Goal: Task Accomplishment & Management: Manage account settings

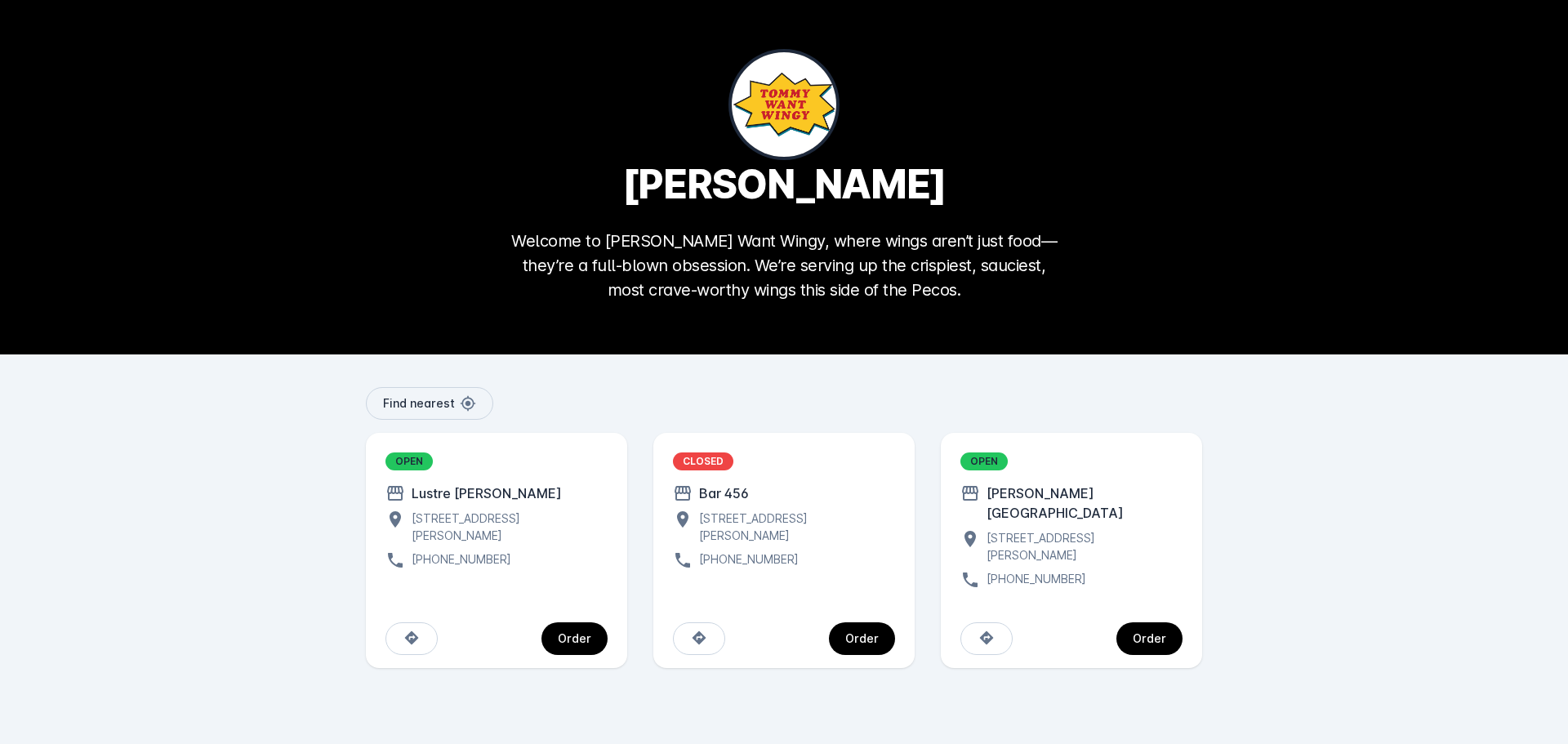
click at [578, 633] on div "Order" at bounding box center [575, 638] width 33 height 11
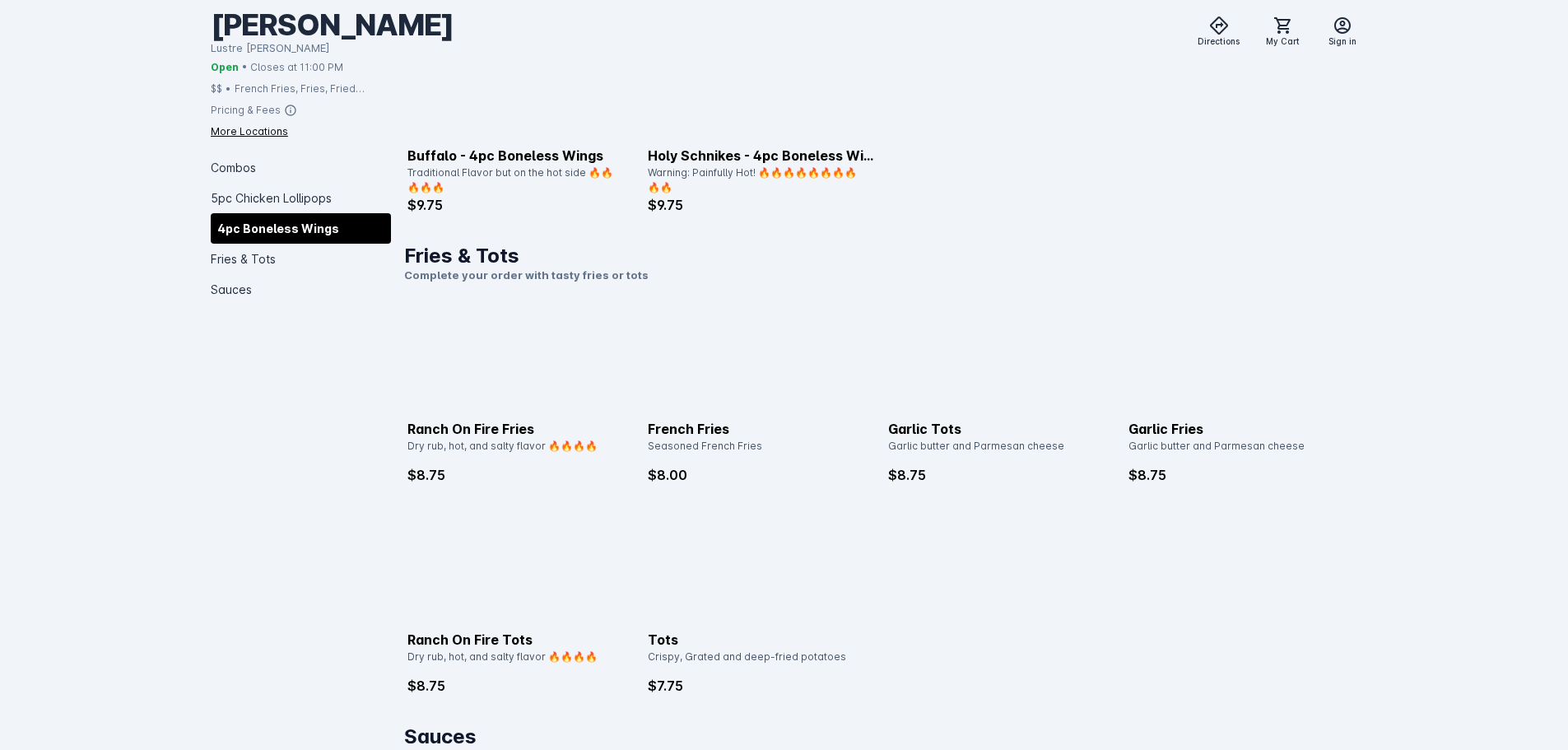
scroll to position [2140, 0]
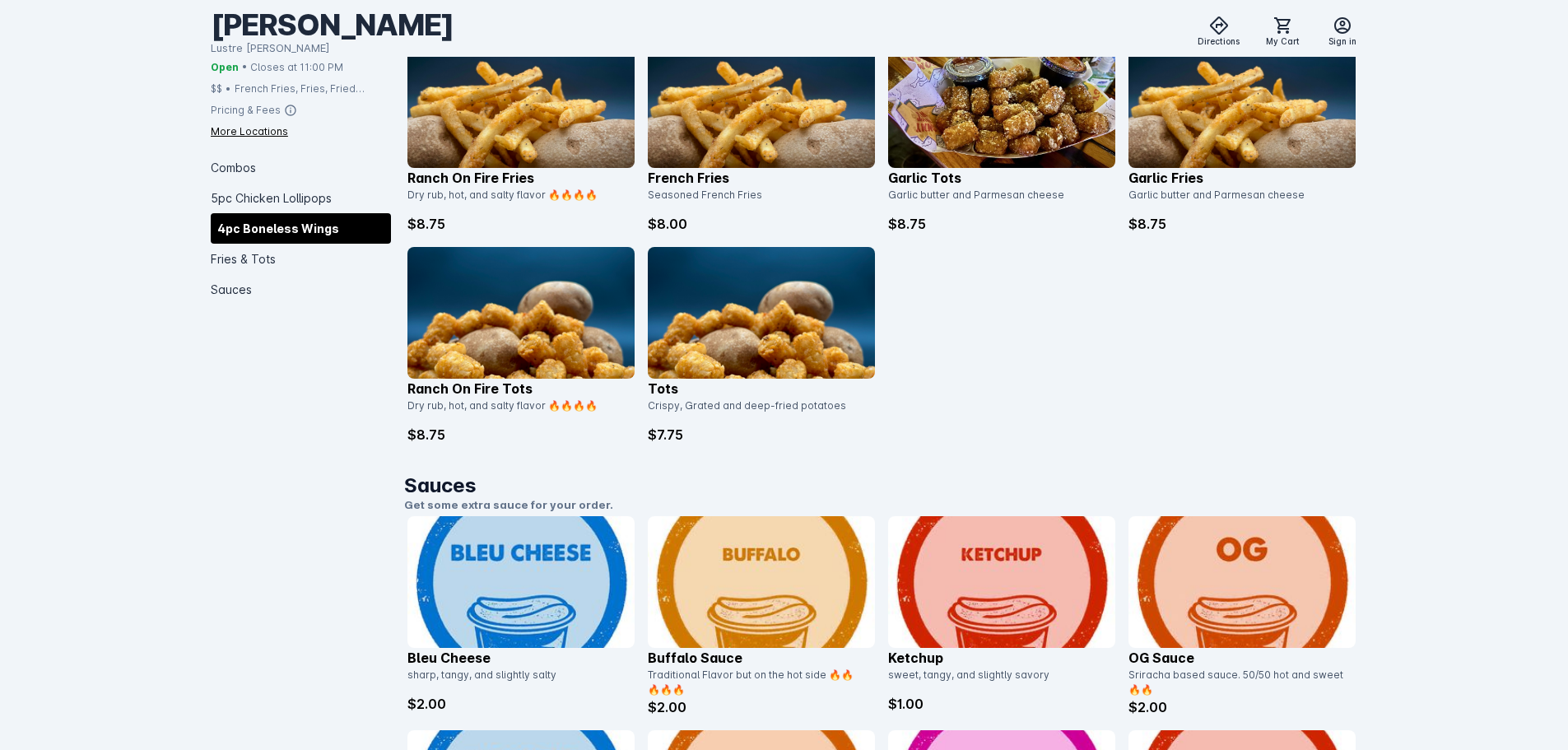
click at [765, 324] on img at bounding box center [761, 313] width 227 height 132
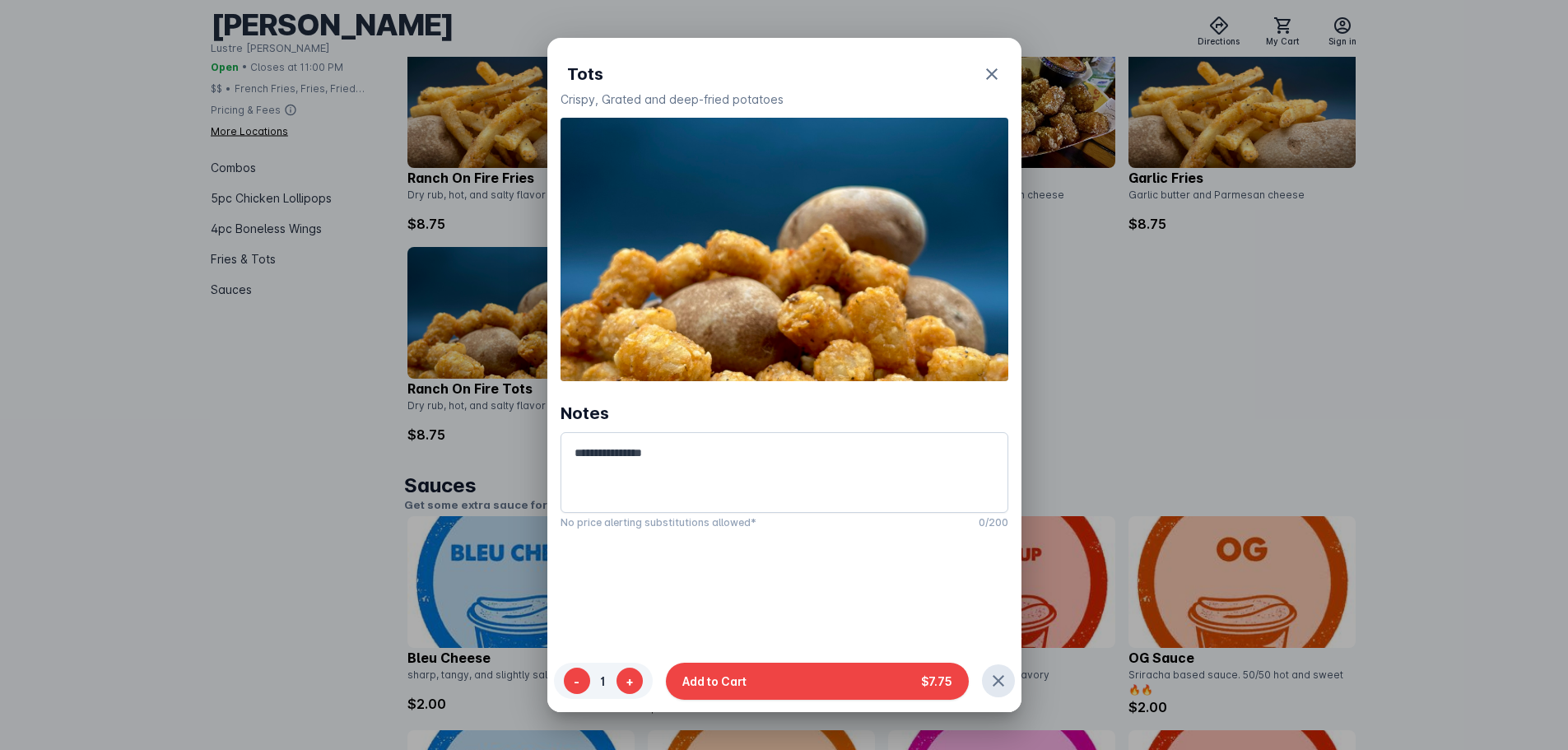
scroll to position [0, 0]
click at [783, 675] on button "Add to Cart $7.75" at bounding box center [817, 680] width 303 height 37
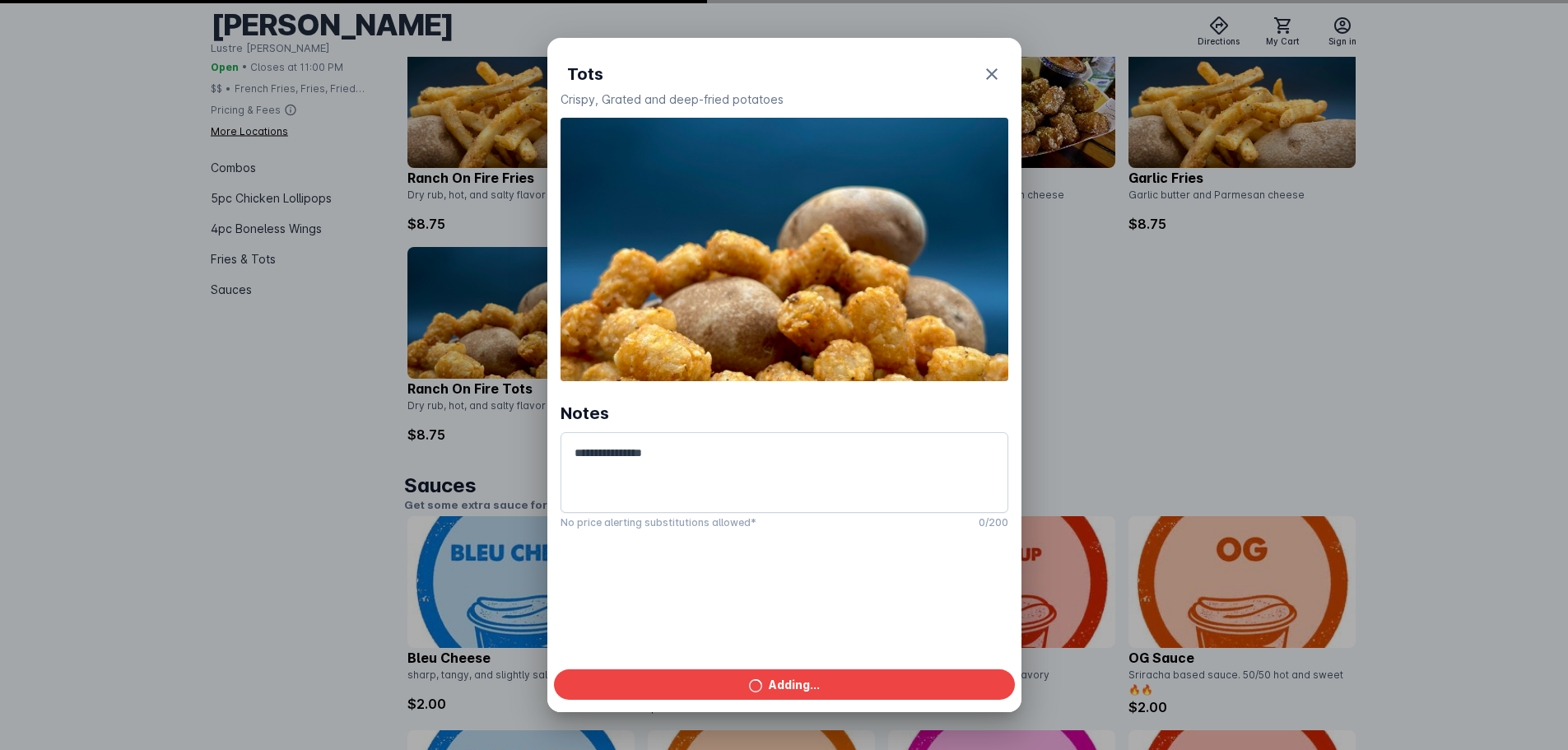
scroll to position [2140, 0]
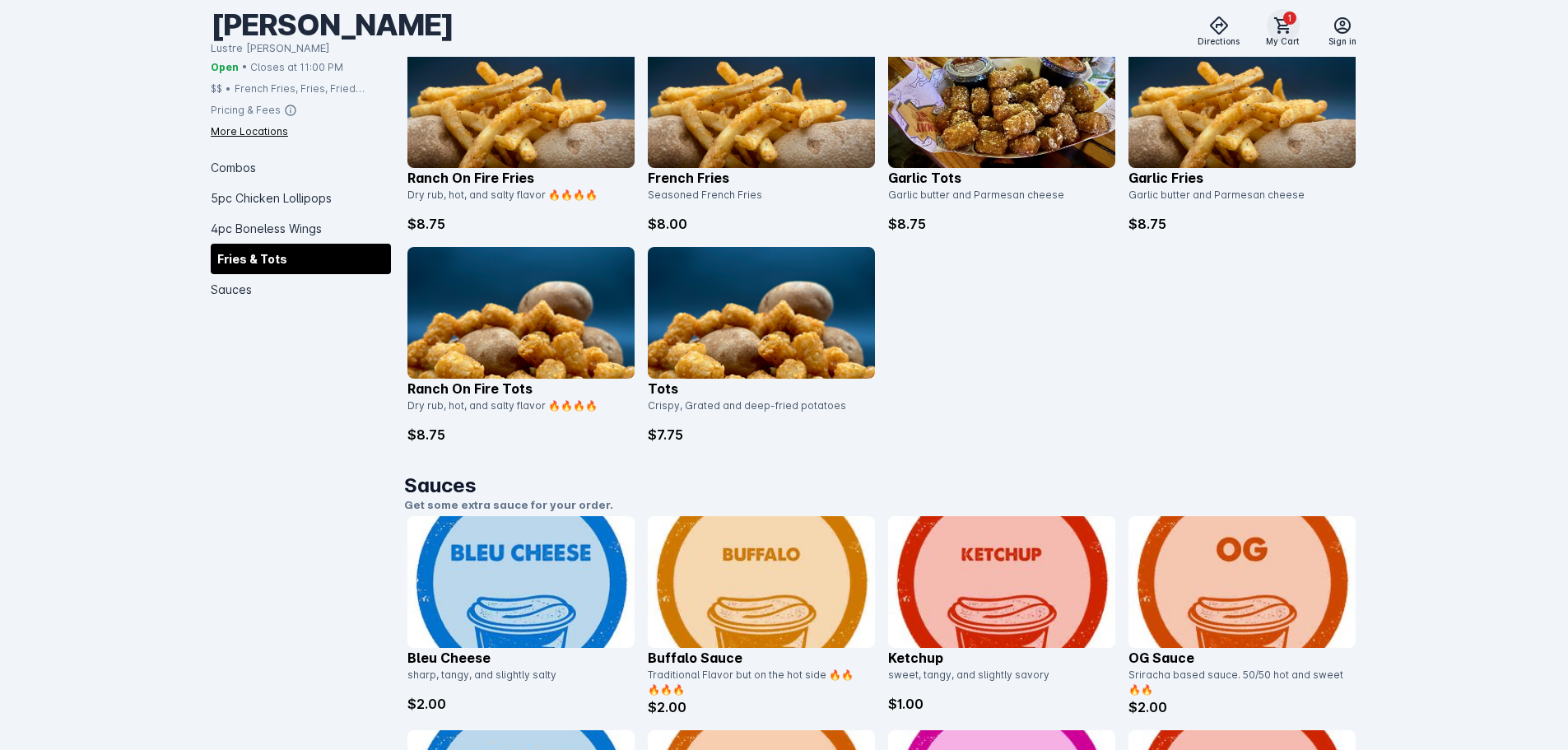
click at [1295, 28] on span at bounding box center [1283, 26] width 40 height 40
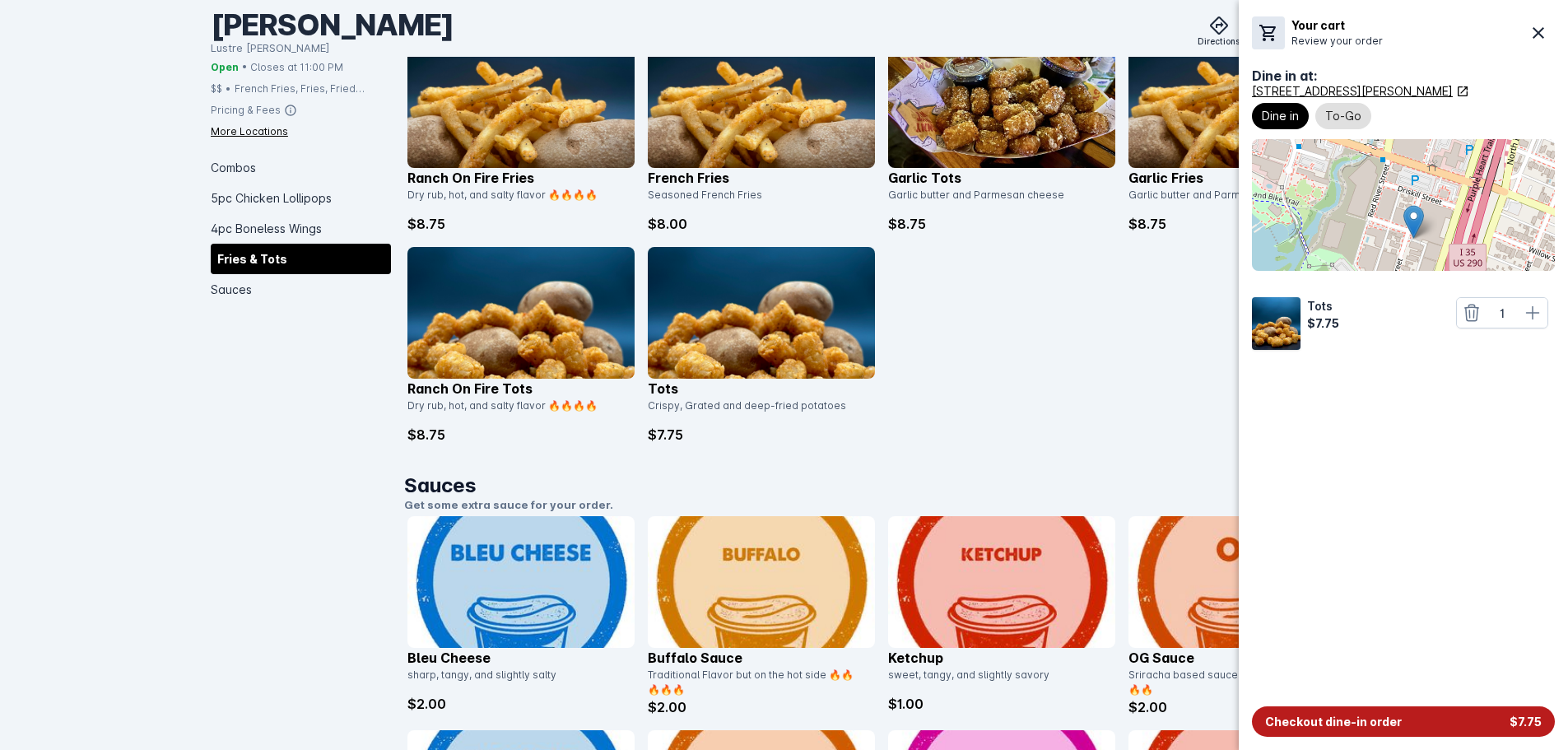
click at [1393, 723] on span "Checkout dine-in order" at bounding box center [1333, 722] width 137 height 18
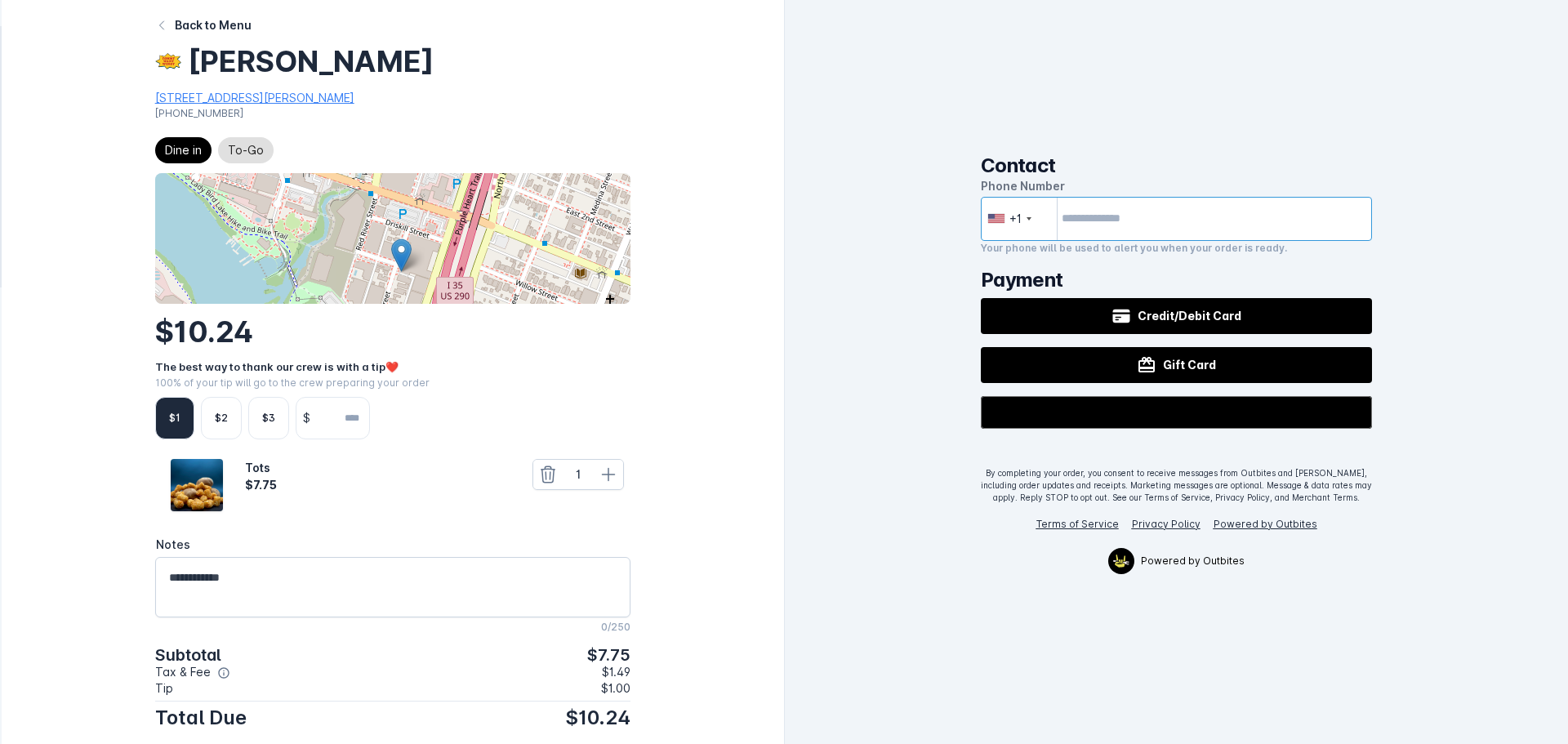
click at [1136, 216] on input "tel" at bounding box center [1176, 219] width 392 height 44
type input "**********"
click at [1260, 413] on icon "@import url(//[DOMAIN_NAME][URL]) ••••••" at bounding box center [1211, 411] width 106 height 30
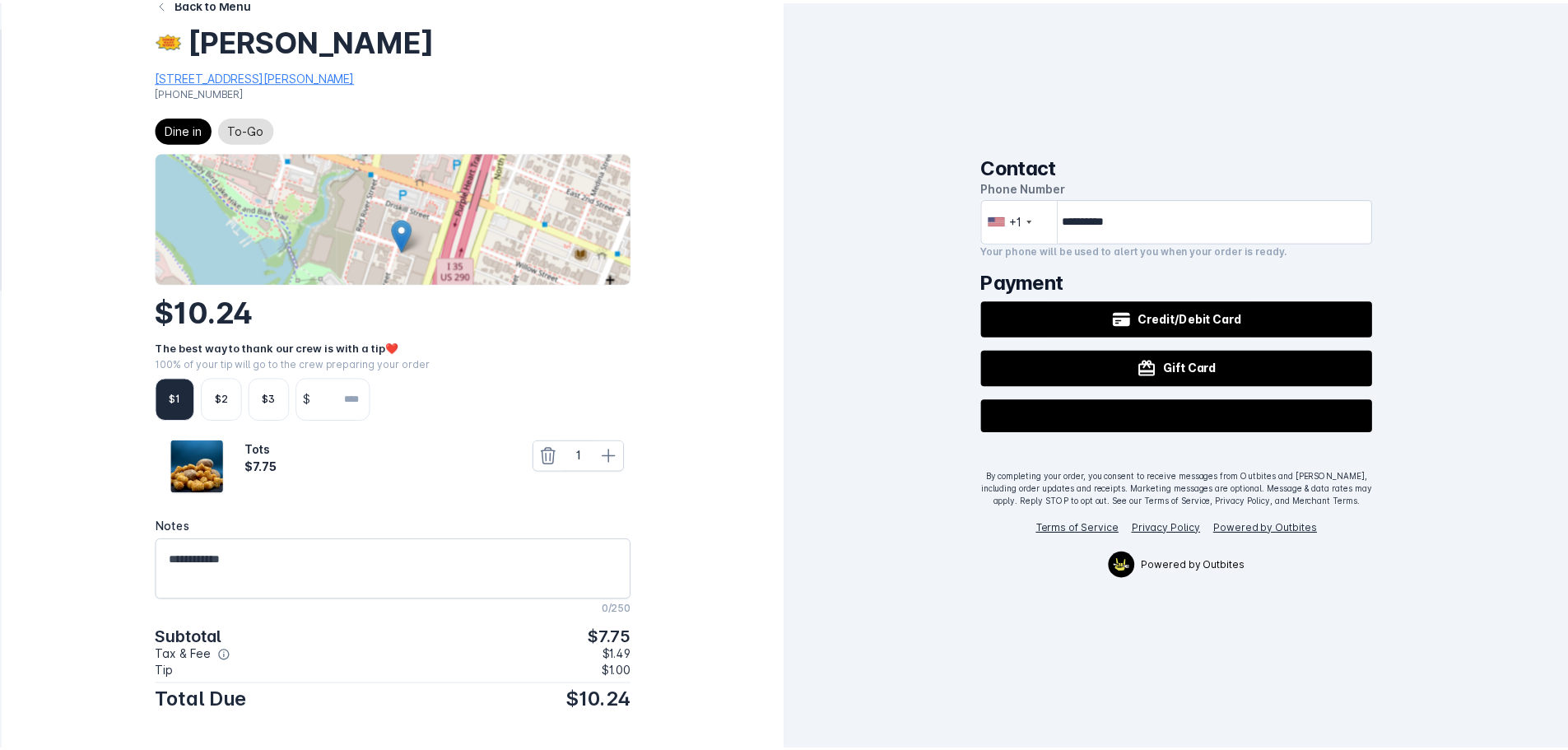
scroll to position [23, 0]
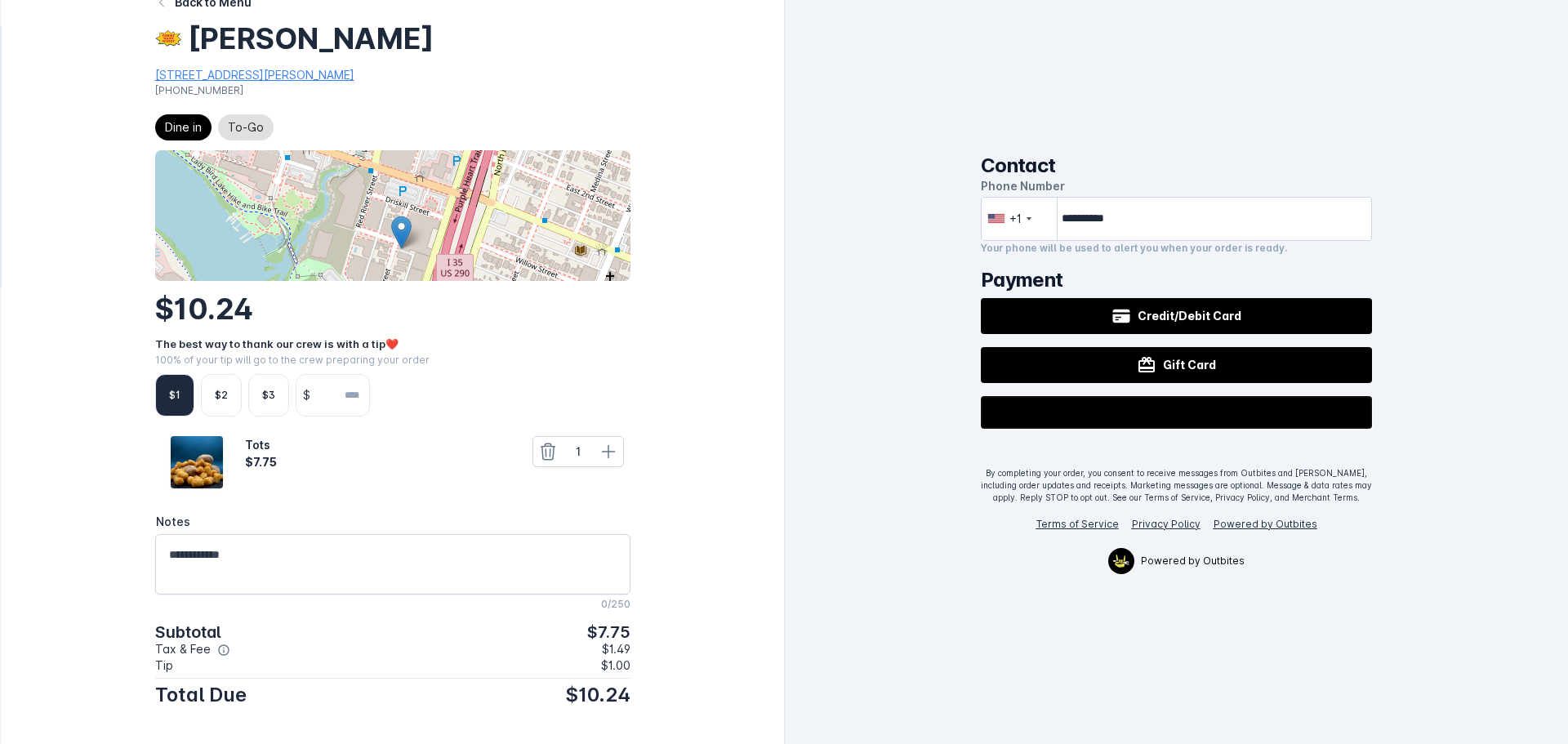
click at [273, 545] on textarea "Notes" at bounding box center [393, 564] width 449 height 39
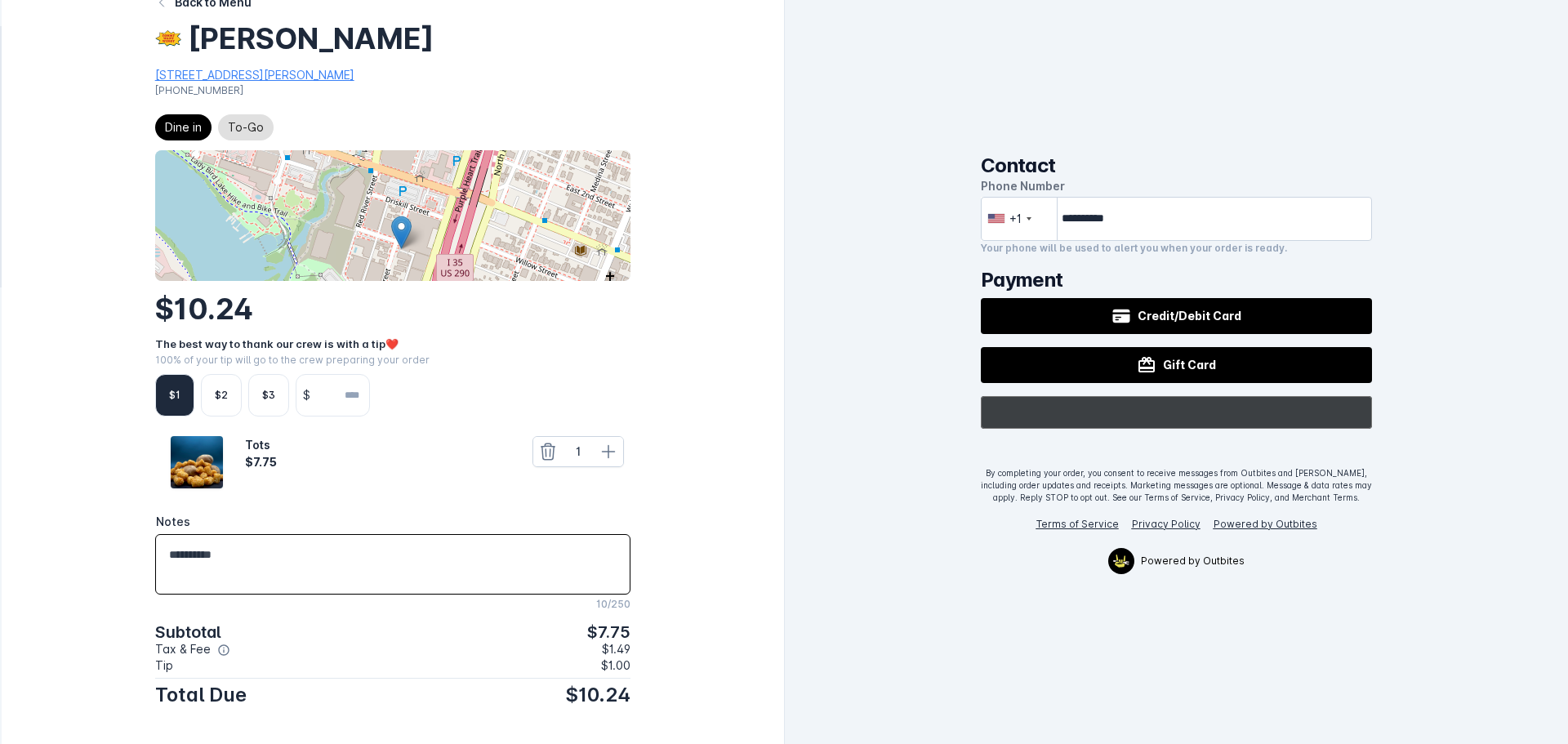
type textarea "**********"
click at [1240, 408] on icon "@import url(//fonts.googleapis.com/css?family=Google+Sans_old:500) ••••••" at bounding box center [1211, 411] width 106 height 30
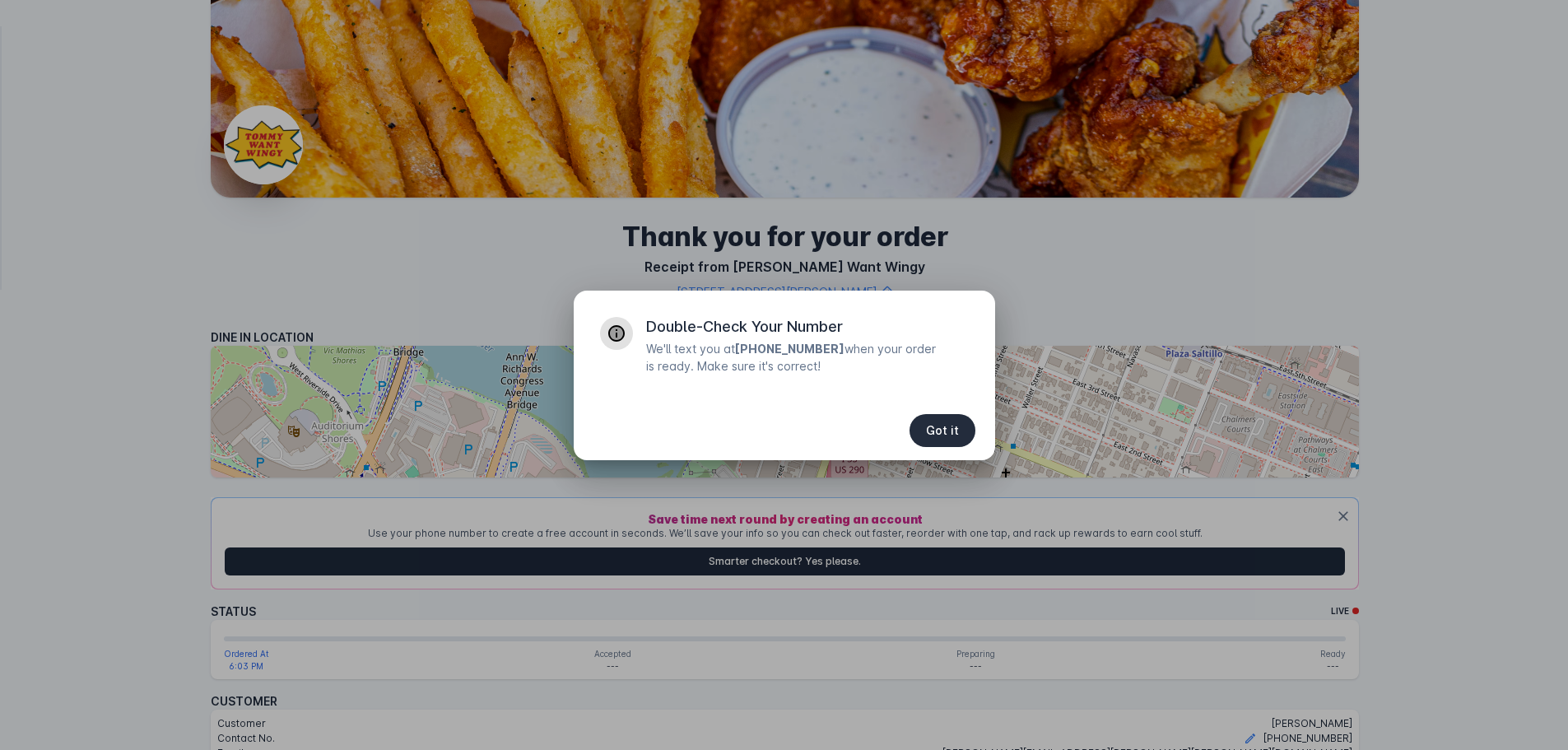
click at [939, 428] on span "Got it" at bounding box center [942, 430] width 33 height 11
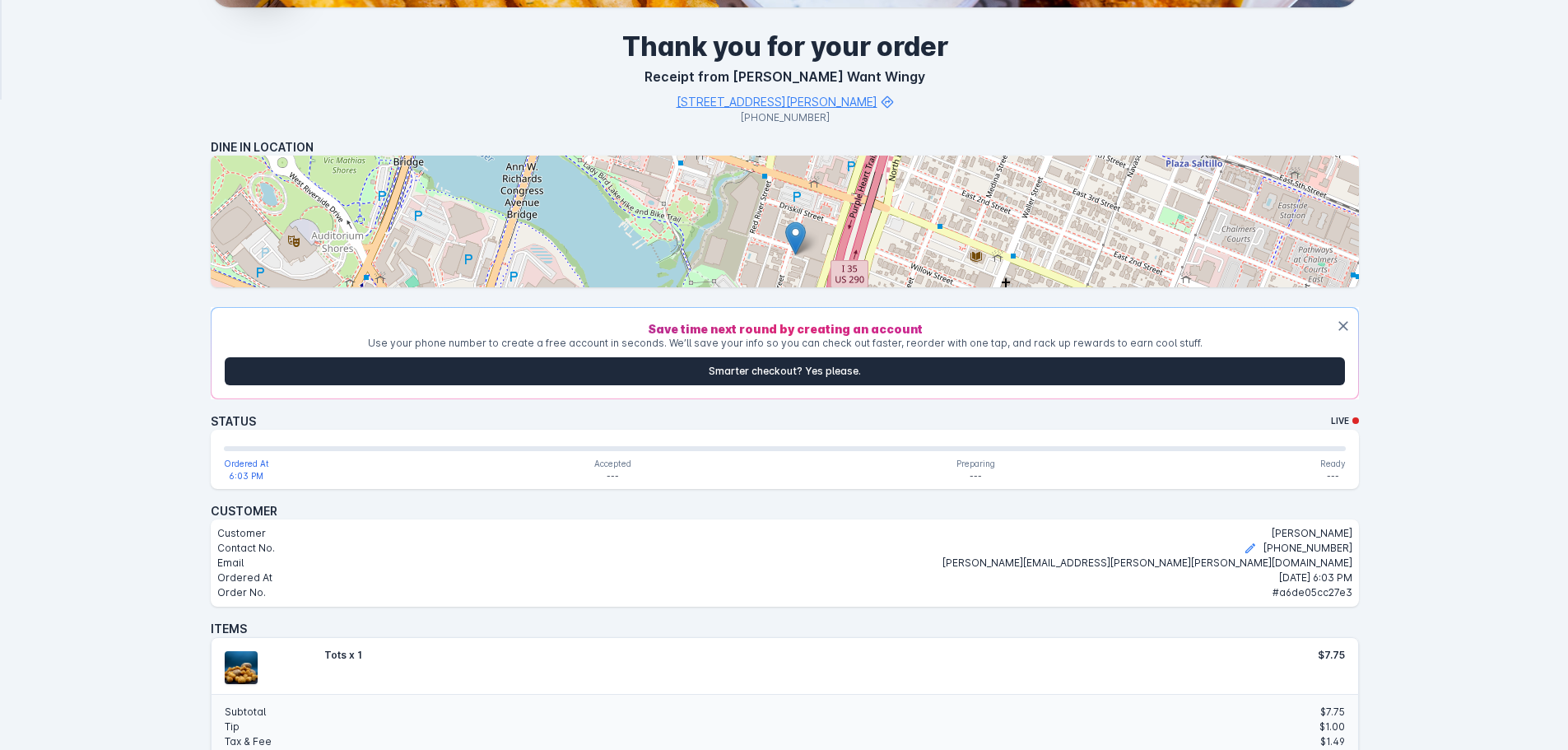
scroll to position [164, 0]
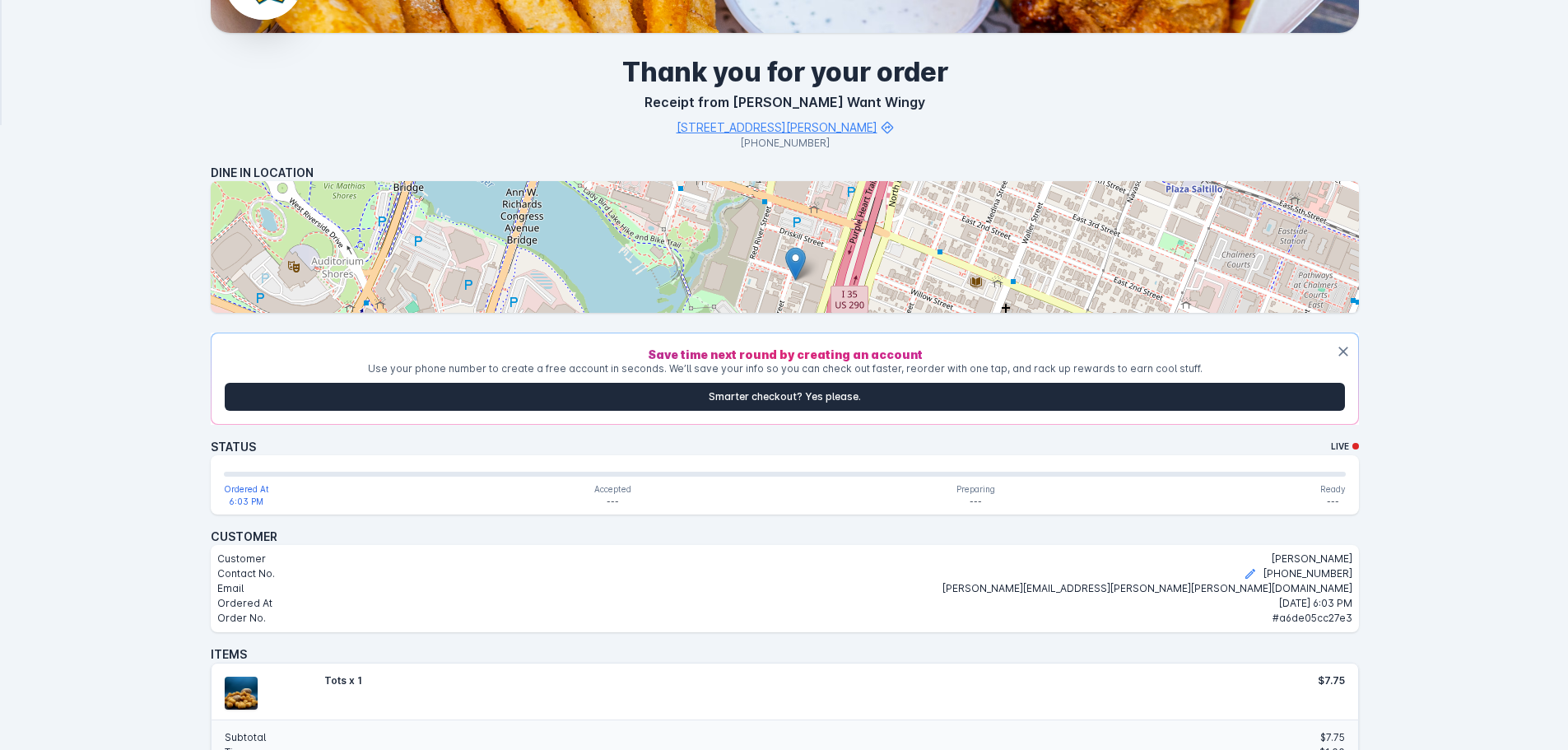
click at [199, 285] on div "Thank you for your order Receipt from Tommy Want Wingy 94 Rainey St, Austin, TX…" at bounding box center [785, 391] width 1174 height 1111
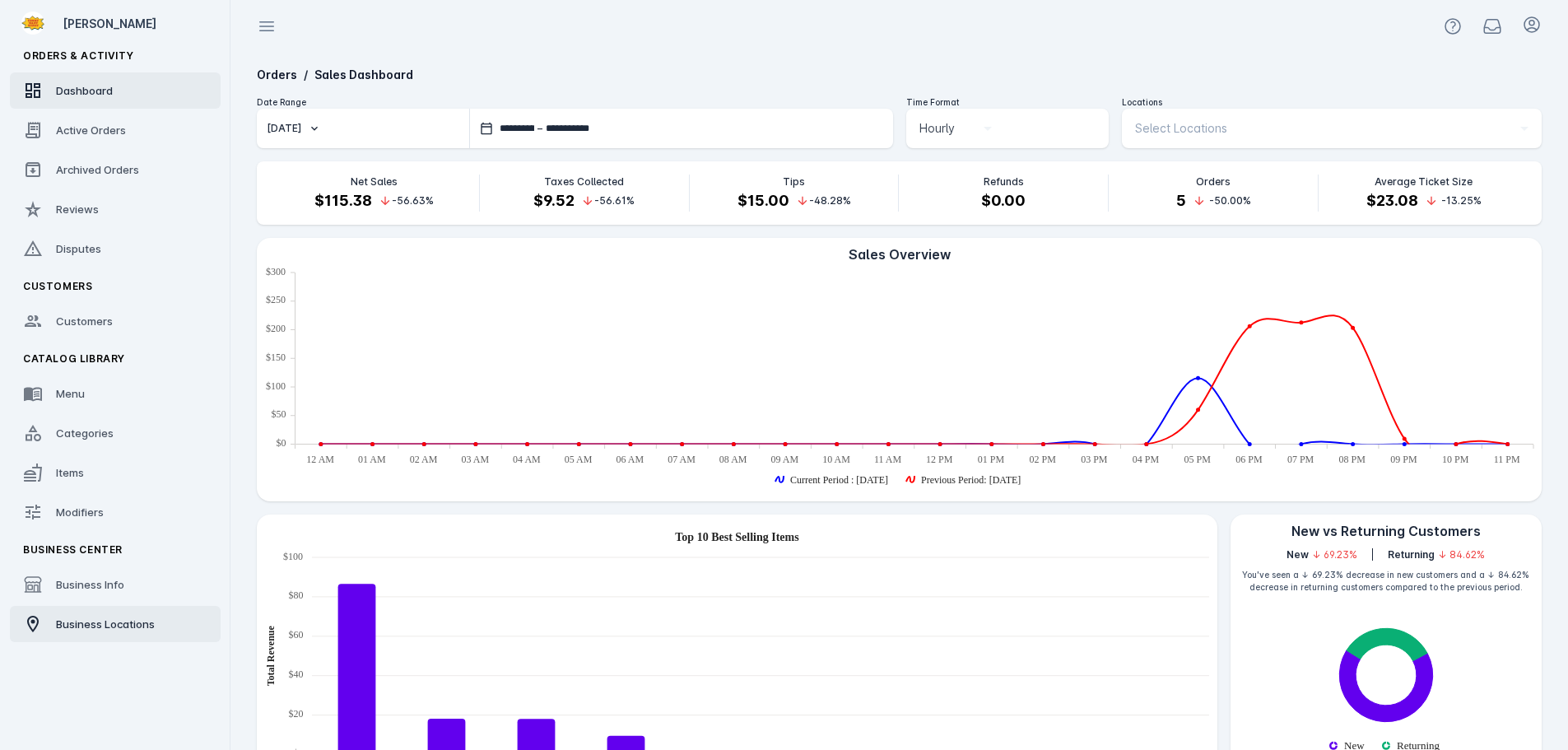
click at [104, 622] on span "Business Locations" at bounding box center [105, 624] width 99 height 13
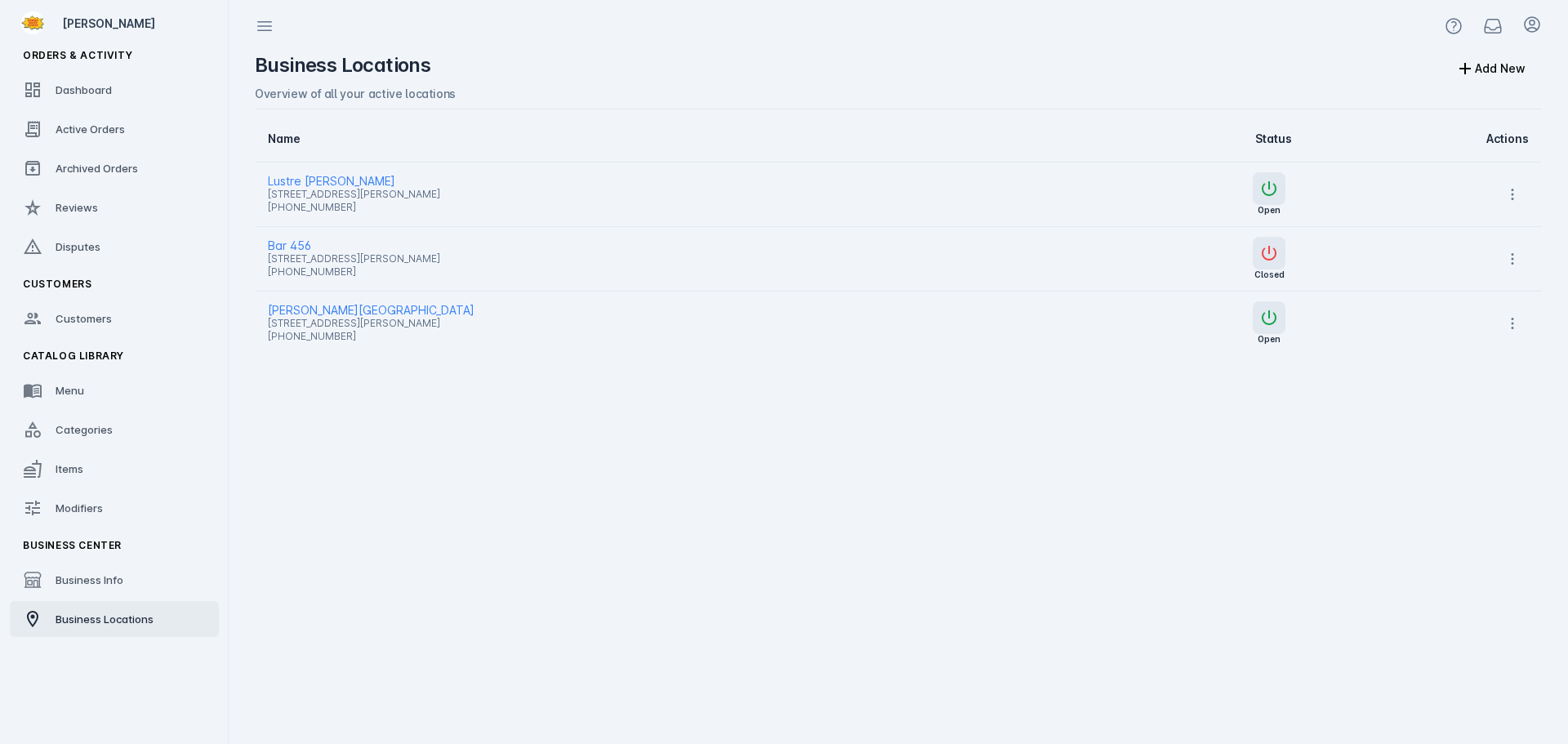
click at [307, 187] on span "[STREET_ADDRESS][PERSON_NAME]" at bounding box center [656, 195] width 777 height 19
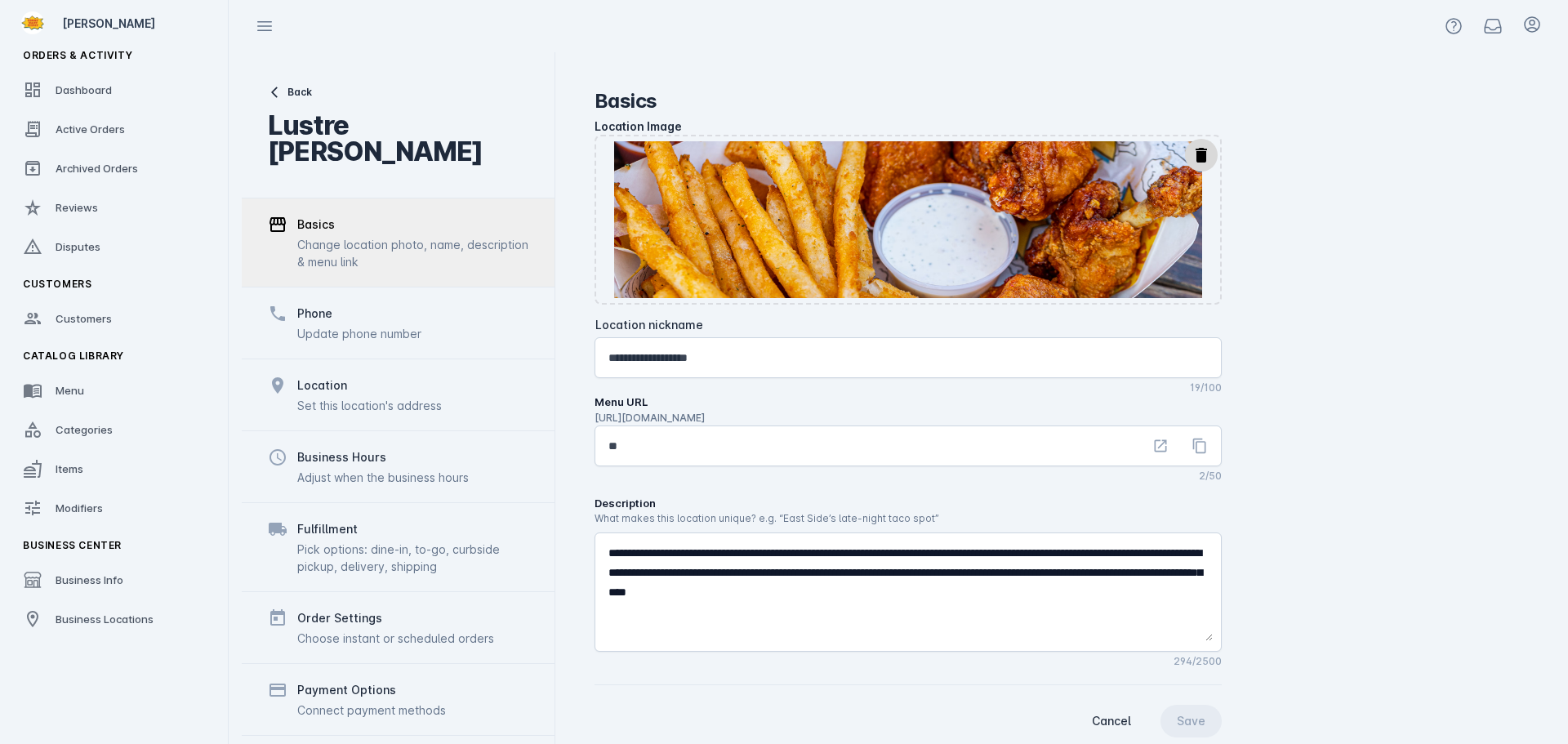
click at [377, 304] on div "Phone" at bounding box center [359, 314] width 124 height 19
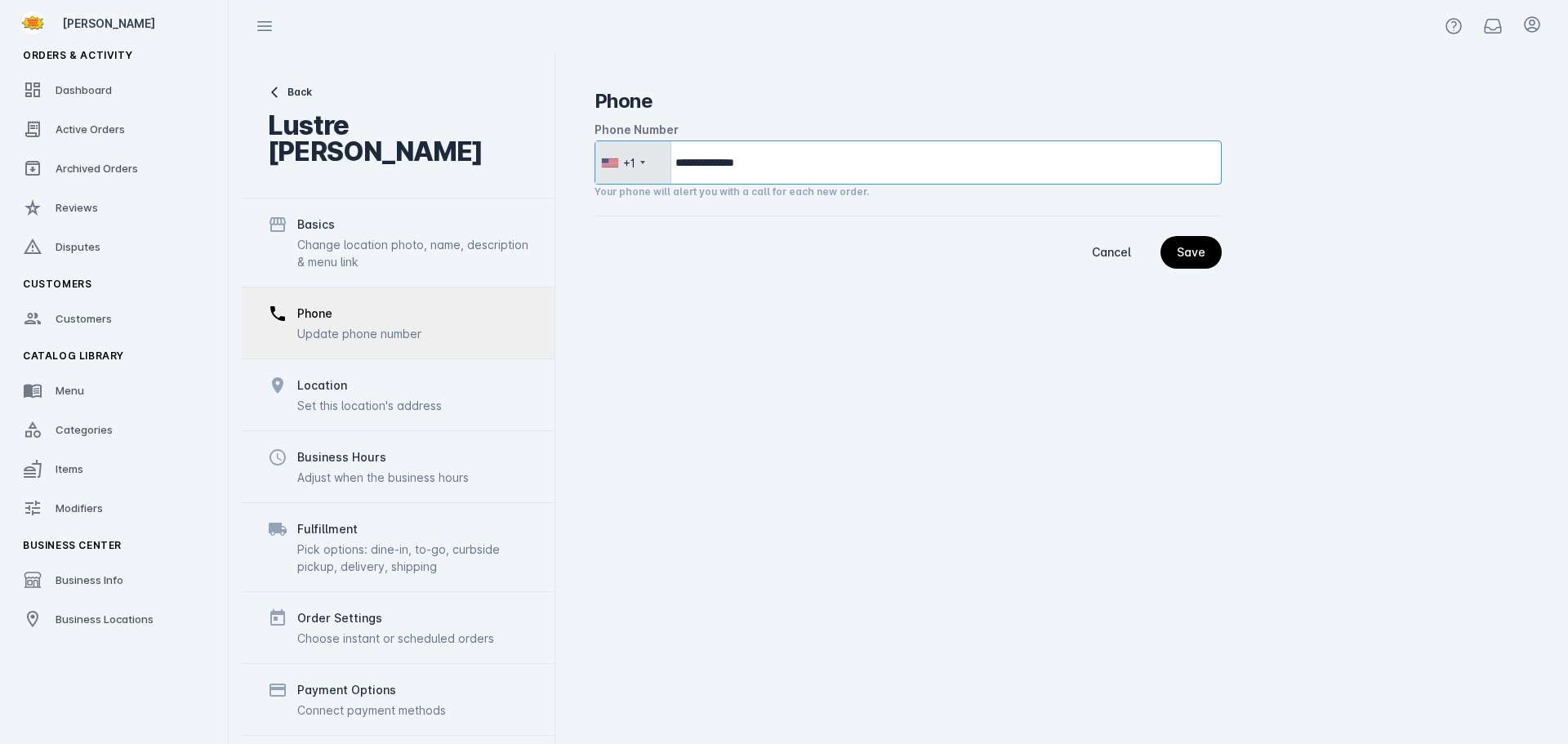
click at [722, 166] on input "**********" at bounding box center [908, 162] width 627 height 44
click at [103, 86] on span "Dashboard" at bounding box center [83, 89] width 56 height 13
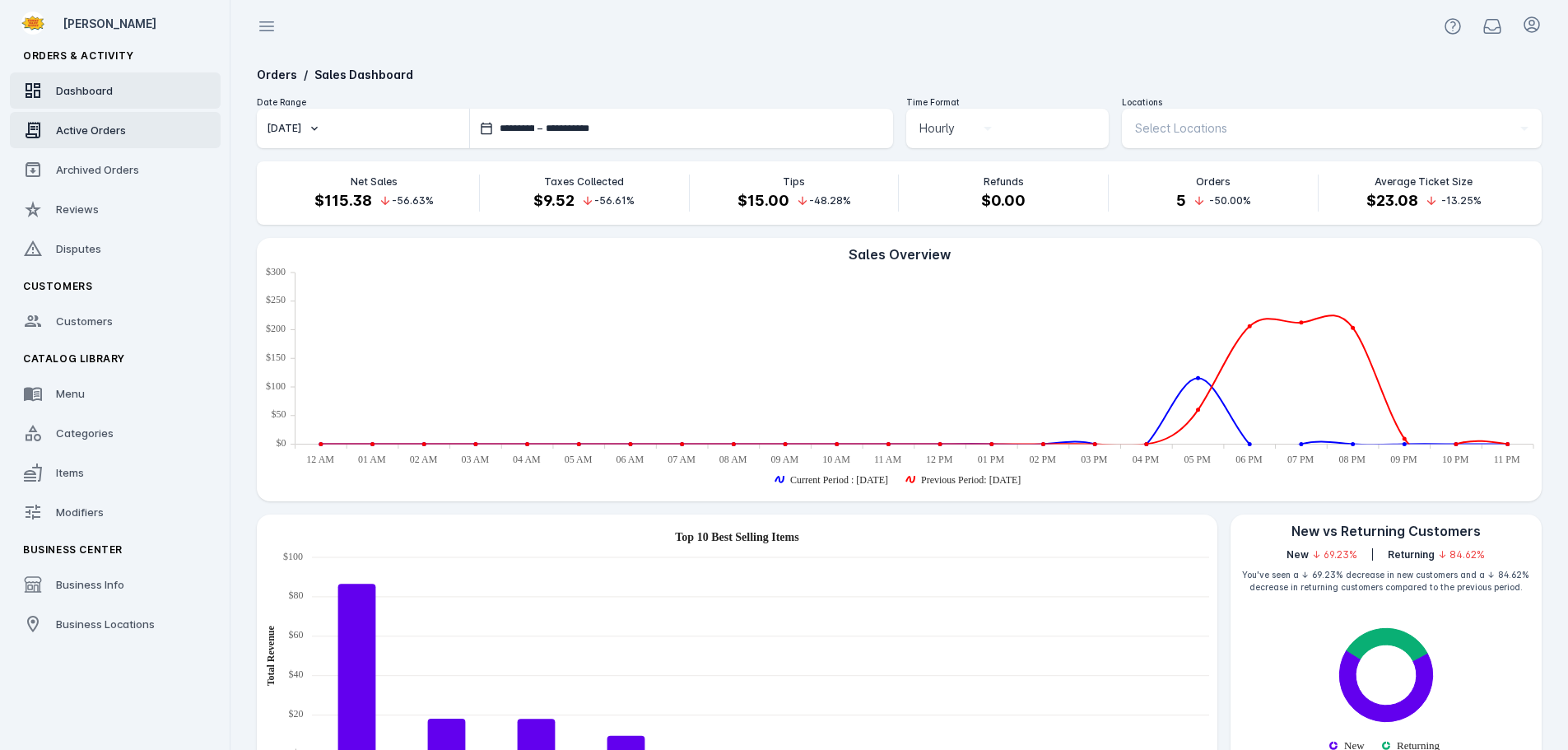
click at [61, 132] on span "Active Orders" at bounding box center [90, 130] width 70 height 13
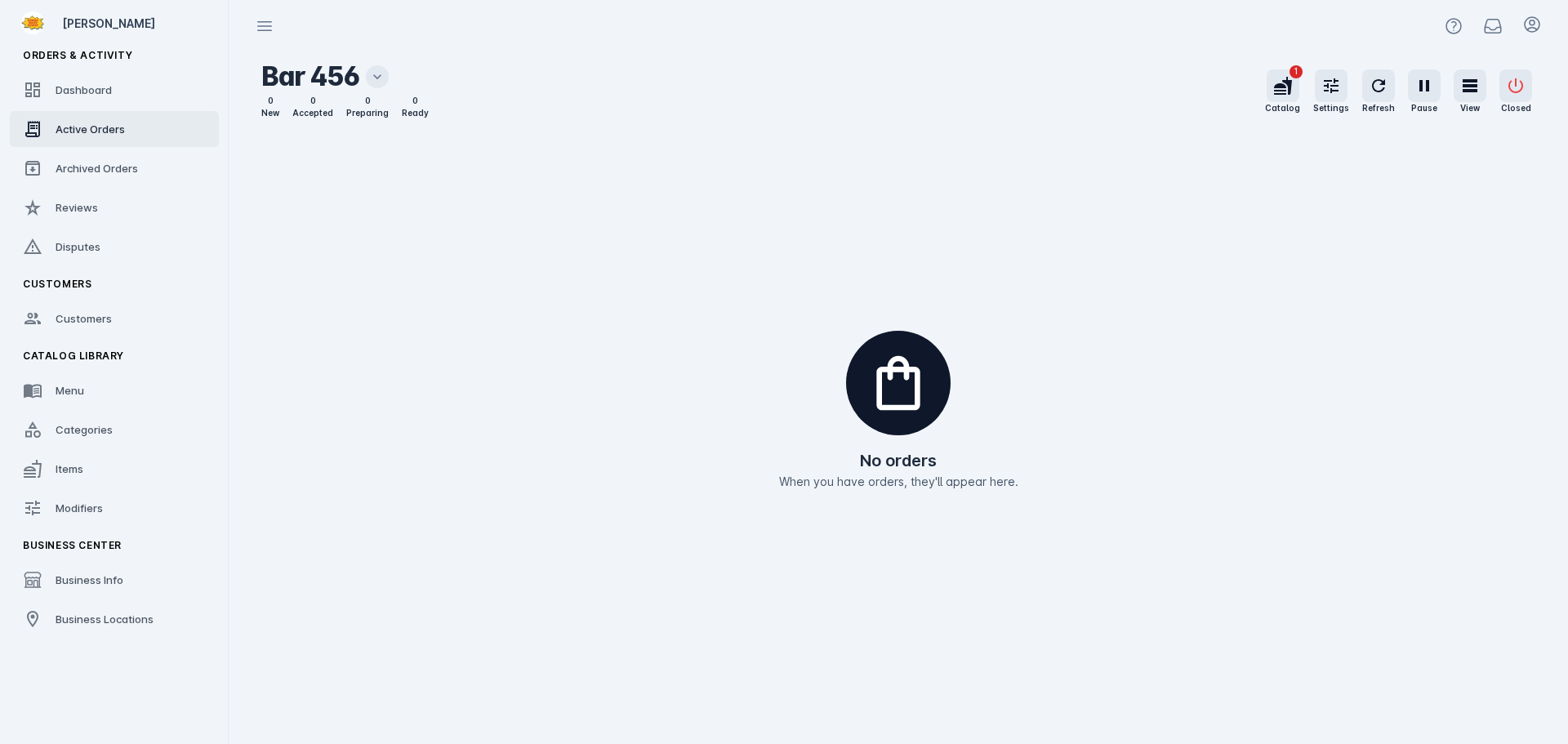
click at [370, 83] on icon at bounding box center [377, 76] width 17 height 17
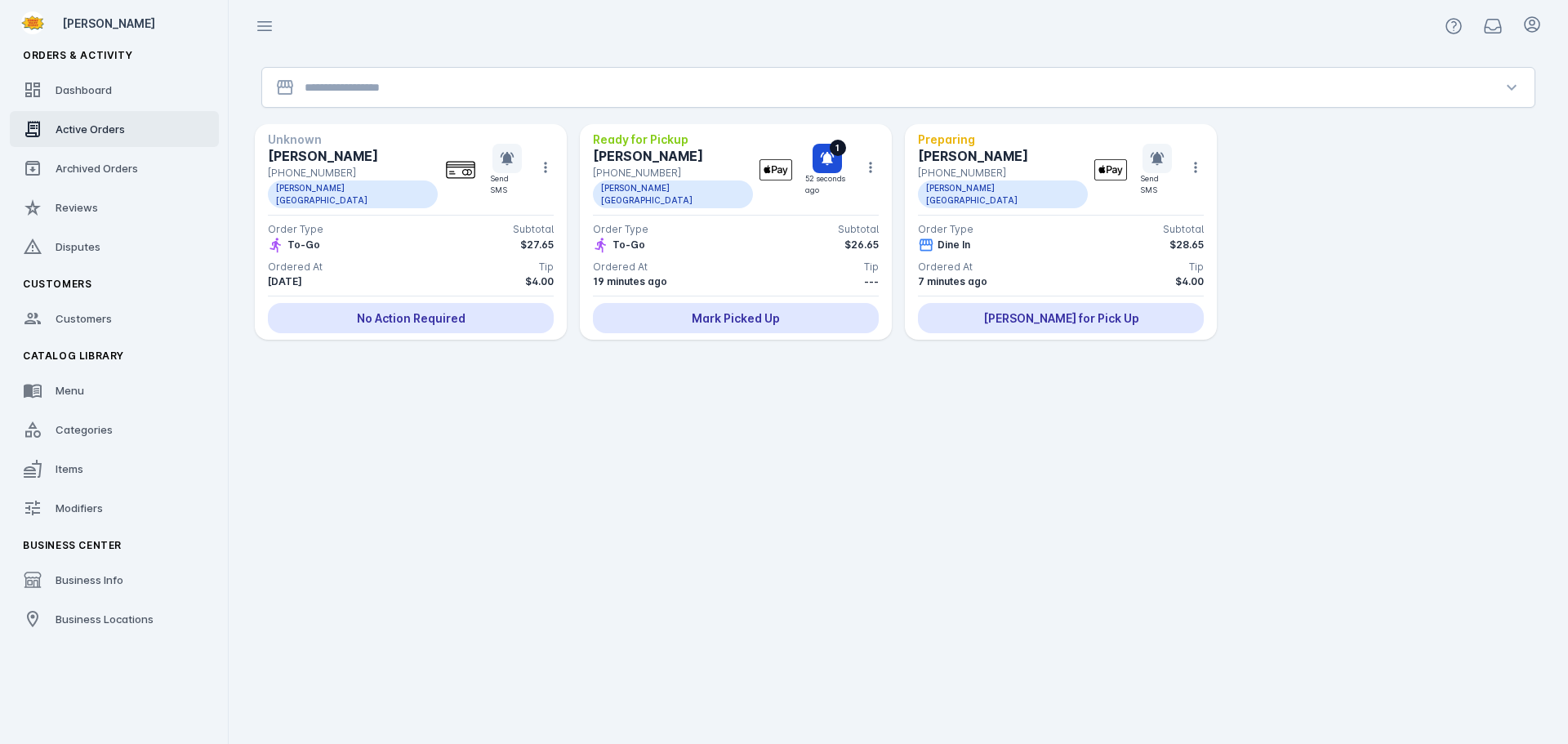
click at [367, 147] on div "Adam" at bounding box center [356, 156] width 176 height 19
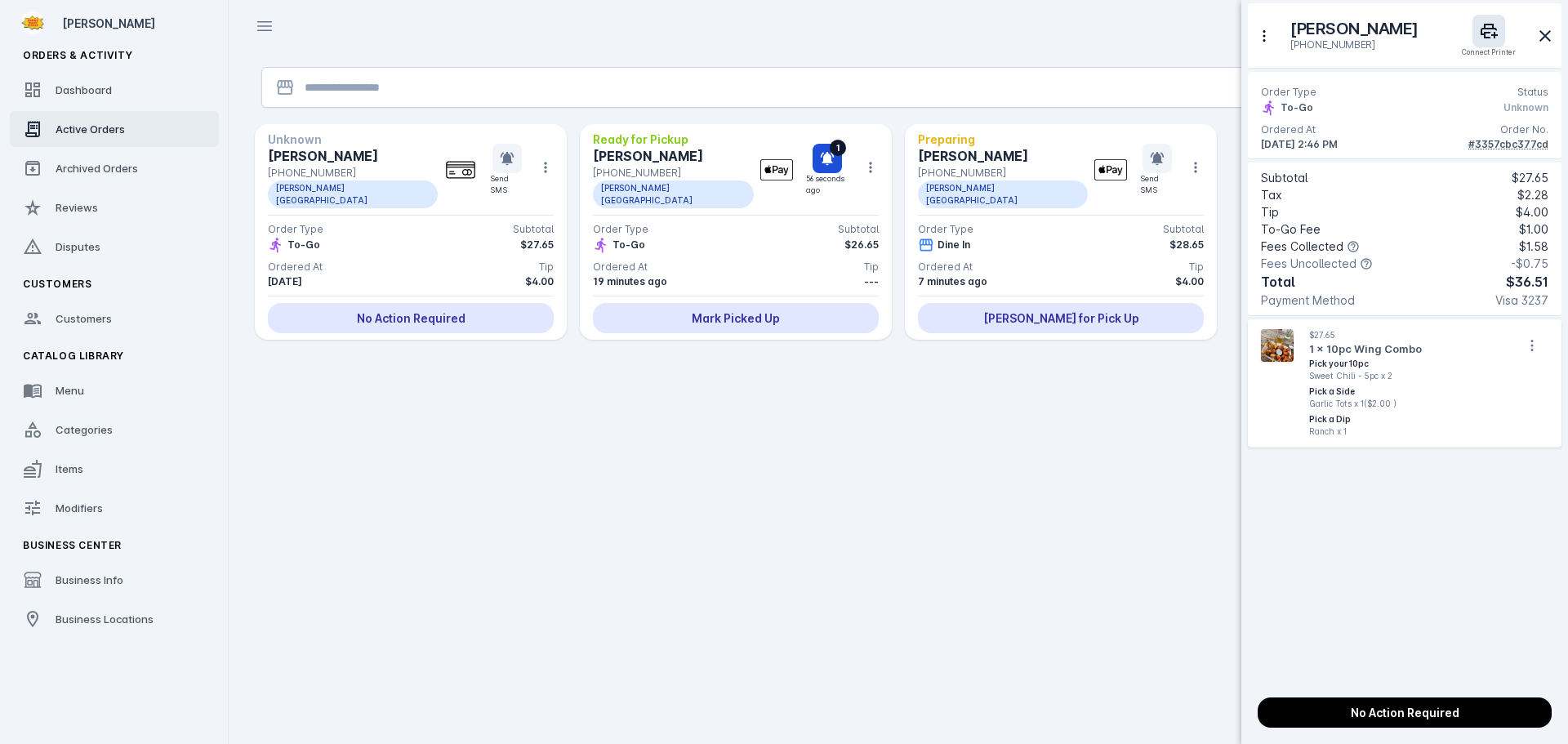
click at [399, 237] on div at bounding box center [784, 372] width 1568 height 744
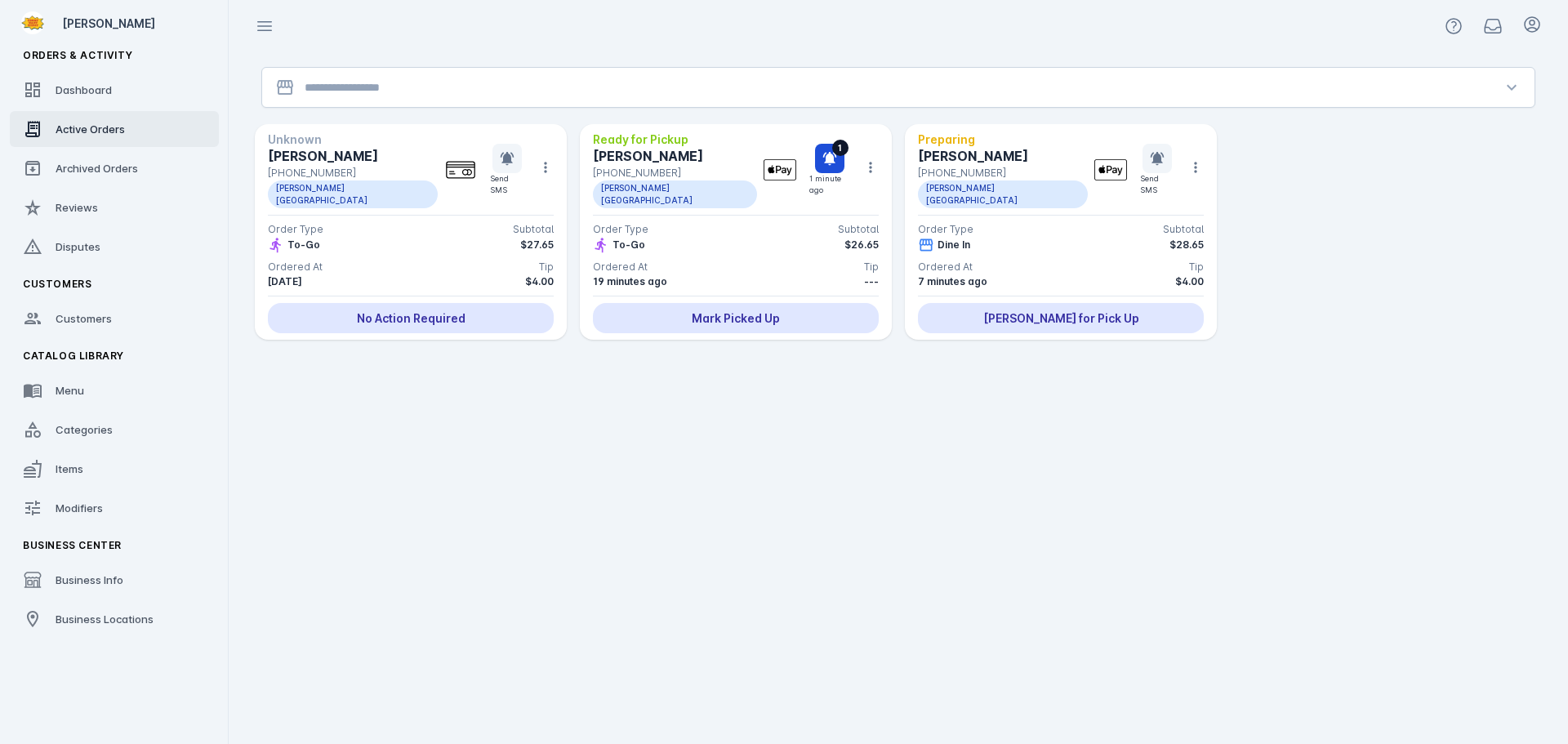
drag, startPoint x: 525, startPoint y: 87, endPoint x: 504, endPoint y: 97, distance: 23.3
click at [524, 87] on input "Location" at bounding box center [898, 88] width 1187 height 19
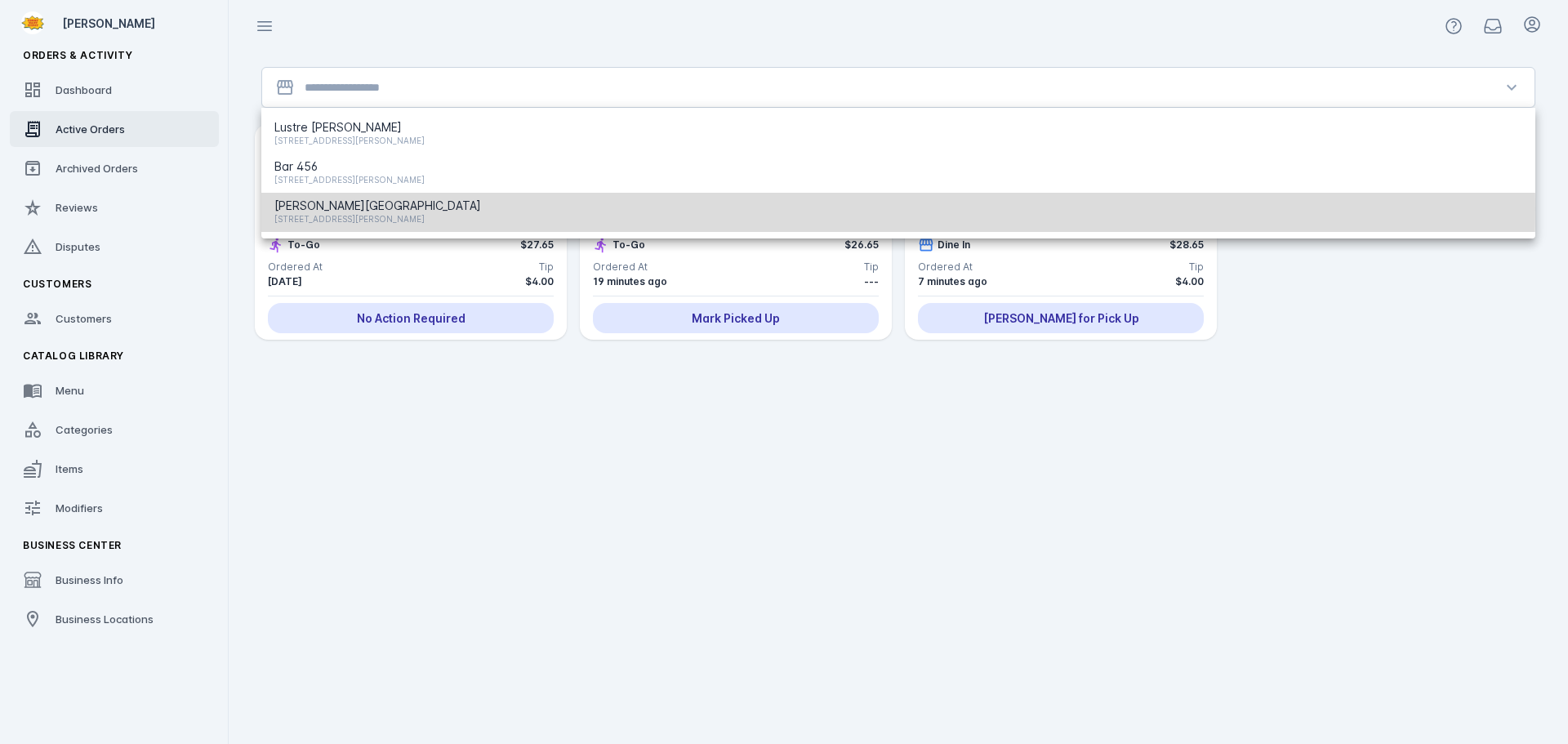
click at [389, 209] on span "[STREET_ADDRESS][PERSON_NAME]" at bounding box center [378, 219] width 207 height 19
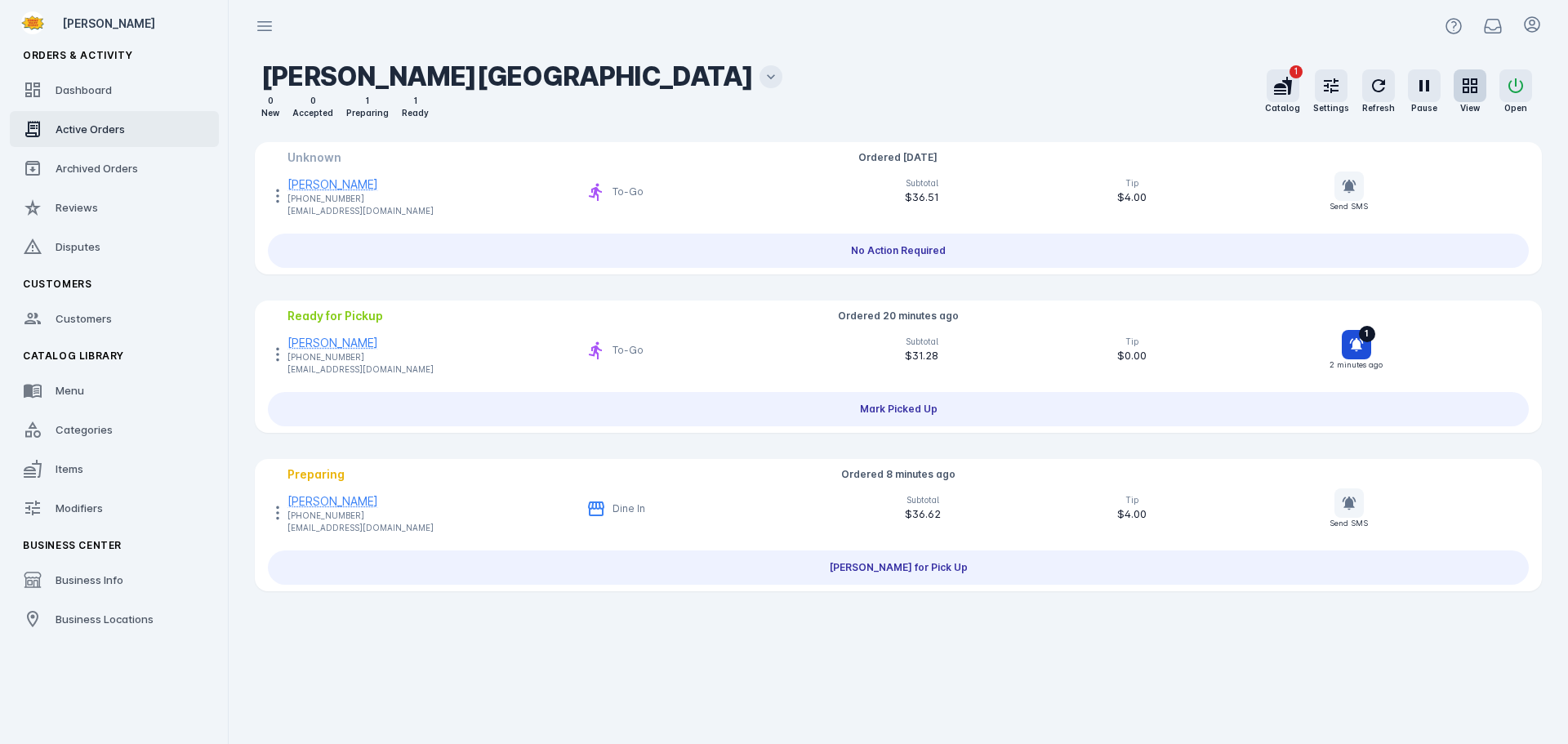
click at [1475, 90] on icon "button" at bounding box center [1470, 86] width 19 height 19
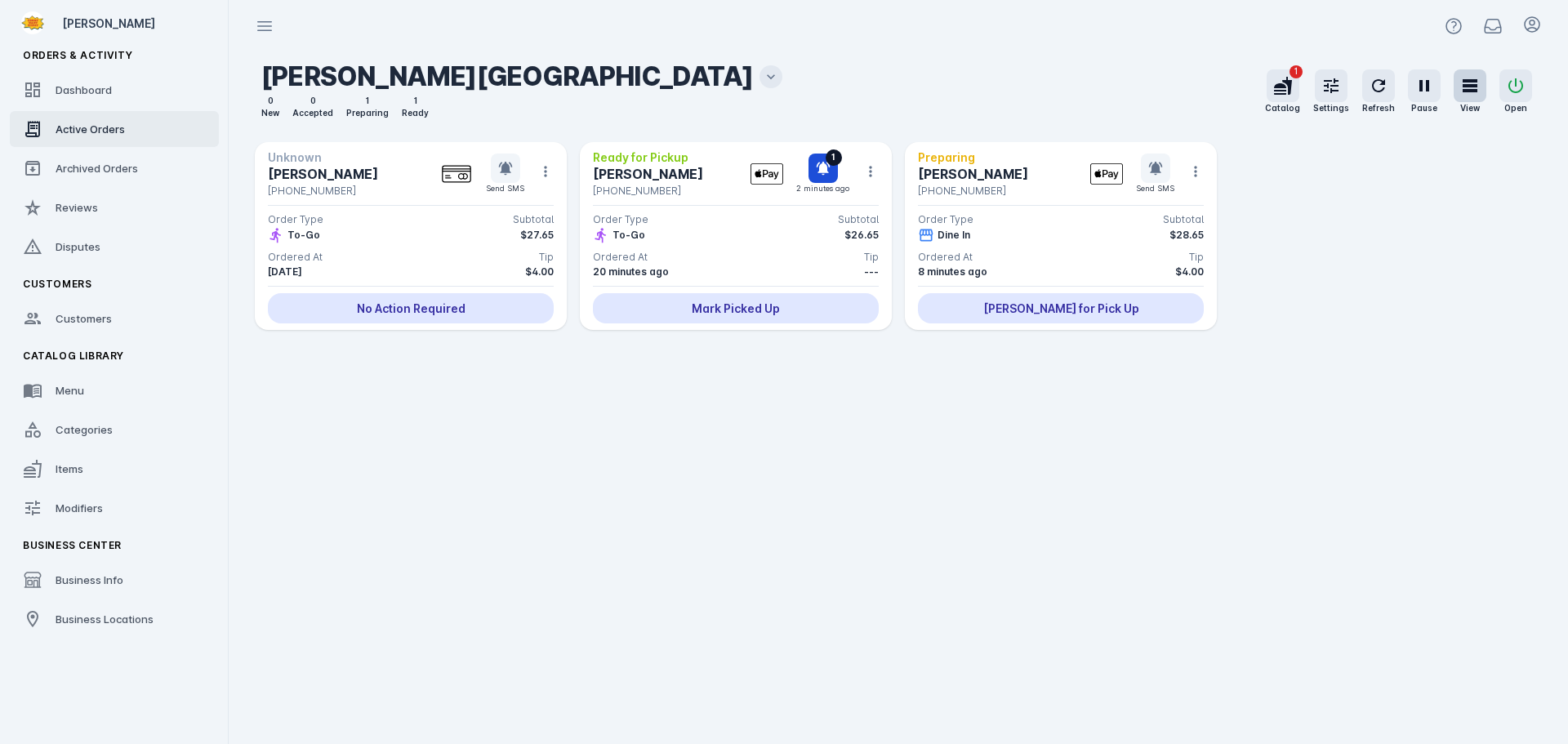
click at [542, 163] on div "Send SMS" at bounding box center [497, 174] width 114 height 41
click at [547, 171] on icon at bounding box center [545, 171] width 3 height 11
click at [601, 243] on span "Status" at bounding box center [597, 249] width 35 height 19
click at [632, 252] on icon at bounding box center [625, 249] width 19 height 8
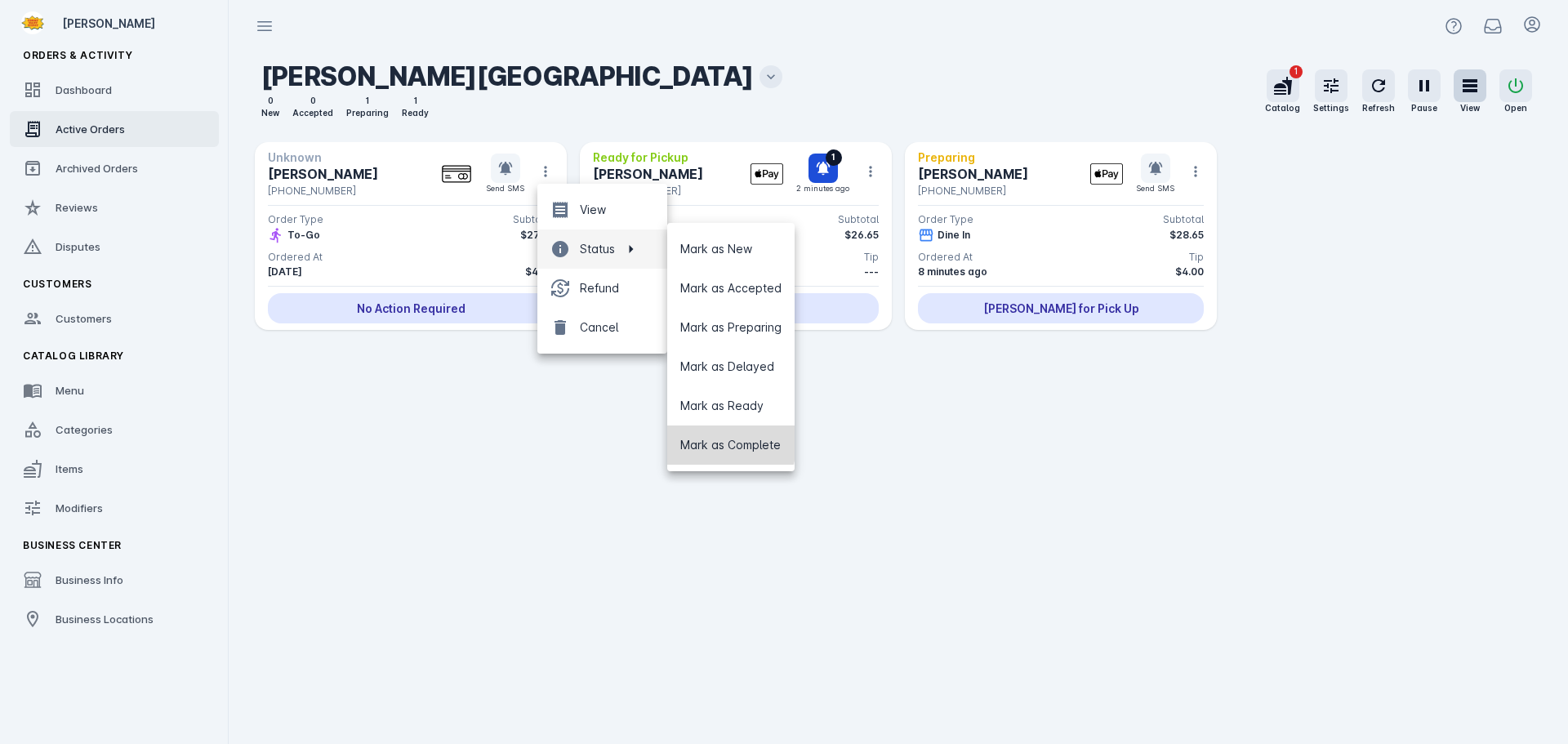
click at [720, 442] on span "Mark as Complete" at bounding box center [731, 445] width 101 height 19
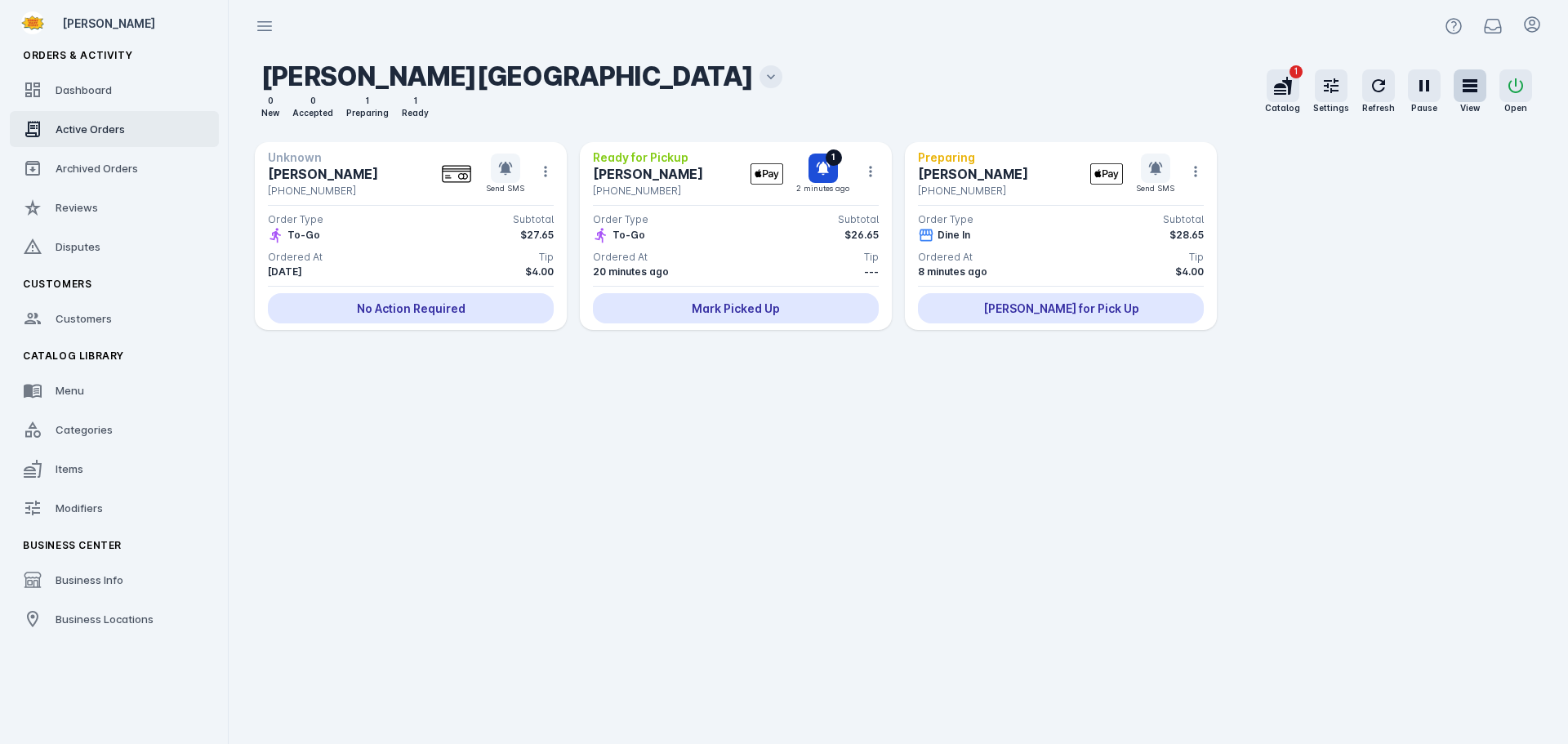
click at [556, 465] on div "Quick Catalog View Full Catalog Filter by Category: 4pc Boneless Wings 5pc Chic…" at bounding box center [898, 399] width 1313 height 692
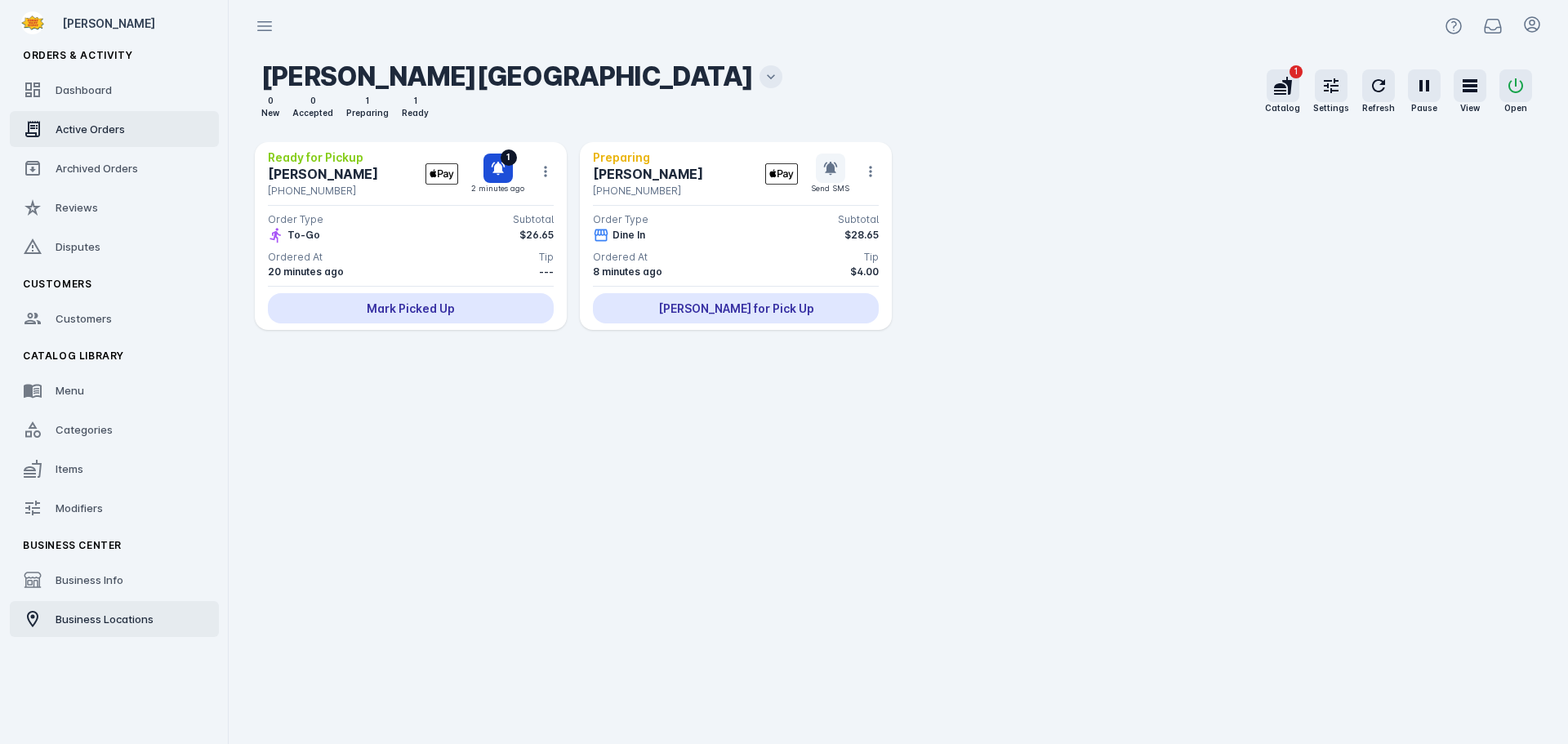
click at [91, 620] on span "Business Locations" at bounding box center [104, 619] width 98 height 13
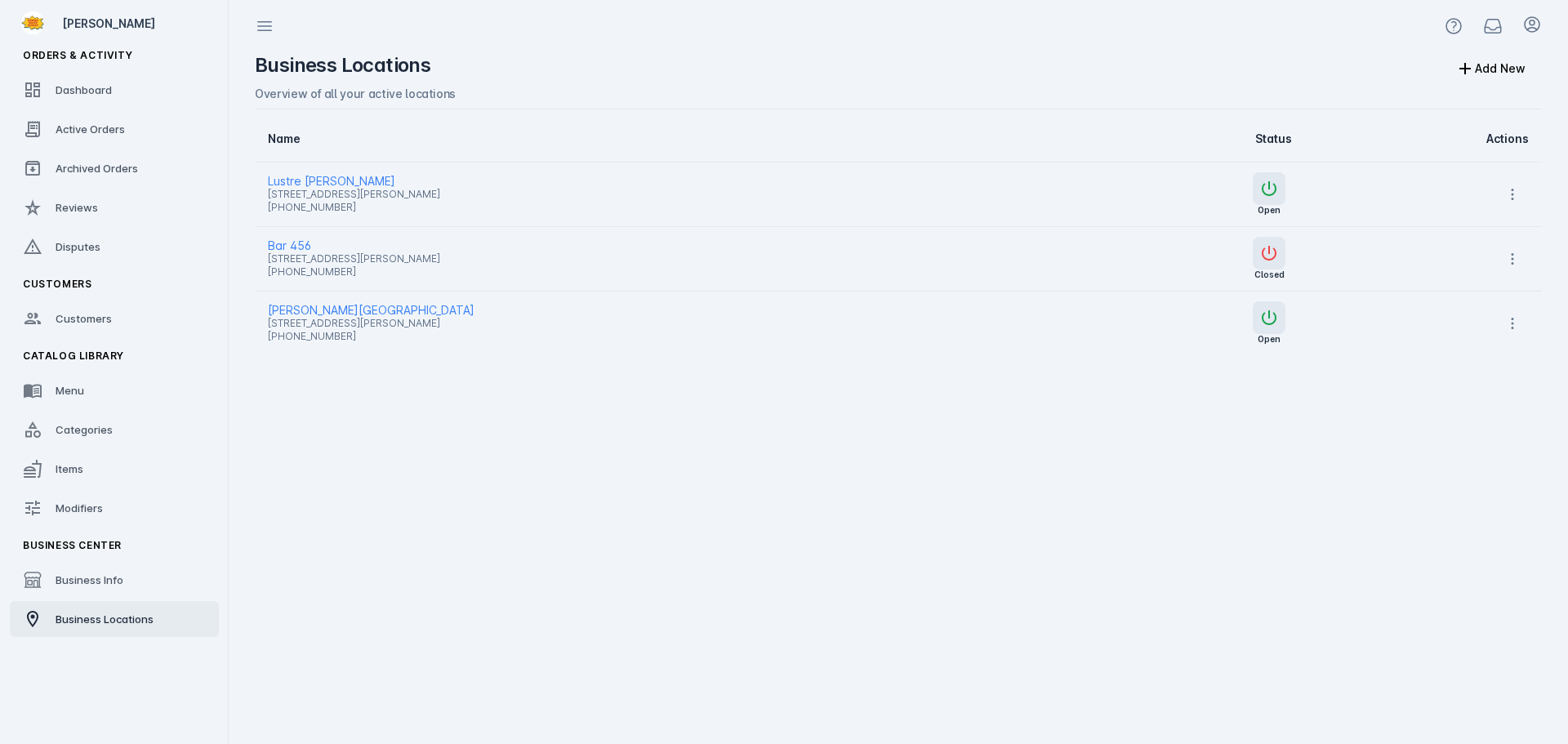
click at [324, 181] on span "Lustre [PERSON_NAME]" at bounding box center [656, 181] width 777 height 19
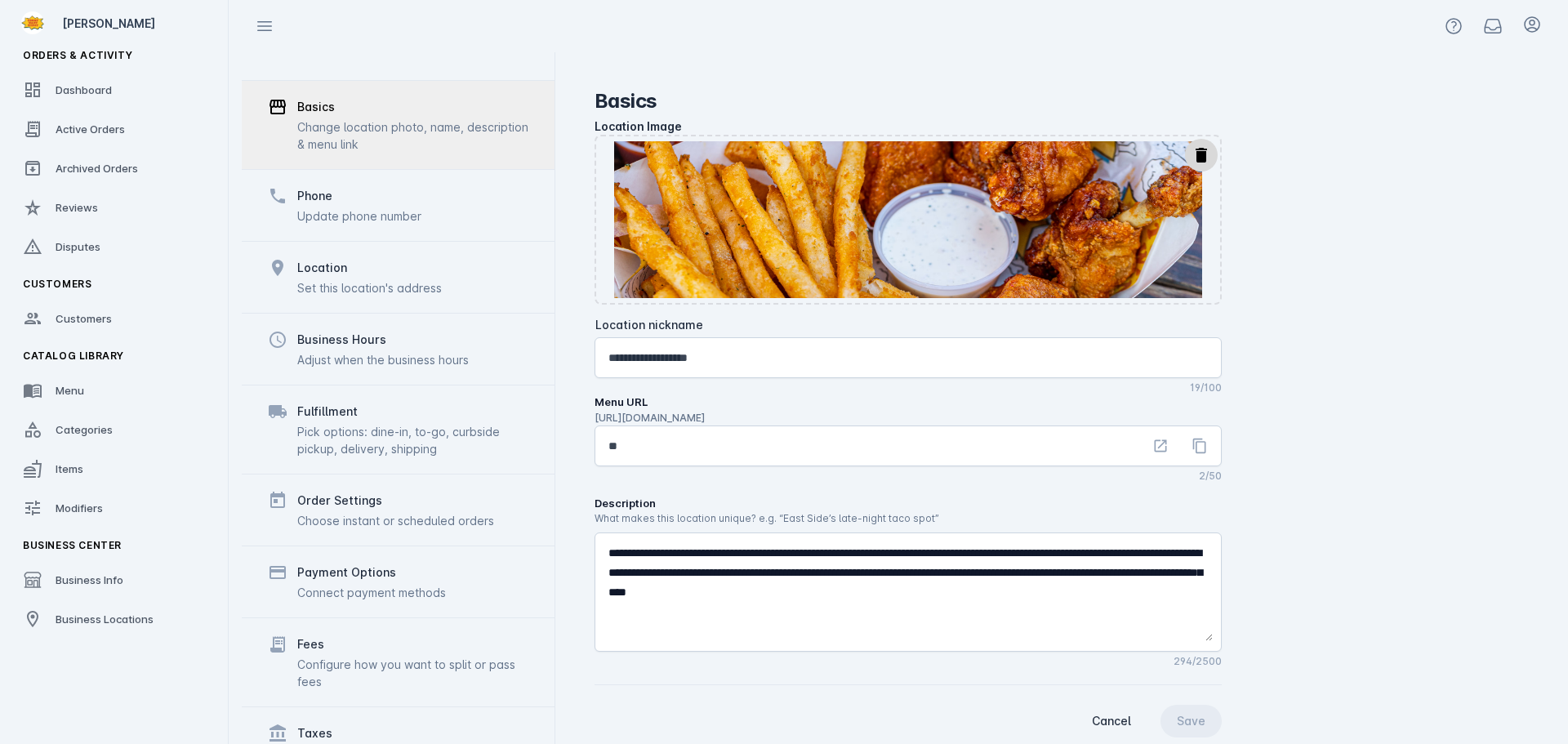
scroll to position [126, 0]
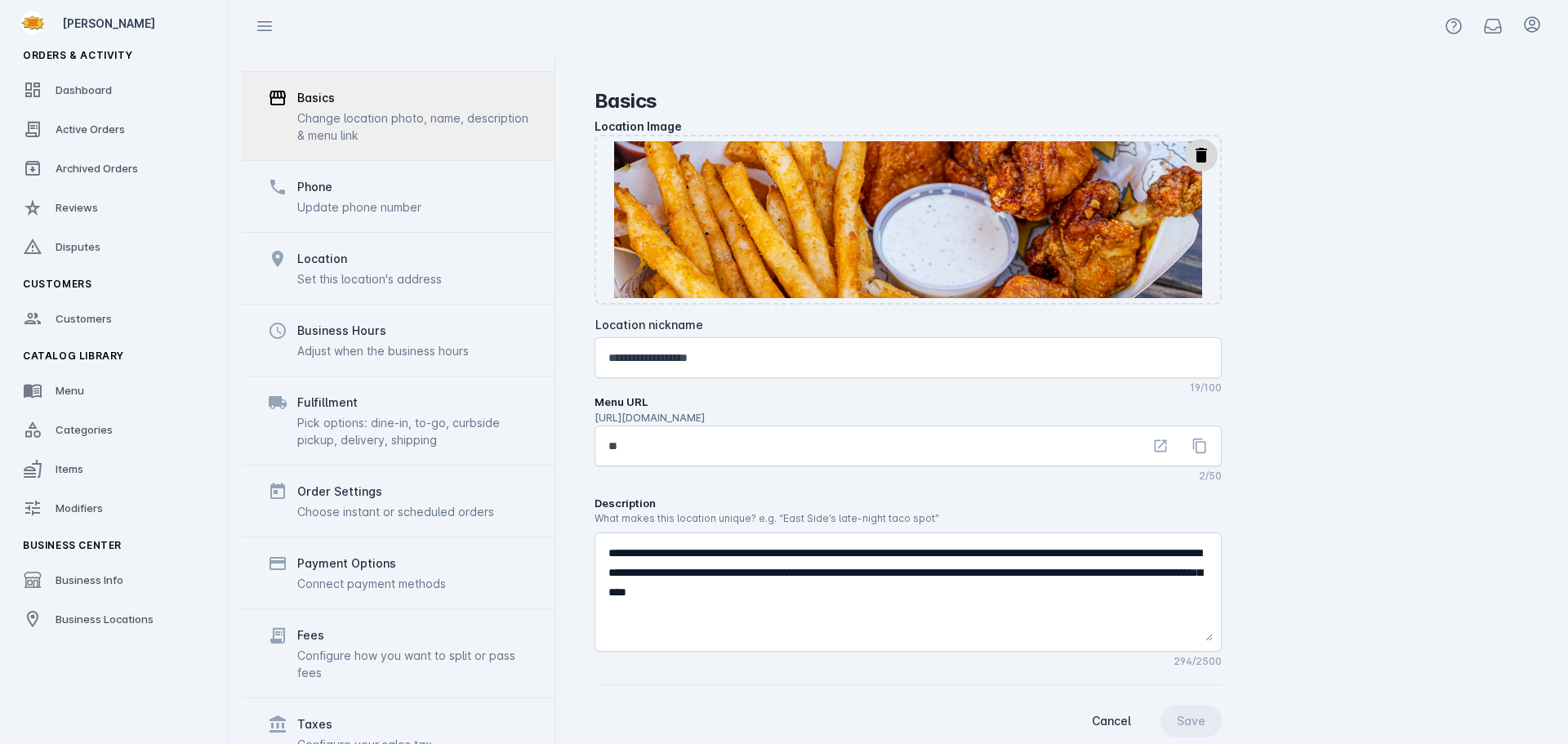
click at [371, 199] on div "Update phone number" at bounding box center [359, 208] width 124 height 18
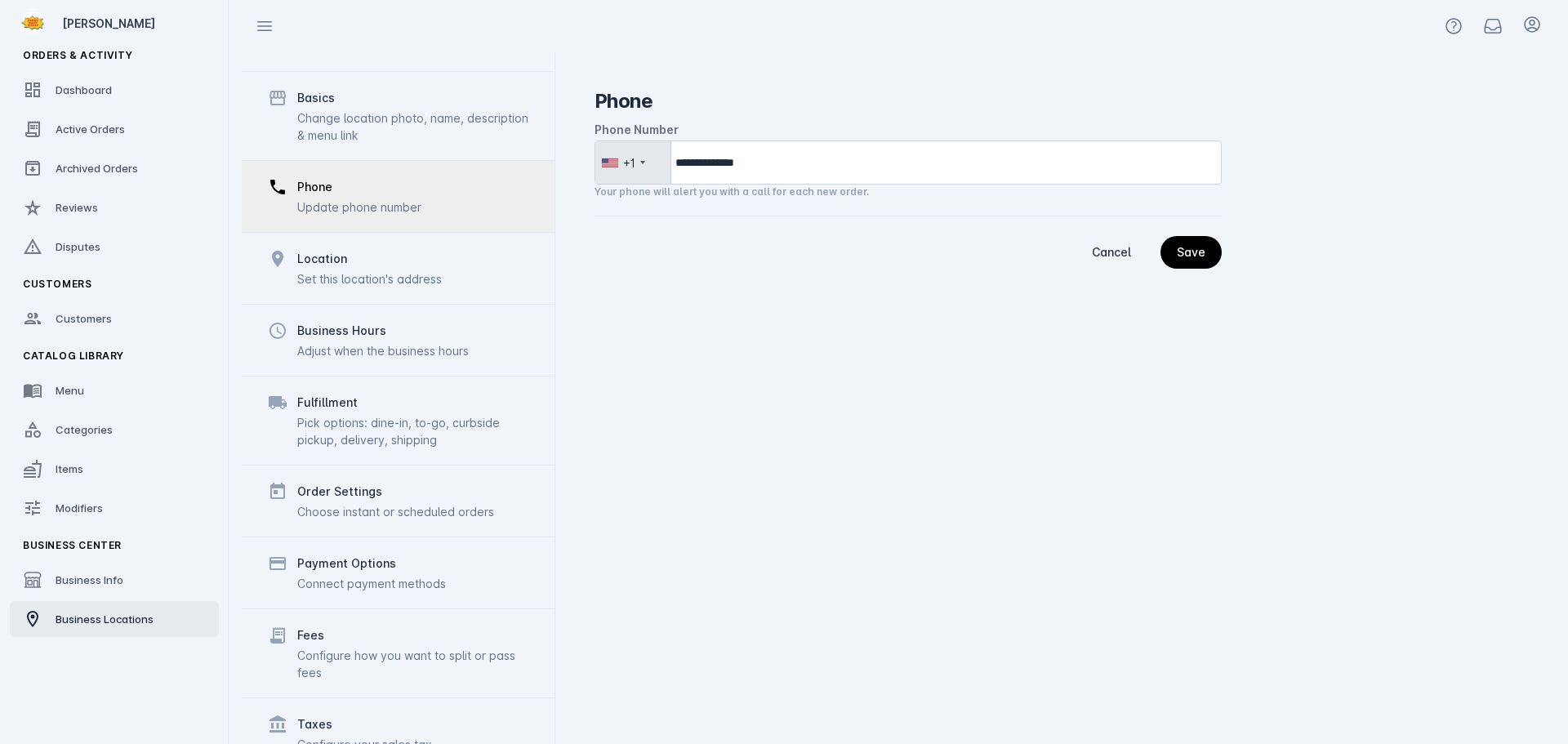
click at [102, 620] on span "Business Locations" at bounding box center [104, 619] width 98 height 13
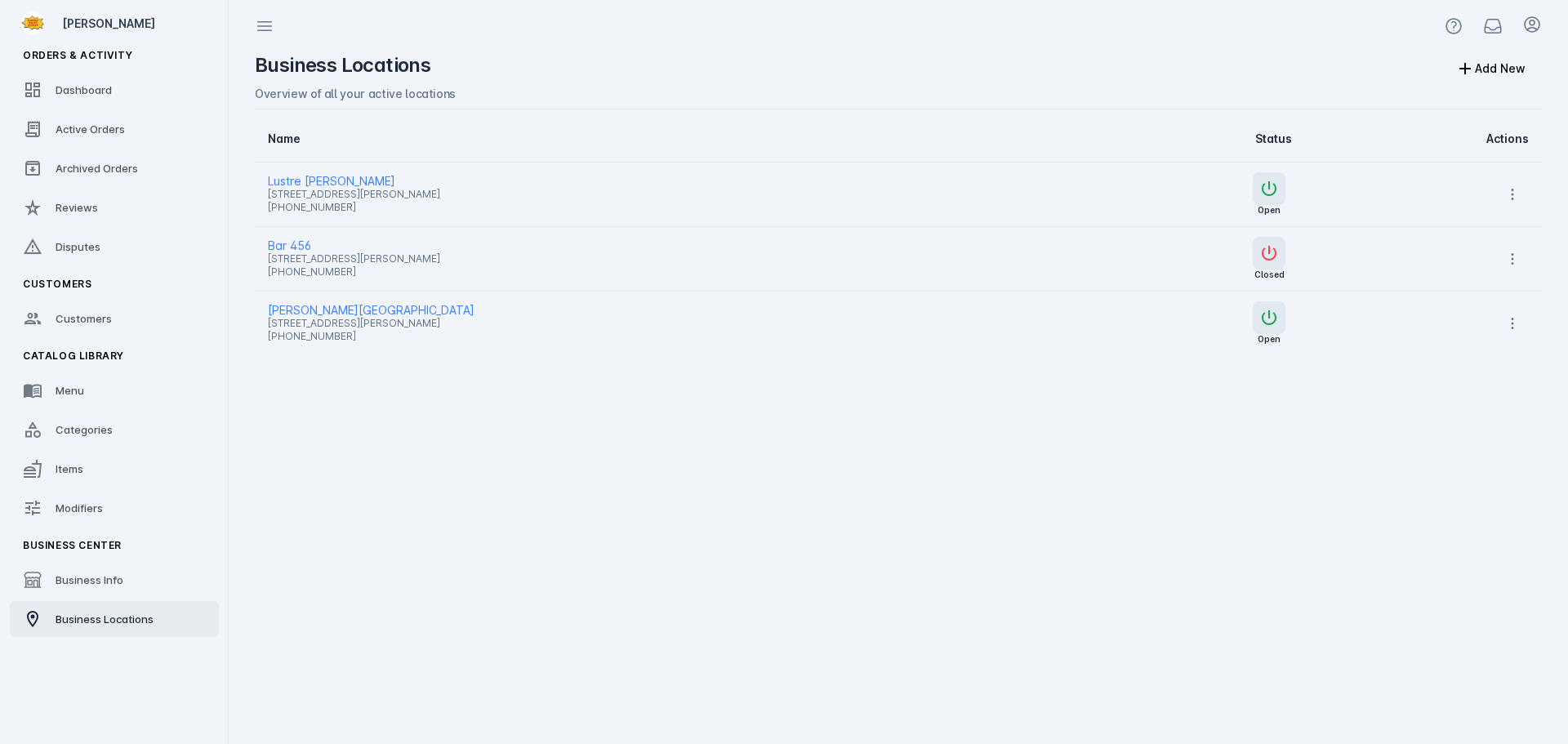
click at [327, 311] on span "[PERSON_NAME][GEOGRAPHIC_DATA]" at bounding box center [656, 310] width 777 height 19
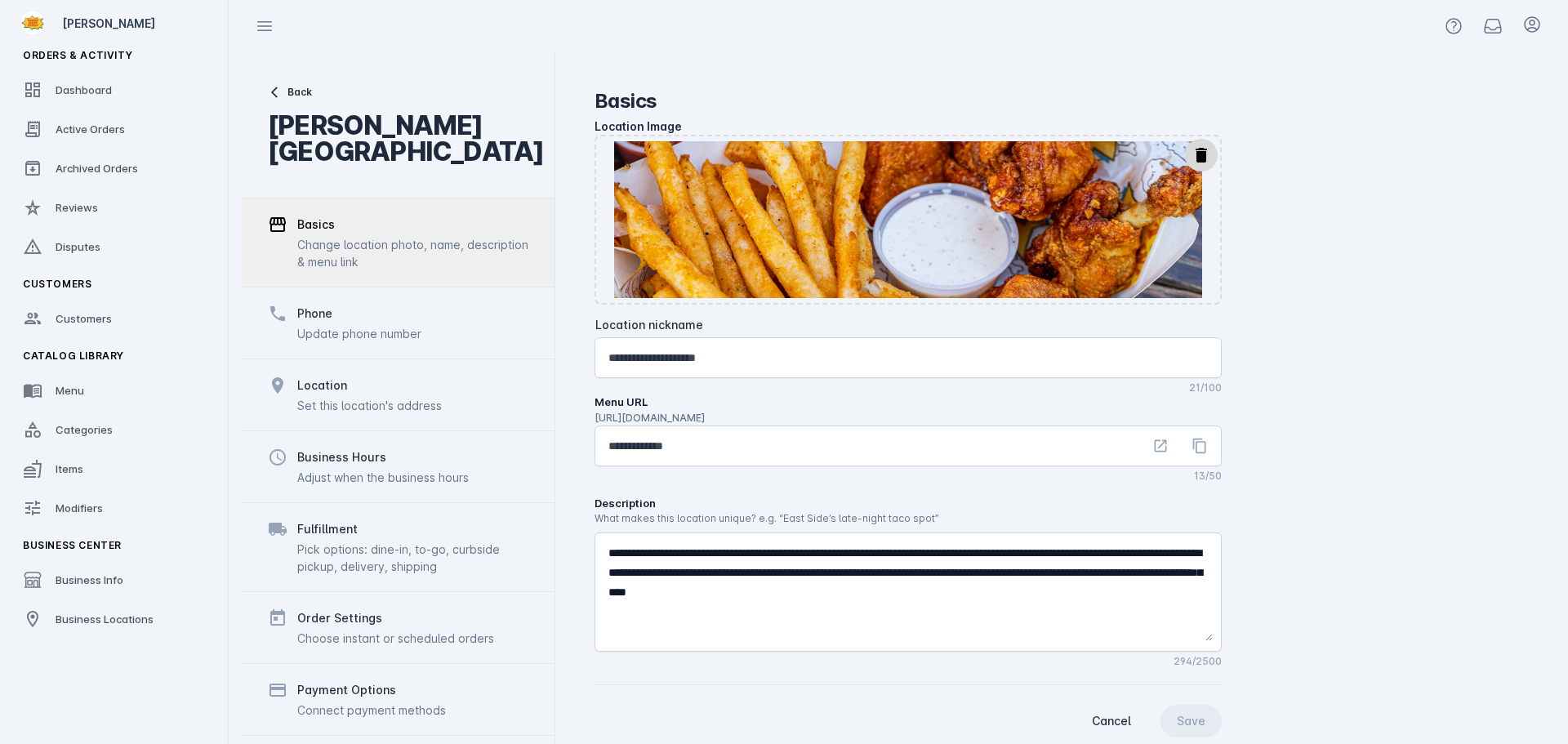
click at [335, 319] on div "Phone" at bounding box center [359, 314] width 124 height 19
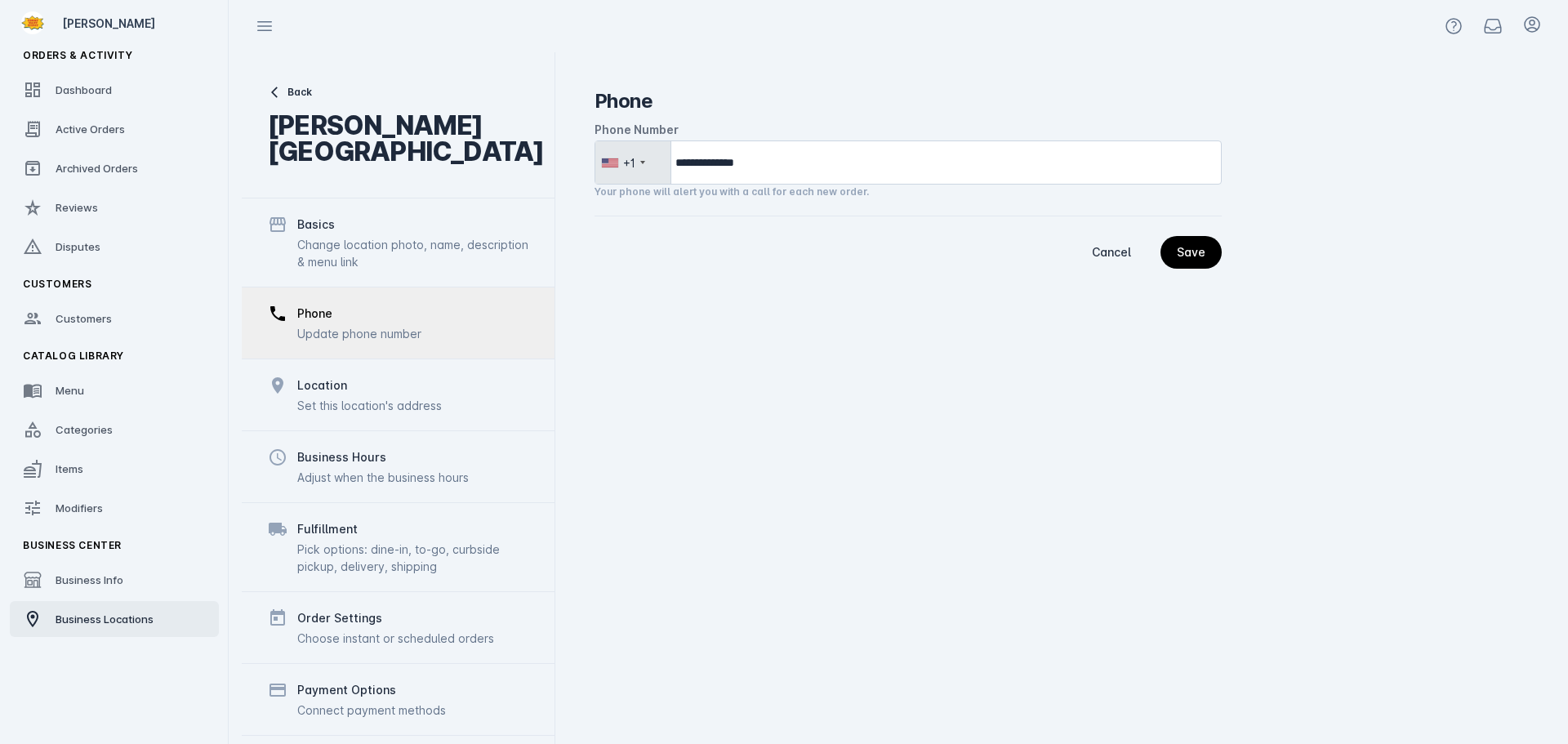
click at [47, 620] on link "Business Locations" at bounding box center [114, 619] width 209 height 36
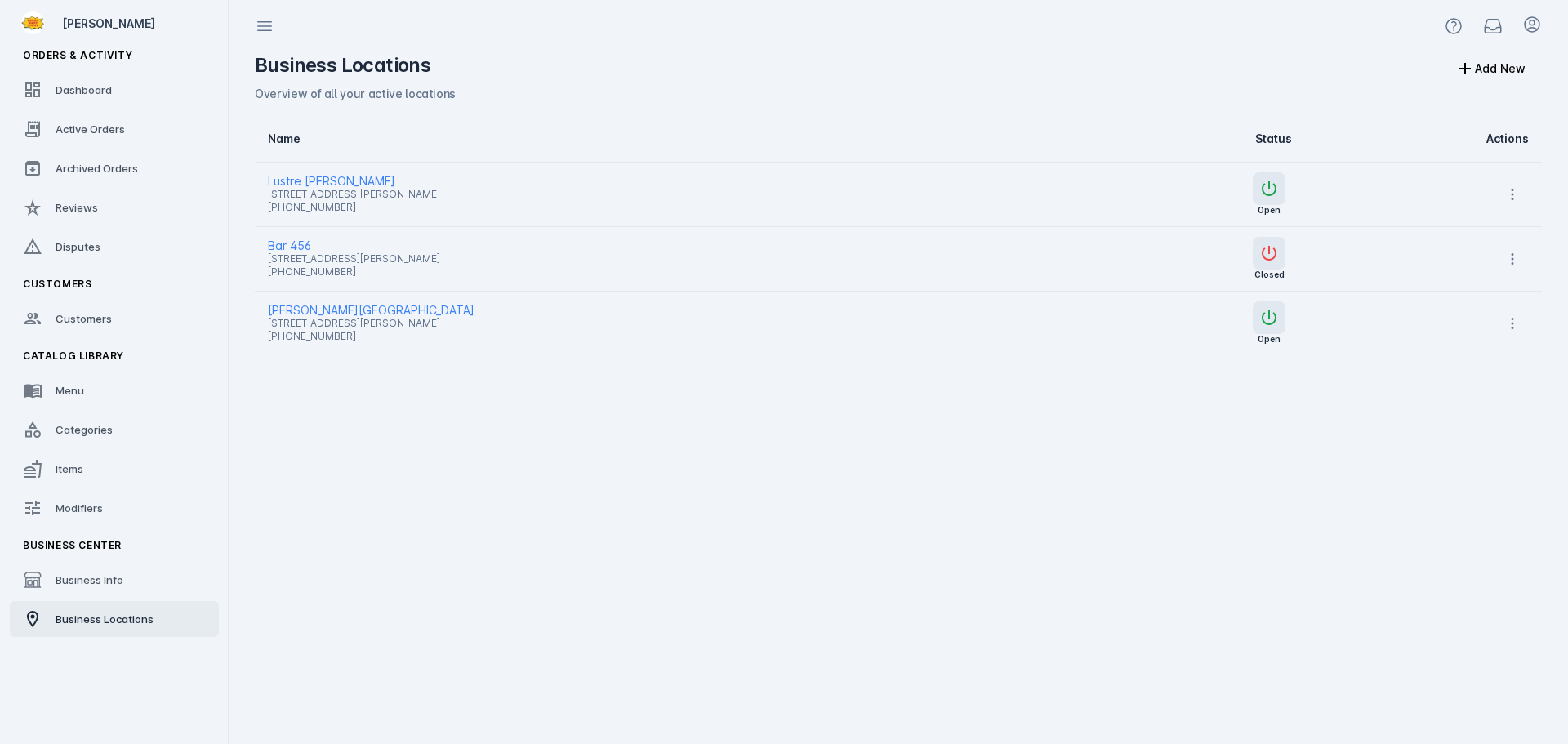
click at [297, 239] on span "Bar 456" at bounding box center [656, 245] width 777 height 19
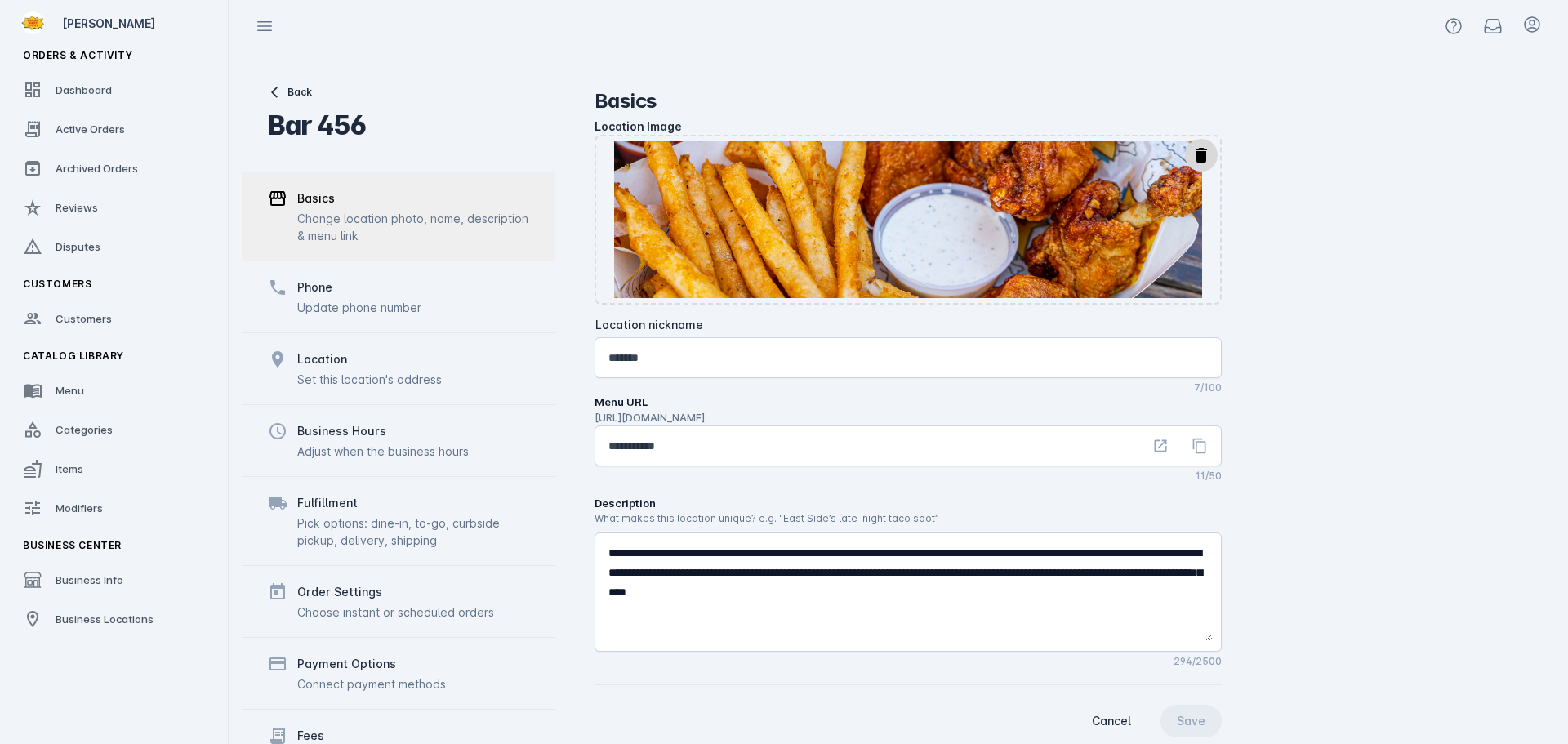
click at [365, 367] on div "Location" at bounding box center [369, 359] width 145 height 19
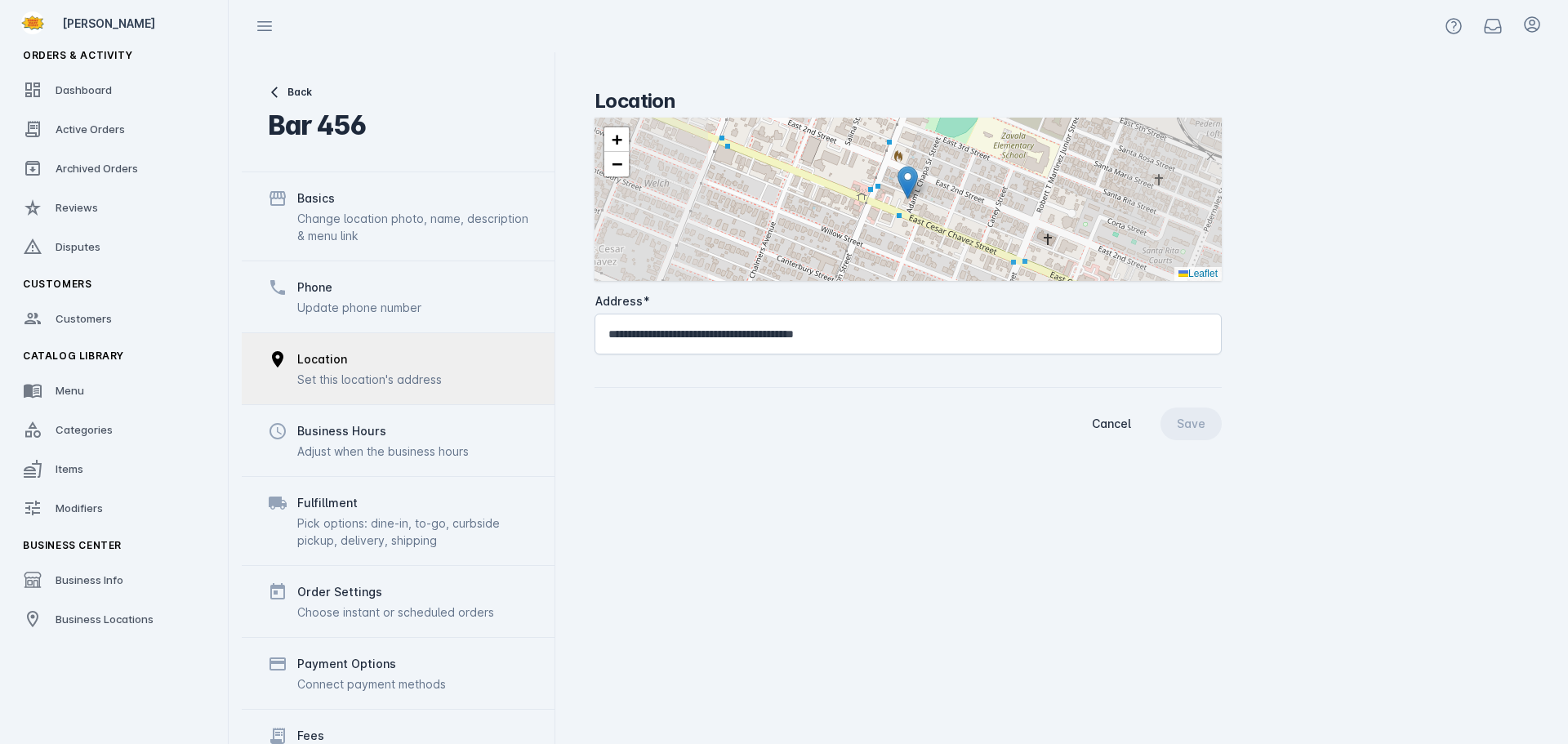
click at [359, 294] on div "Phone" at bounding box center [359, 287] width 124 height 19
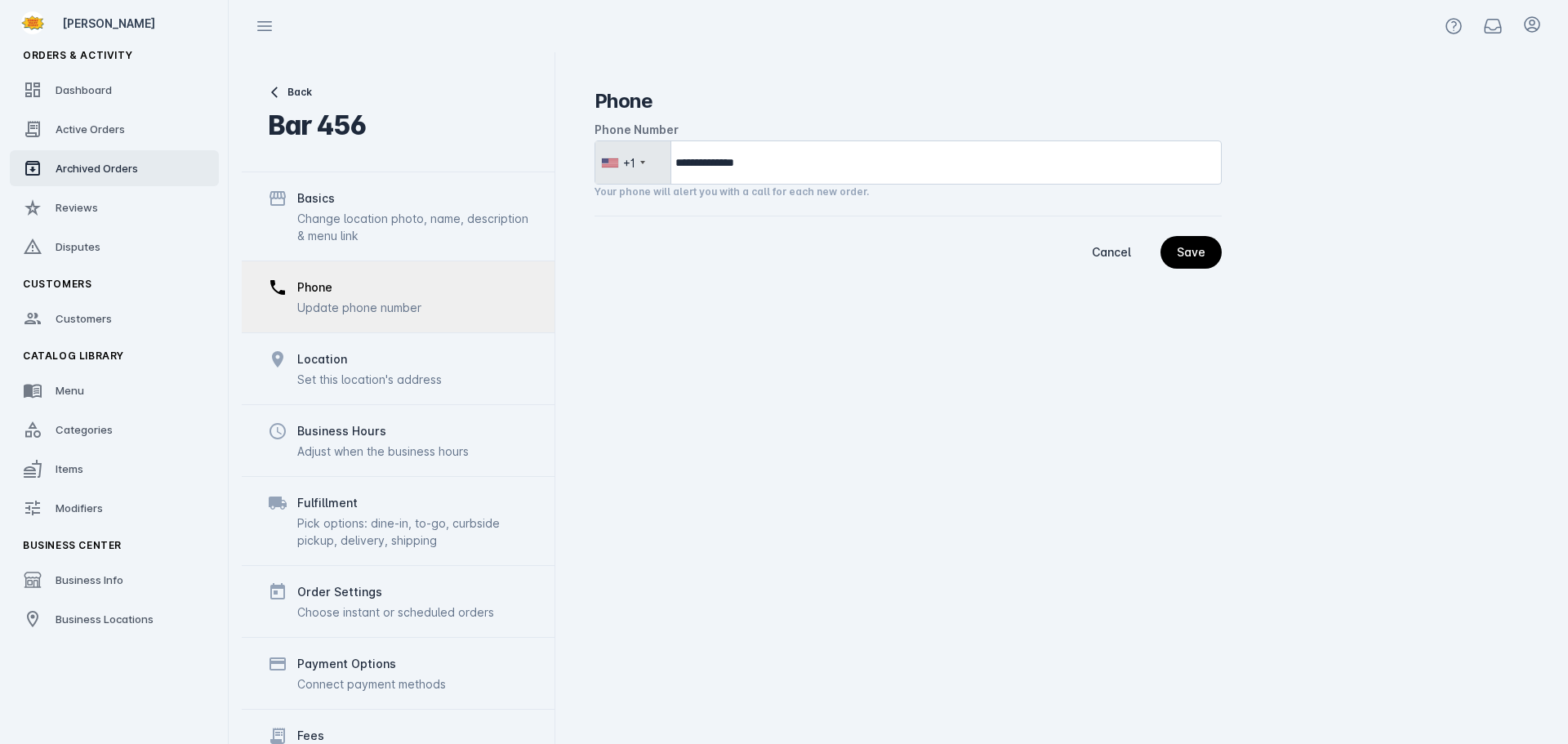
click at [84, 170] on span "Archived Orders" at bounding box center [96, 168] width 82 height 13
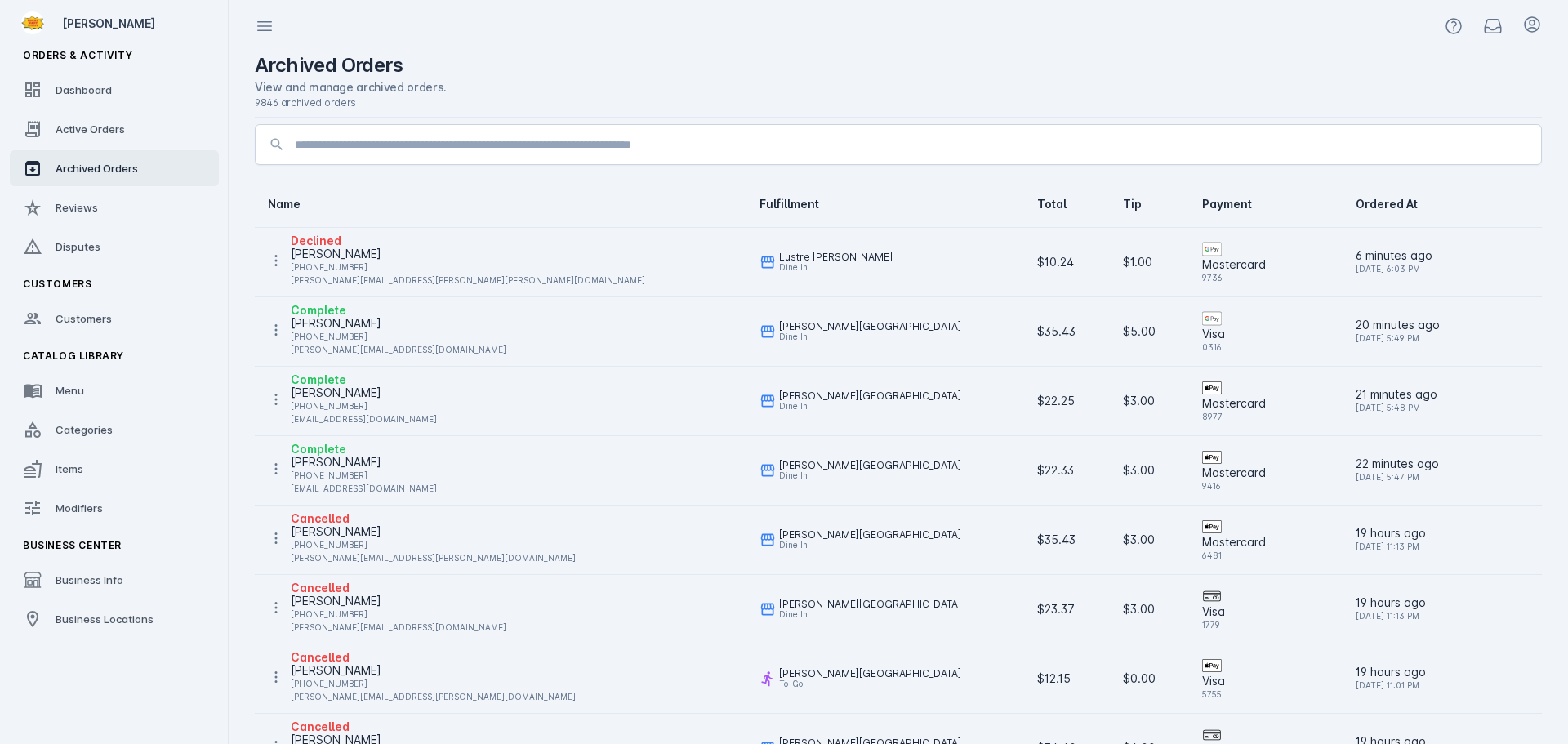
click at [573, 145] on input at bounding box center [912, 145] width 1233 height 19
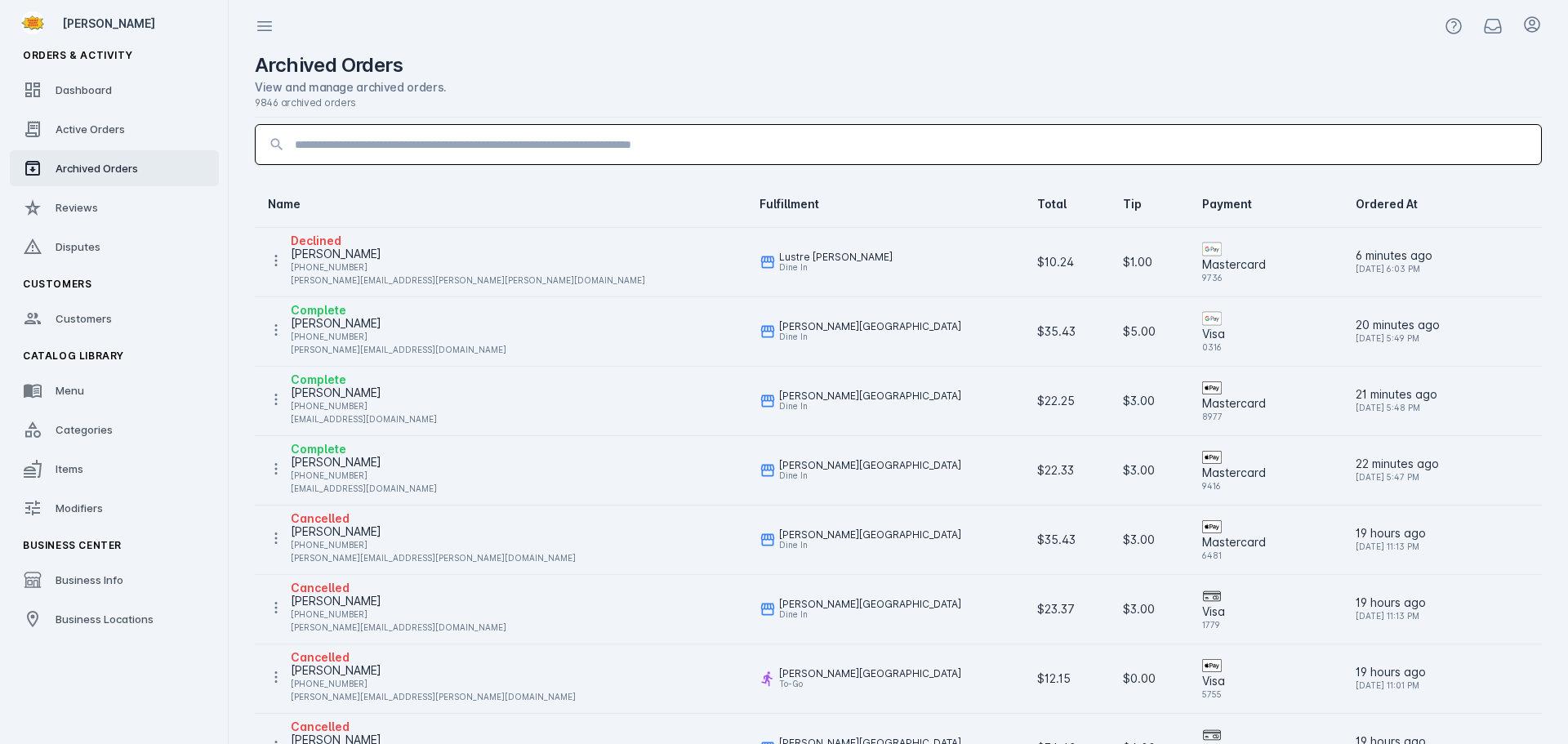
paste input "**********"
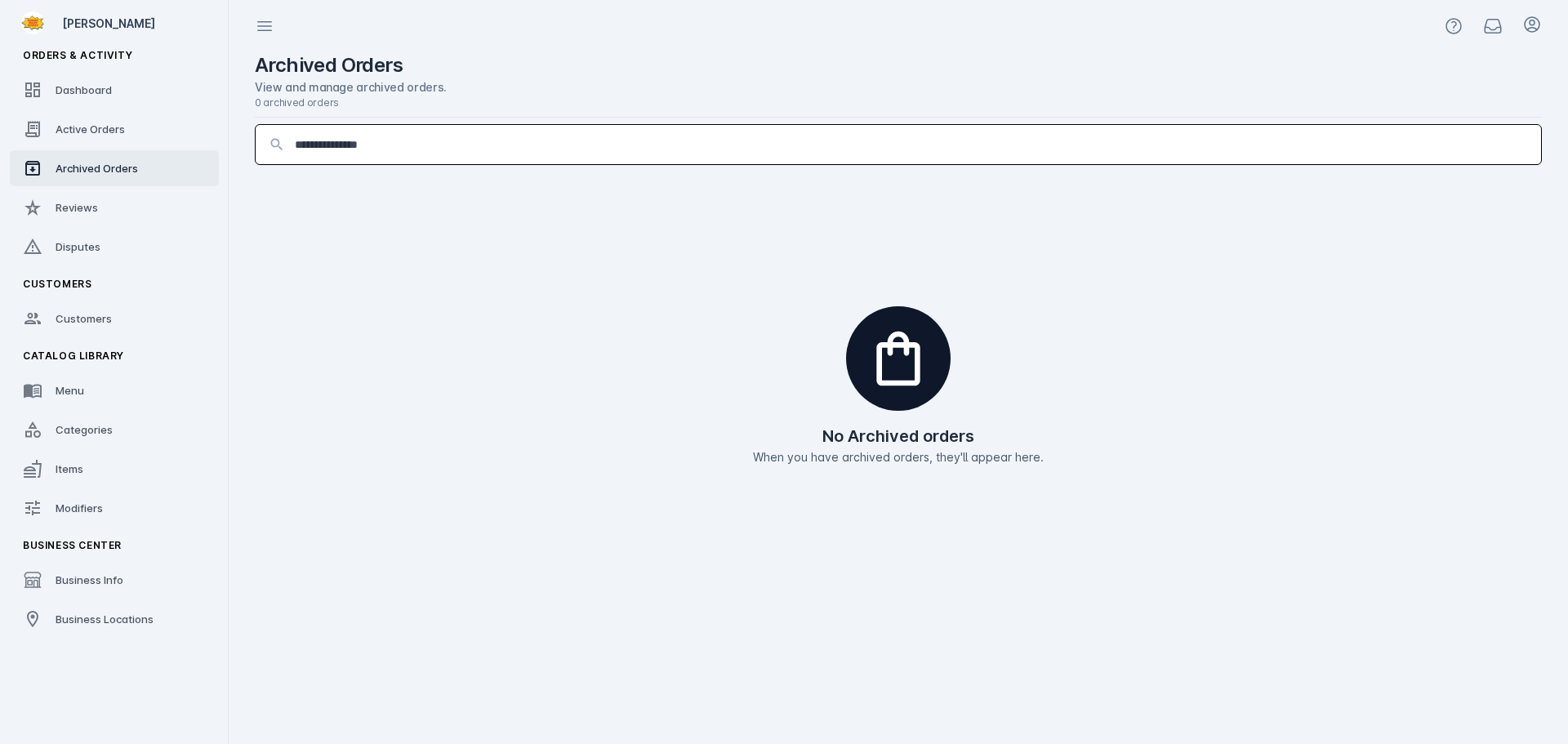
click at [363, 145] on input "**********" at bounding box center [912, 145] width 1233 height 19
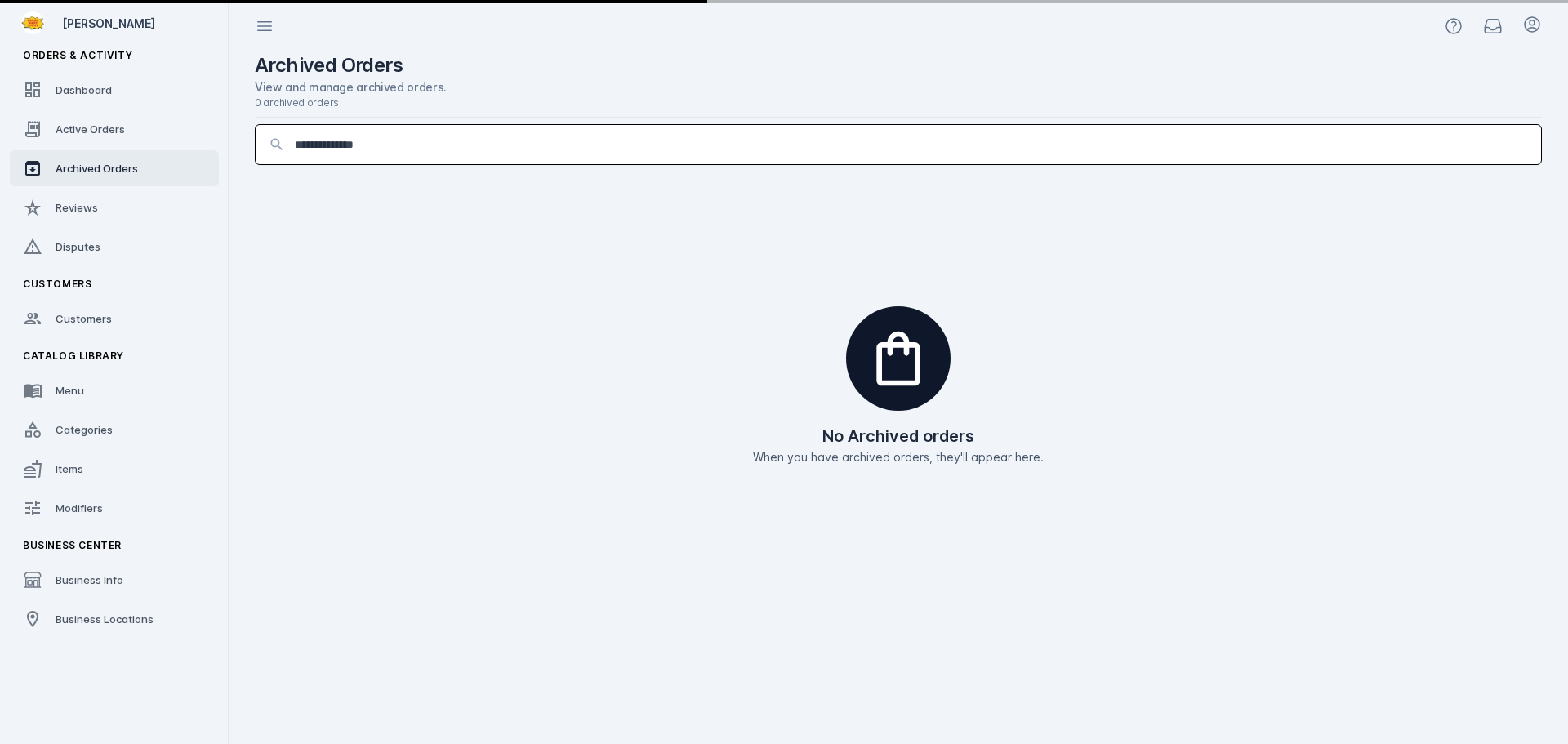
click at [334, 146] on input "**********" at bounding box center [912, 145] width 1233 height 19
click at [313, 147] on input "**********" at bounding box center [912, 145] width 1233 height 19
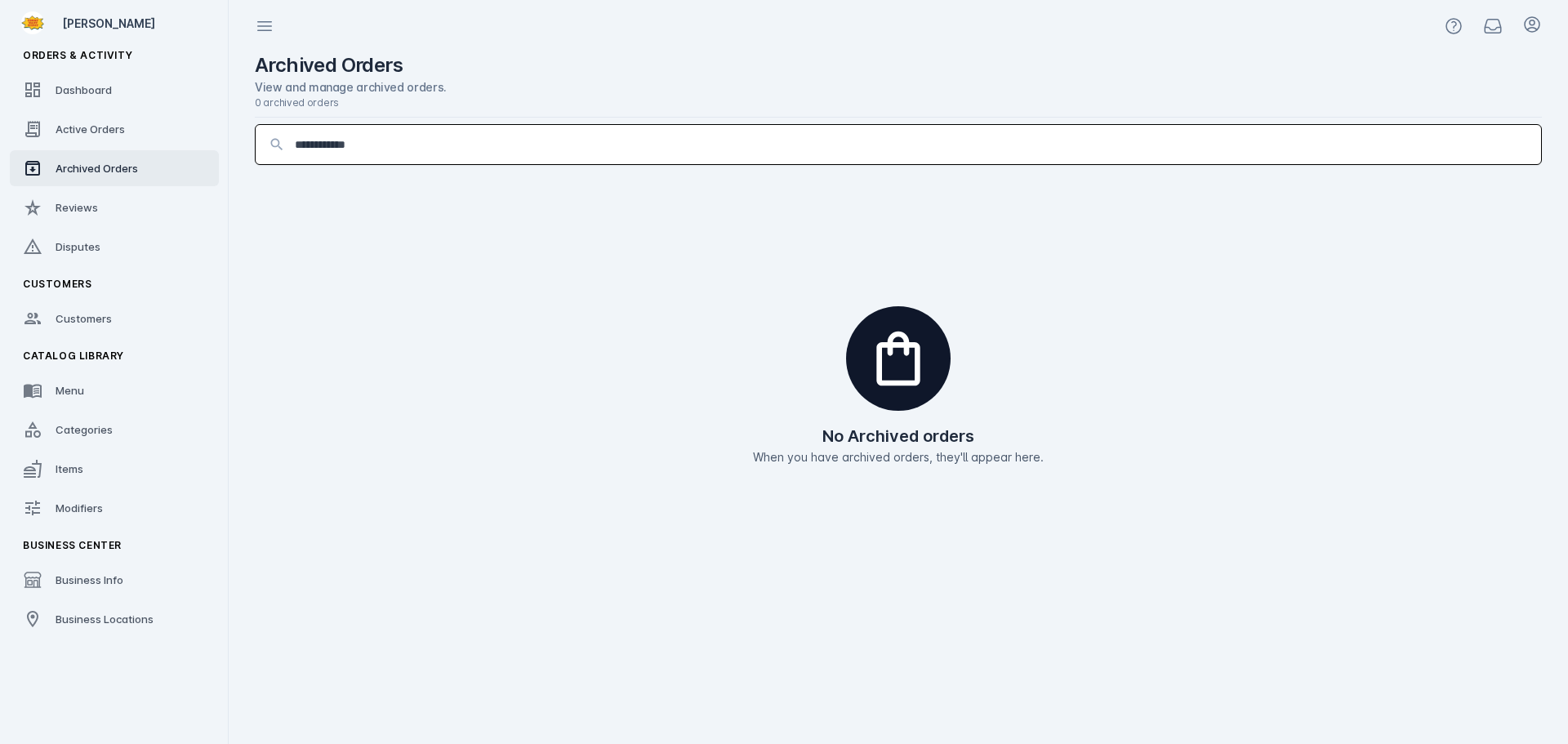
click at [303, 143] on input "**********" at bounding box center [912, 145] width 1233 height 19
drag, startPoint x: 477, startPoint y: 145, endPoint x: 237, endPoint y: 145, distance: 240.0
click at [236, 145] on div "**********" at bounding box center [898, 399] width 1339 height 692
type input "**********"
click at [67, 131] on span "Active Orders" at bounding box center [89, 129] width 69 height 13
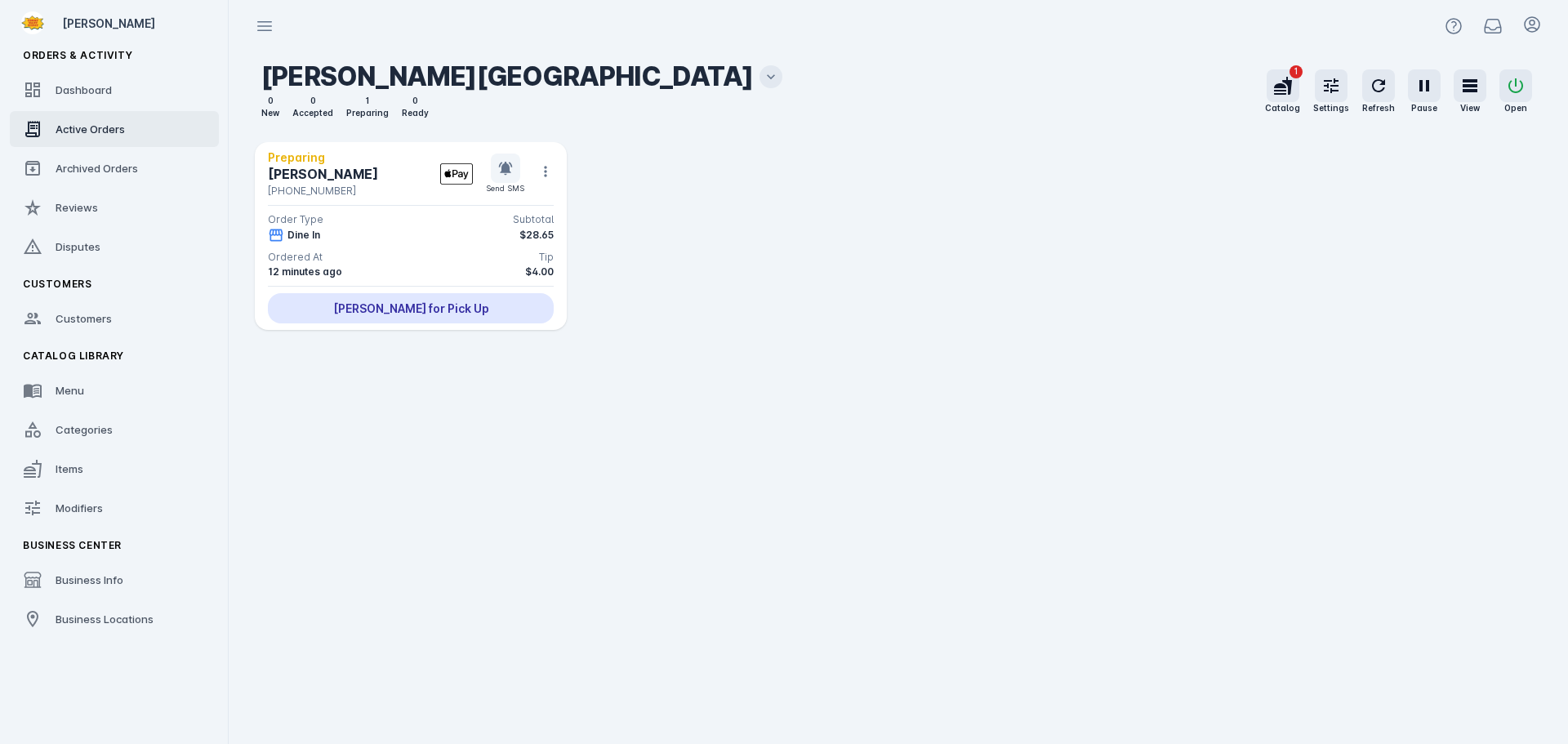
click at [763, 75] on icon at bounding box center [771, 76] width 17 height 17
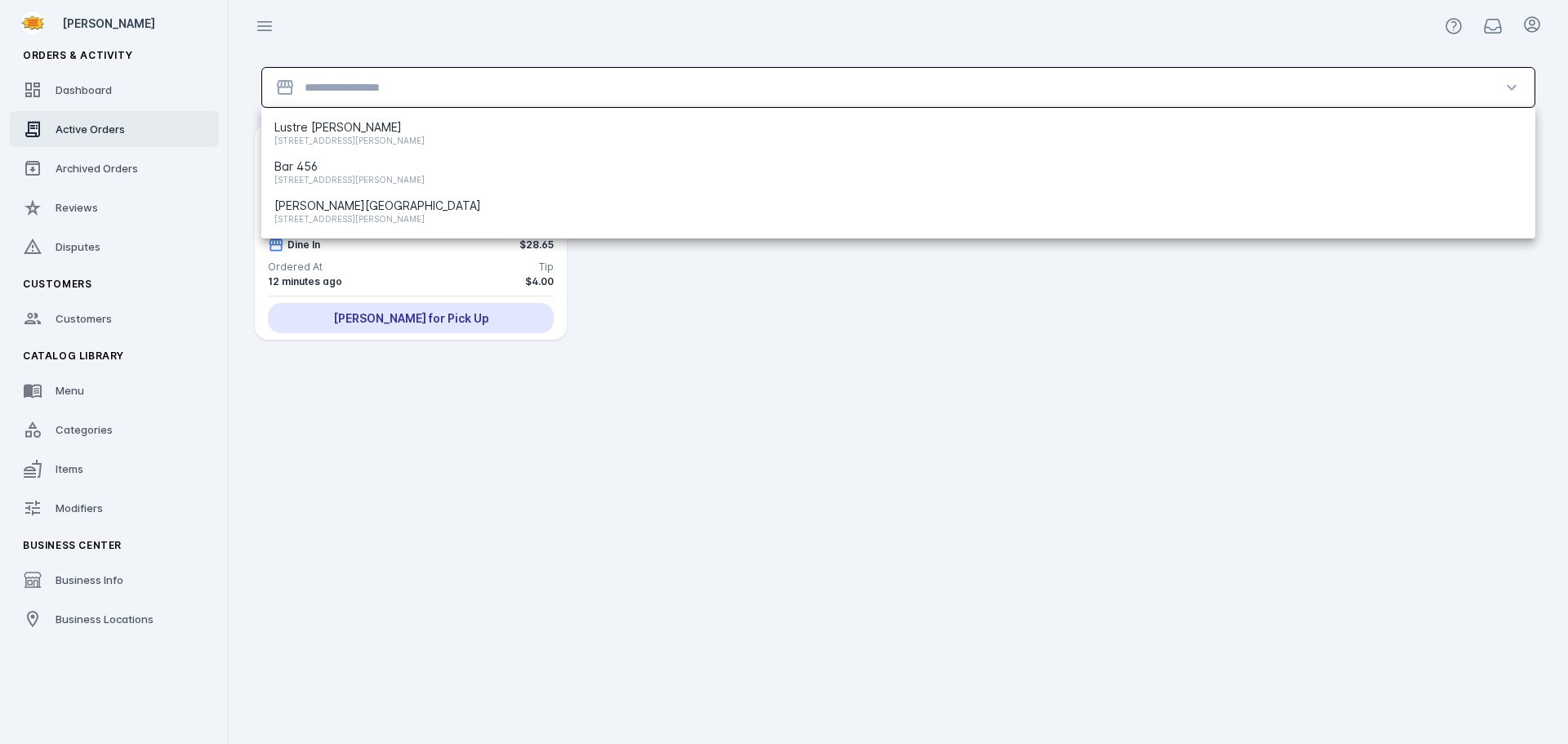
click at [451, 94] on input "Location" at bounding box center [898, 88] width 1187 height 19
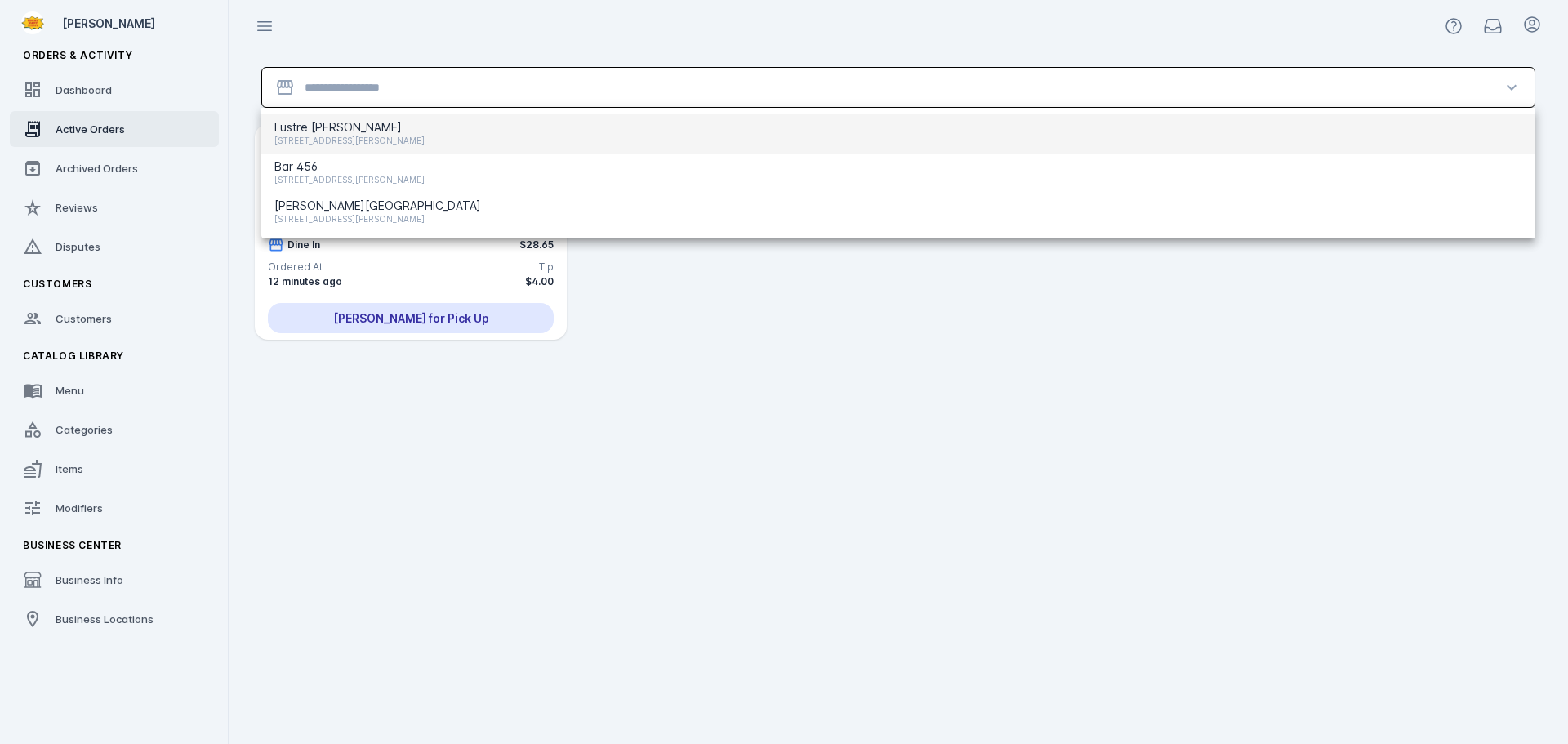
click at [415, 138] on mat-option "Lustre Pearl Rainey 94 Rainey St, Austin, TX 78701, USA" at bounding box center [898, 134] width 1274 height 39
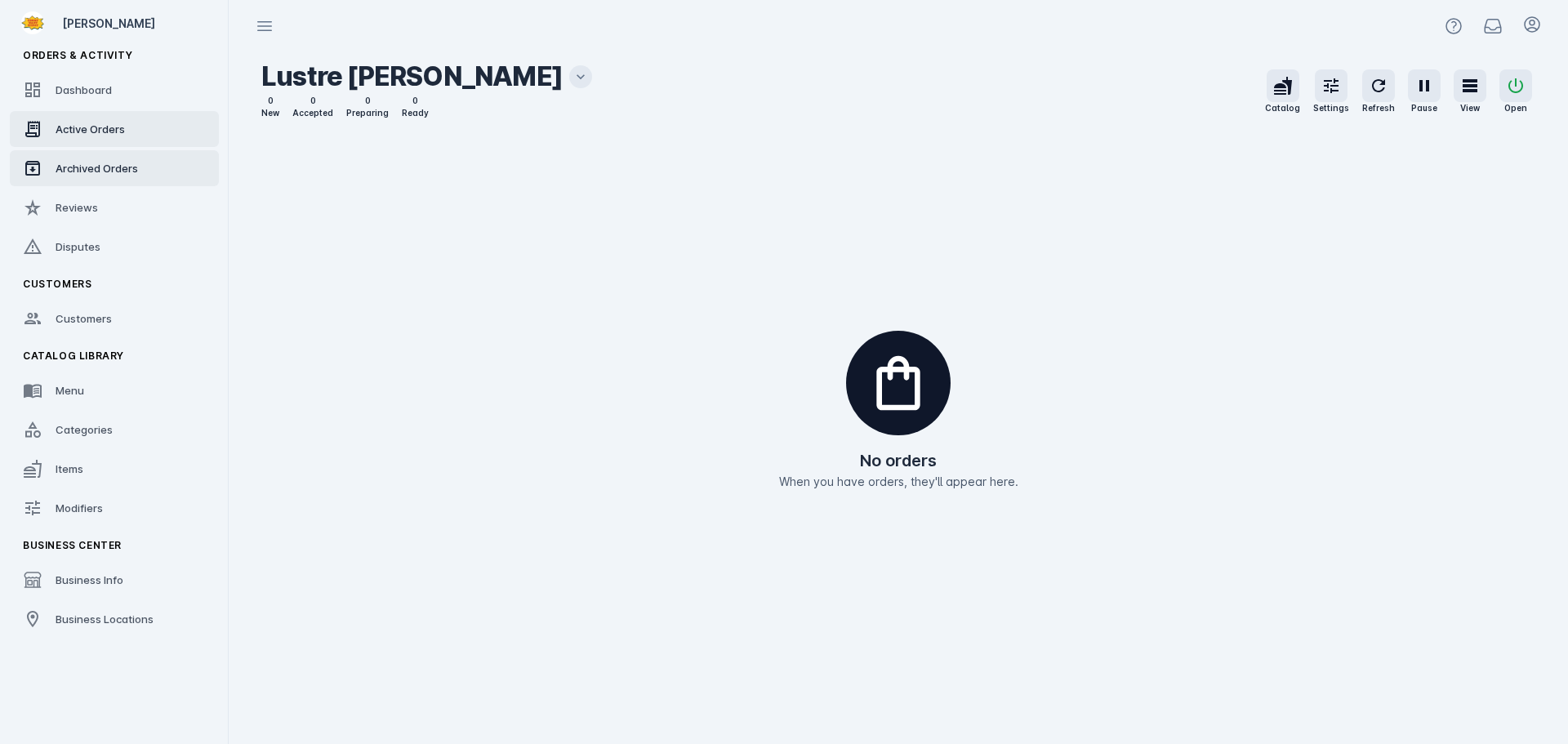
click at [78, 174] on span "Archived Orders" at bounding box center [96, 168] width 82 height 13
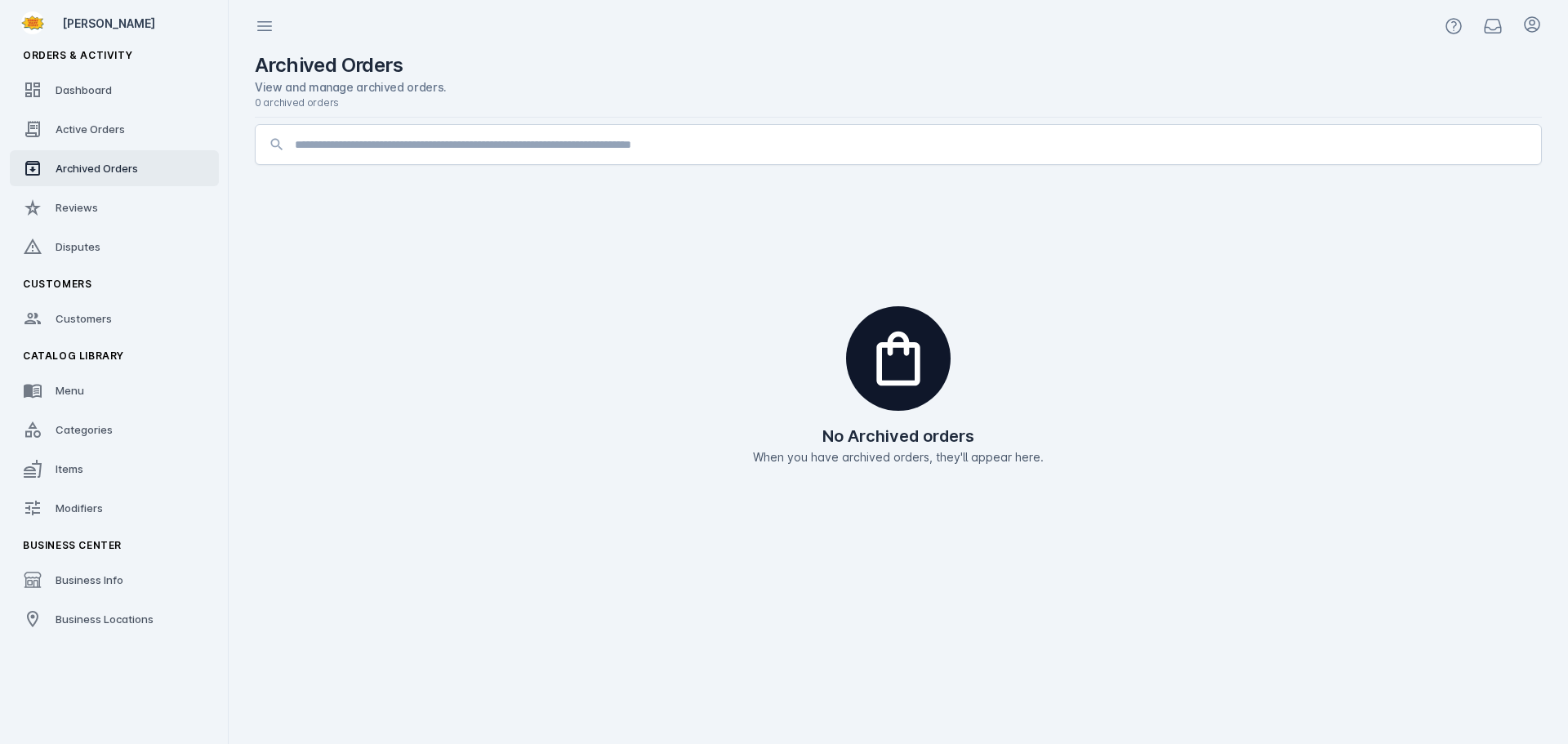
click at [399, 159] on div at bounding box center [912, 145] width 1233 height 39
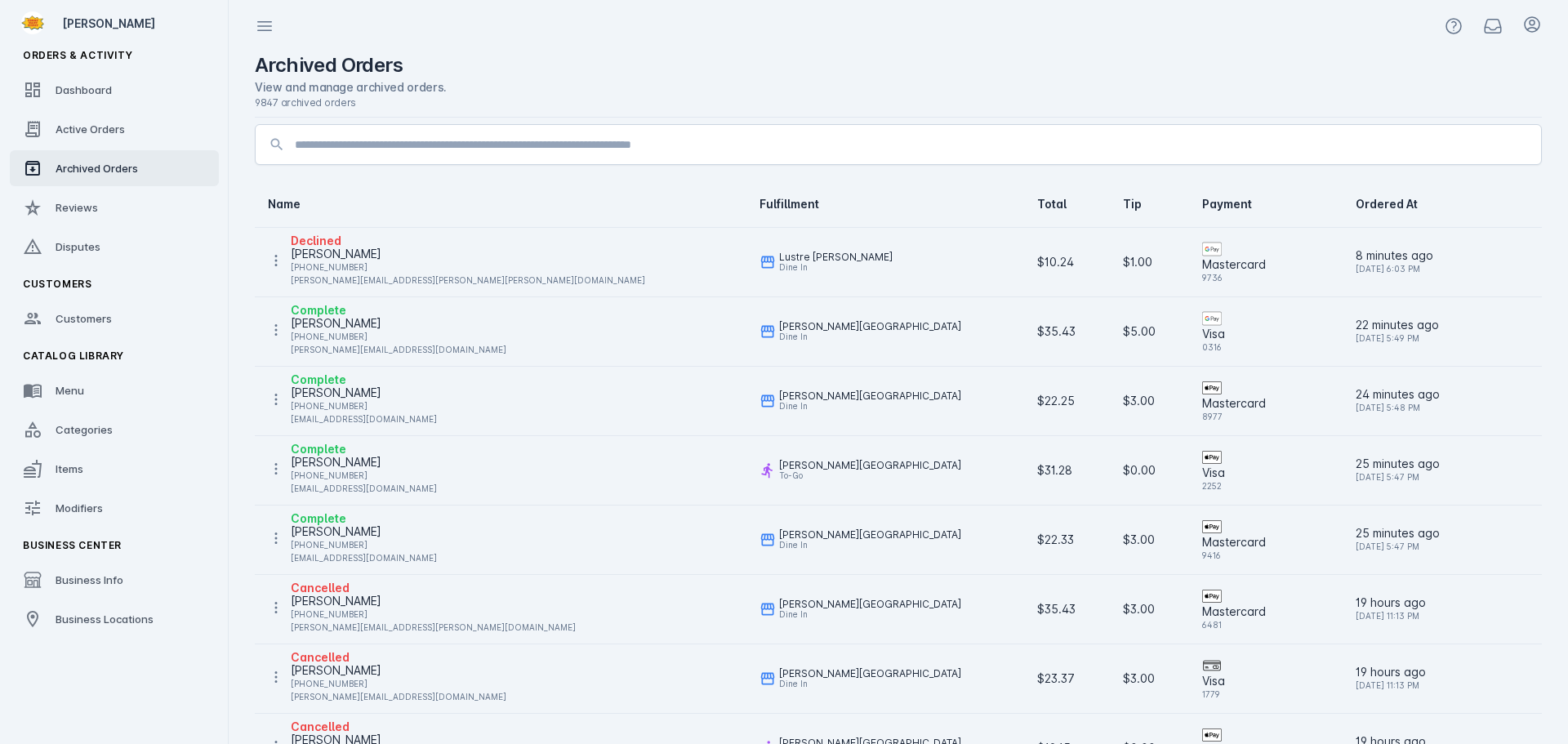
click at [636, 88] on div "View and manage archived orders." at bounding box center [898, 87] width 1287 height 18
click at [427, 250] on div "Declined Joseph Garza +1 737-346-4480 joseph.scott.garza@gmail.com" at bounding box center [500, 260] width 465 height 59
click at [336, 254] on div "Joseph Garza" at bounding box center [468, 254] width 355 height 19
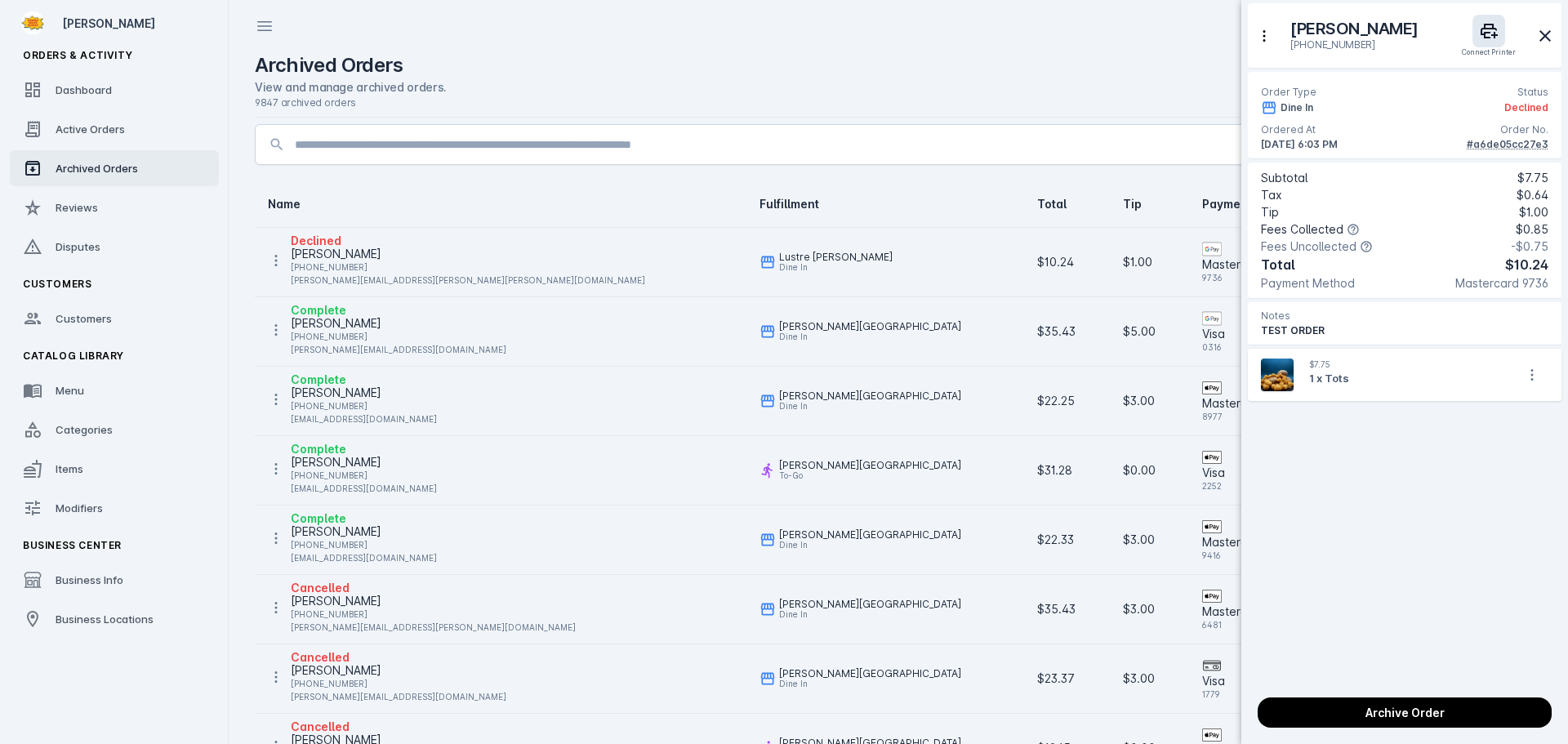
click at [1504, 136] on div "Order No." at bounding box center [1523, 130] width 48 height 15
click at [1504, 148] on div "#a6de05cc27e3" at bounding box center [1507, 145] width 81 height 15
click at [98, 129] on div at bounding box center [784, 372] width 1568 height 744
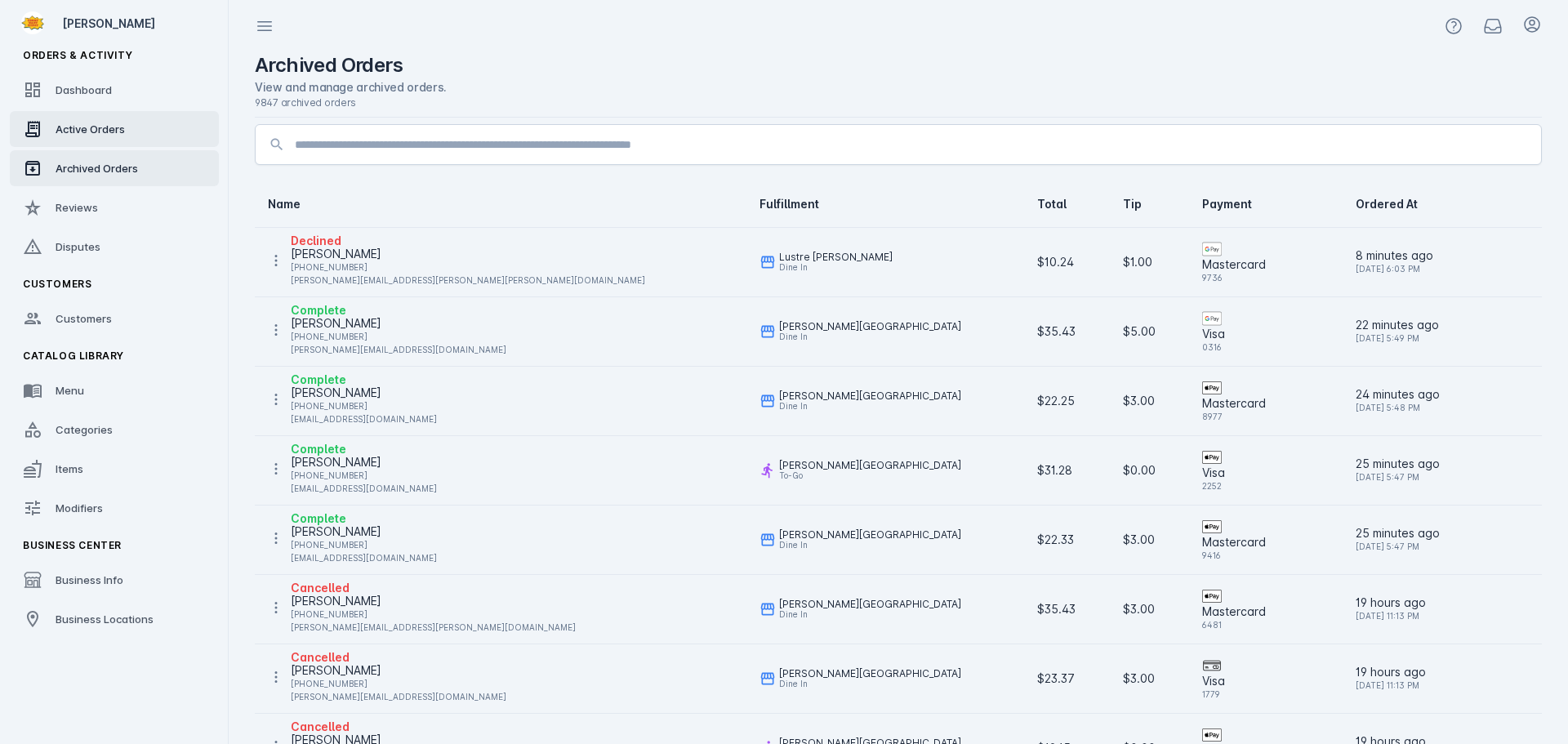
click at [96, 131] on span "Active Orders" at bounding box center [89, 129] width 69 height 13
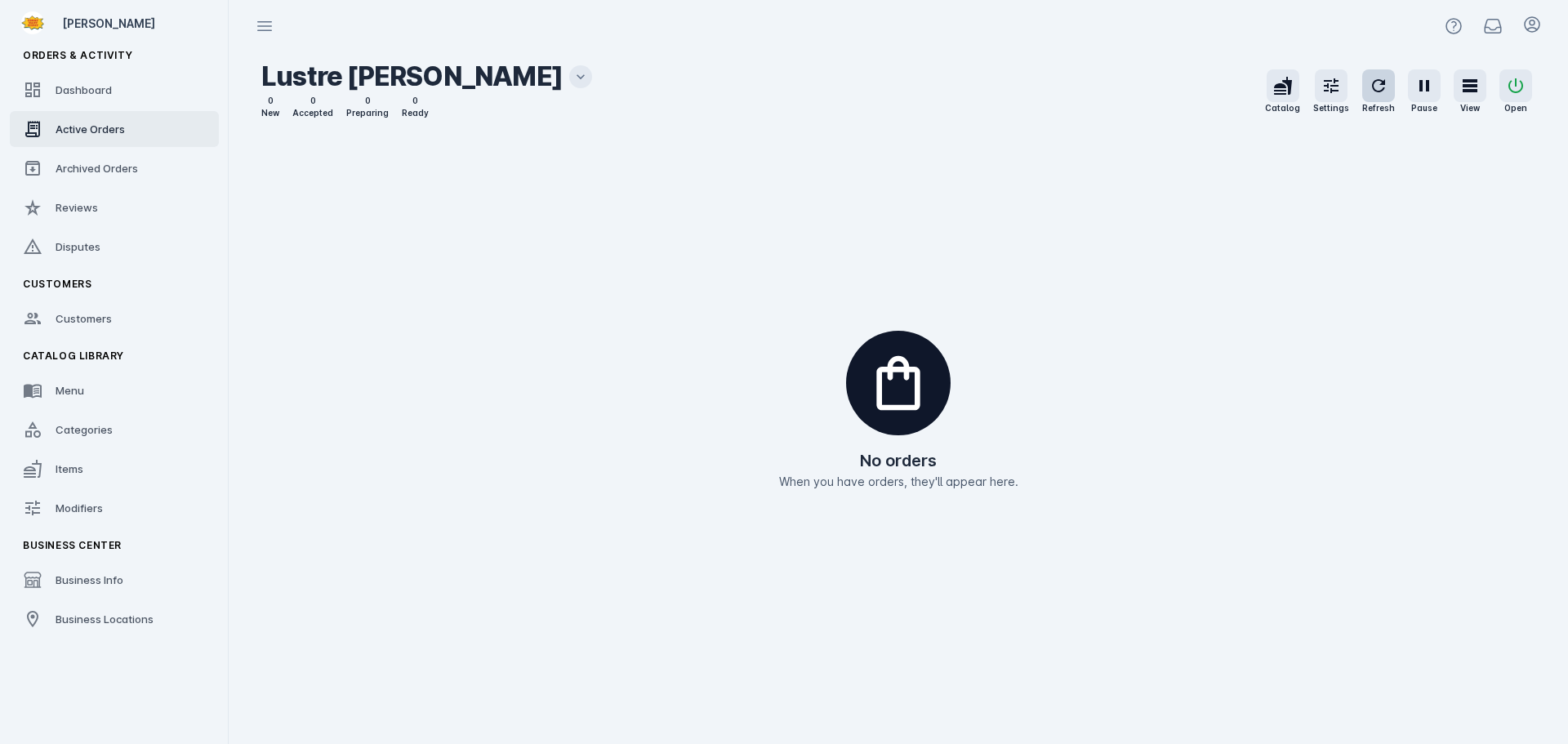
click at [1378, 88] on icon "button" at bounding box center [1378, 86] width 19 height 19
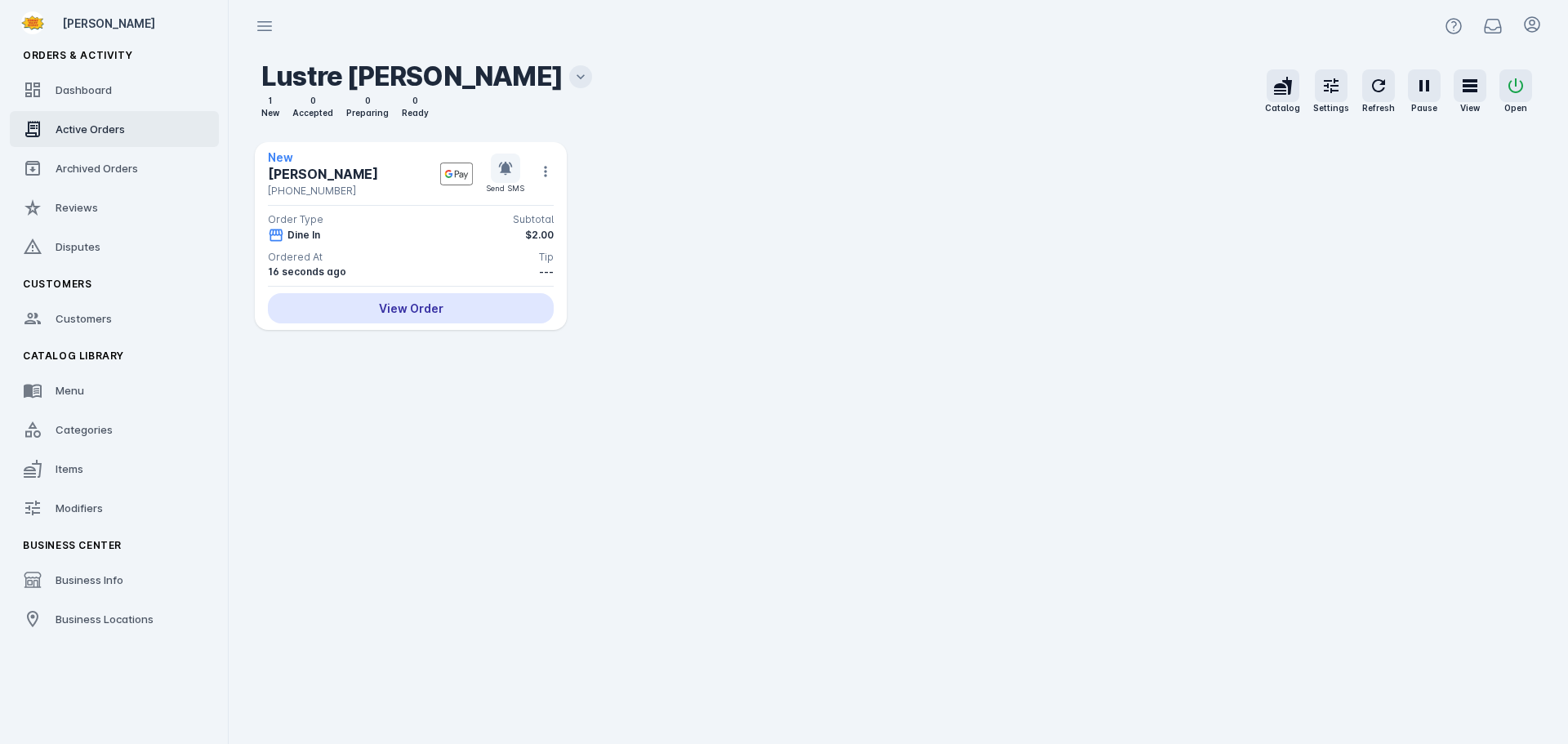
drag, startPoint x: 1372, startPoint y: 89, endPoint x: 1373, endPoint y: 118, distance: 29.0
click at [1372, 89] on icon "button" at bounding box center [1378, 86] width 19 height 19
click at [112, 607] on link "Business Locations" at bounding box center [114, 619] width 209 height 36
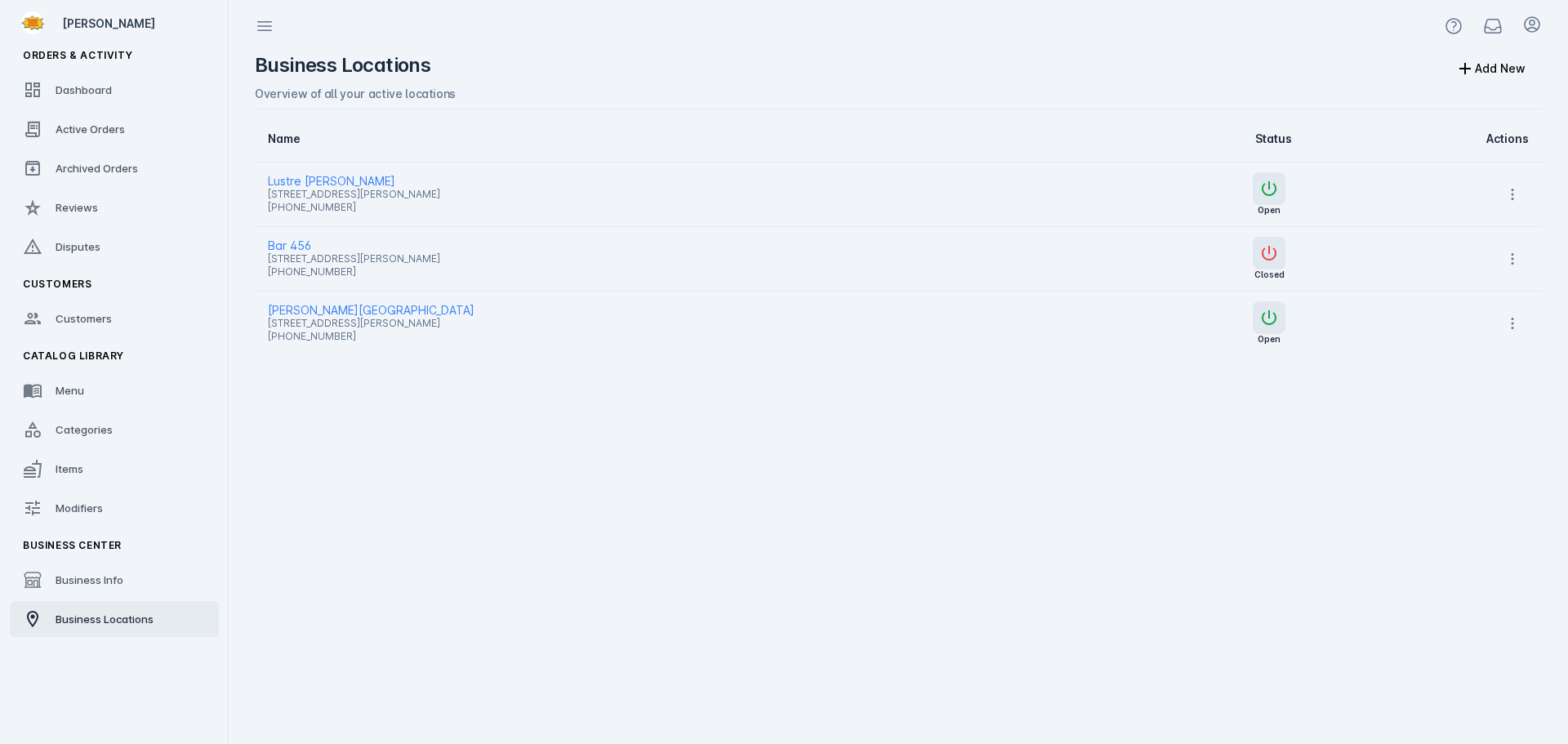
click at [317, 188] on span "[STREET_ADDRESS][PERSON_NAME]" at bounding box center [656, 195] width 777 height 19
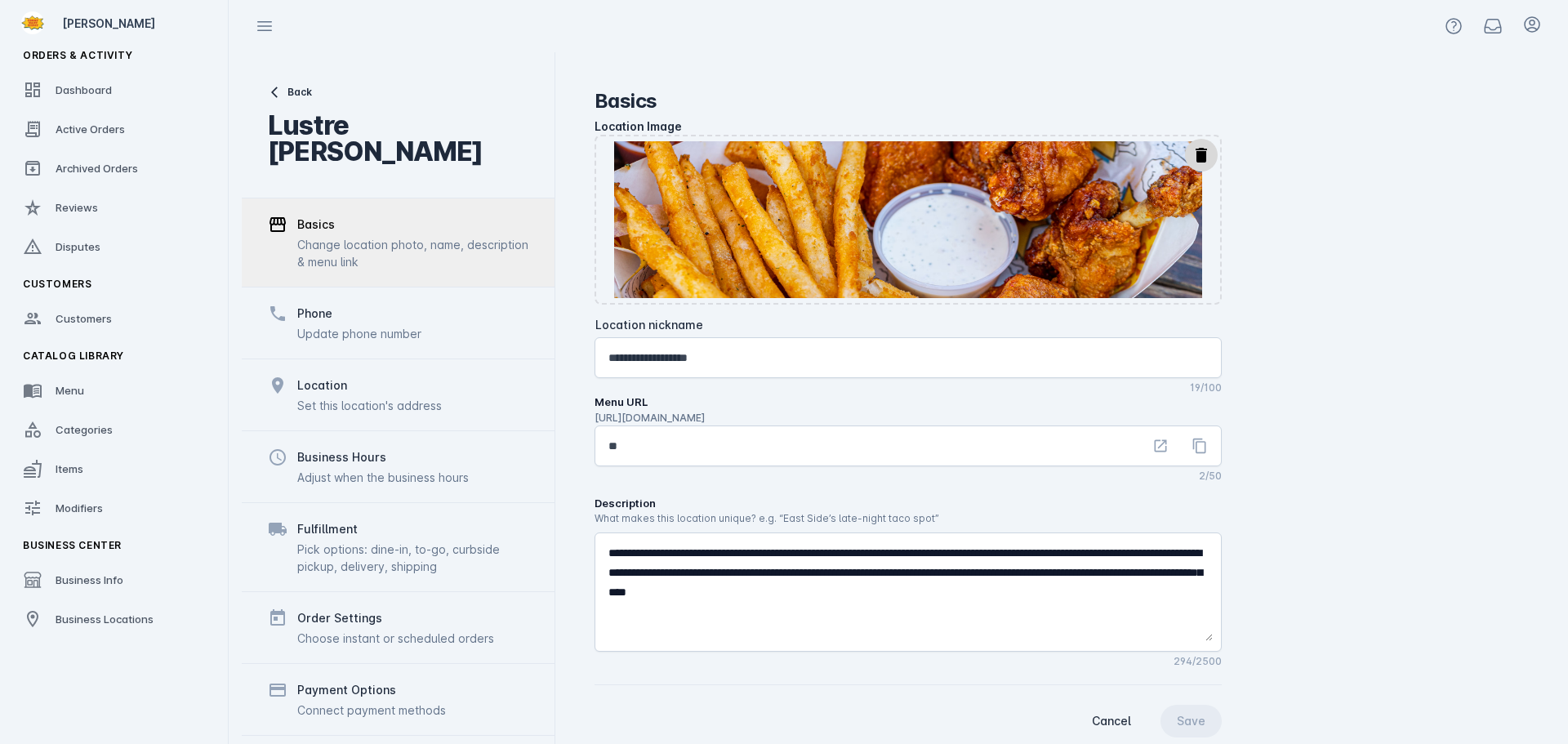
click at [336, 376] on div "Location" at bounding box center [321, 386] width 50 height 19
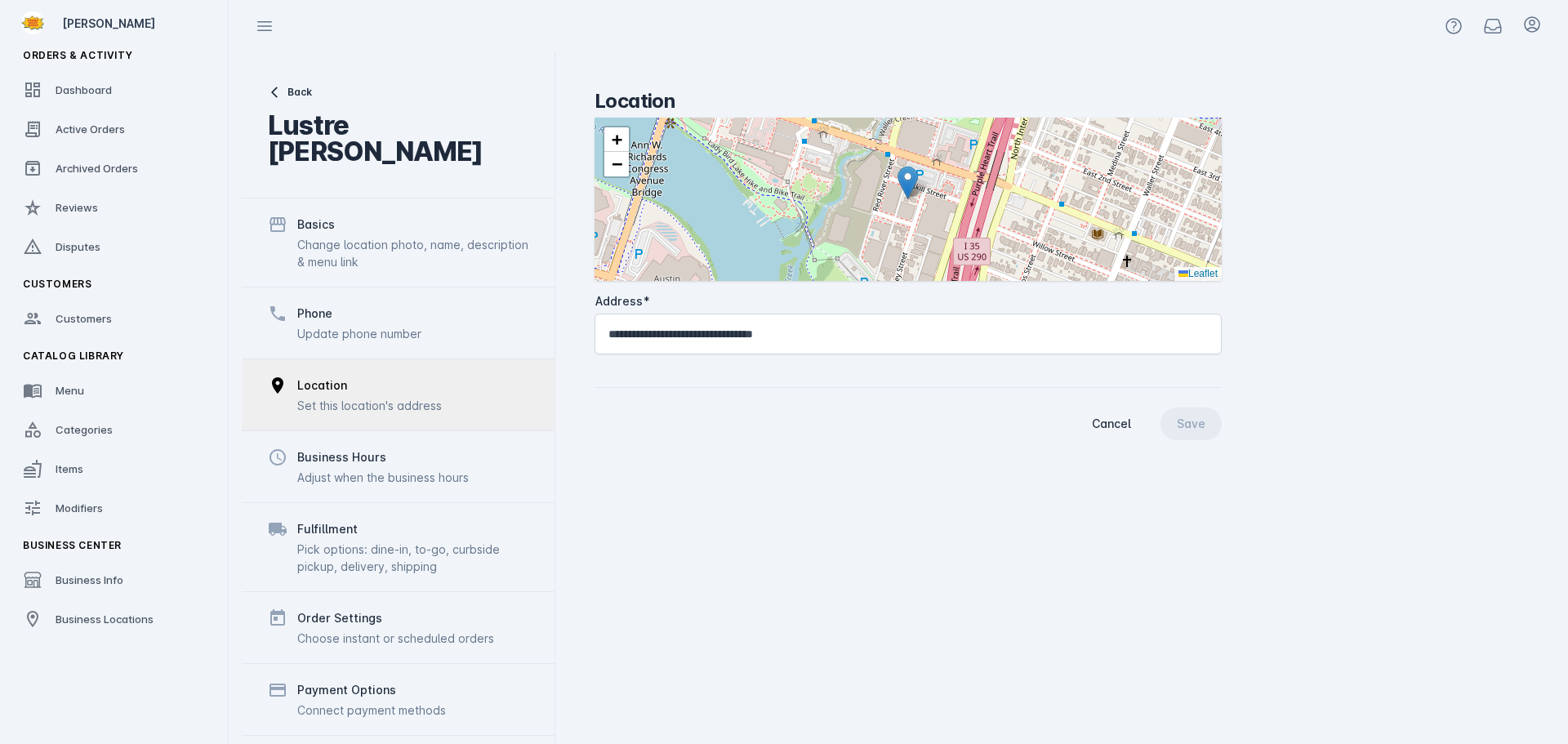
click at [392, 304] on div "Phone" at bounding box center [359, 314] width 124 height 19
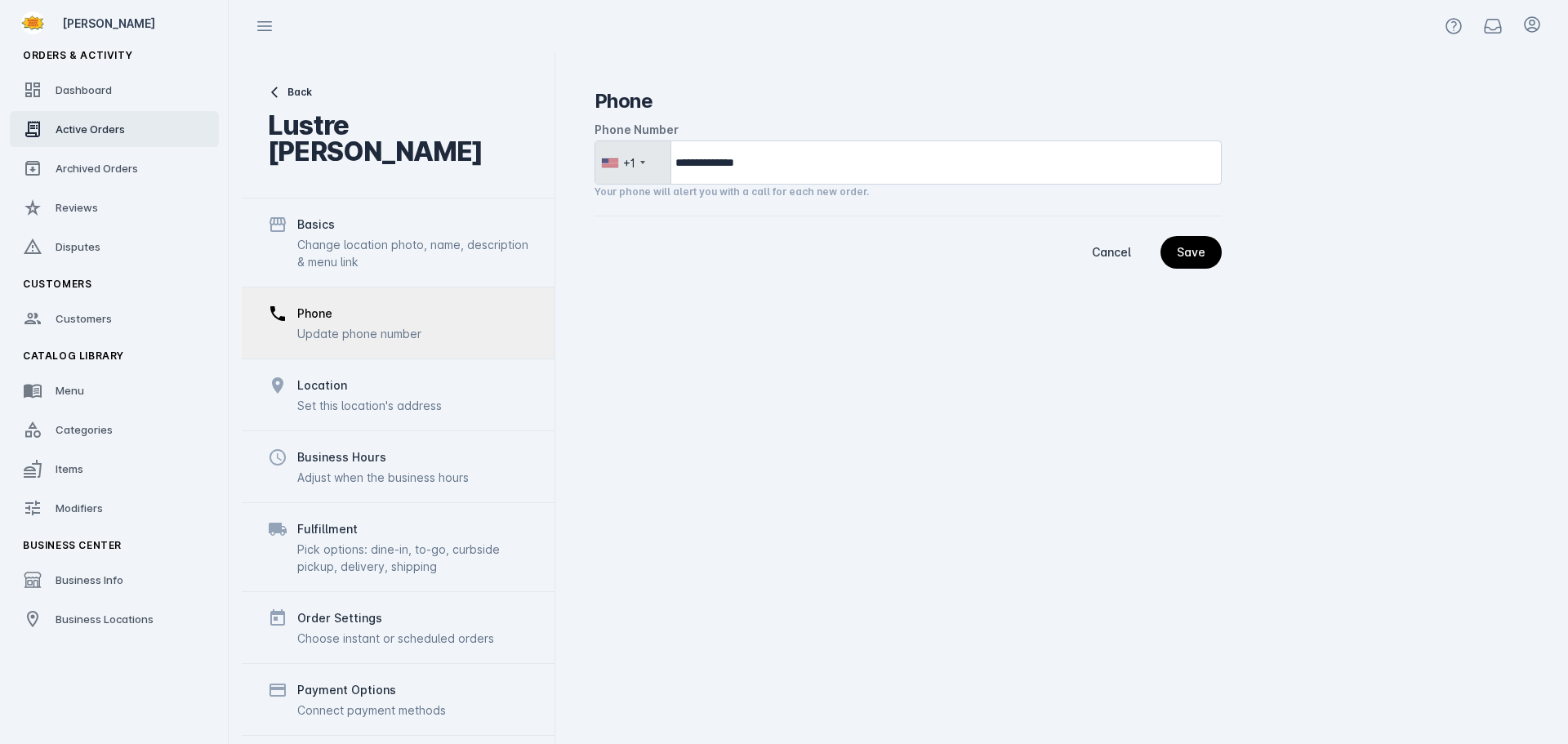
click at [75, 128] on span "Active Orders" at bounding box center [89, 129] width 69 height 13
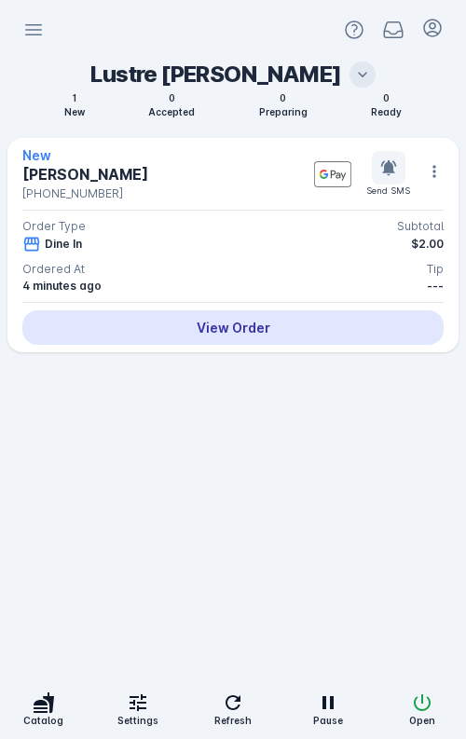
click at [145, 707] on icon "button" at bounding box center [138, 703] width 22 height 22
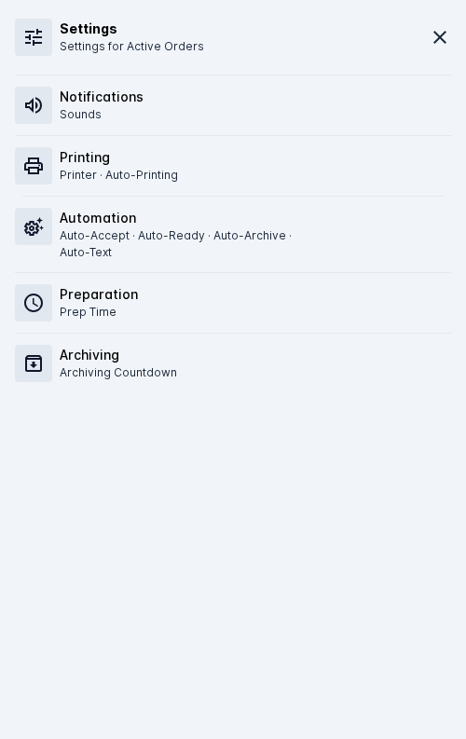
click at [144, 95] on div "Notifications Sounds" at bounding box center [232, 106] width 451 height 60
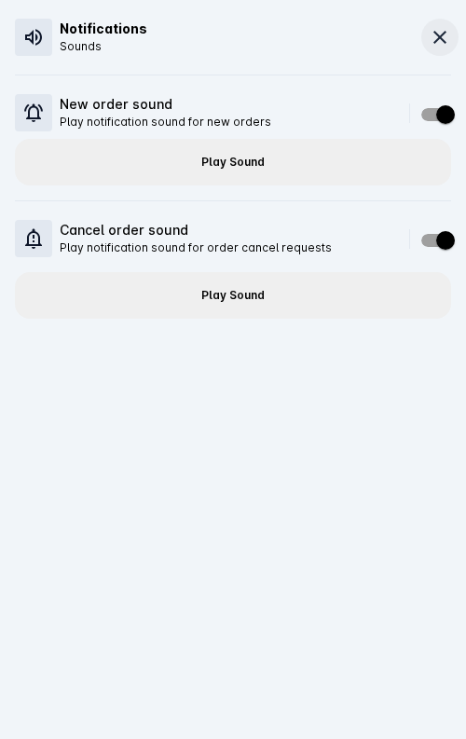
click at [433, 39] on icon at bounding box center [440, 37] width 22 height 22
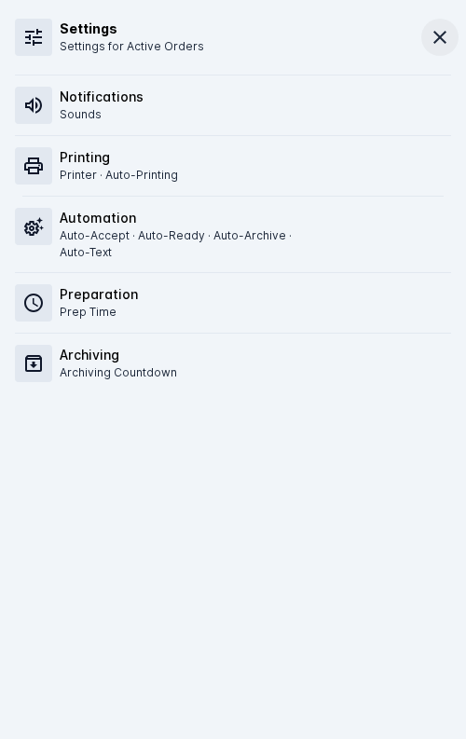
click at [437, 37] on icon at bounding box center [440, 37] width 22 height 22
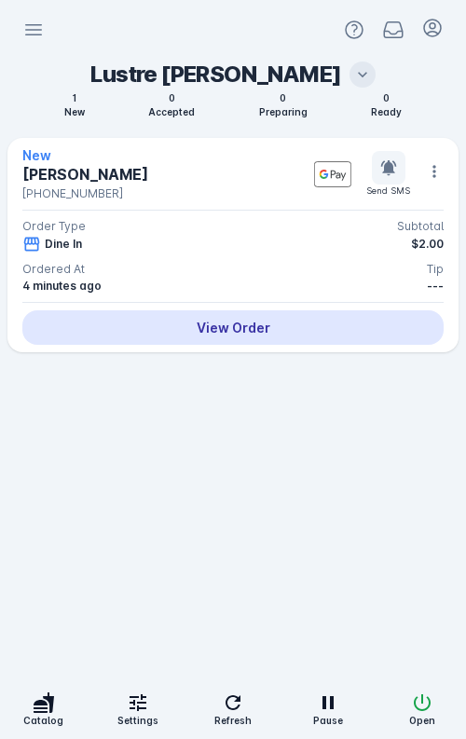
click at [140, 710] on icon "button" at bounding box center [138, 703] width 22 height 22
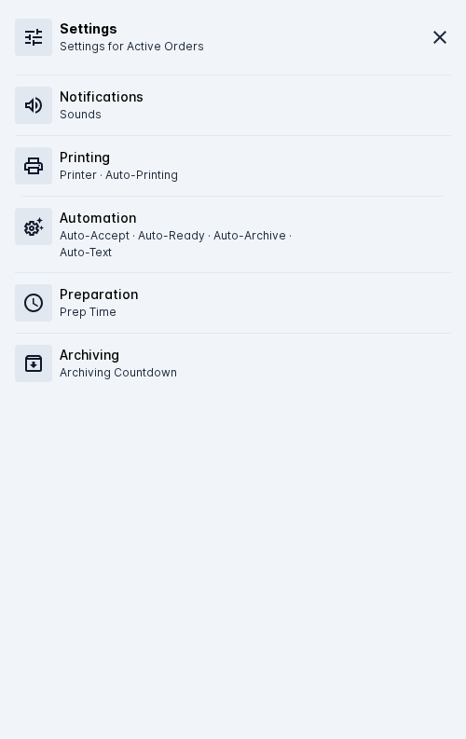
click at [158, 94] on div "Notifications Sounds" at bounding box center [232, 106] width 451 height 60
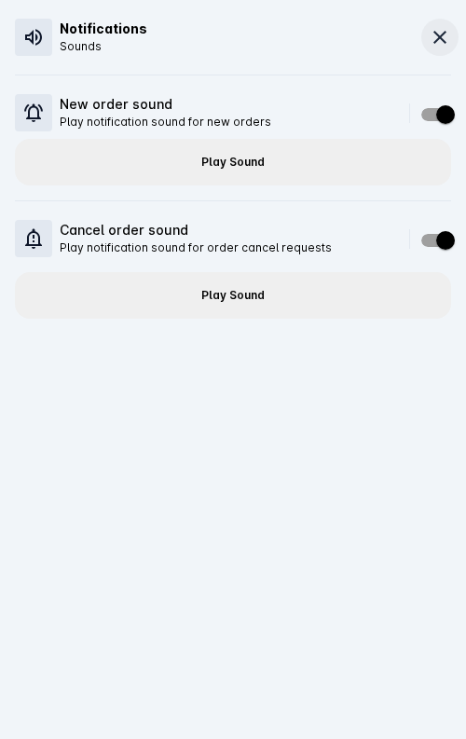
click at [430, 37] on icon at bounding box center [440, 37] width 22 height 22
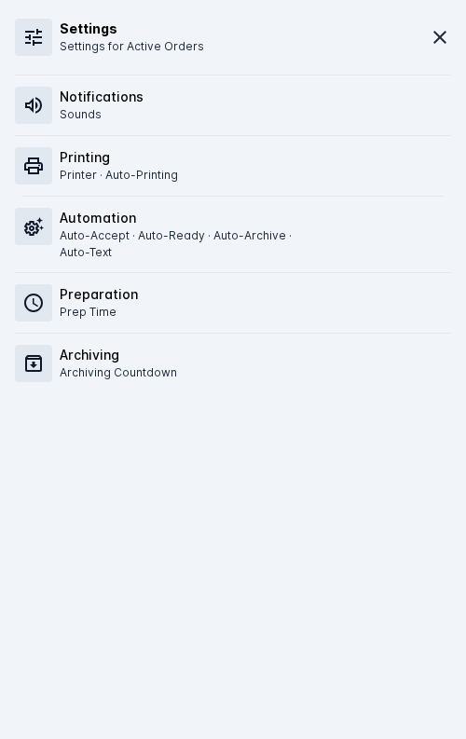
click at [430, 37] on icon at bounding box center [440, 37] width 22 height 22
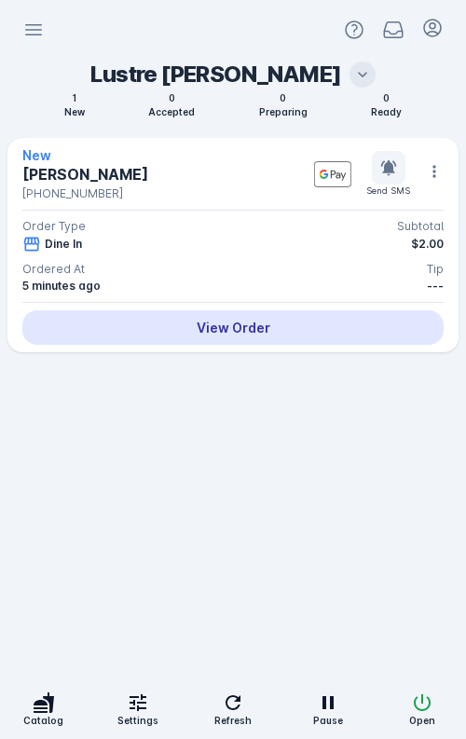
click at [133, 706] on icon "button" at bounding box center [138, 703] width 22 height 22
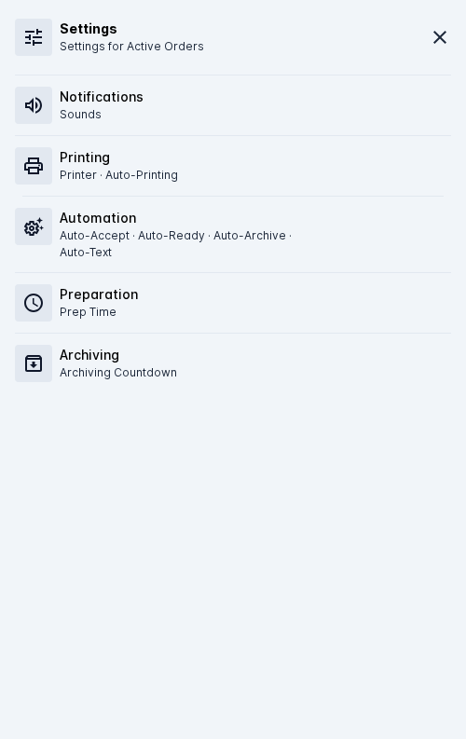
click at [139, 105] on h6 "Notifications" at bounding box center [102, 97] width 84 height 20
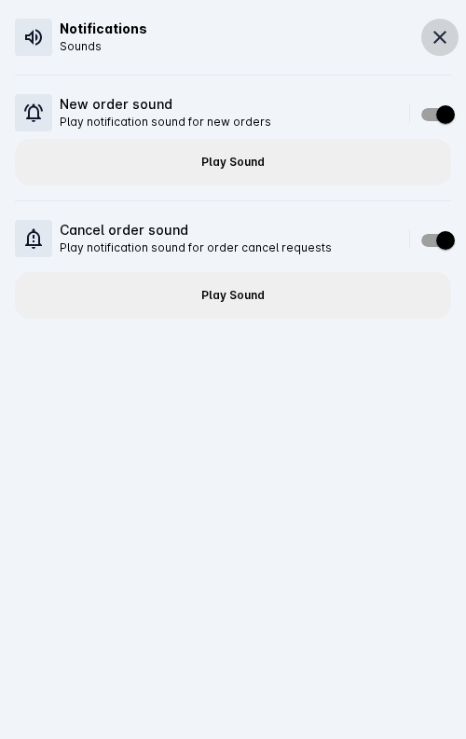
click at [442, 35] on icon at bounding box center [439, 37] width 13 height 13
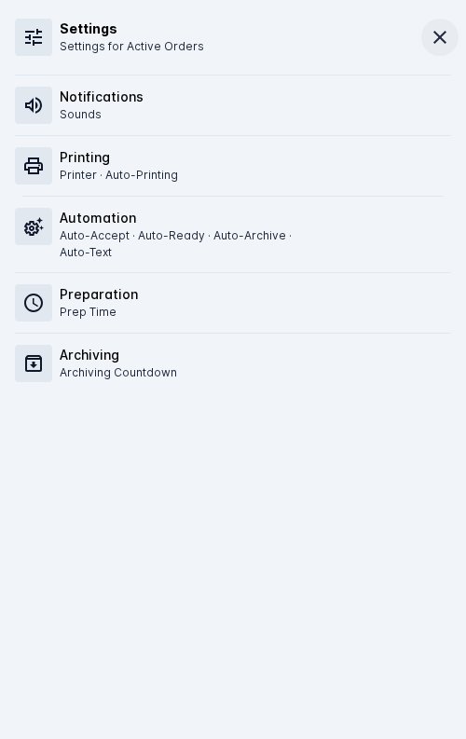
click at [441, 34] on icon at bounding box center [440, 37] width 22 height 22
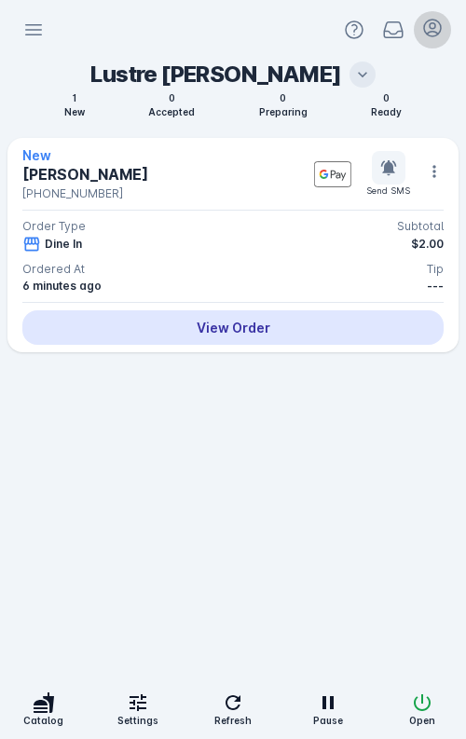
click at [434, 30] on icon at bounding box center [432, 28] width 22 height 22
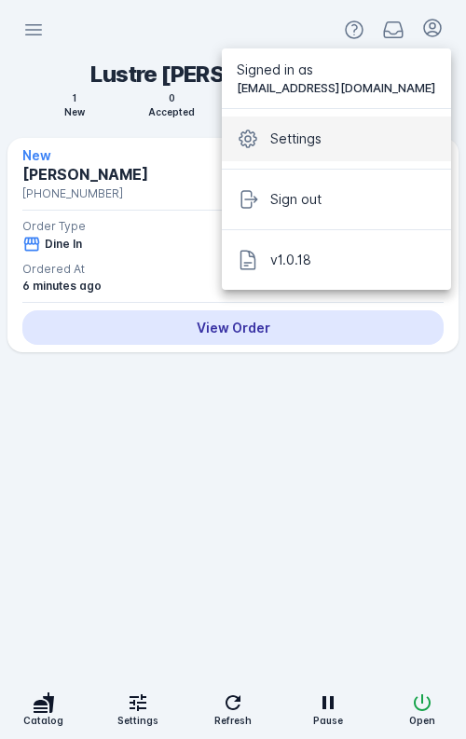
click at [317, 143] on span "Settings" at bounding box center [295, 139] width 51 height 22
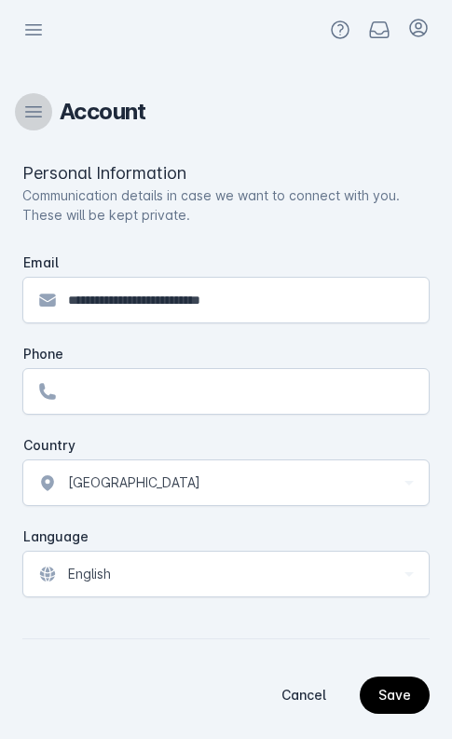
click at [35, 111] on icon at bounding box center [33, 112] width 22 height 22
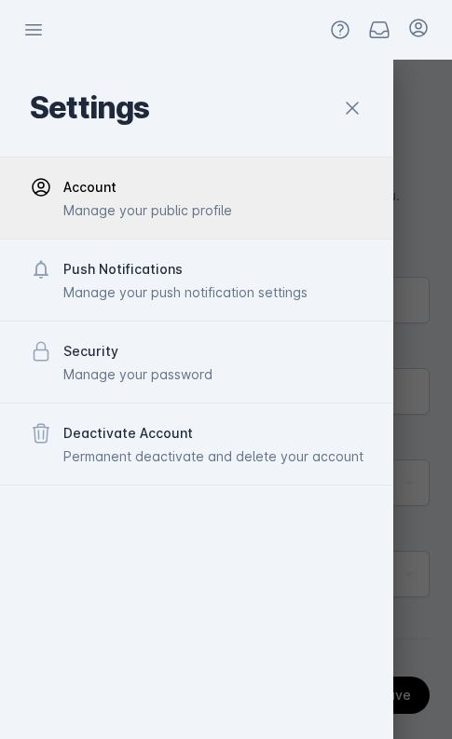
click at [124, 272] on div "Push Notifications" at bounding box center [185, 269] width 244 height 22
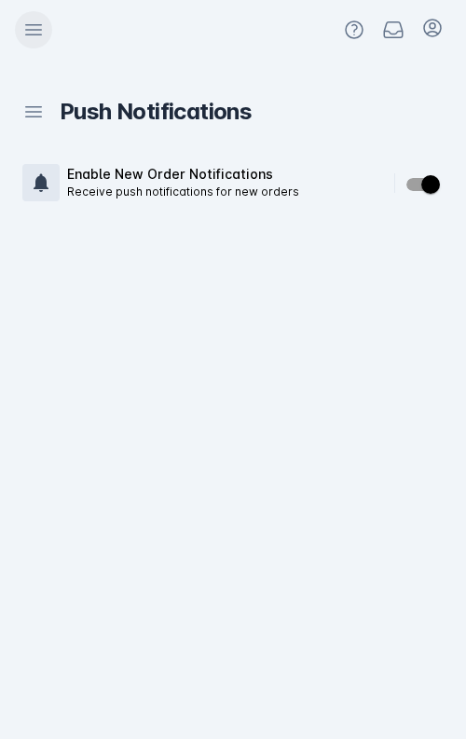
click at [23, 33] on icon at bounding box center [33, 30] width 22 height 22
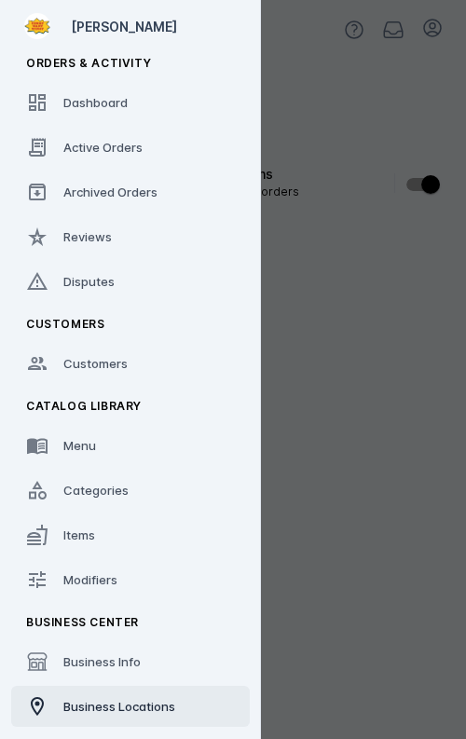
click at [136, 708] on span "Business Locations" at bounding box center [119, 706] width 112 height 15
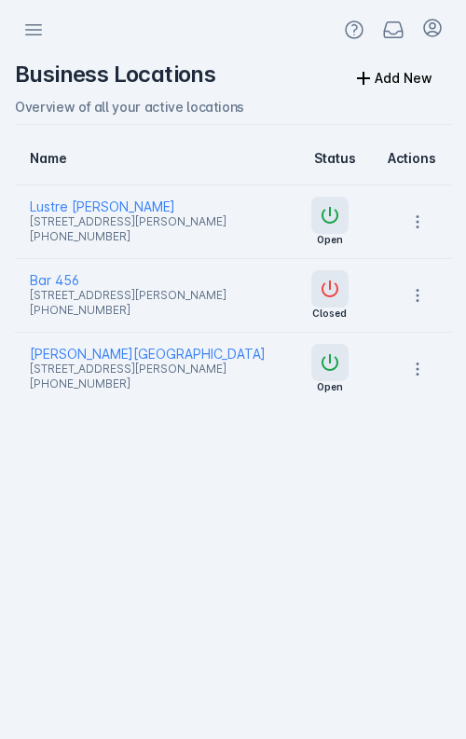
click at [82, 211] on span "[STREET_ADDRESS][PERSON_NAME]" at bounding box center [151, 222] width 242 height 22
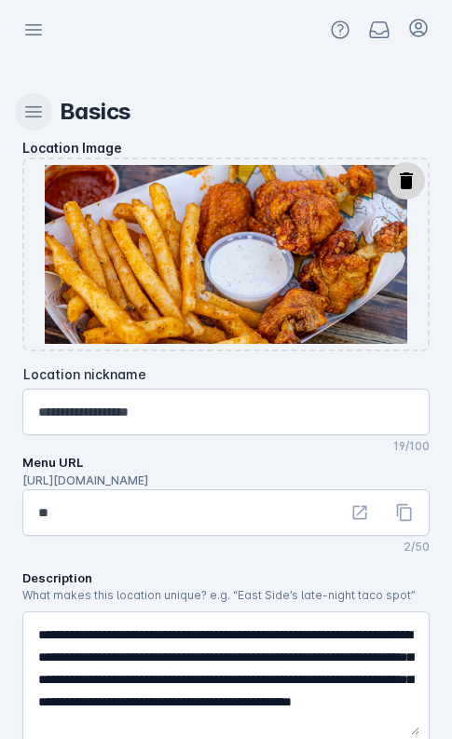
click at [35, 107] on icon at bounding box center [34, 112] width 16 height 10
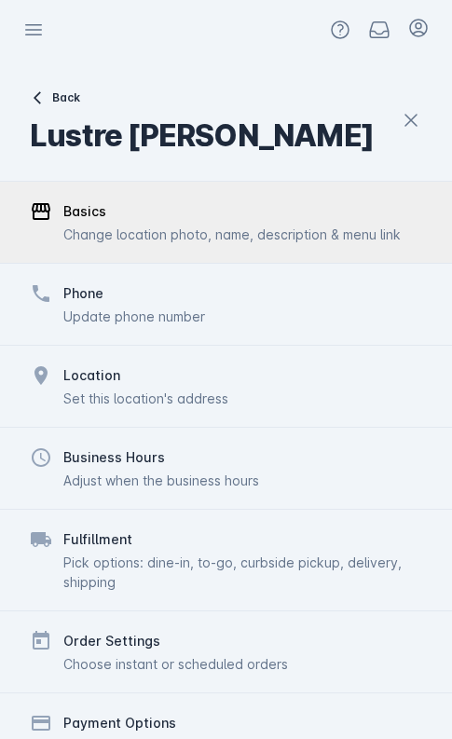
click at [117, 319] on div "Update phone number" at bounding box center [134, 317] width 142 height 20
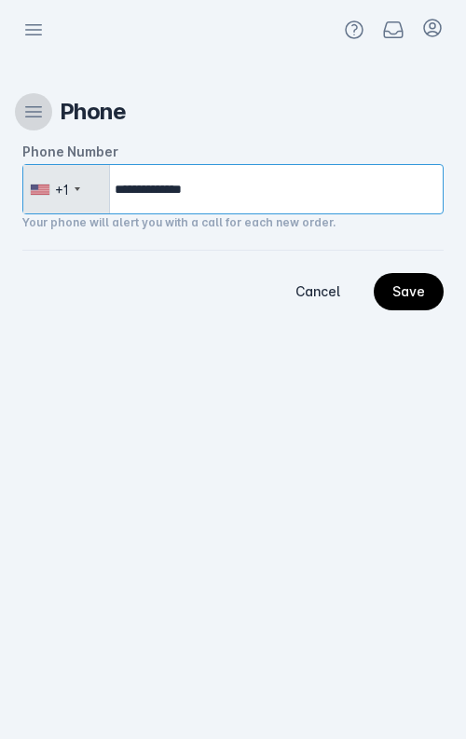
click at [246, 194] on input "**********" at bounding box center [232, 189] width 421 height 50
type input "**********"
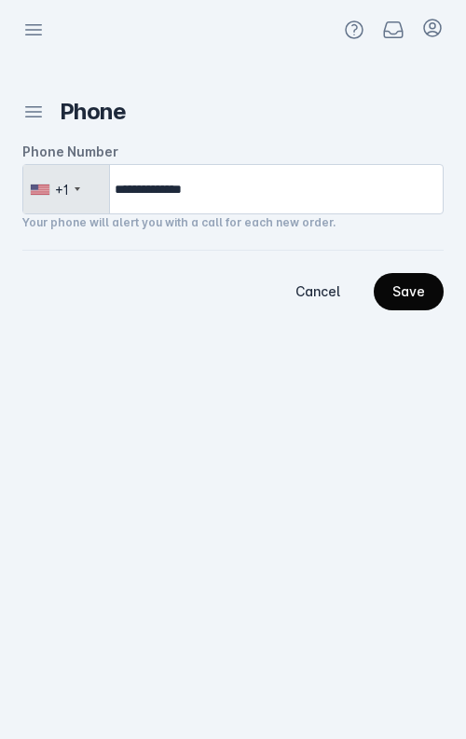
click at [420, 294] on div "Save" at bounding box center [408, 291] width 33 height 13
click at [177, 391] on div "**********" at bounding box center [233, 370] width 466 height 620
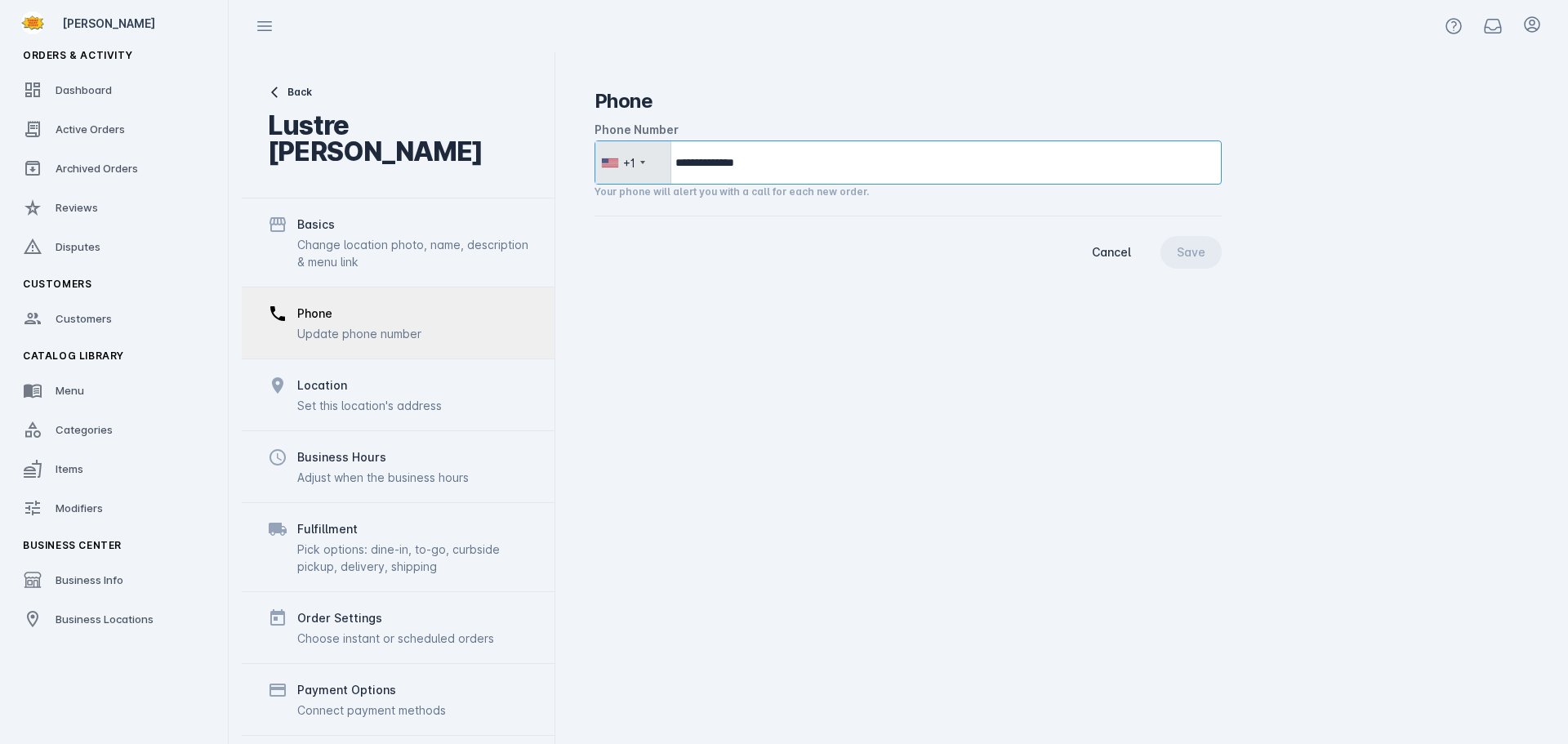
drag, startPoint x: 734, startPoint y: 167, endPoint x: 804, endPoint y: 167, distance: 70.0
click at [804, 167] on input "**********" at bounding box center [908, 162] width 627 height 44
click at [102, 136] on div "Active Orders" at bounding box center [89, 129] width 69 height 17
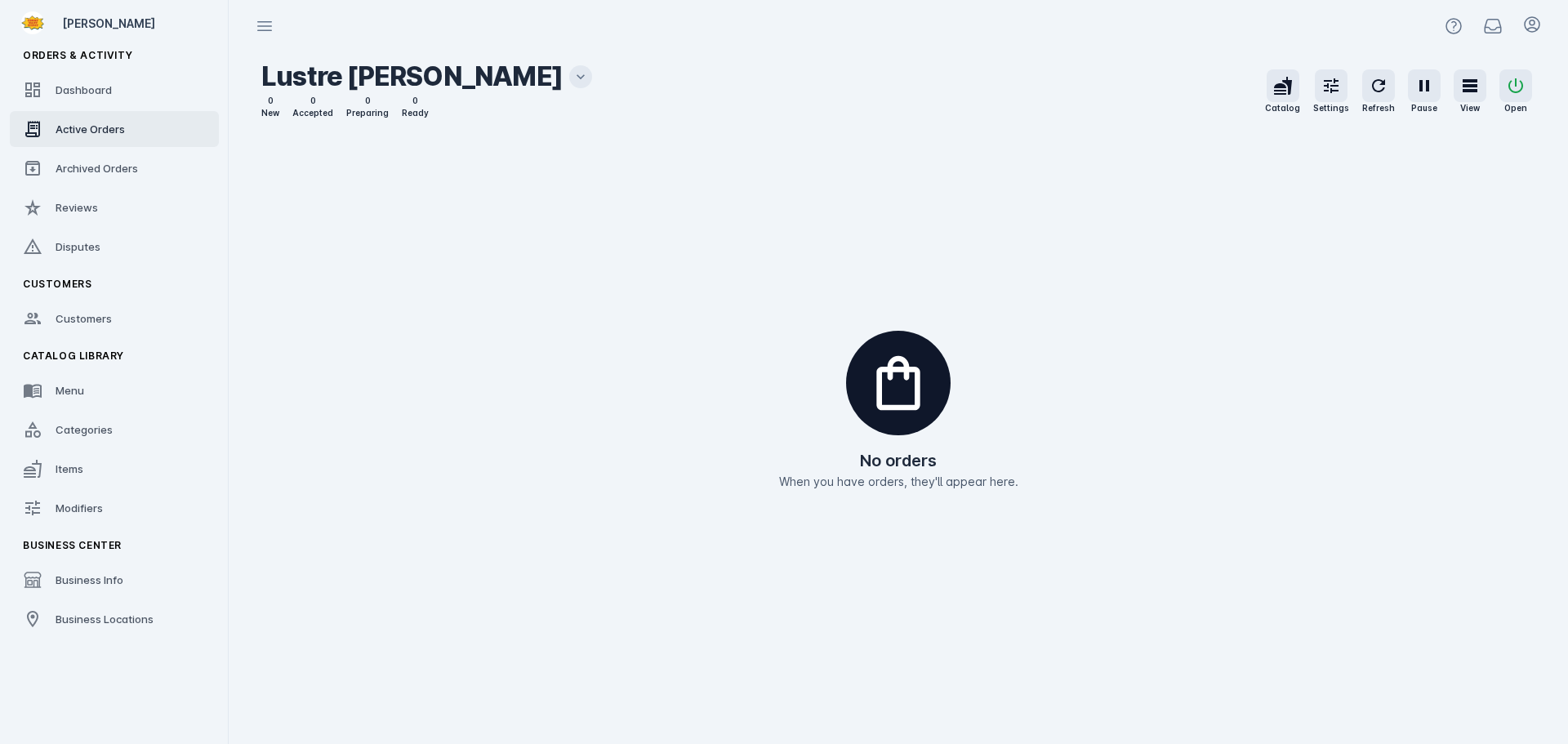
click at [569, 67] on mat-icon at bounding box center [581, 77] width 23 height 23
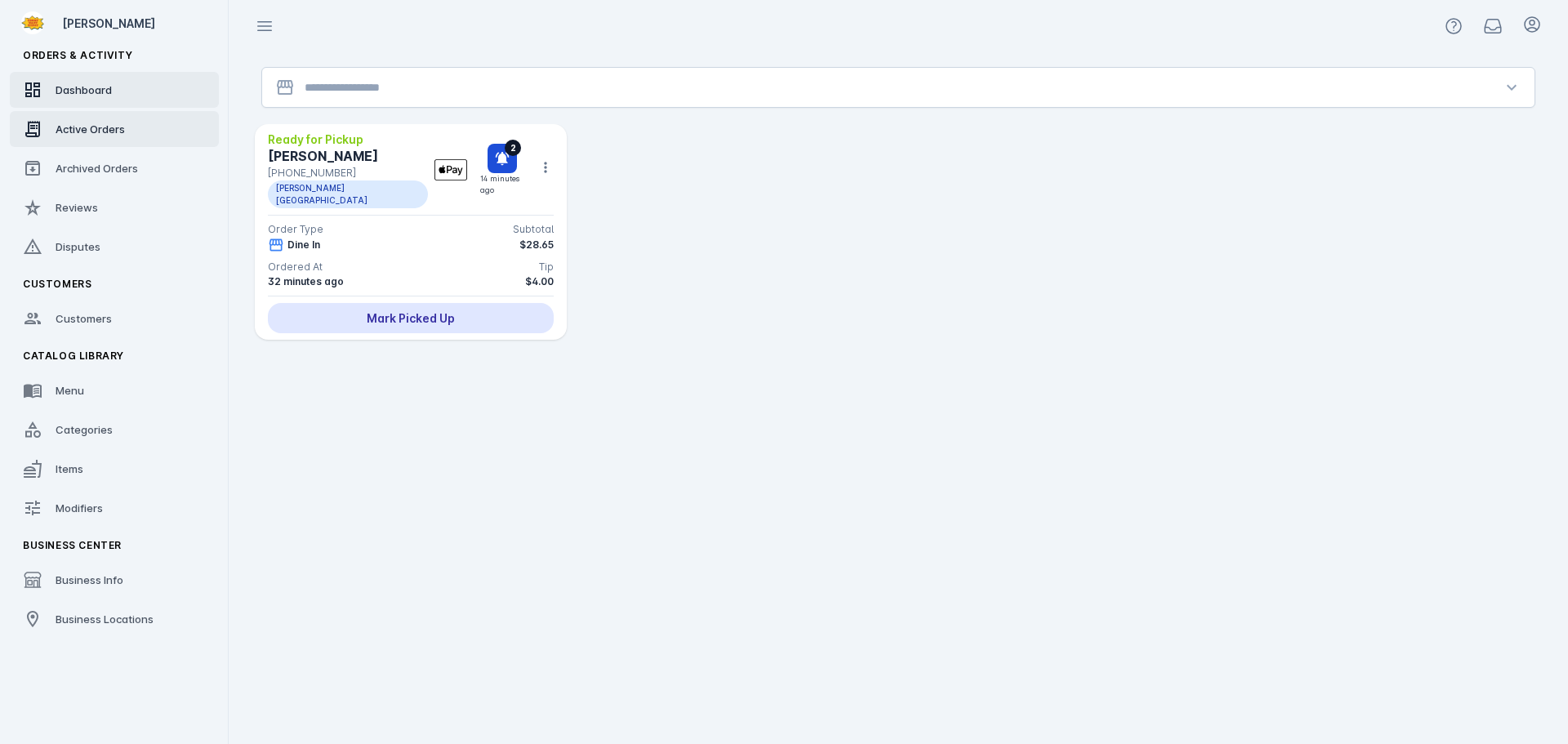
click at [72, 91] on span "Dashboard" at bounding box center [83, 89] width 56 height 13
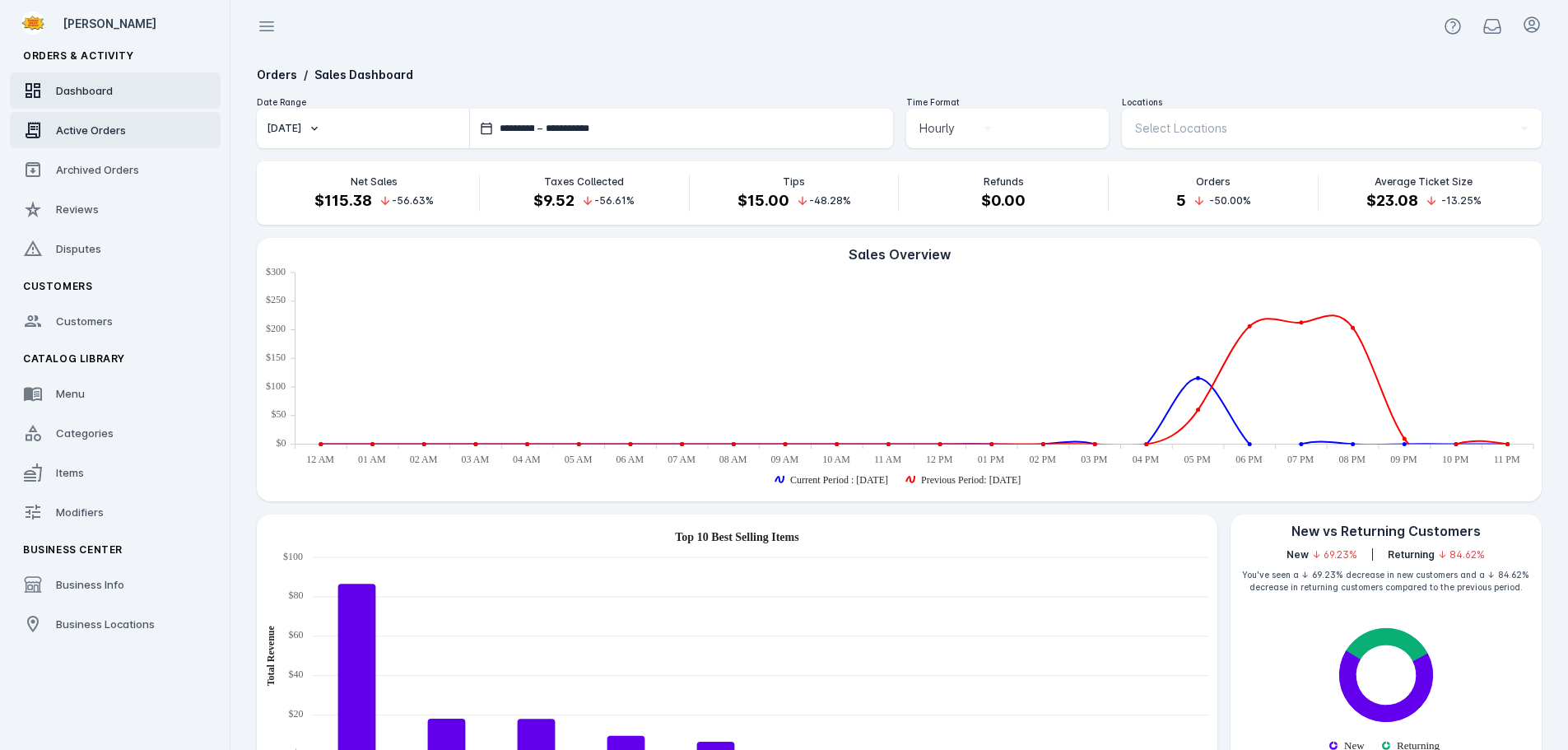
click at [88, 123] on div "Active Orders" at bounding box center [90, 130] width 70 height 17
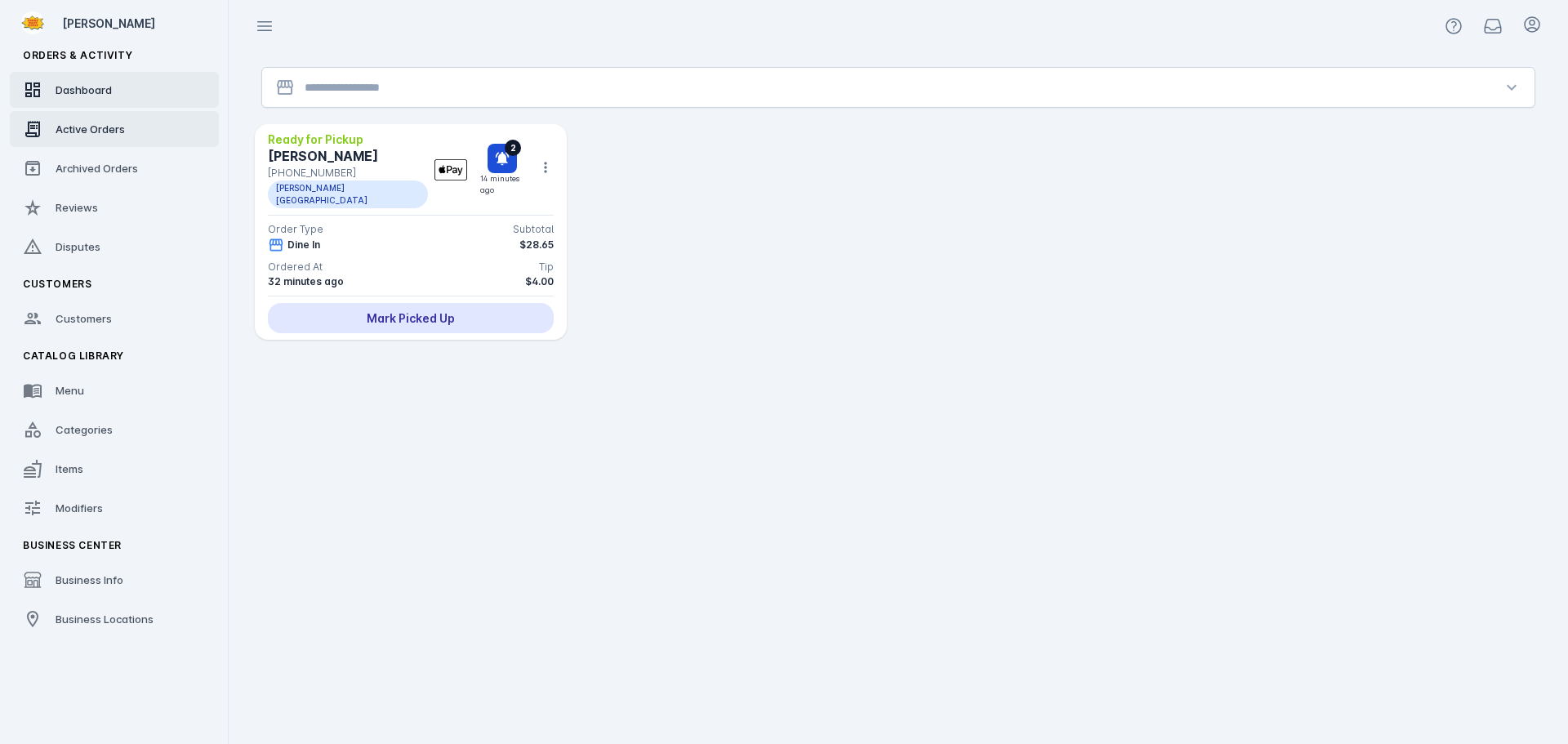
click at [115, 83] on link "Dashboard" at bounding box center [114, 89] width 209 height 36
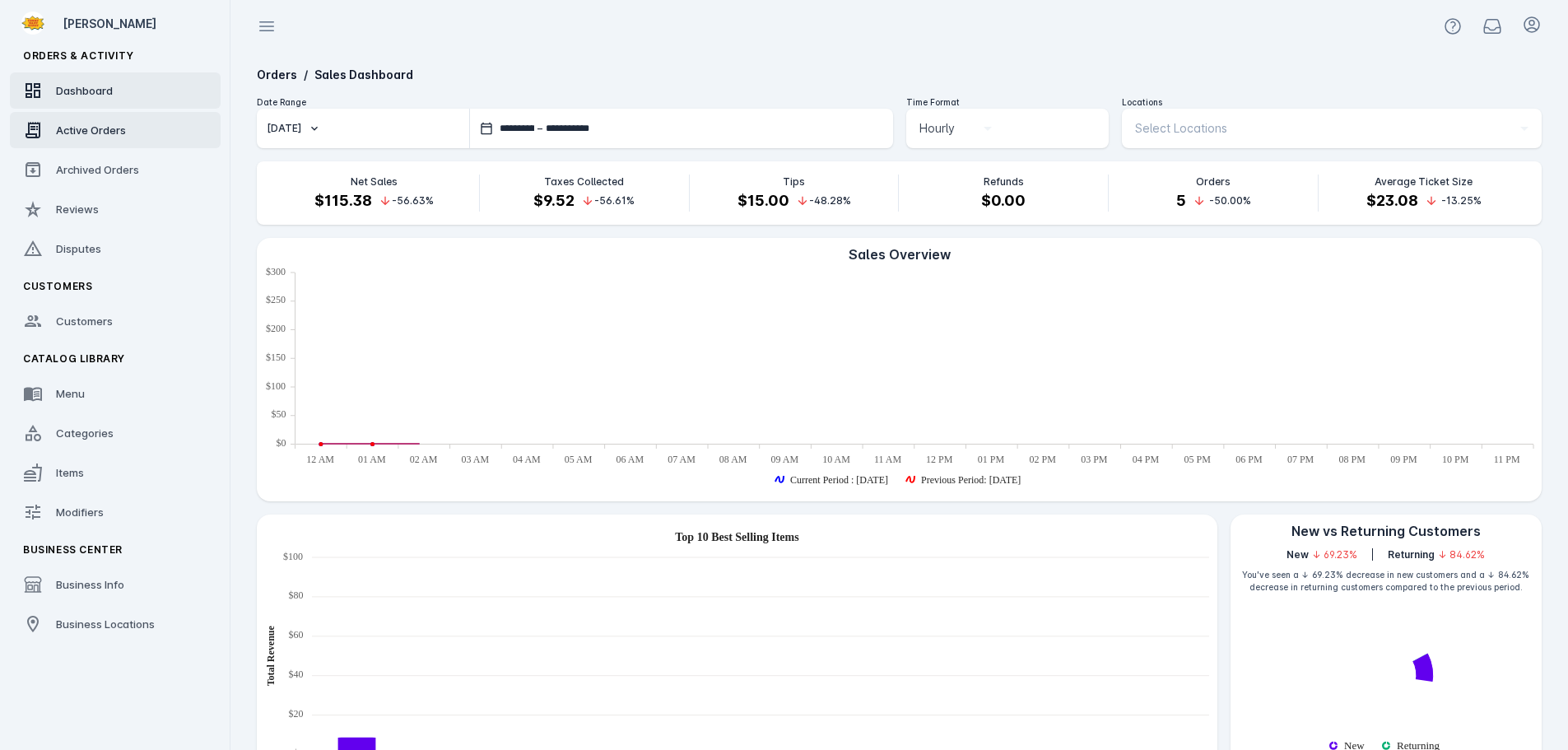
click at [113, 119] on link "Active Orders" at bounding box center [115, 130] width 211 height 36
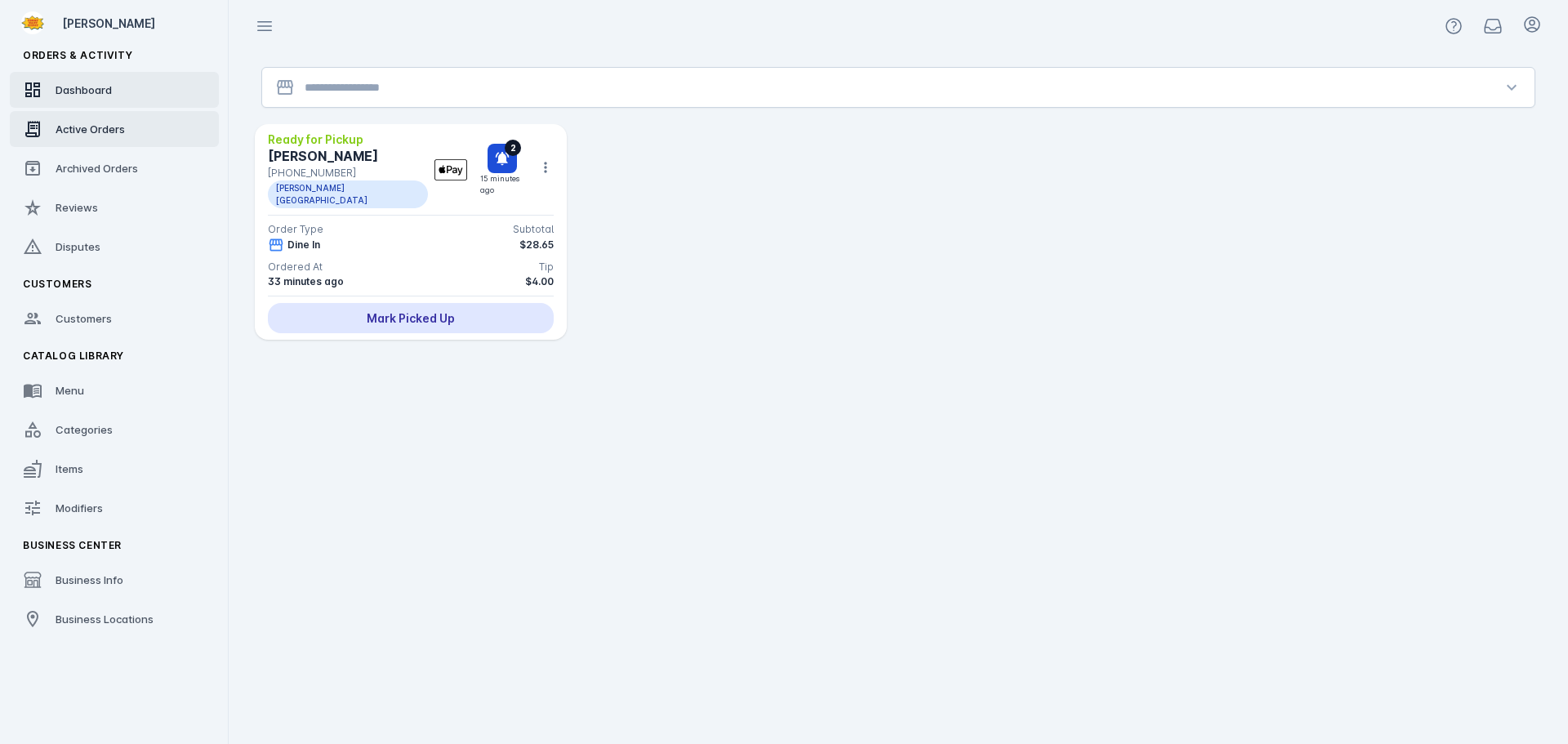
click at [62, 98] on link "Dashboard" at bounding box center [114, 89] width 209 height 36
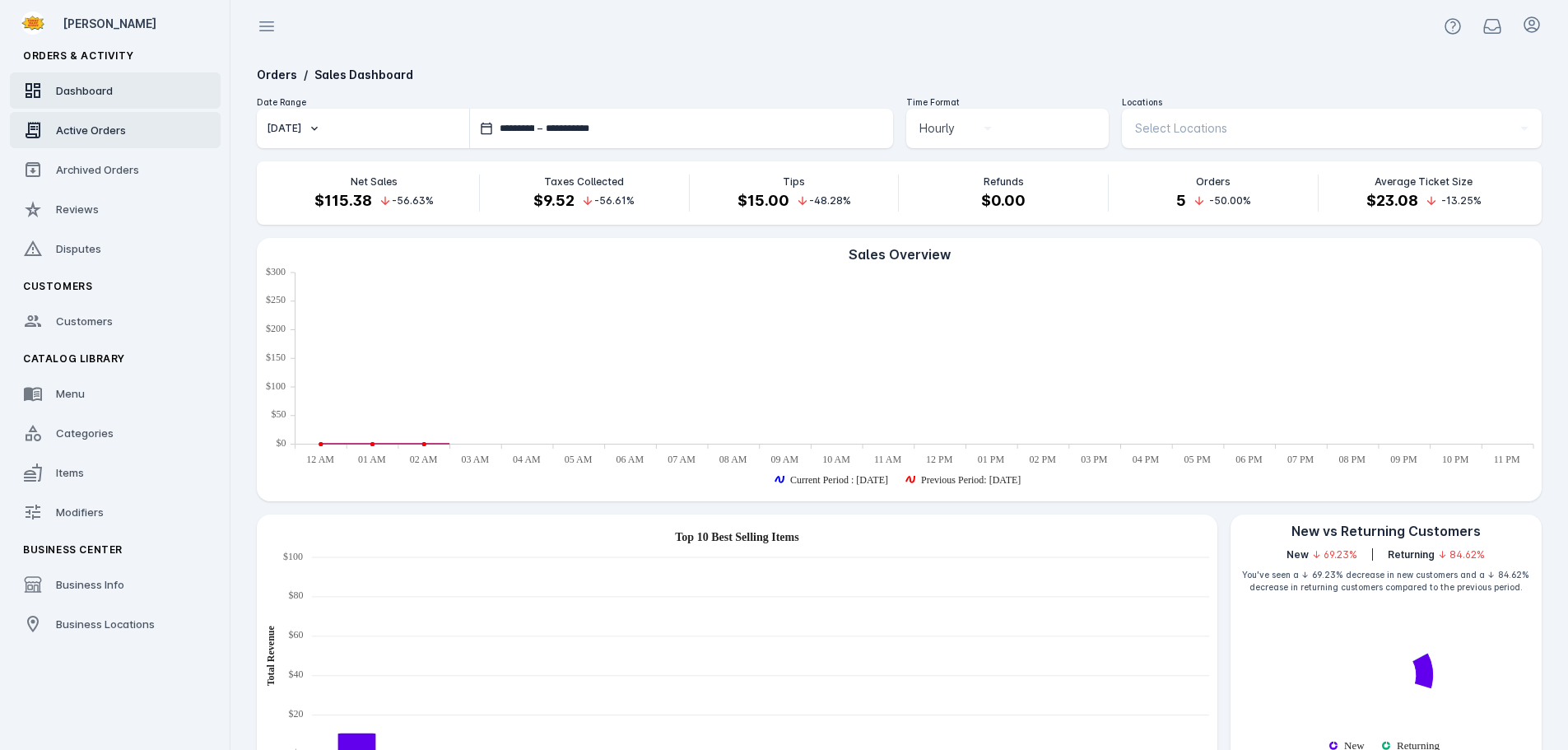
click at [68, 126] on span "Active Orders" at bounding box center [90, 130] width 70 height 13
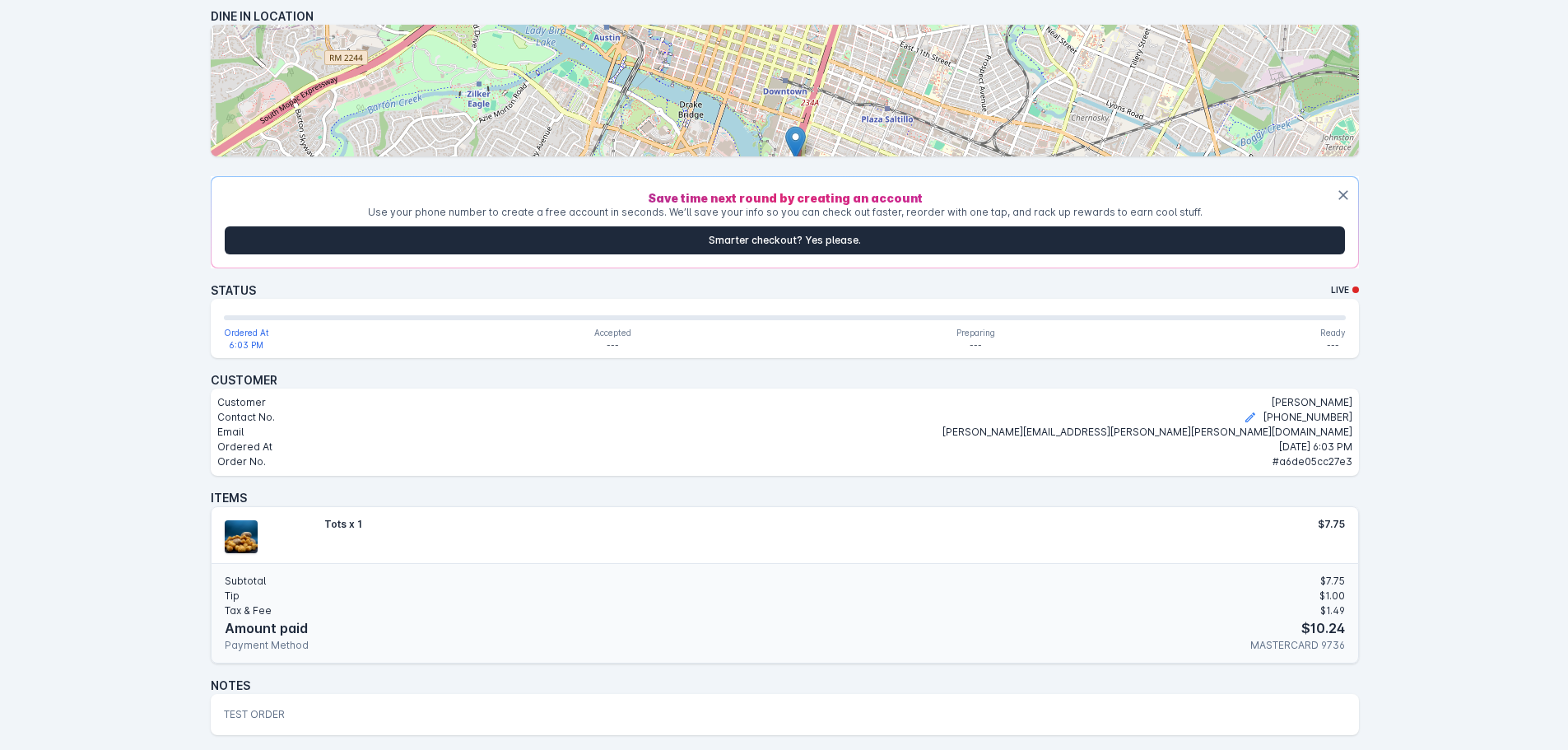
scroll to position [330, 0]
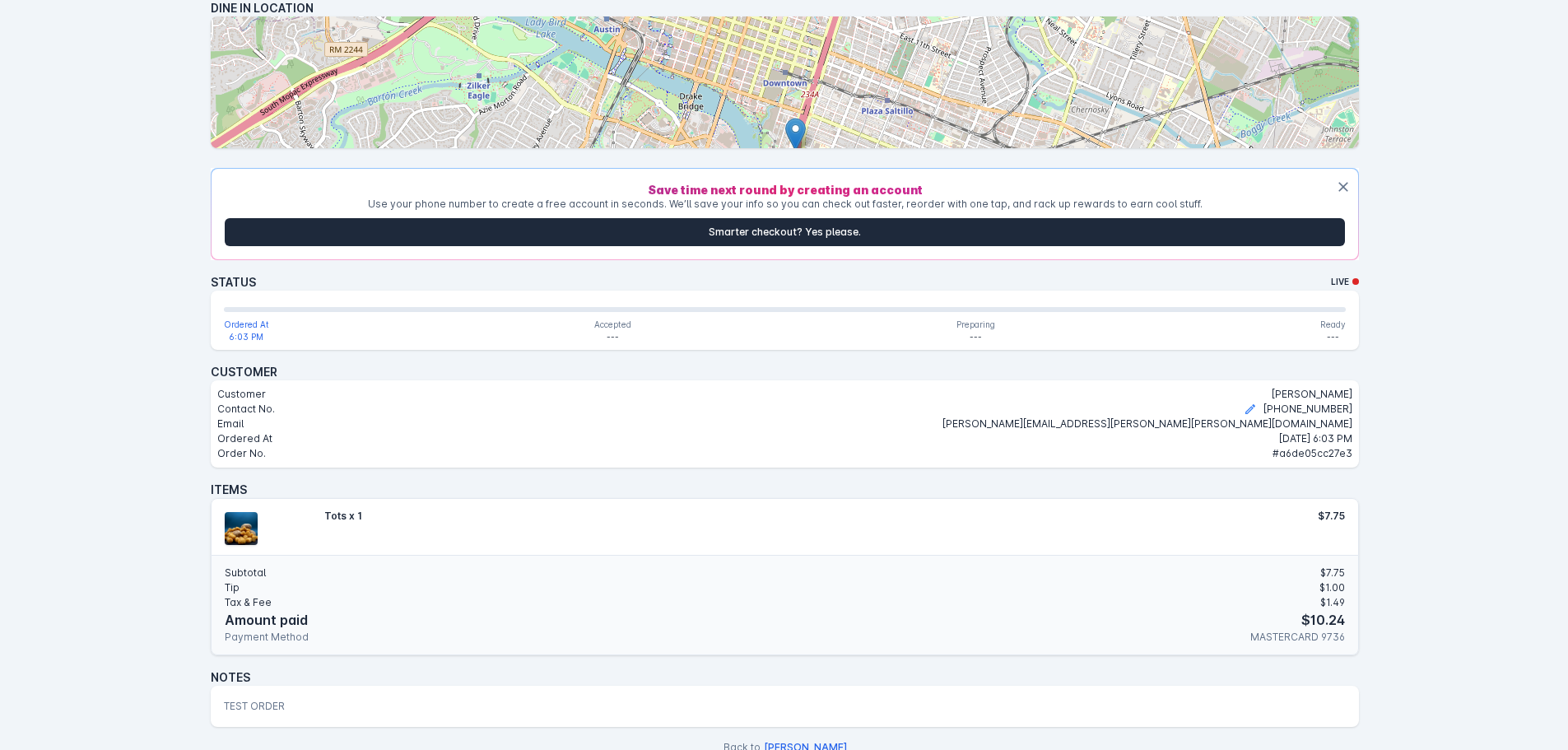
click at [130, 455] on div "Thank you for your order Receipt from Tommy Want Wingy 94 Rainey St, Austin, TX…" at bounding box center [785, 259] width 1566 height 1177
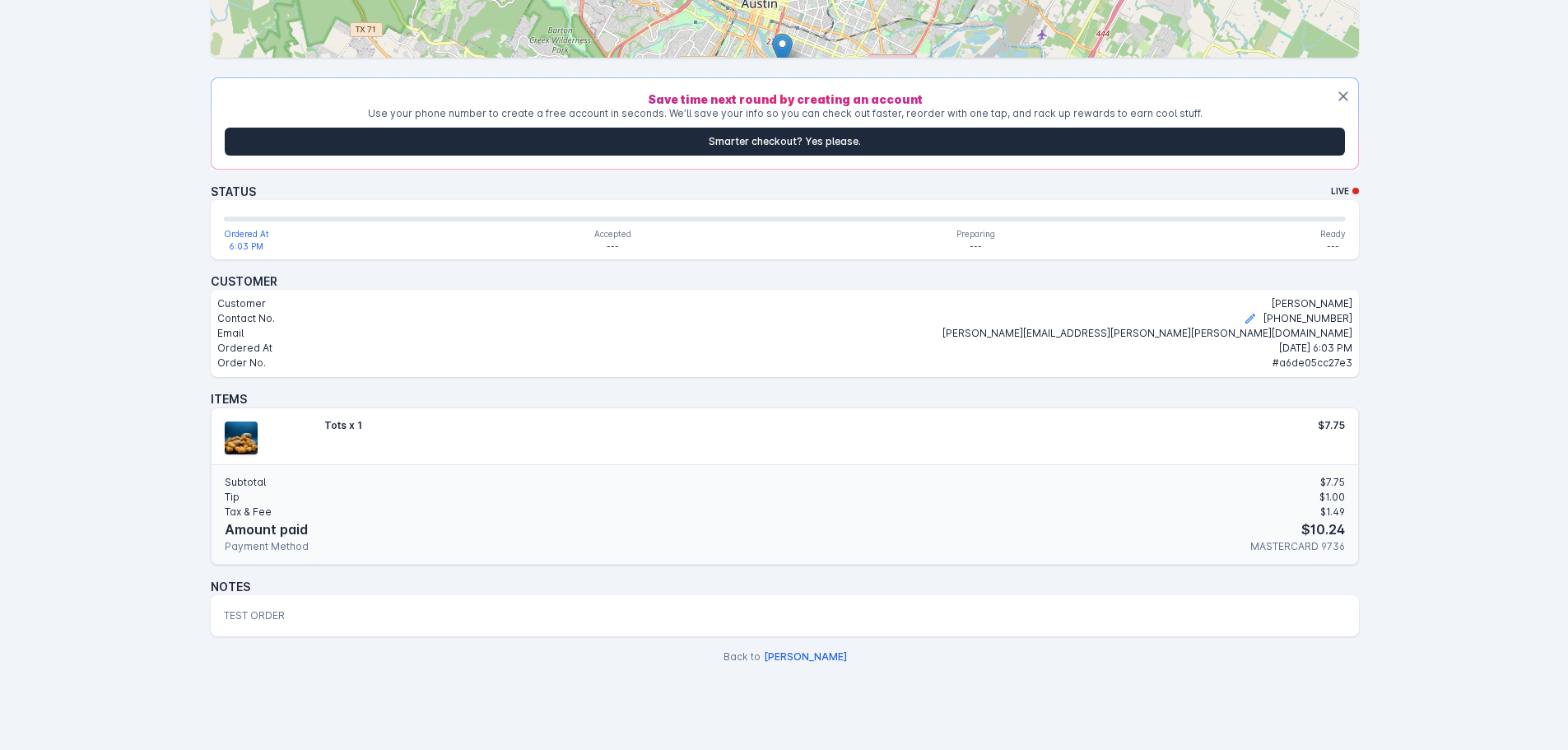
scroll to position [427, 0]
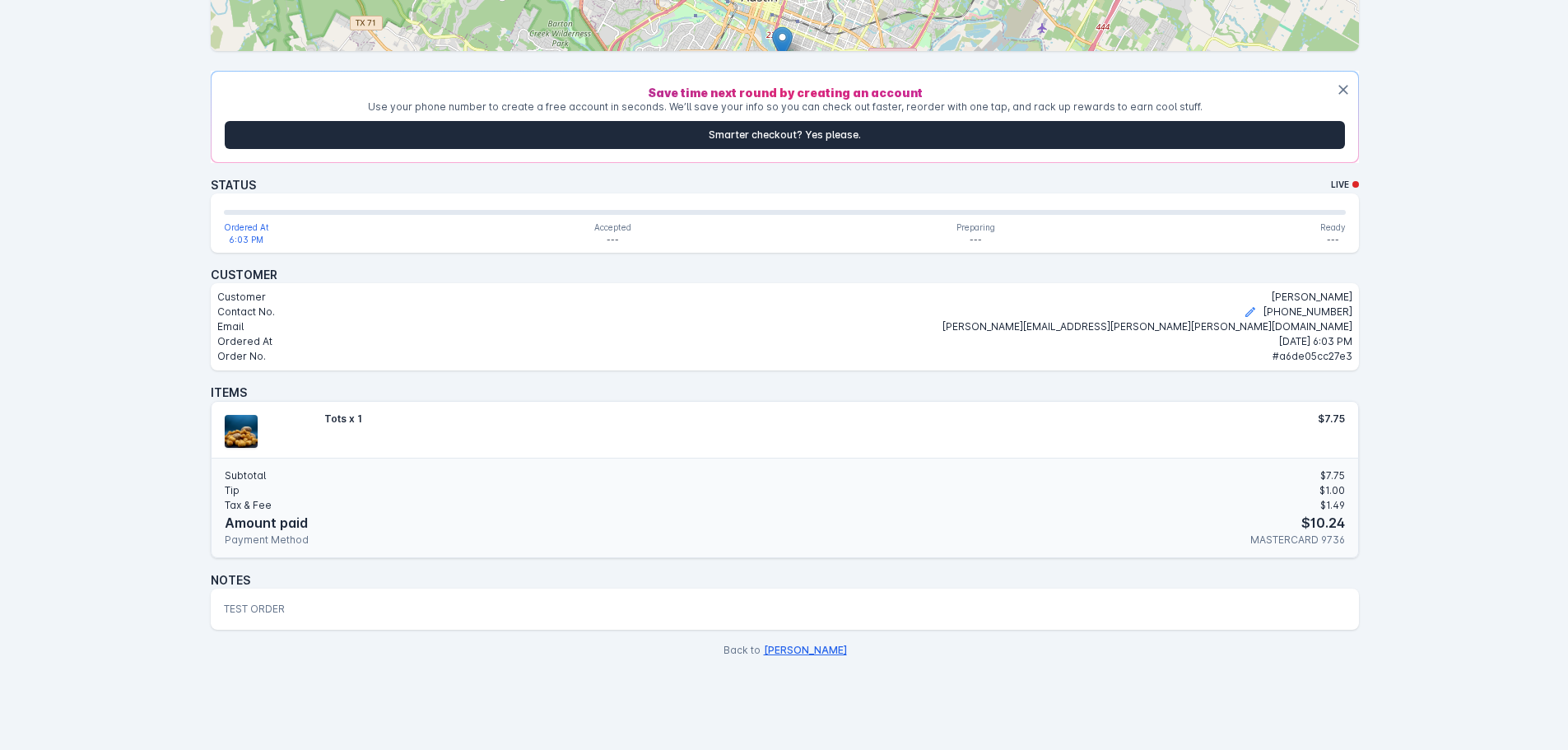
click at [825, 646] on button "[PERSON_NAME]" at bounding box center [805, 650] width 83 height 15
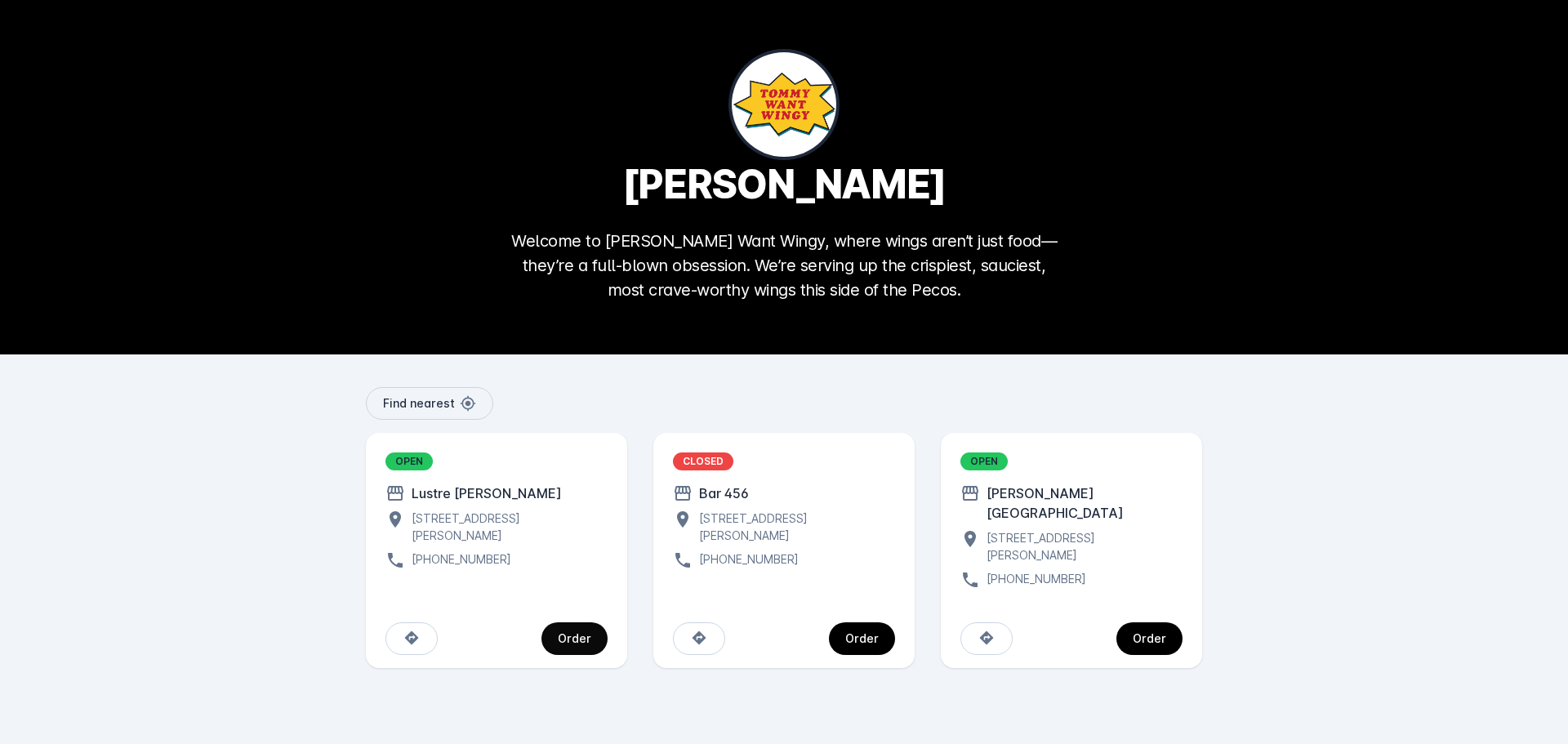
click at [559, 620] on span "continue" at bounding box center [575, 639] width 67 height 39
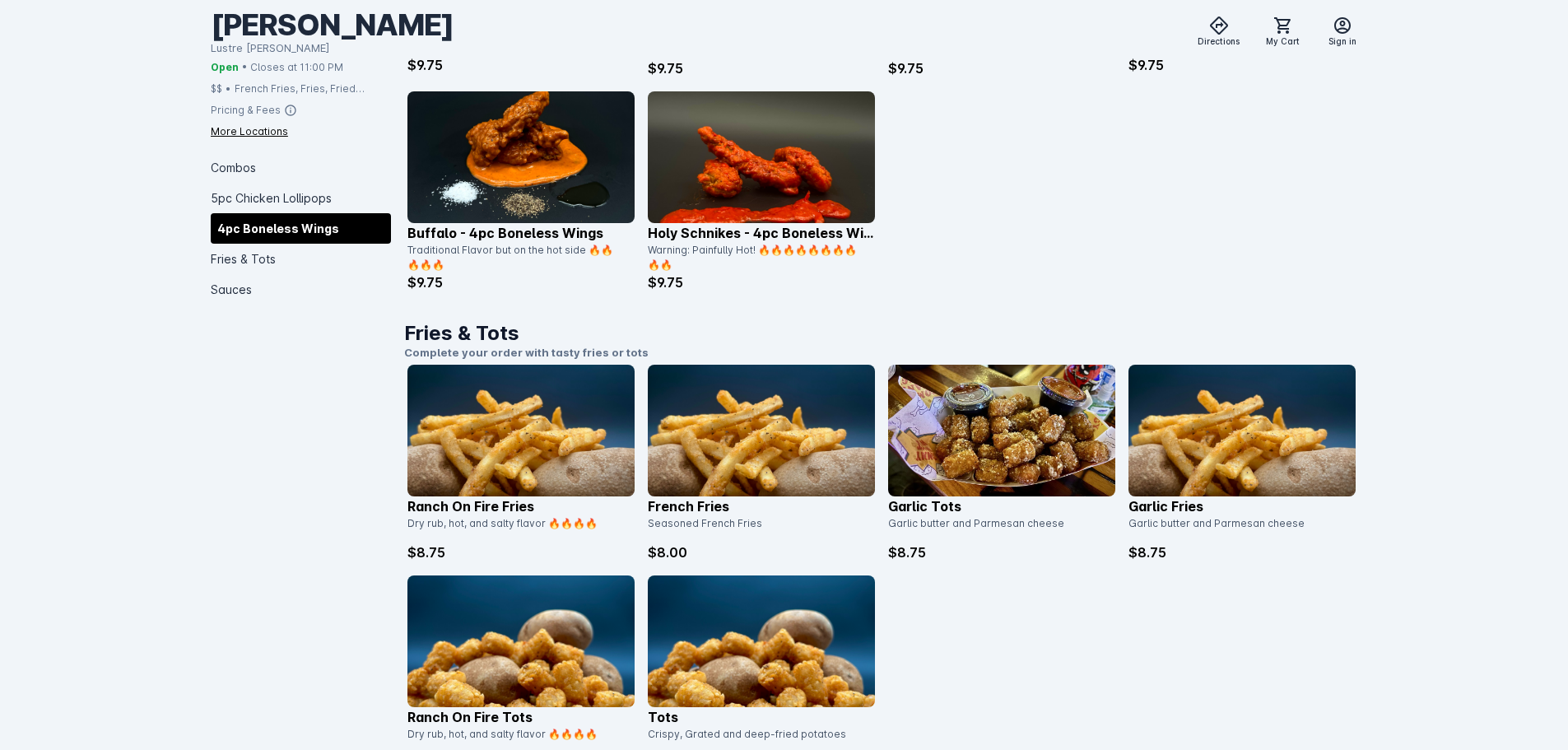
scroll to position [2387, 0]
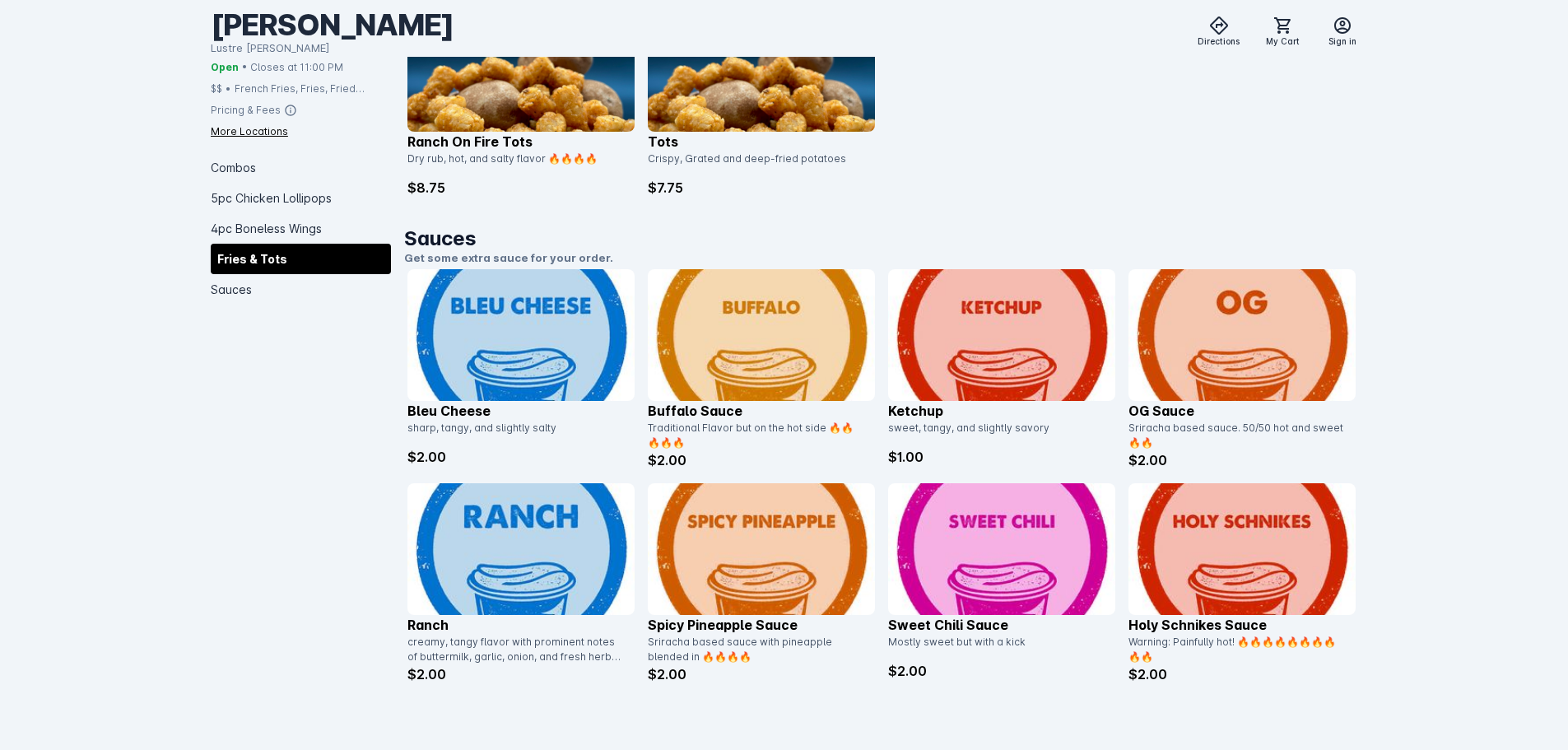
click at [492, 341] on img at bounding box center [520, 335] width 227 height 132
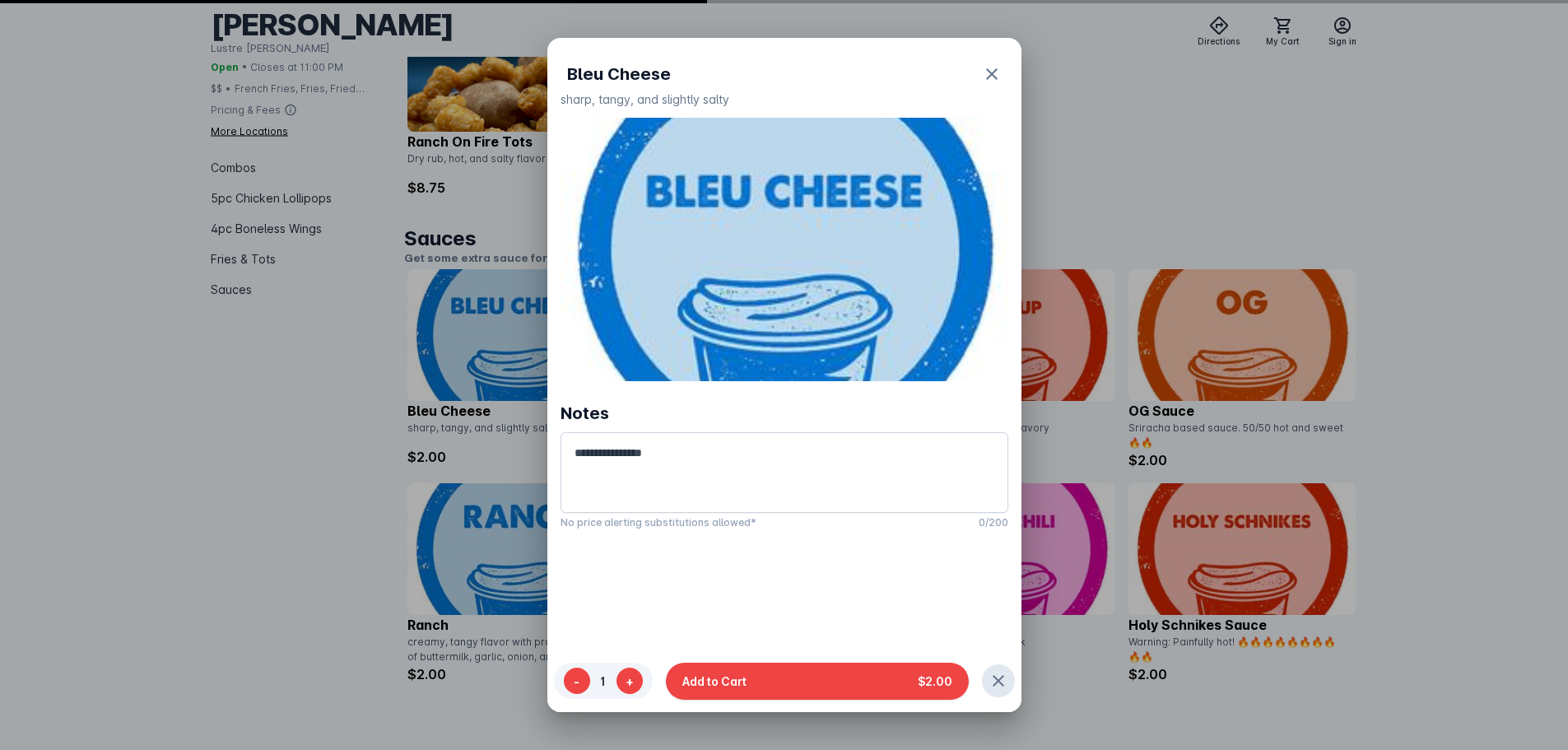
scroll to position [0, 0]
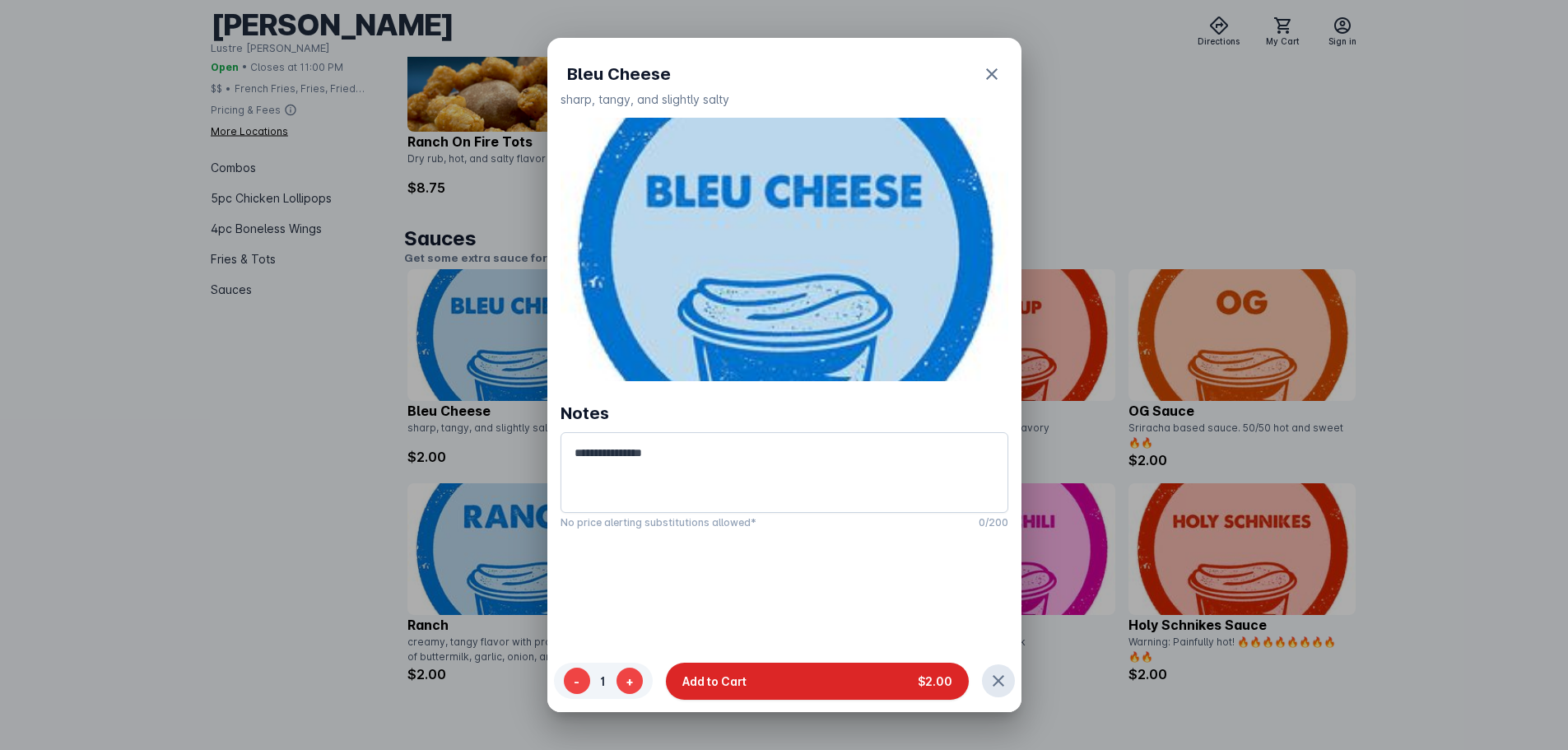
drag, startPoint x: 797, startPoint y: 680, endPoint x: 976, endPoint y: 451, distance: 290.7
click at [798, 680] on button "Add to Cart $2.00" at bounding box center [817, 680] width 303 height 37
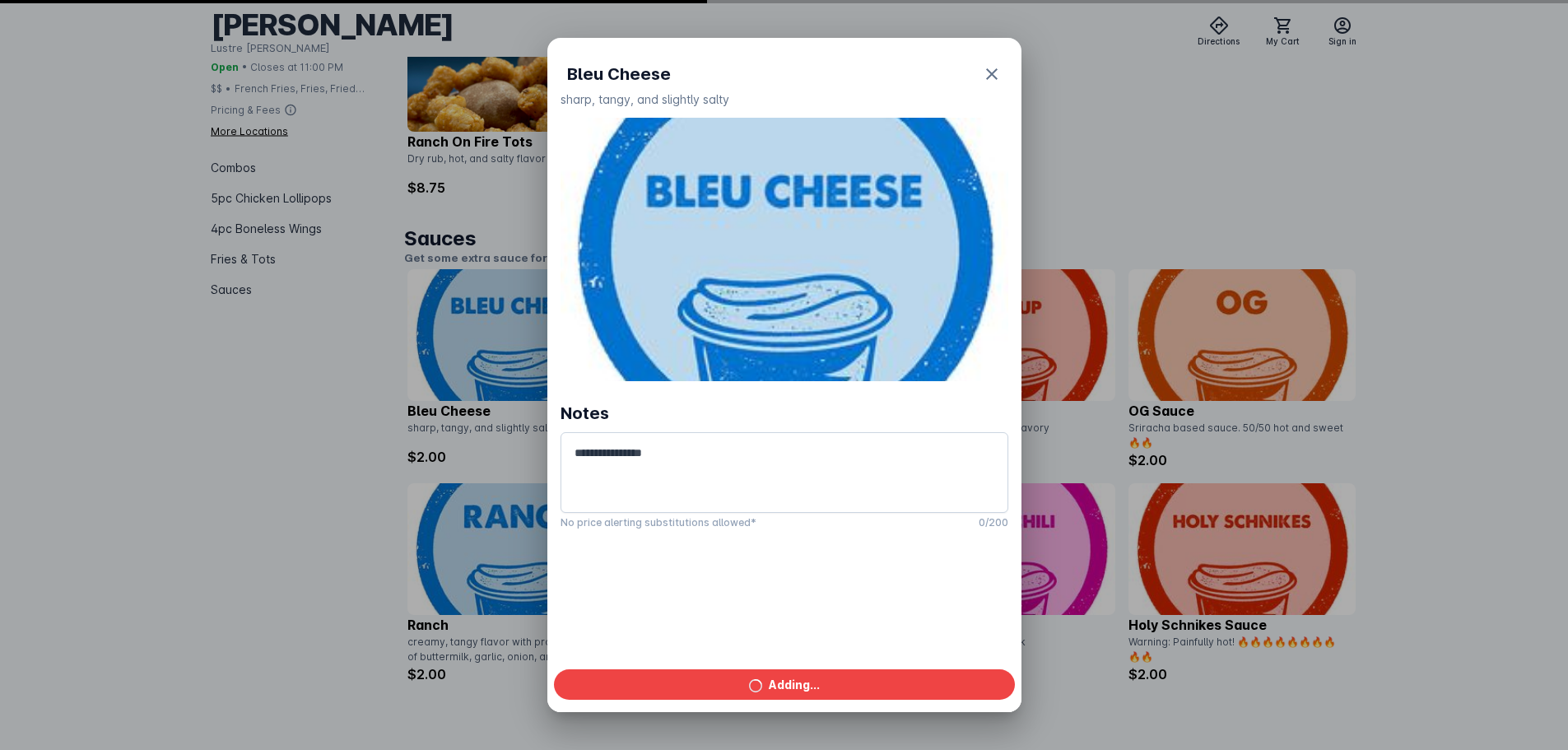
scroll to position [2387, 0]
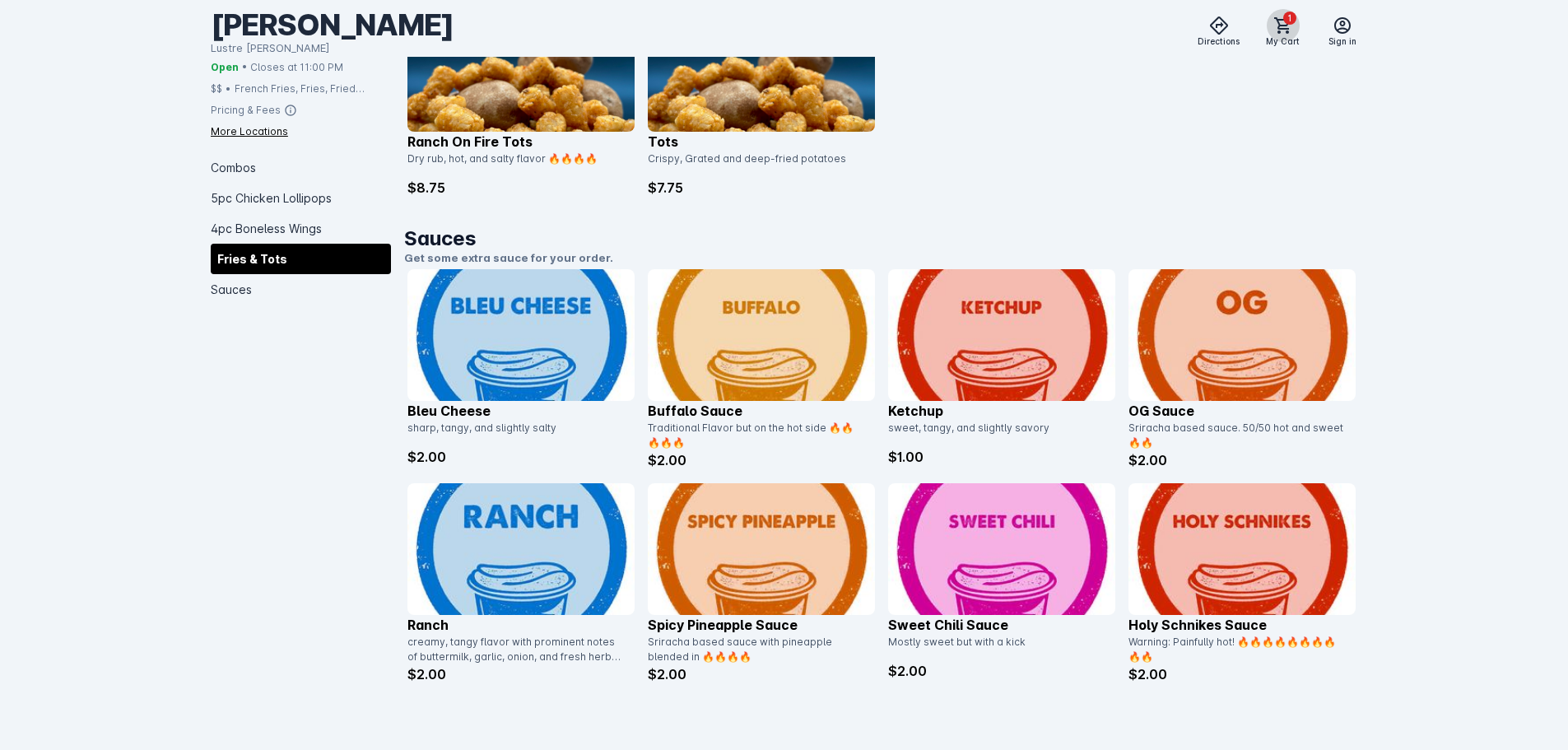
click at [1277, 31] on icon at bounding box center [1283, 26] width 19 height 19
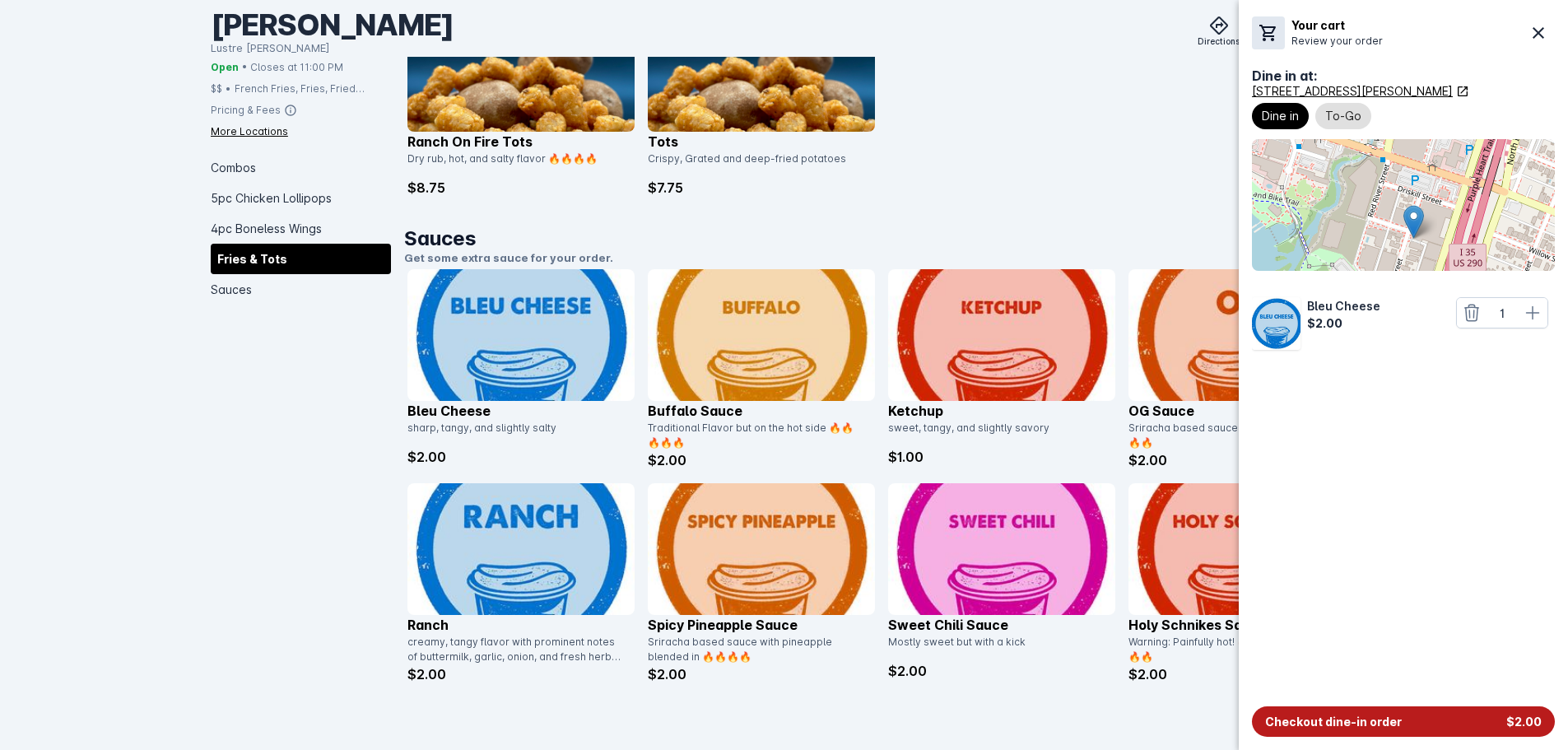
click at [1331, 728] on span "Checkout dine-in order" at bounding box center [1333, 722] width 137 height 18
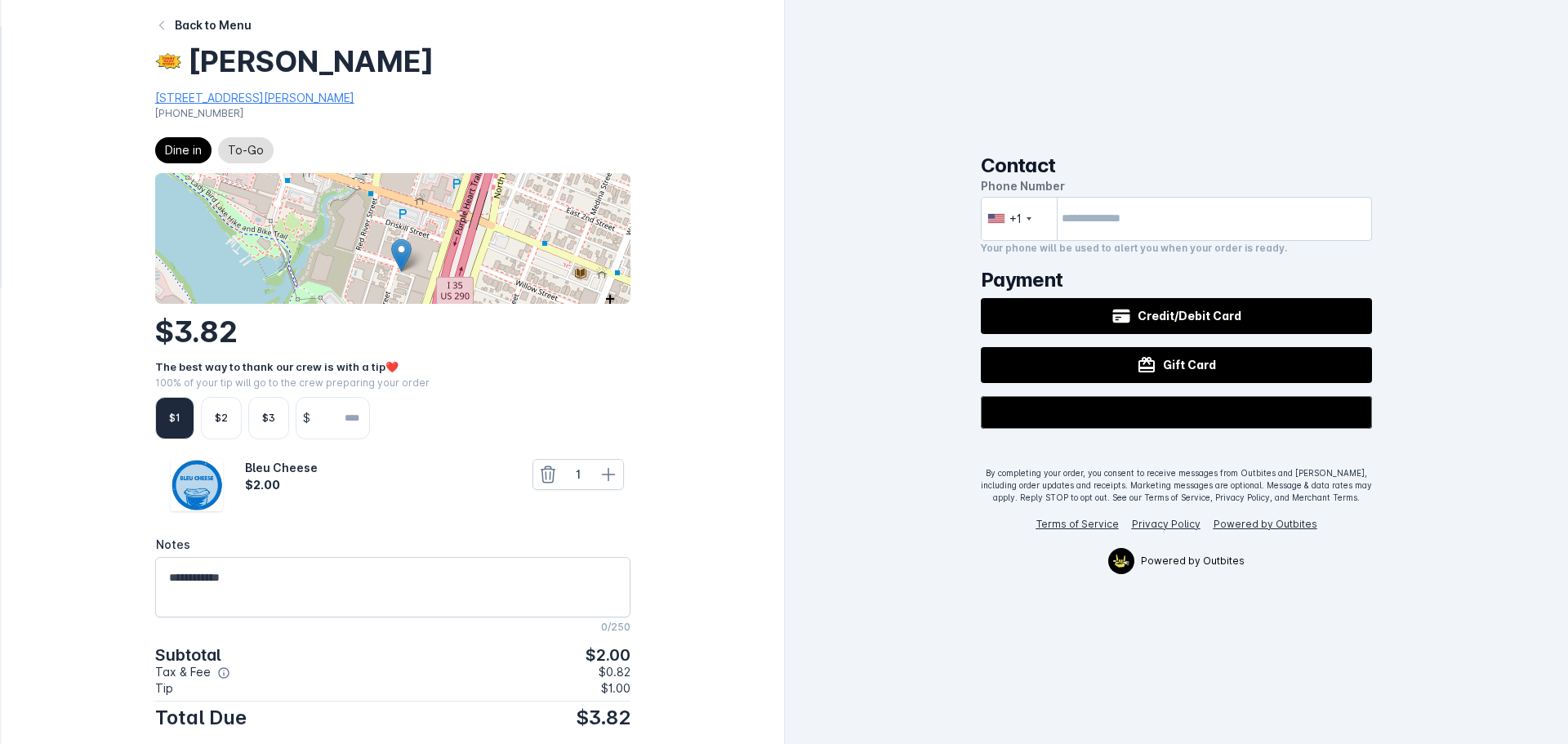
click at [171, 422] on div "$1" at bounding box center [174, 418] width 11 height 15
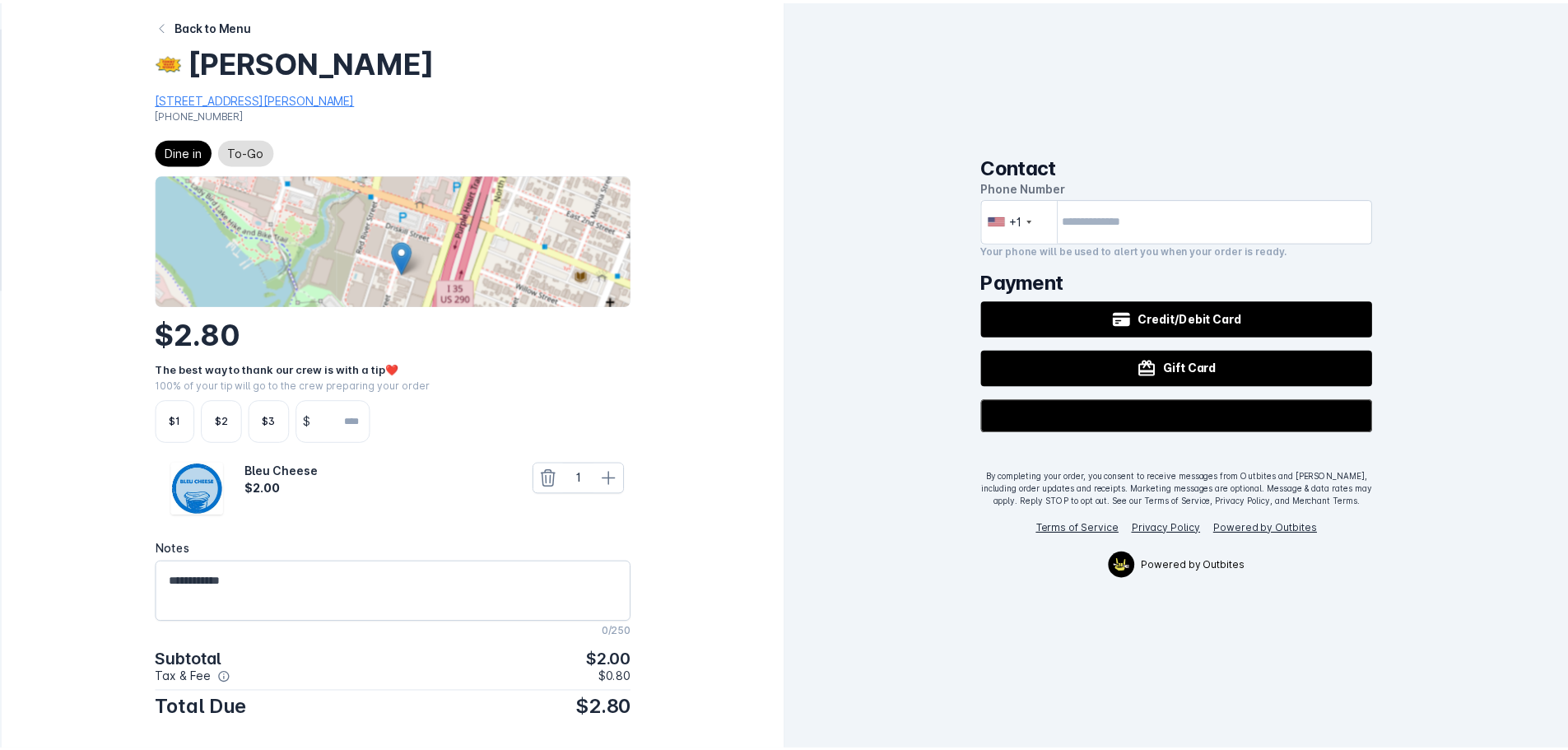
scroll to position [8, 0]
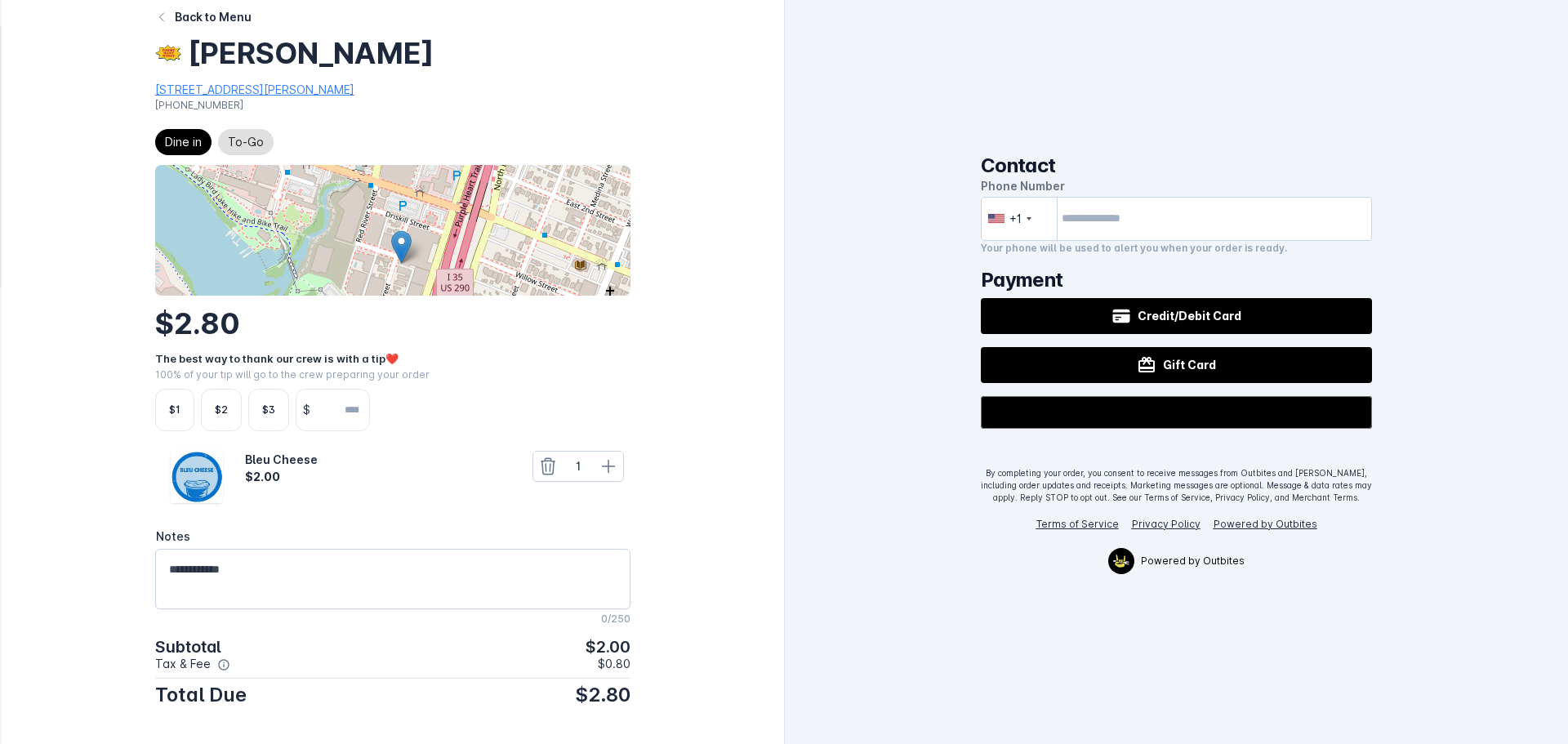
click at [1103, 192] on div "Contact Phone Number +1 Your phone will be used to alert you when your order is…" at bounding box center [1176, 205] width 392 height 102
click at [1103, 216] on input "tel" at bounding box center [1176, 219] width 392 height 44
type input "**********"
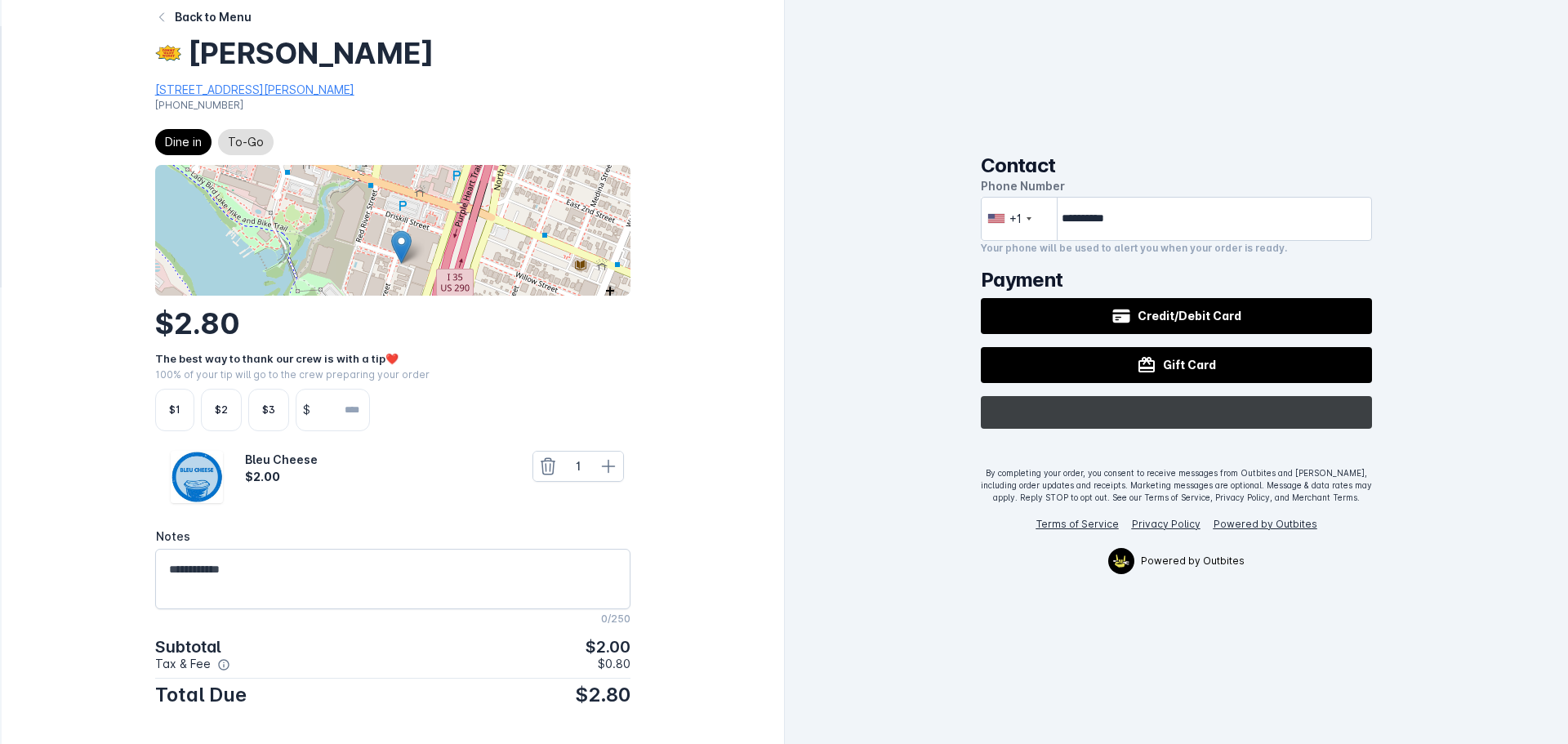
click at [1178, 417] on image "Buy with GPay" at bounding box center [1183, 413] width 31 height 24
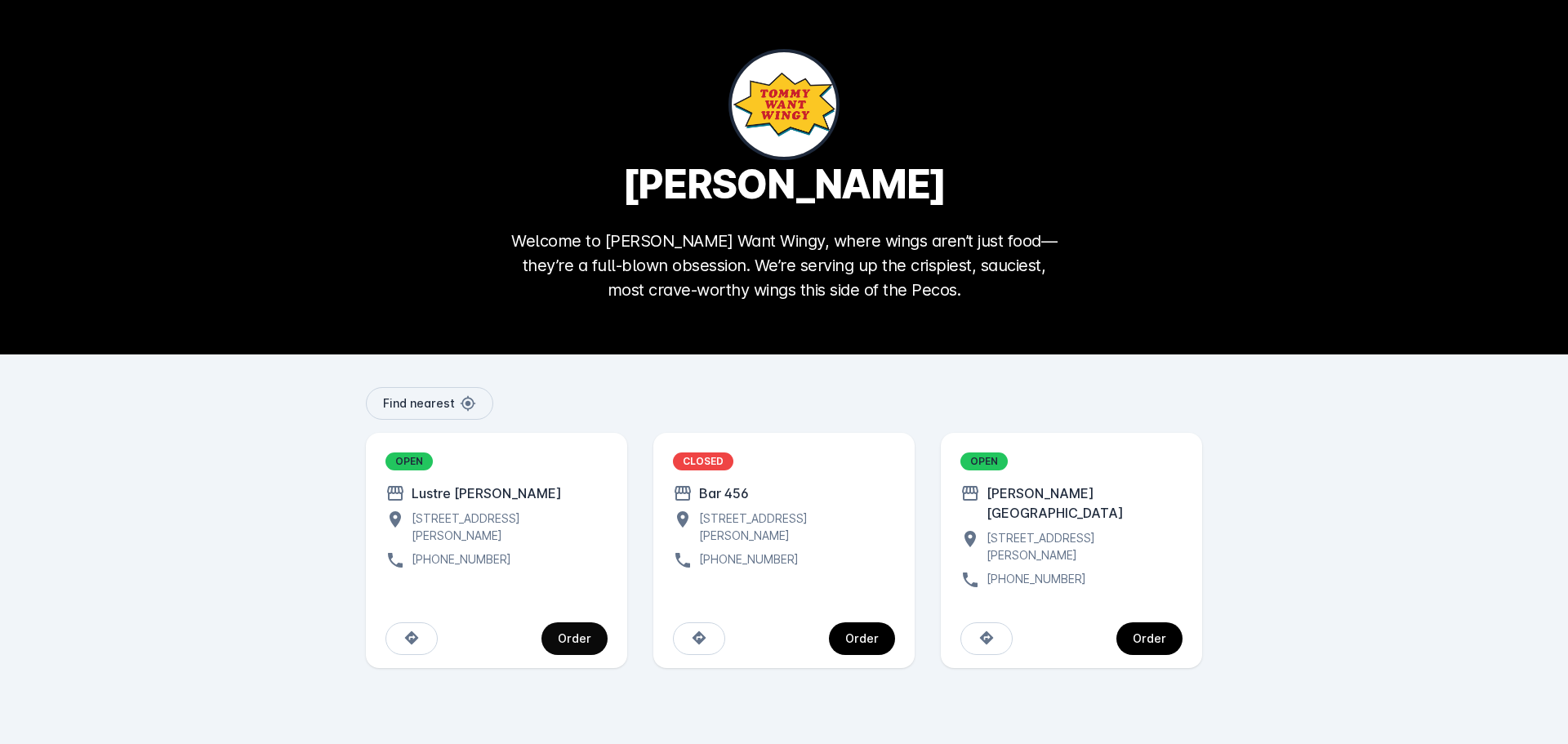
click at [585, 633] on div "Order" at bounding box center [575, 638] width 33 height 11
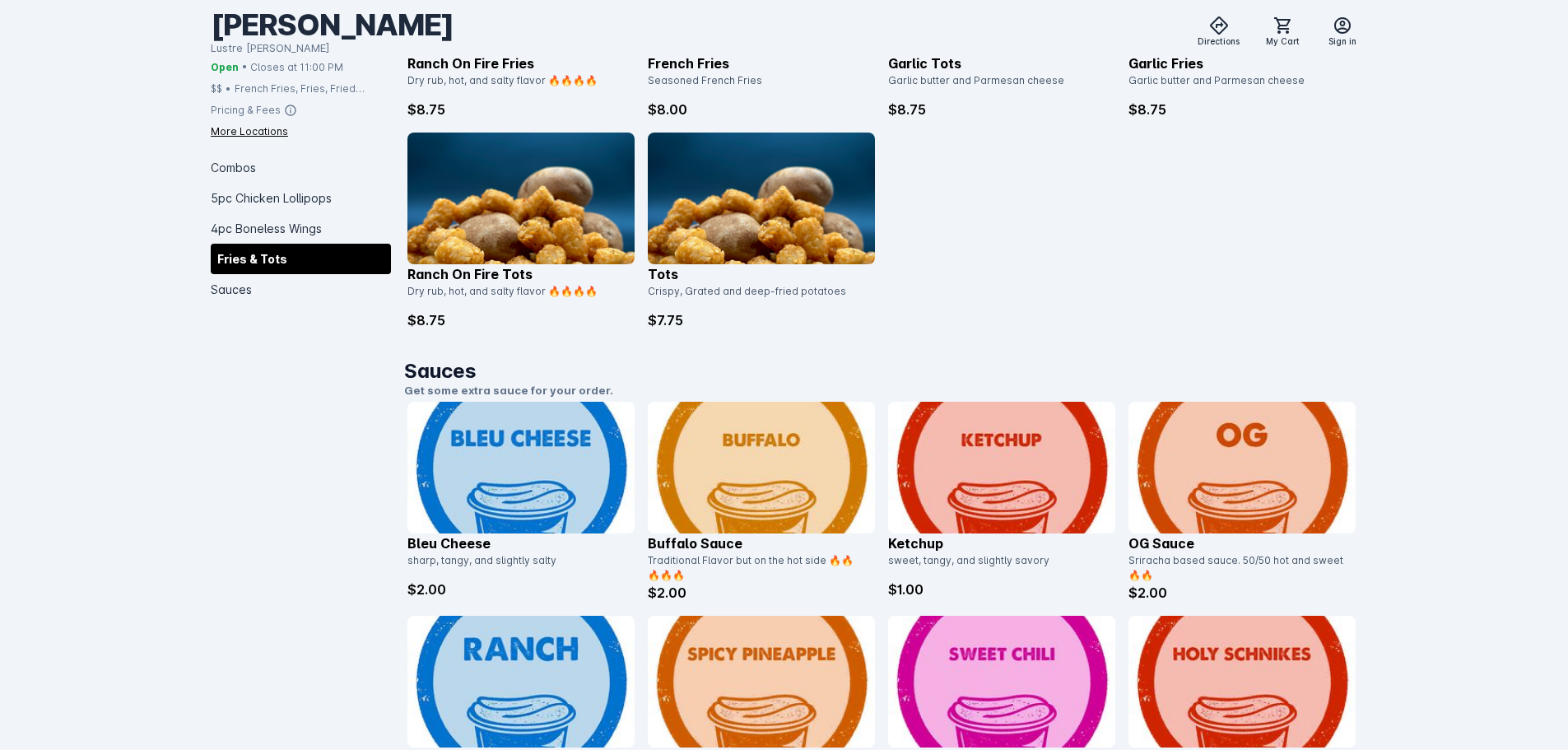
scroll to position [2387, 0]
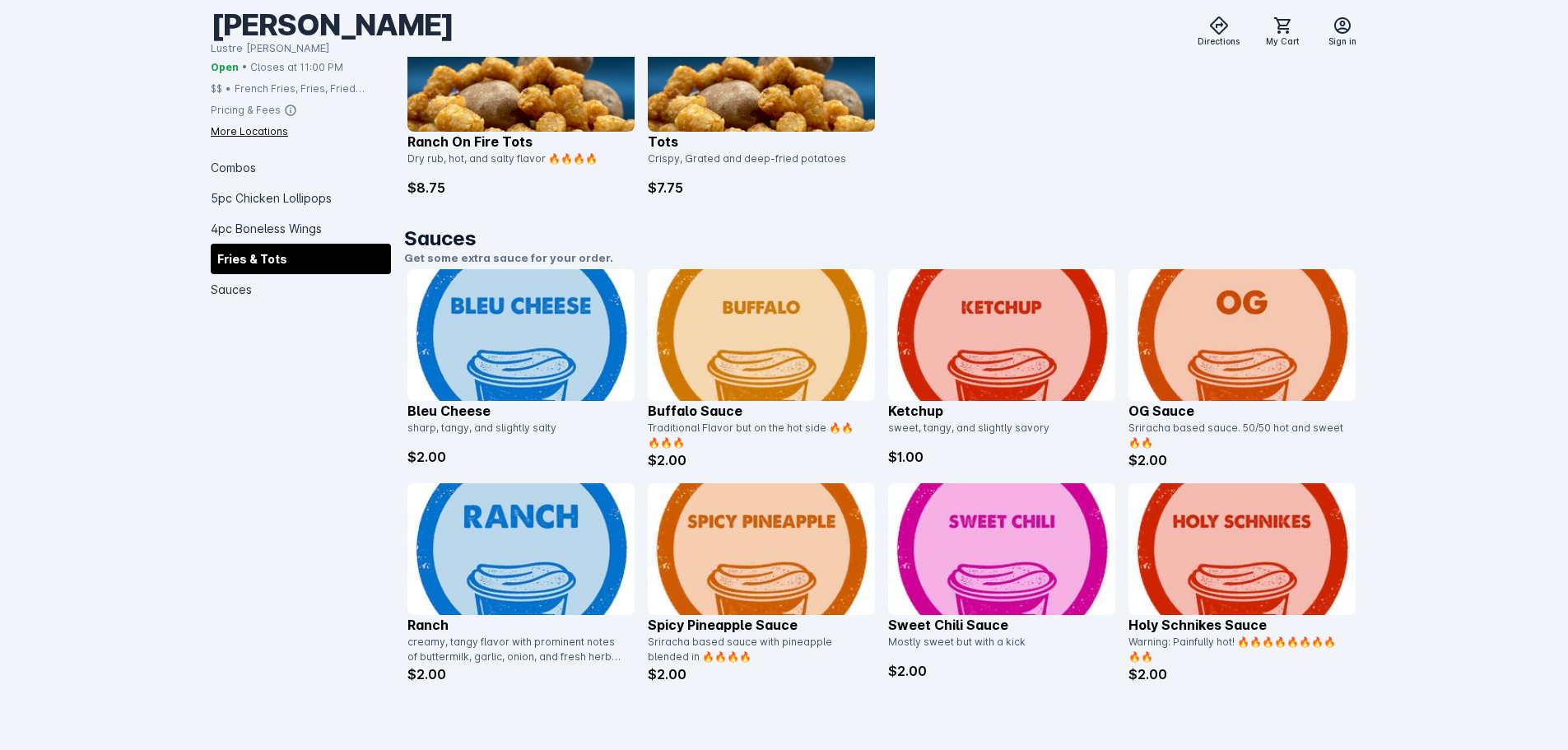
click at [519, 336] on img at bounding box center [520, 335] width 227 height 132
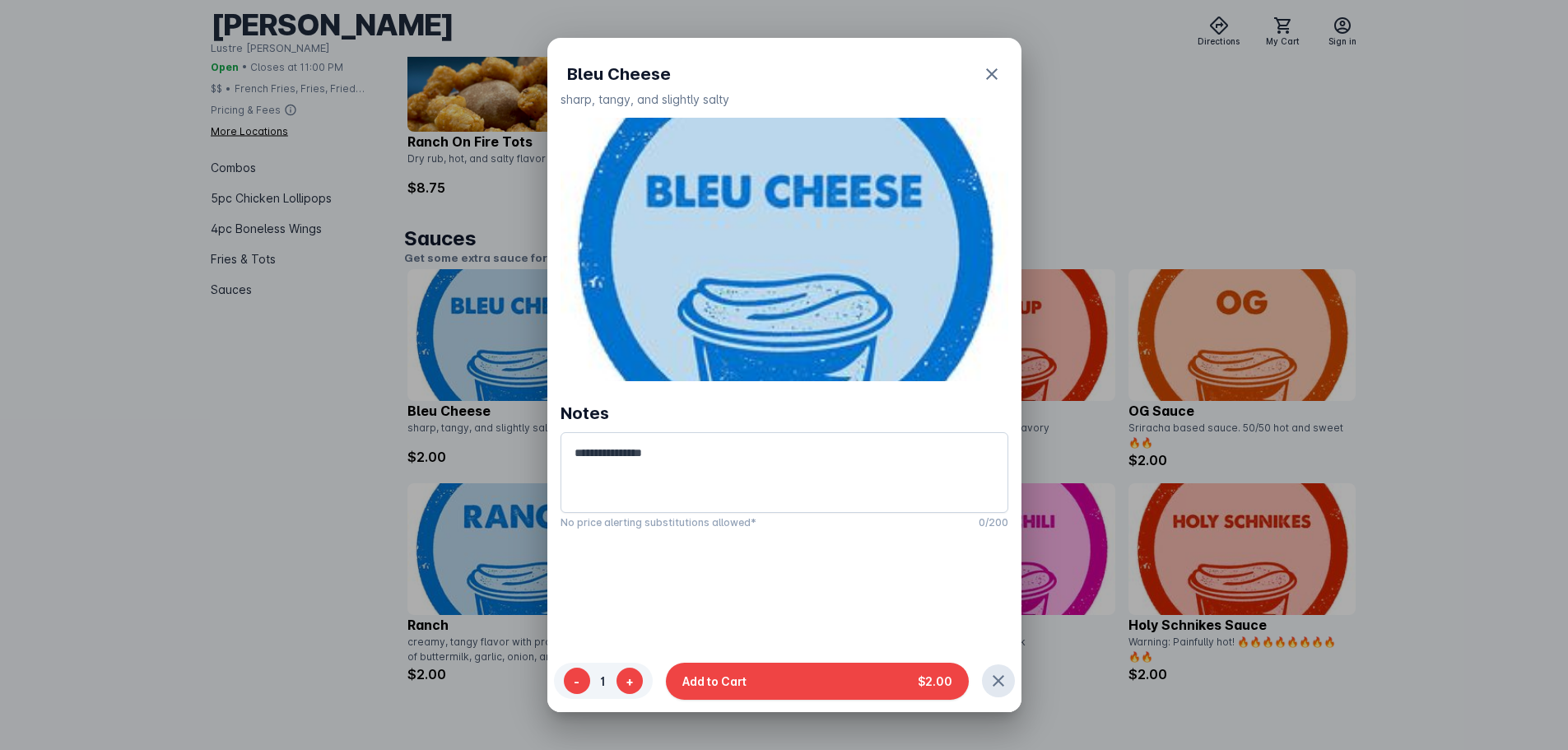
scroll to position [0, 0]
click at [735, 686] on span "Add to Cart" at bounding box center [714, 681] width 64 height 18
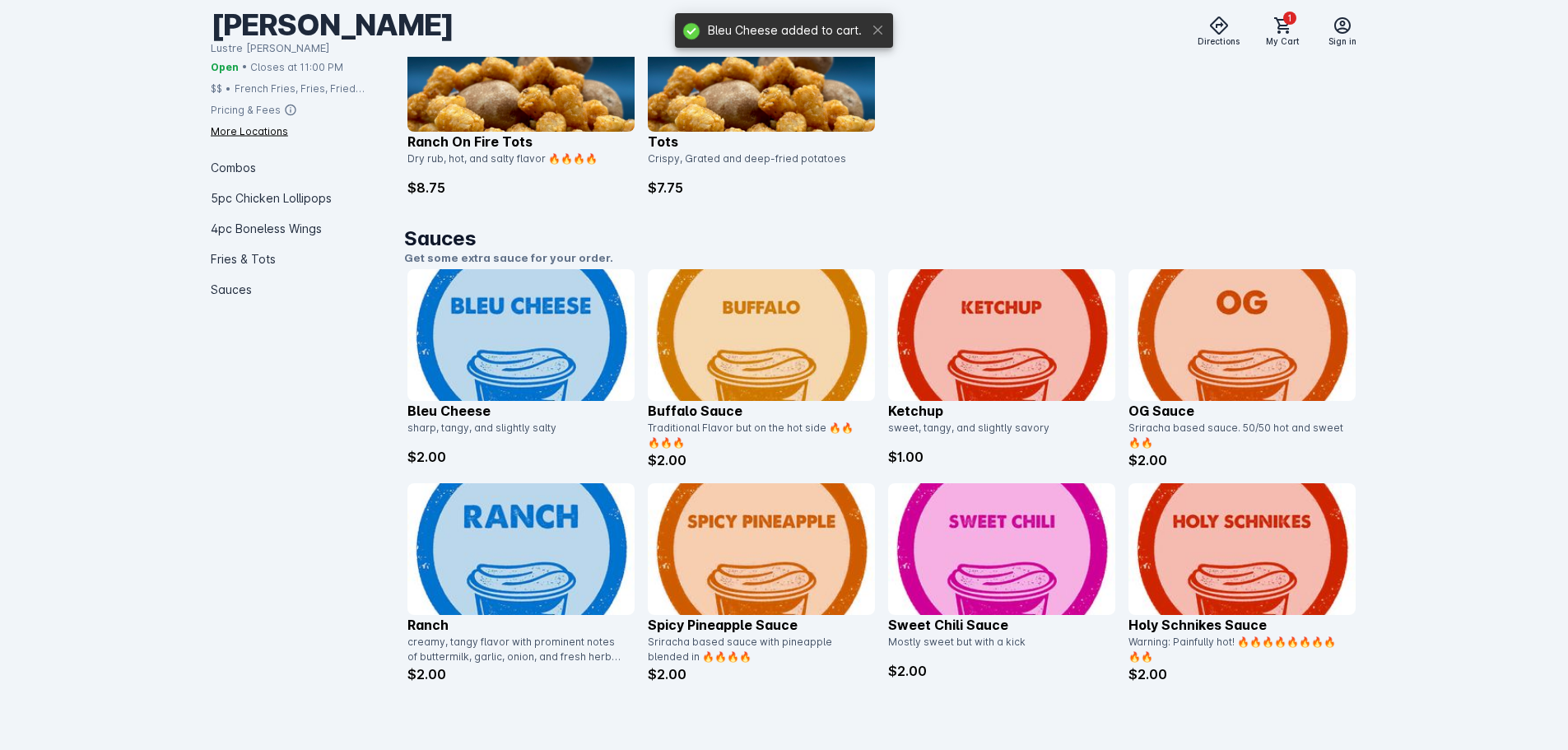
scroll to position [2387, 0]
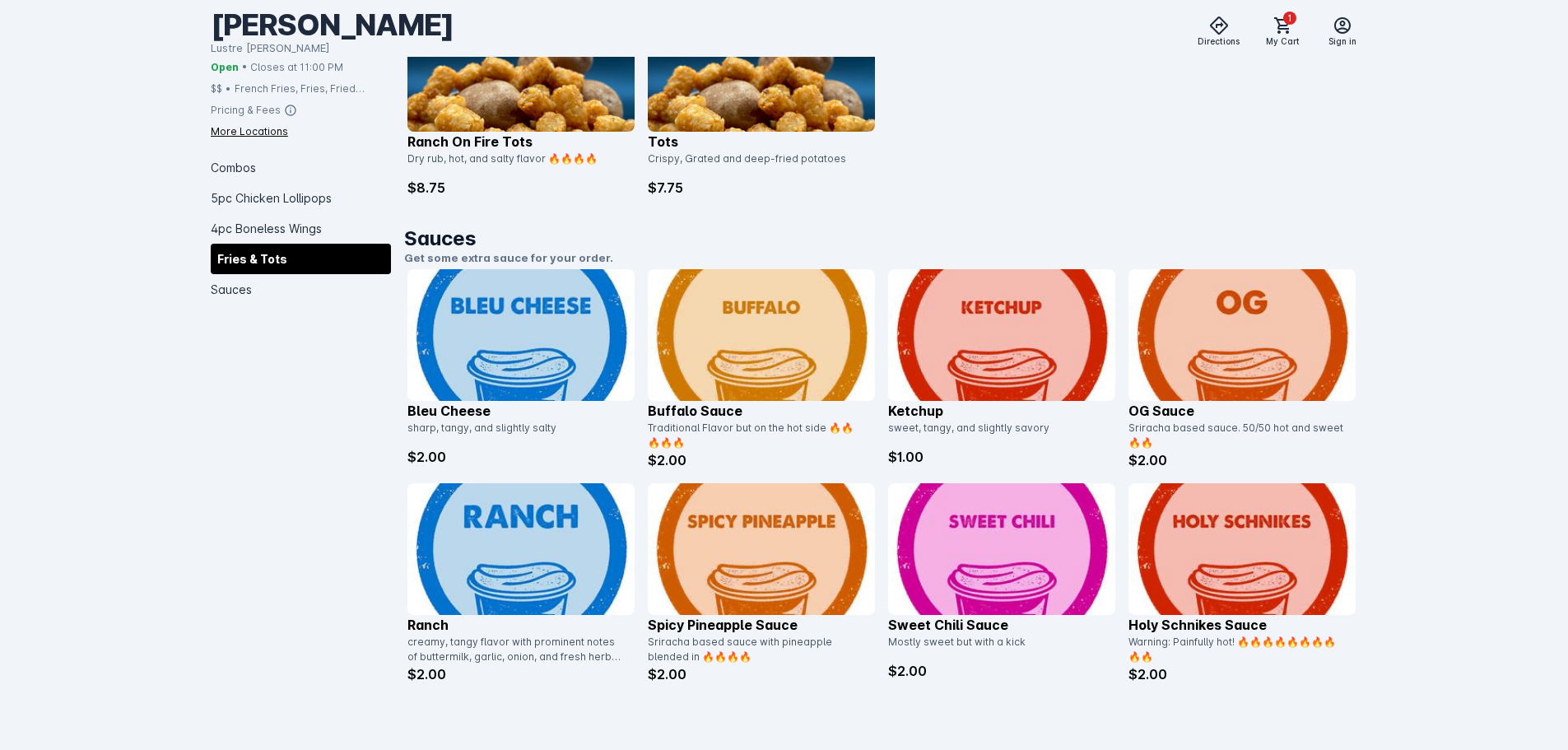
click at [1279, 49] on div "[PERSON_NAME] Want Wingy Lustre [PERSON_NAME] Directions 1 My Cart Sign in" at bounding box center [785, 28] width 1148 height 57
click at [1295, 24] on span at bounding box center [1283, 26] width 40 height 40
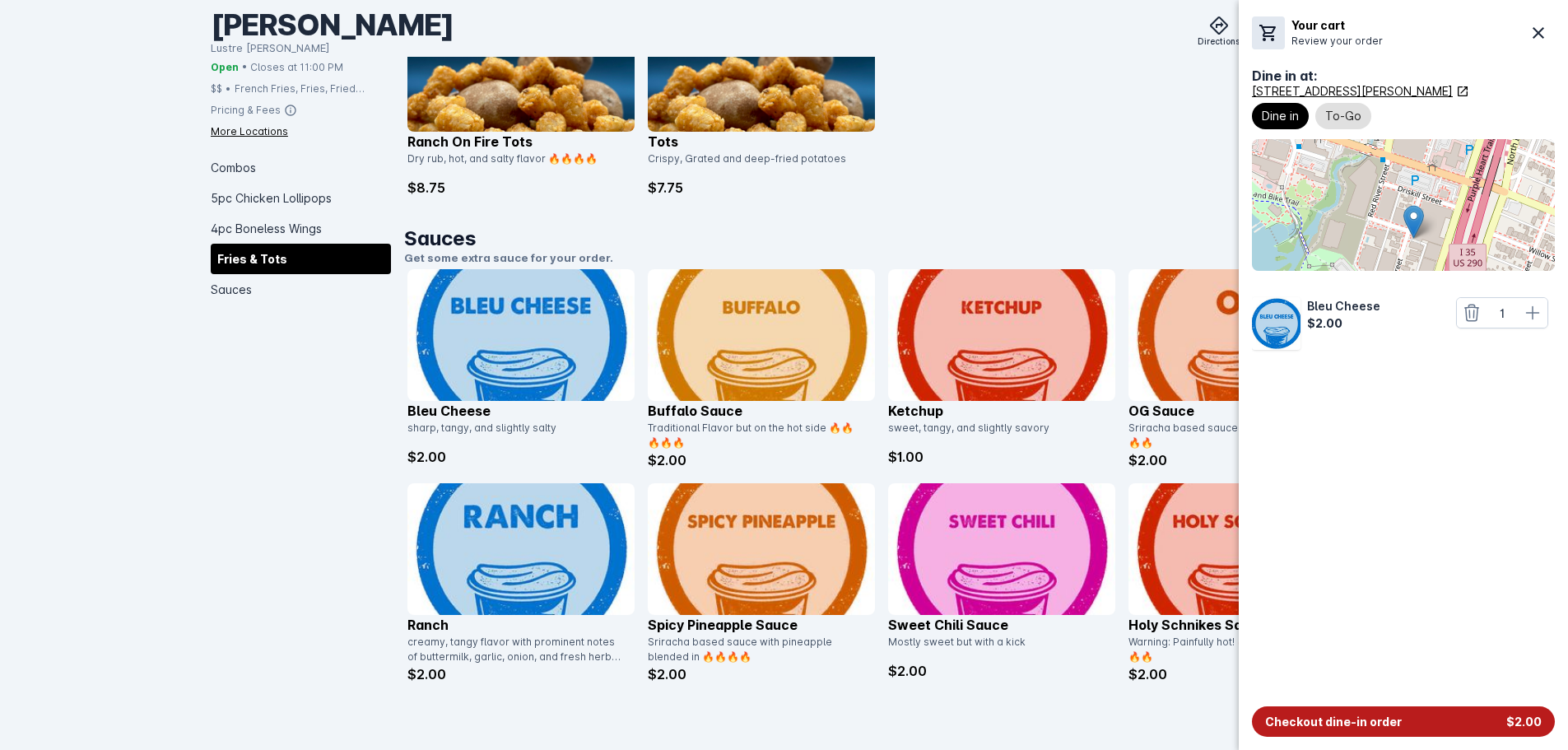
click at [1333, 713] on span "Checkout dine-in order" at bounding box center [1333, 722] width 137 height 18
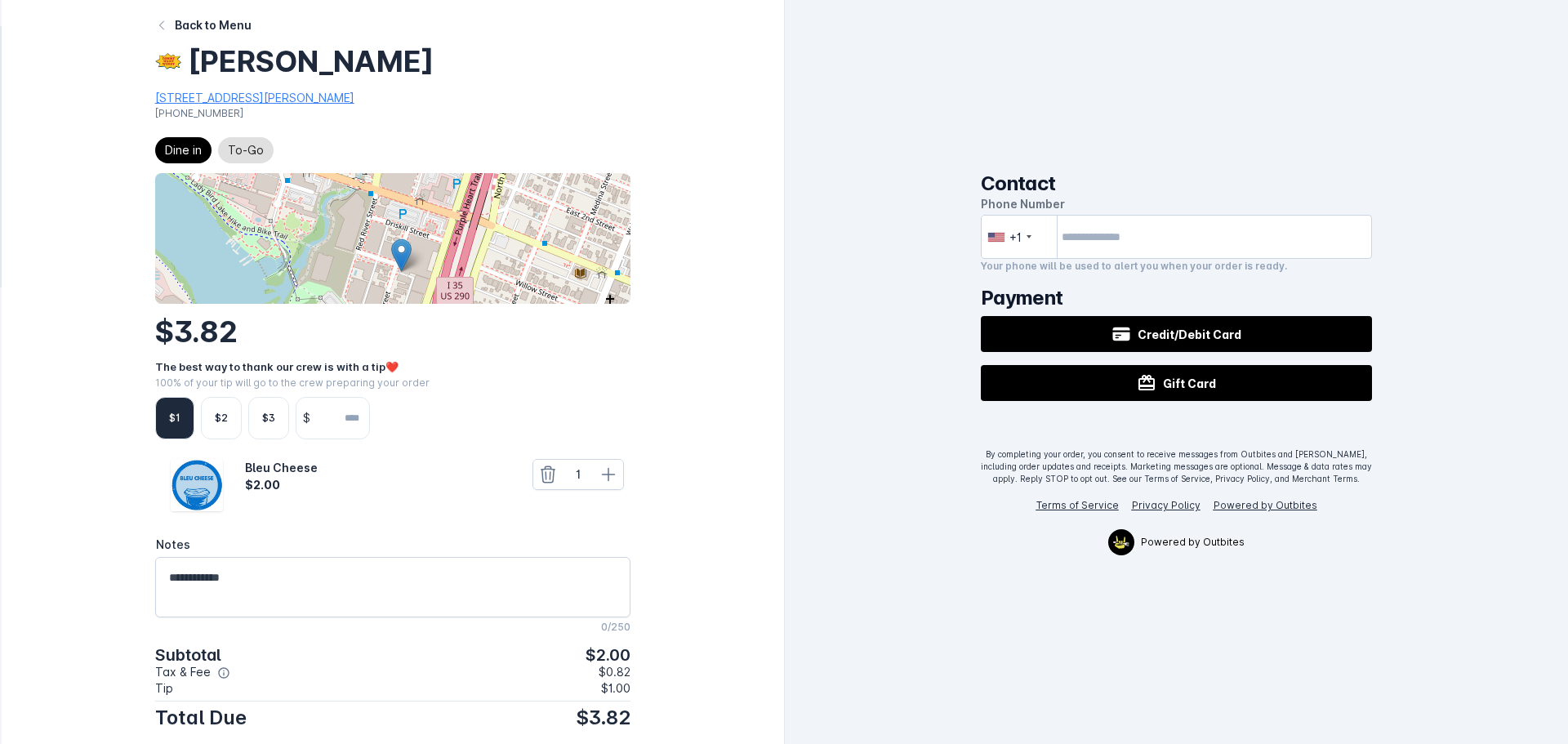
click at [162, 419] on div "$1" at bounding box center [174, 418] width 39 height 42
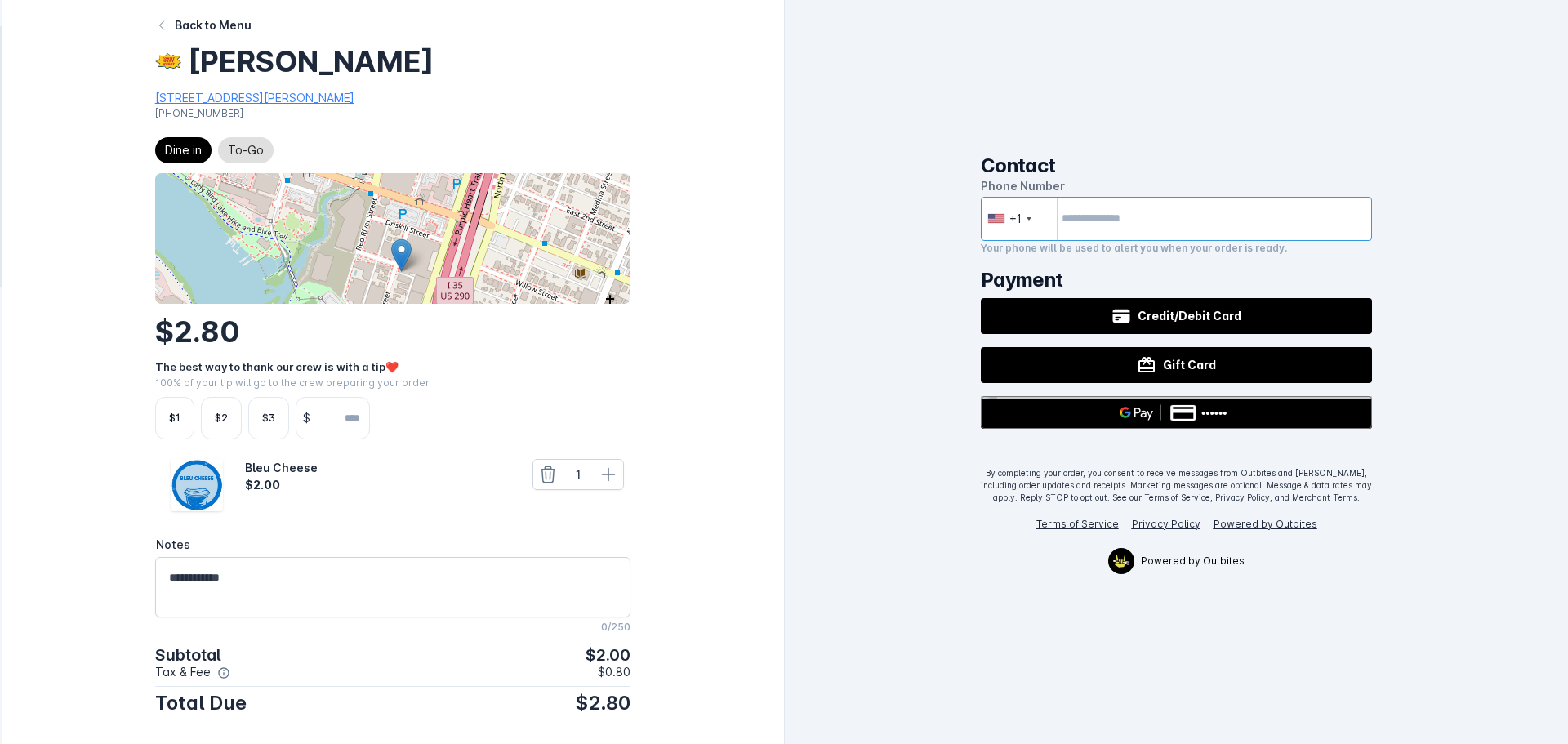
click at [1126, 222] on input "tel" at bounding box center [1176, 219] width 392 height 44
type input "**********"
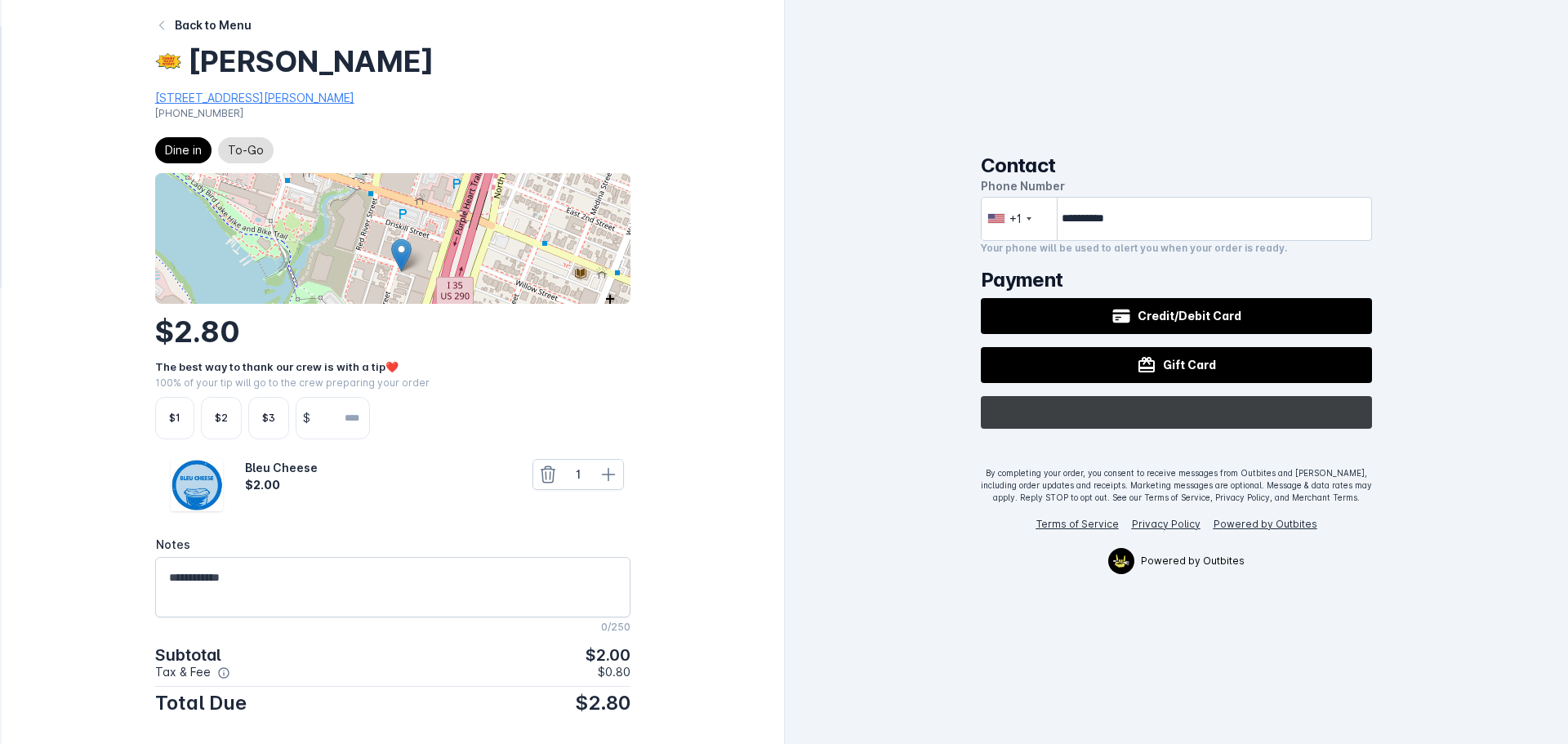
click at [1225, 410] on text "••••••" at bounding box center [1214, 412] width 26 height 14
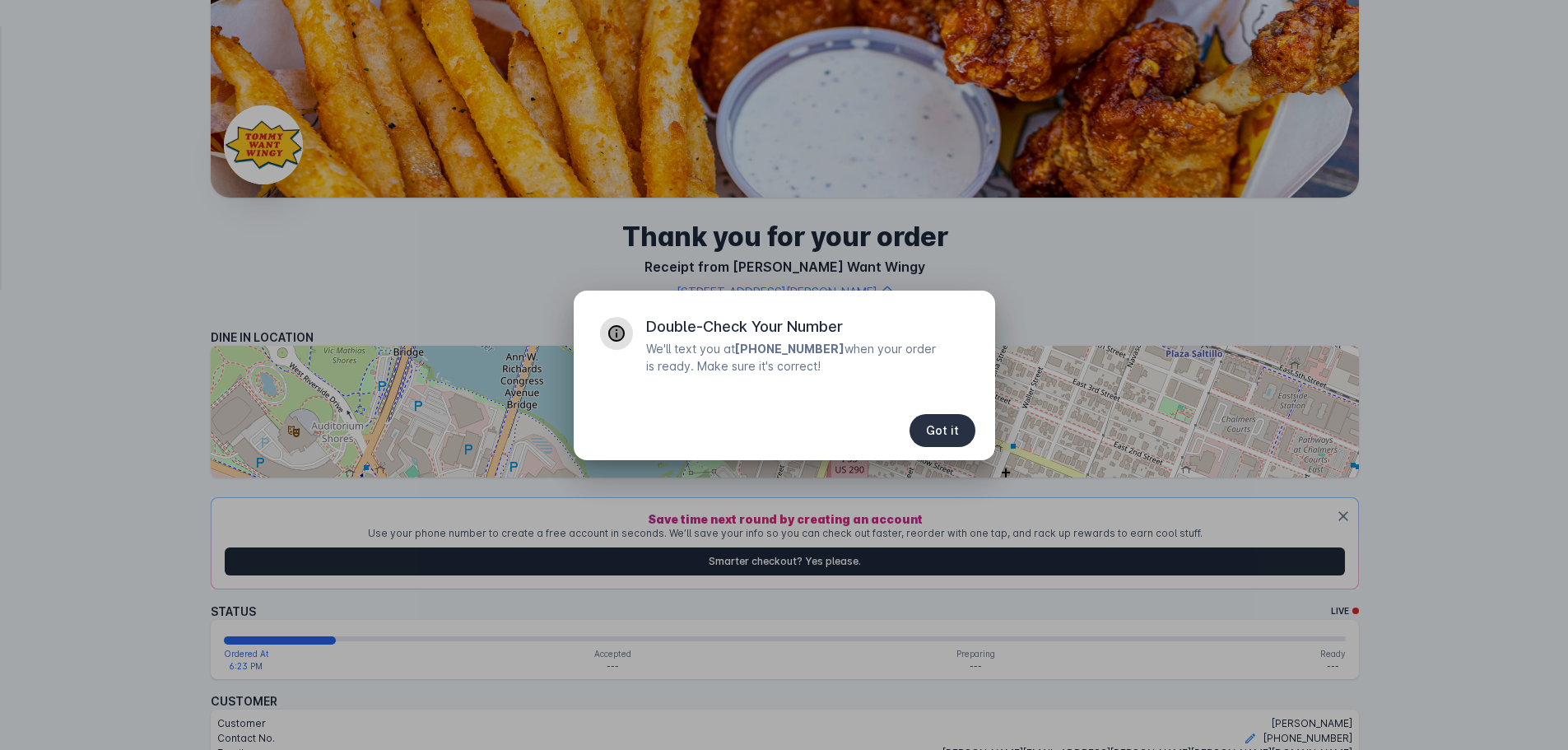
click at [944, 429] on span "Got it" at bounding box center [942, 430] width 33 height 11
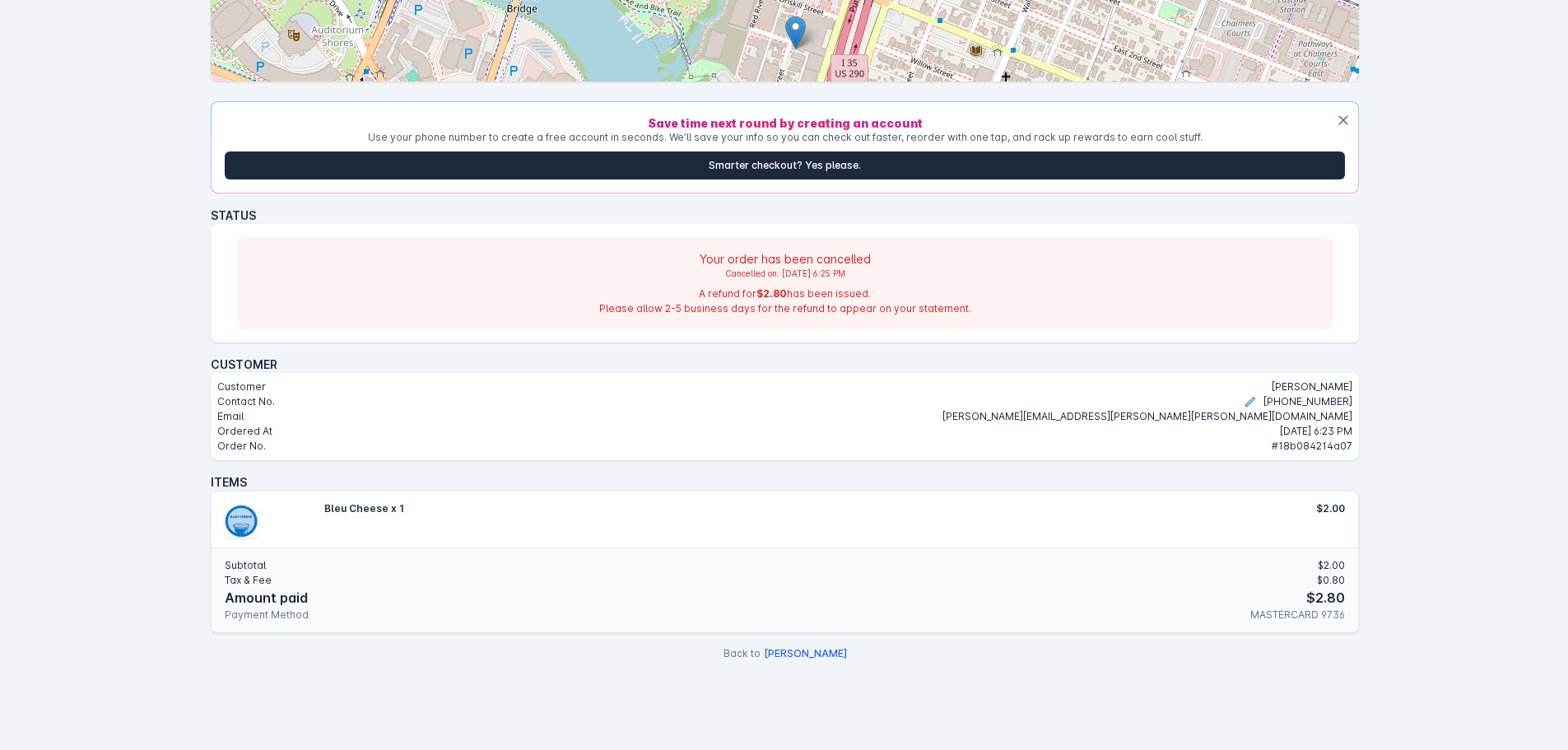
scroll to position [399, 0]
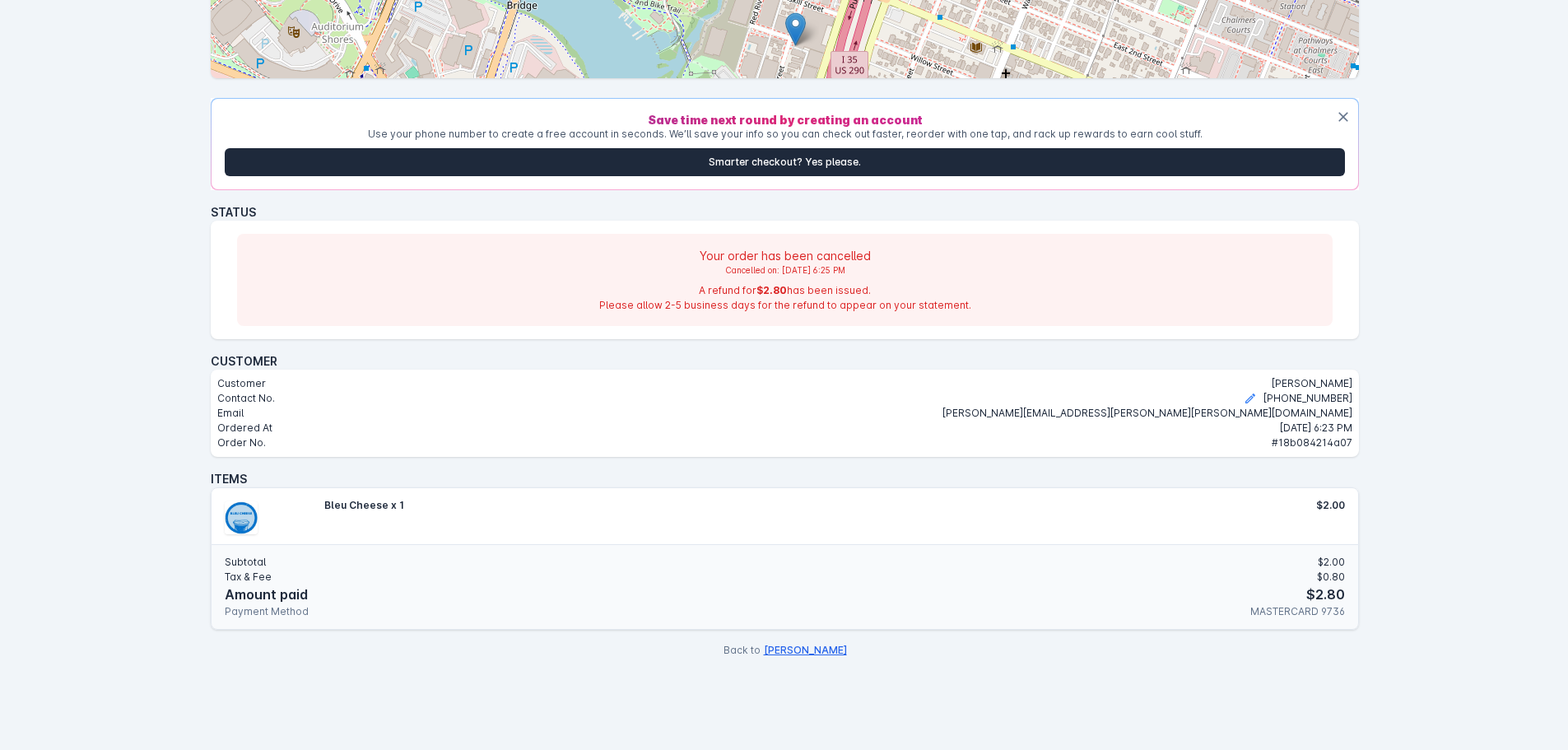
click at [799, 647] on button "[PERSON_NAME]" at bounding box center [805, 650] width 83 height 15
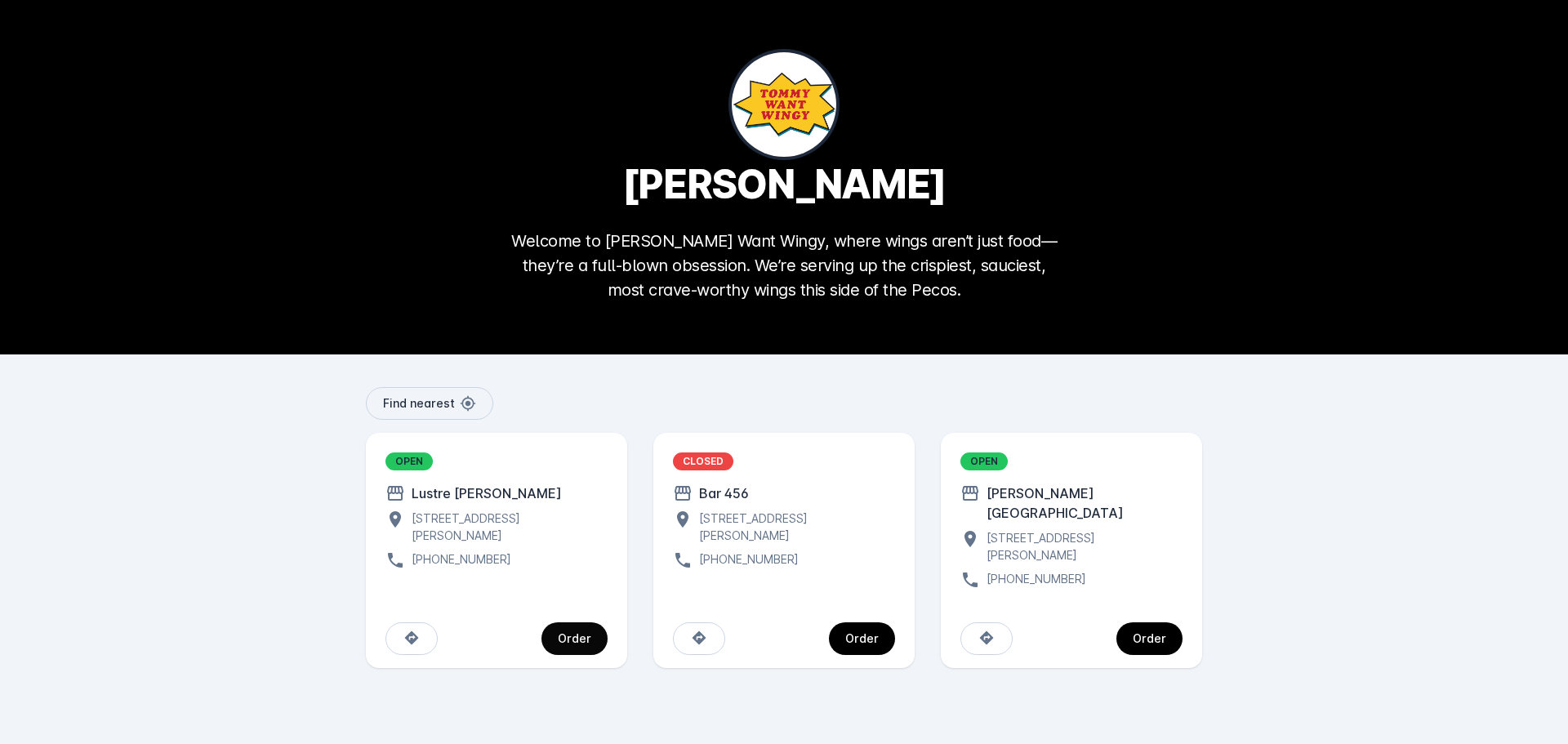
click at [588, 633] on div "Order" at bounding box center [575, 638] width 33 height 11
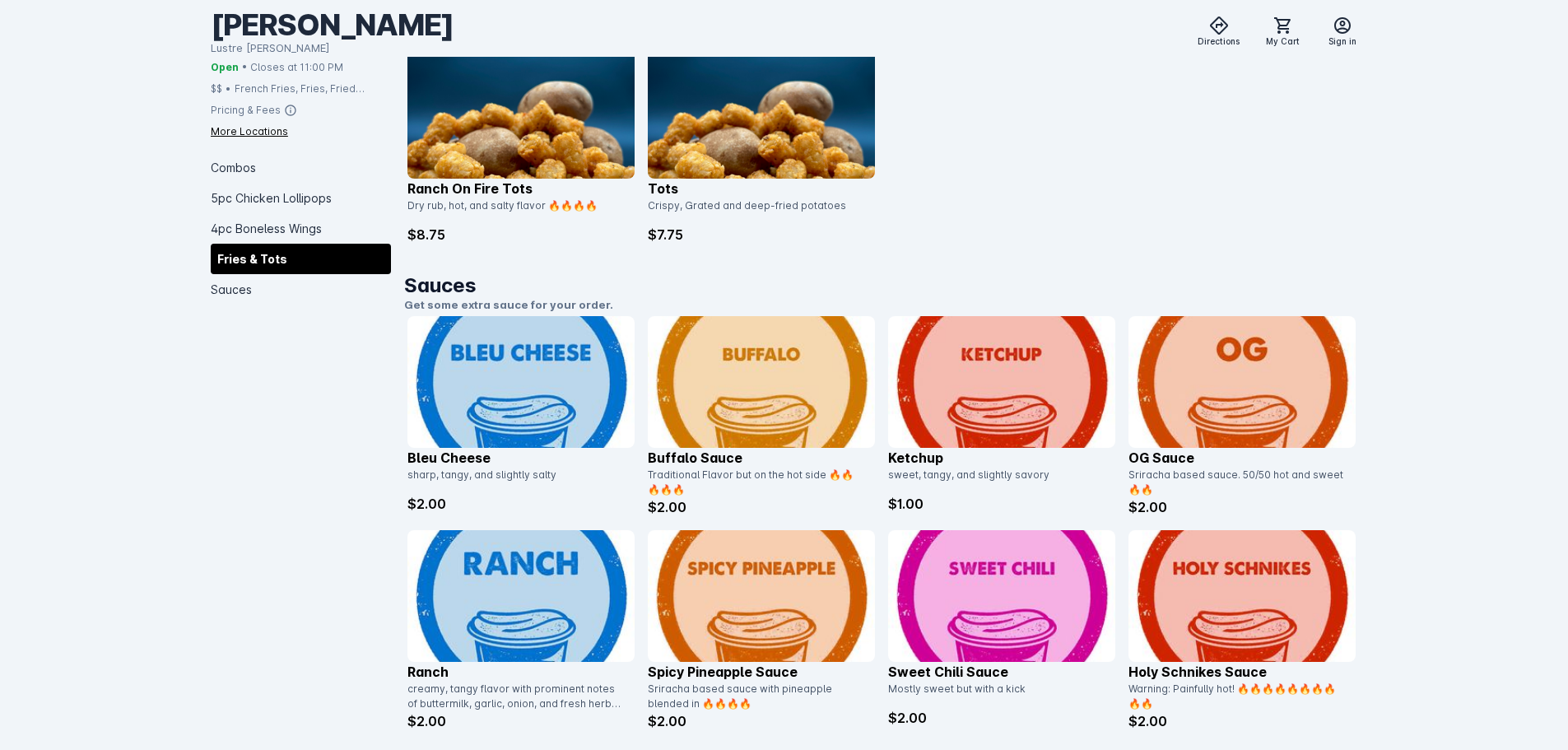
scroll to position [2387, 0]
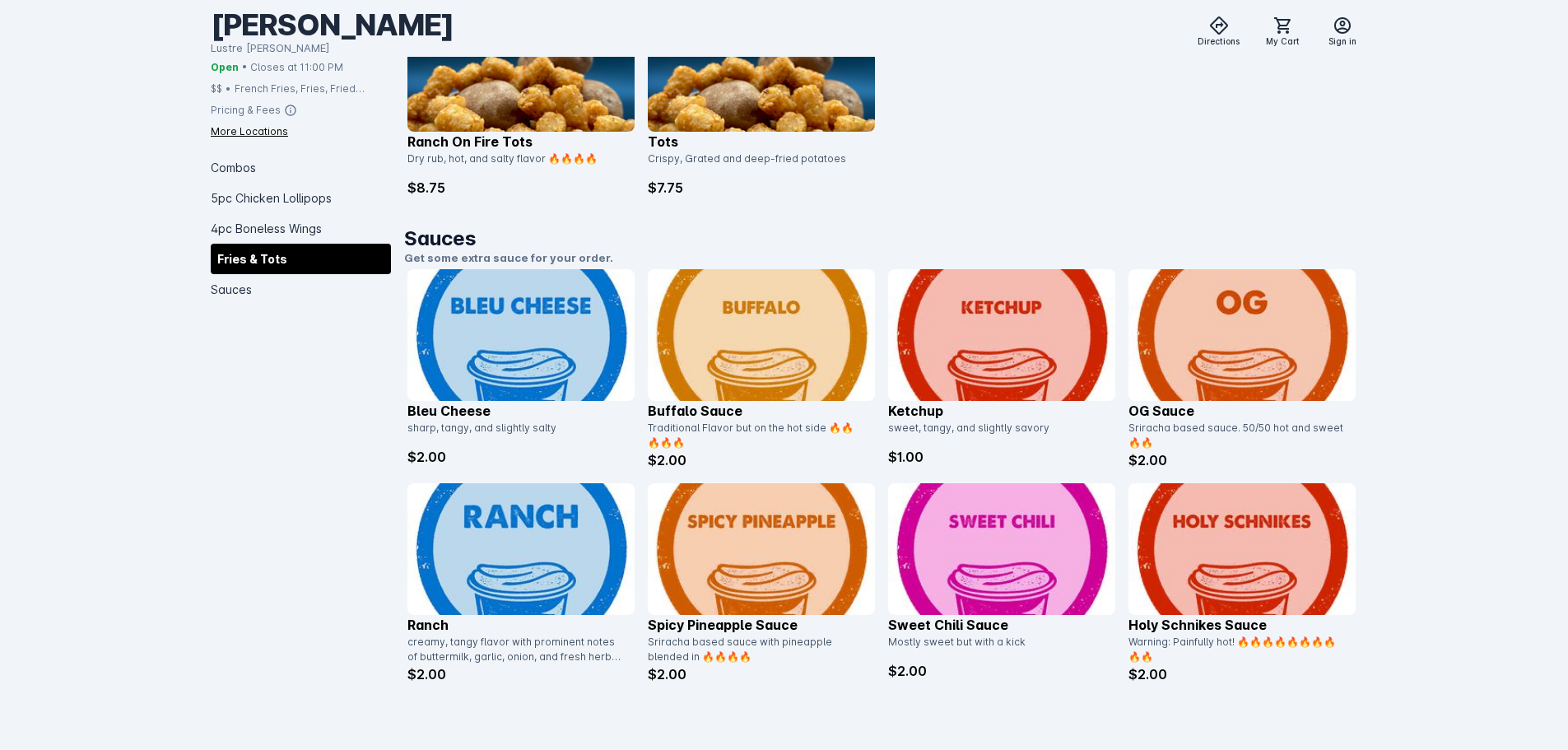
click at [511, 343] on img at bounding box center [520, 335] width 227 height 132
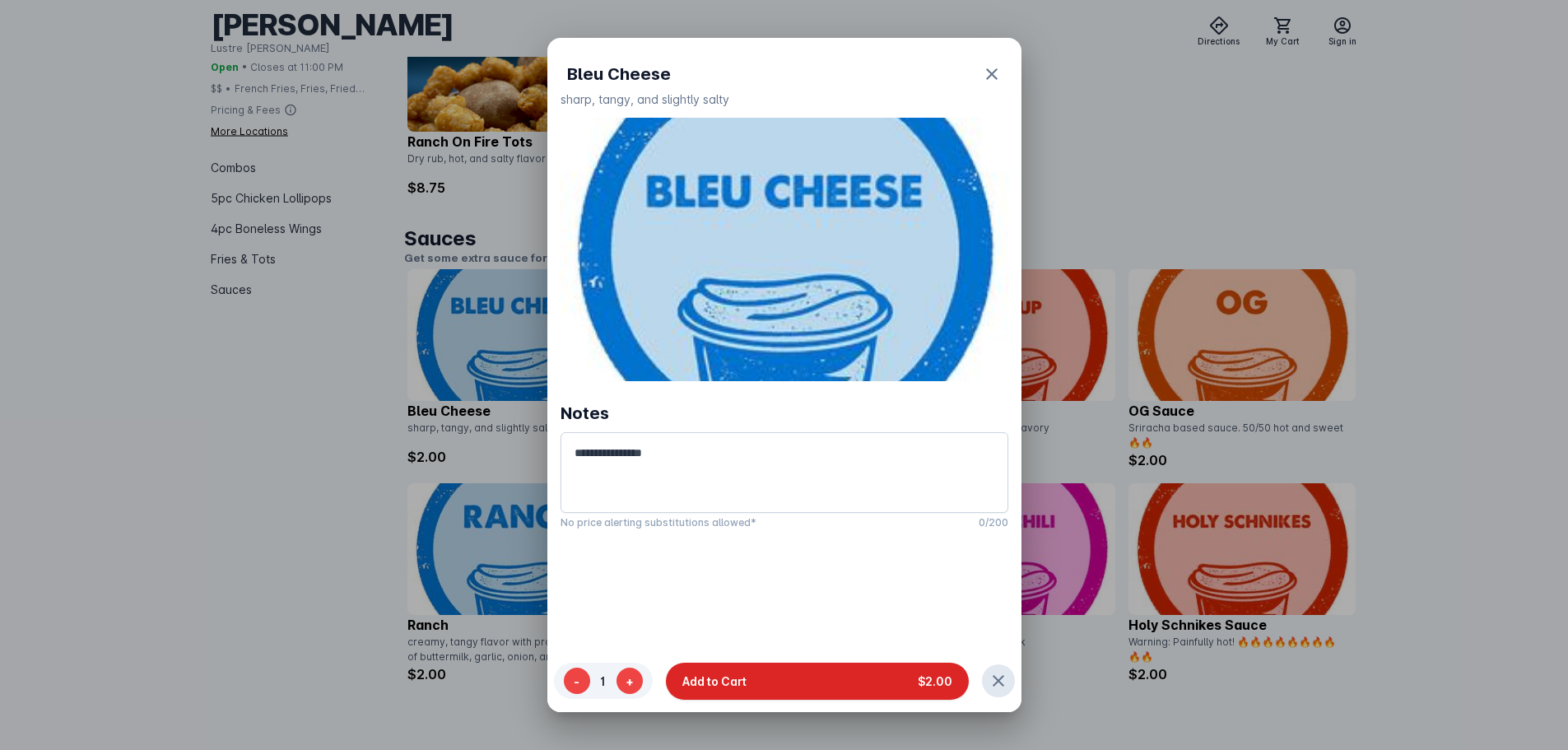
click at [819, 676] on button "Add to Cart $2.00" at bounding box center [817, 680] width 303 height 37
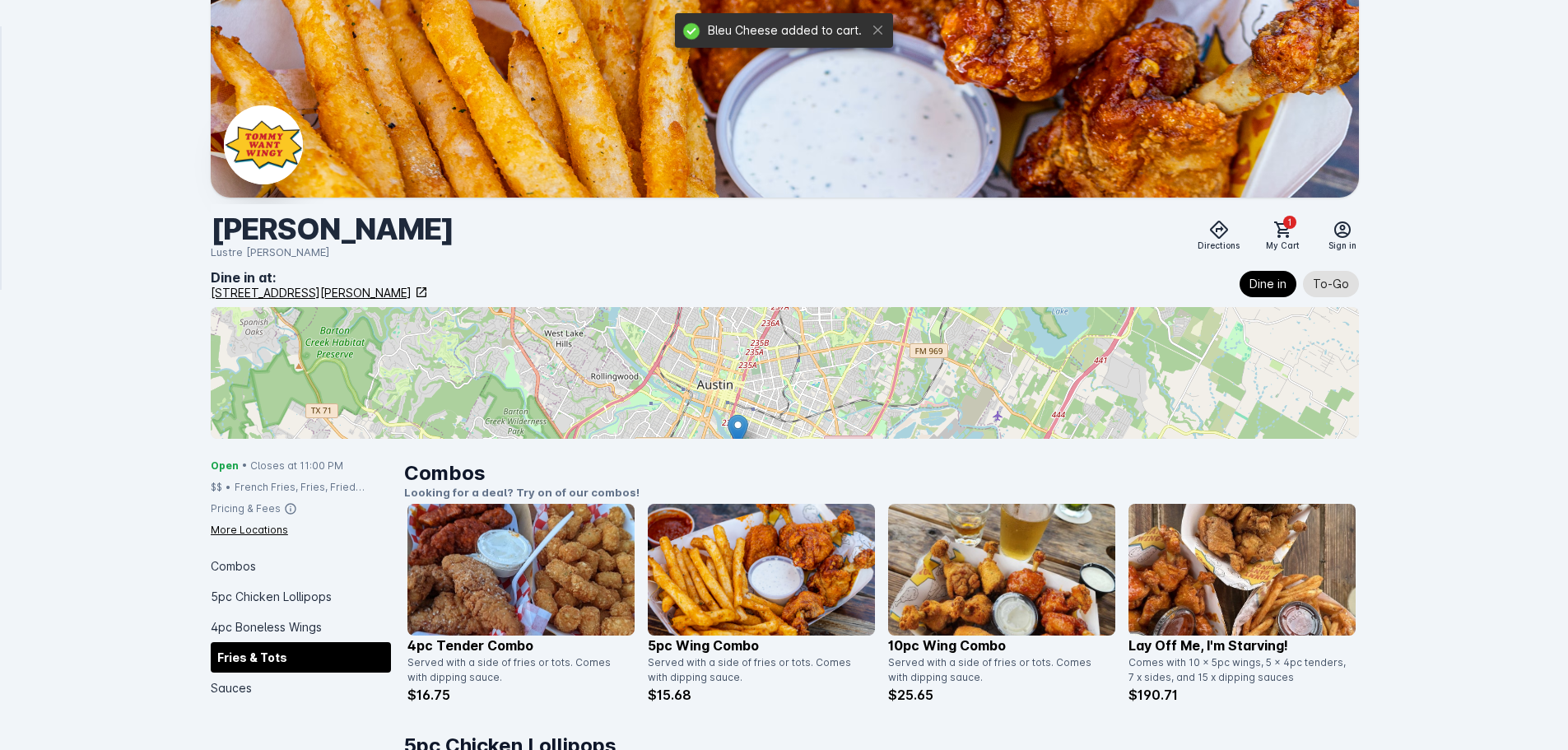
scroll to position [2387, 0]
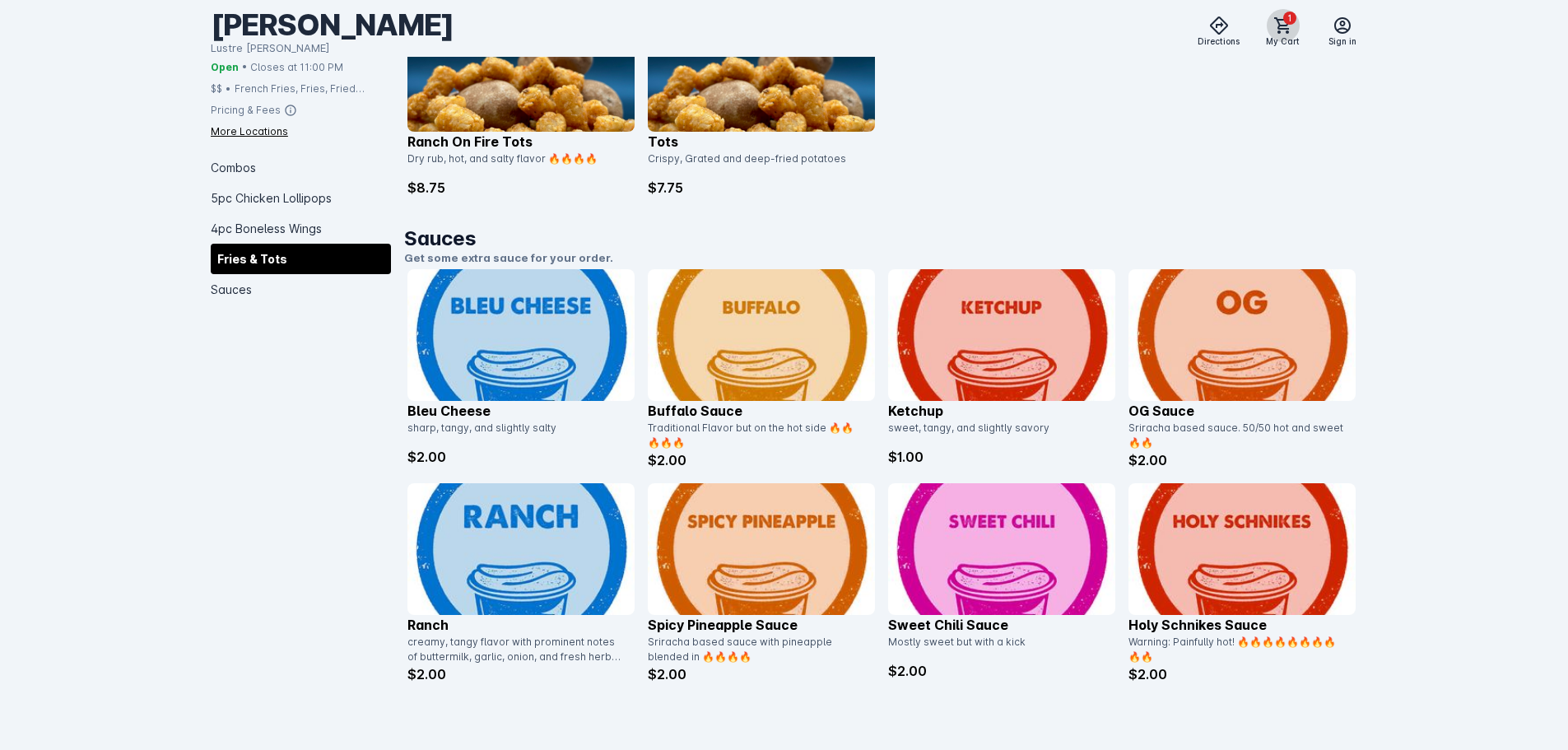
click at [1273, 20] on icon at bounding box center [1283, 26] width 19 height 19
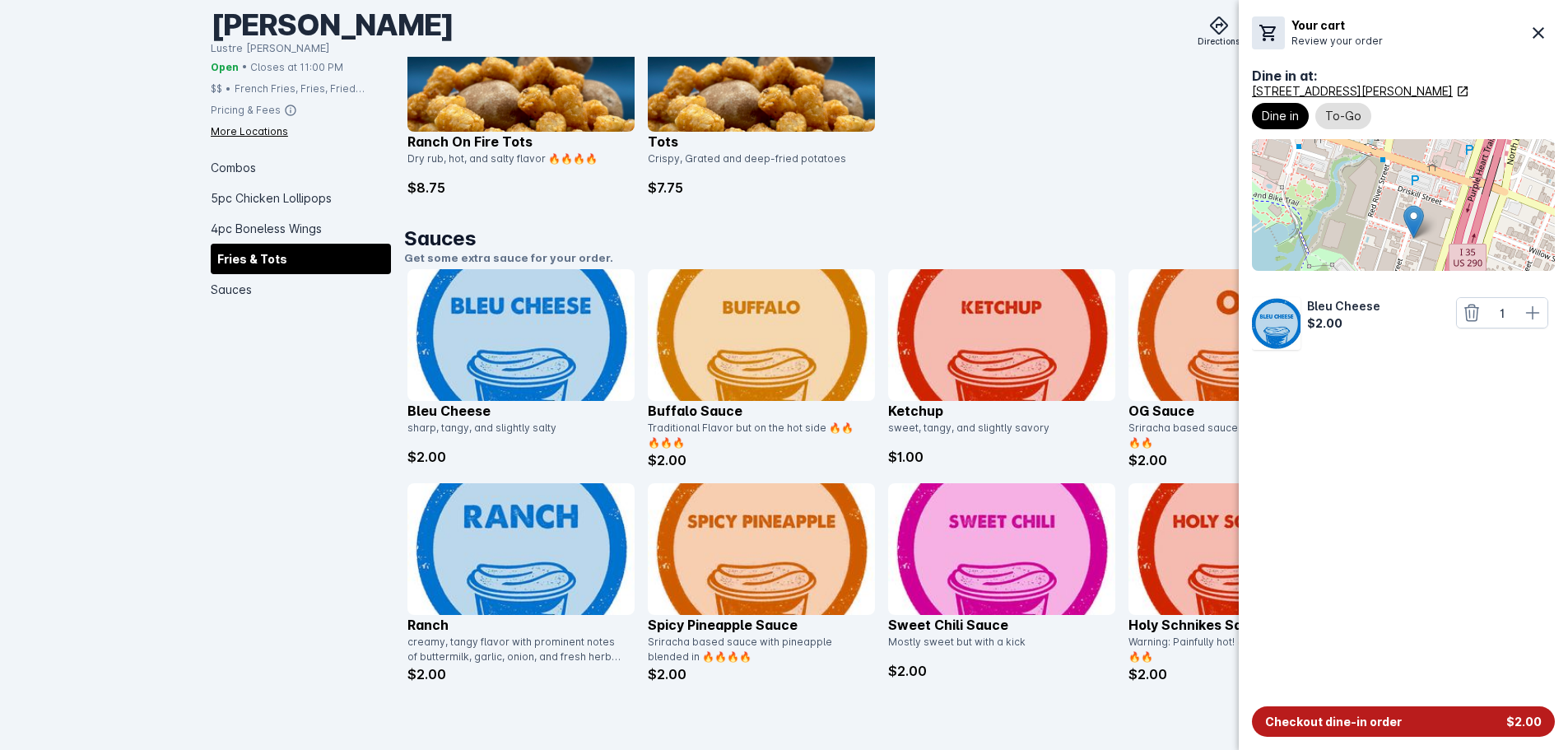
click at [1300, 716] on span "Checkout dine-in order" at bounding box center [1333, 722] width 137 height 18
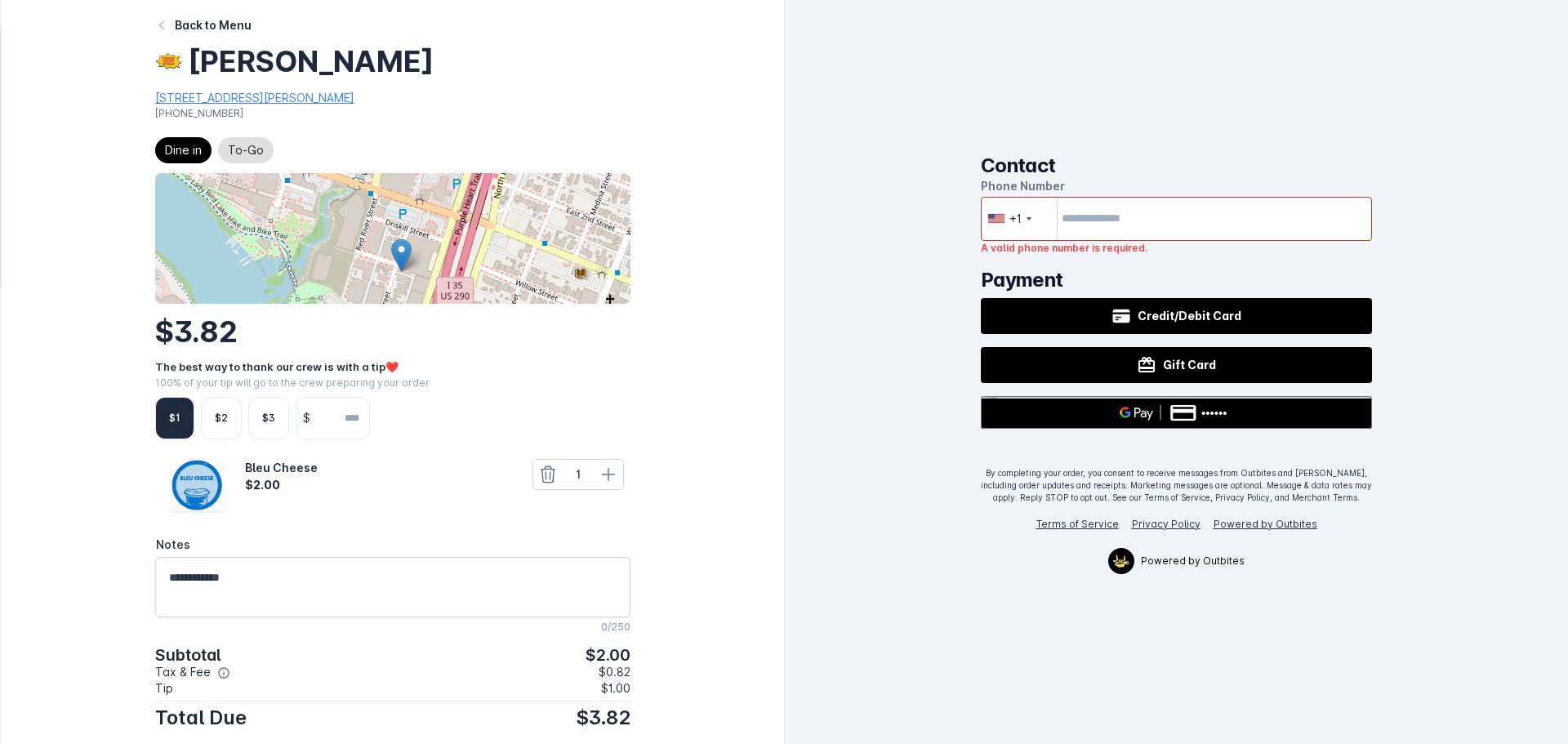
click at [1155, 240] on input "tel" at bounding box center [1176, 219] width 392 height 44
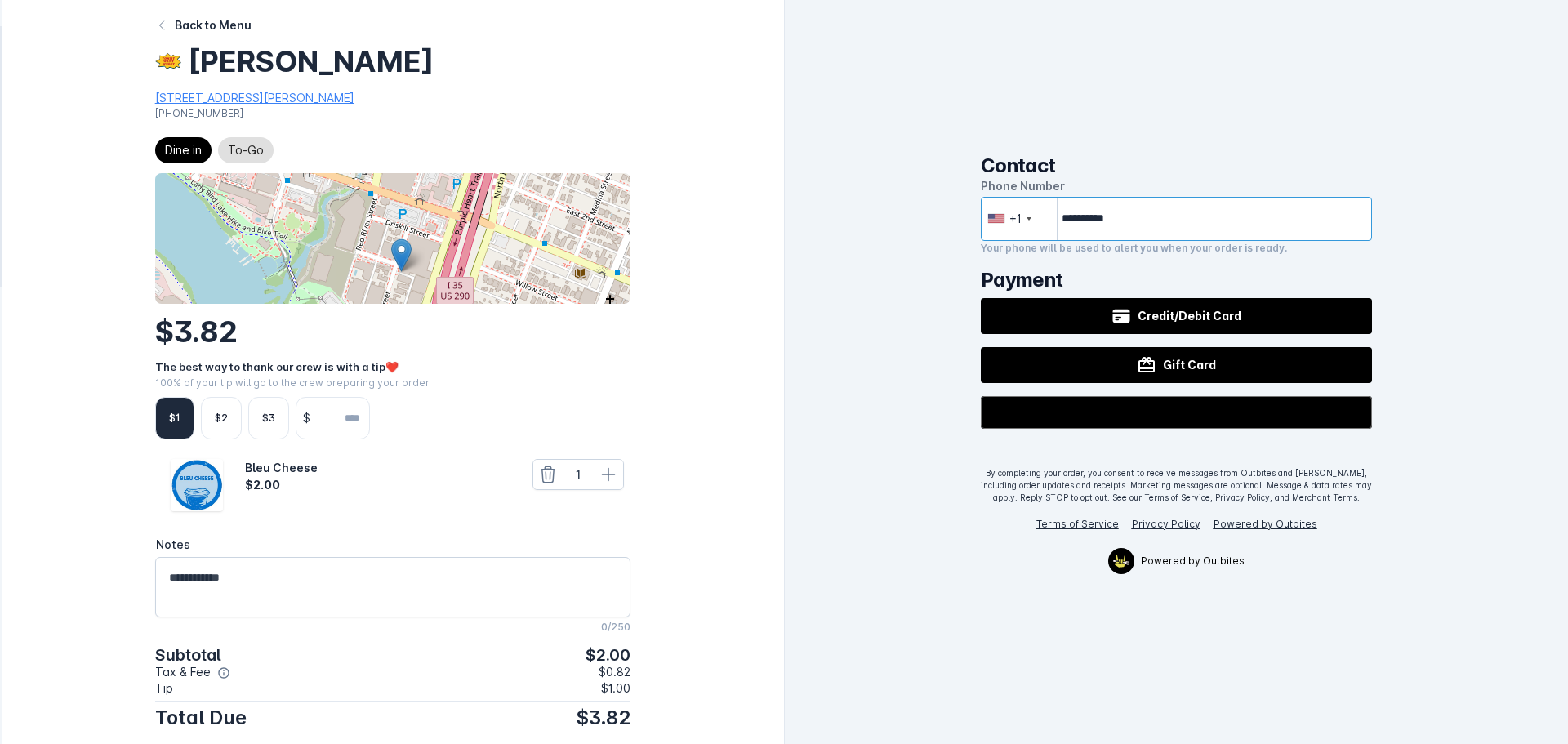
type input "**********"
click at [1144, 417] on div "Buy with GPay" at bounding box center [1136, 414] width 33 height 14
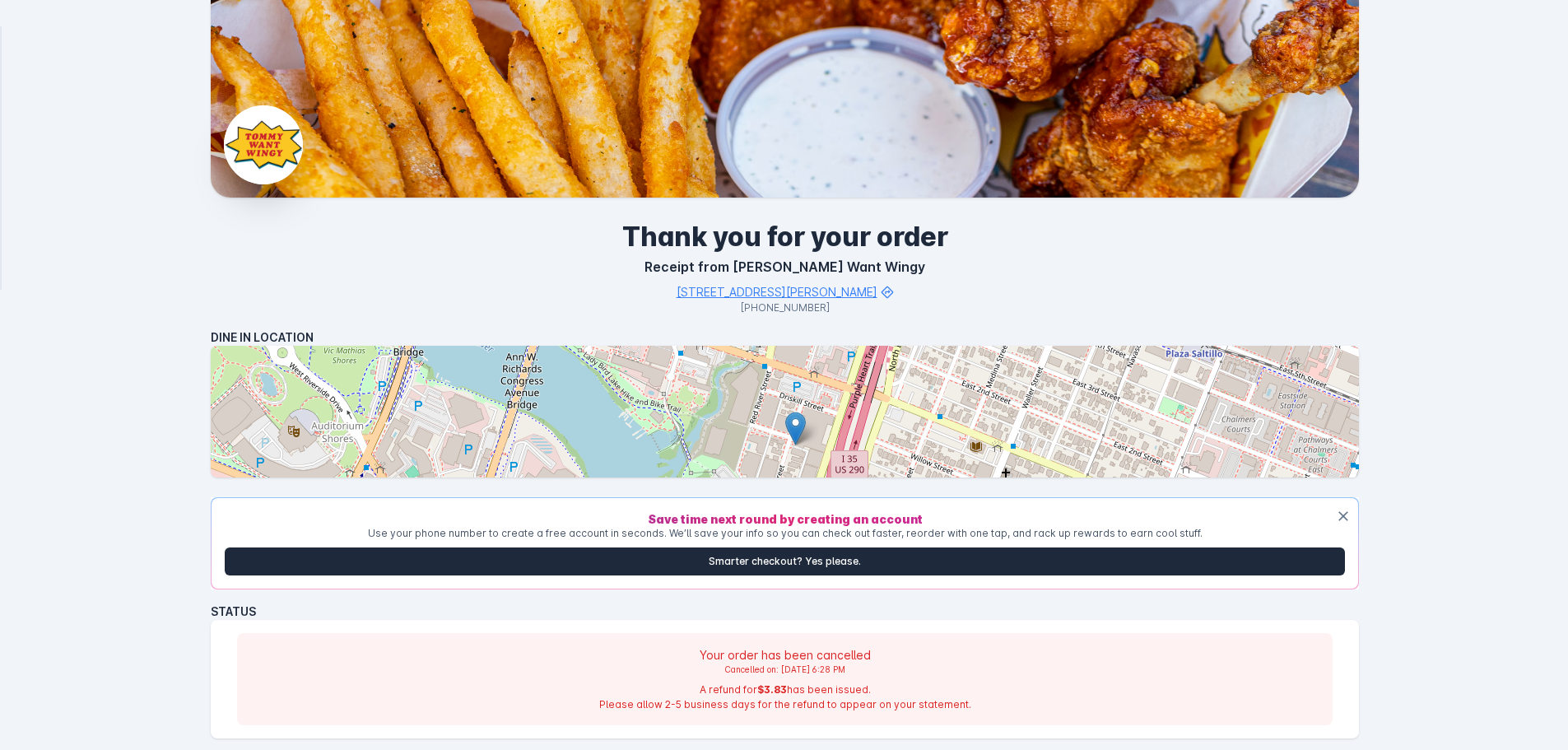
click at [1344, 516] on icon "Dismiss" at bounding box center [1343, 516] width 10 height 10
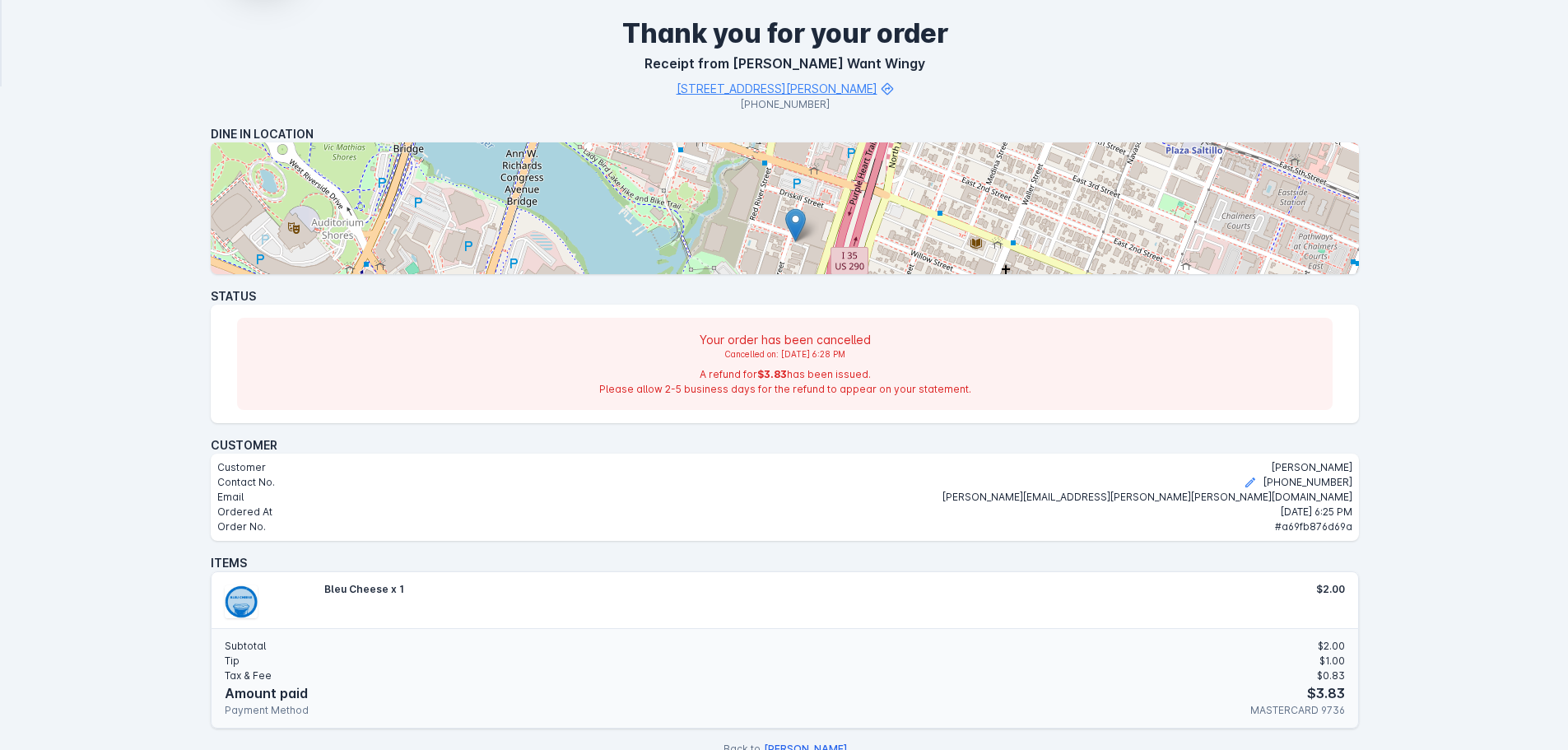
scroll to position [302, 0]
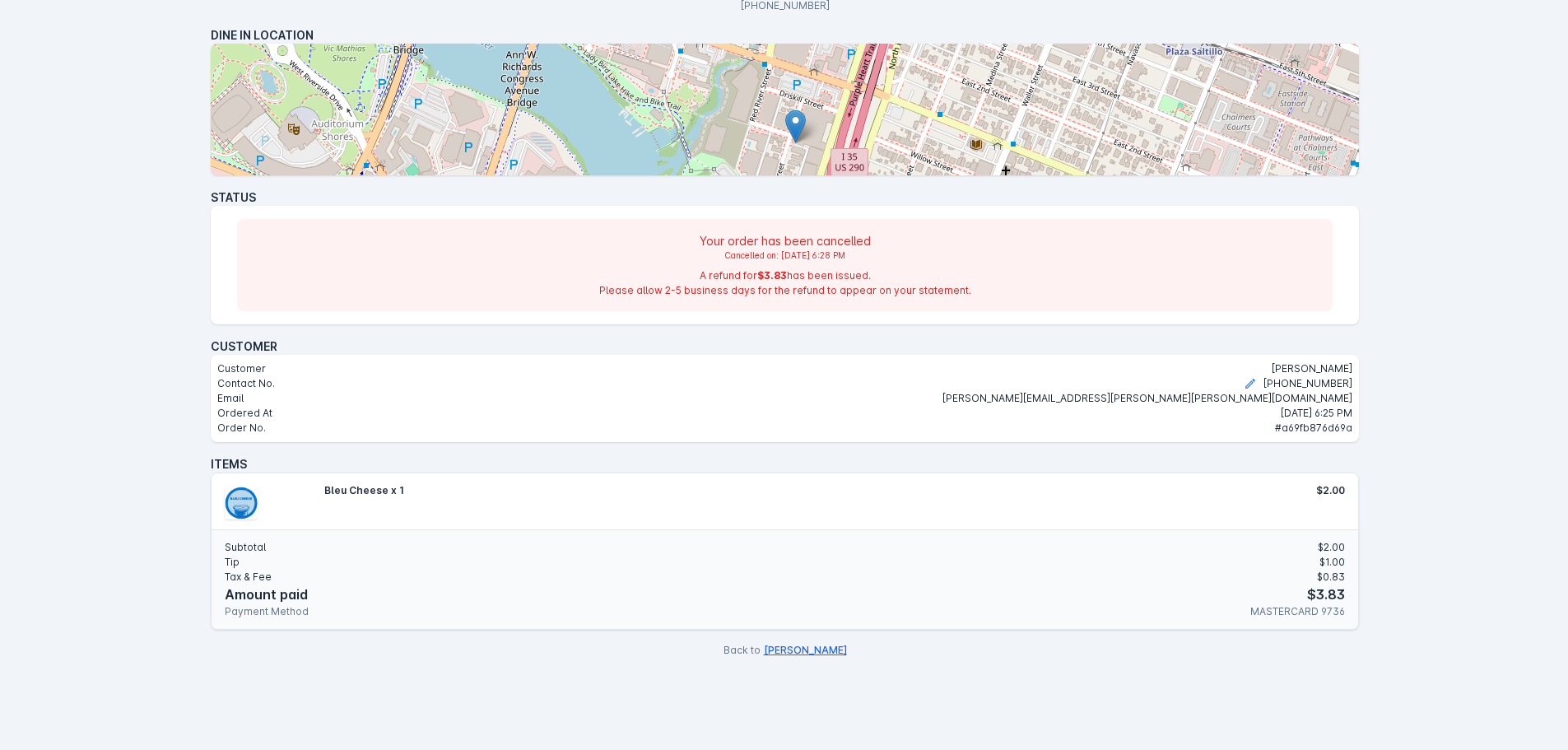
click at [806, 644] on button "[PERSON_NAME]" at bounding box center [805, 650] width 83 height 15
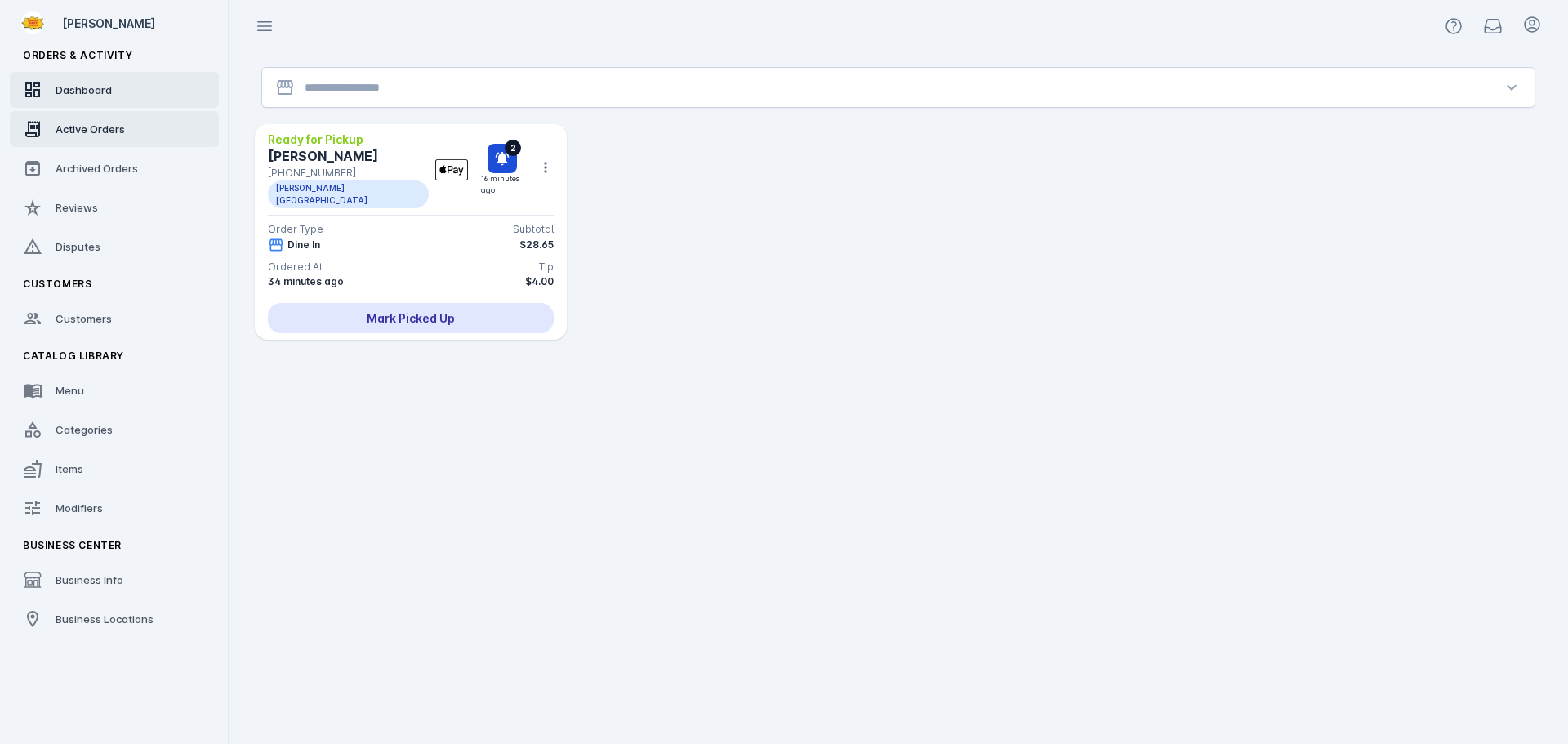
click at [81, 96] on span "Dashboard" at bounding box center [83, 89] width 56 height 13
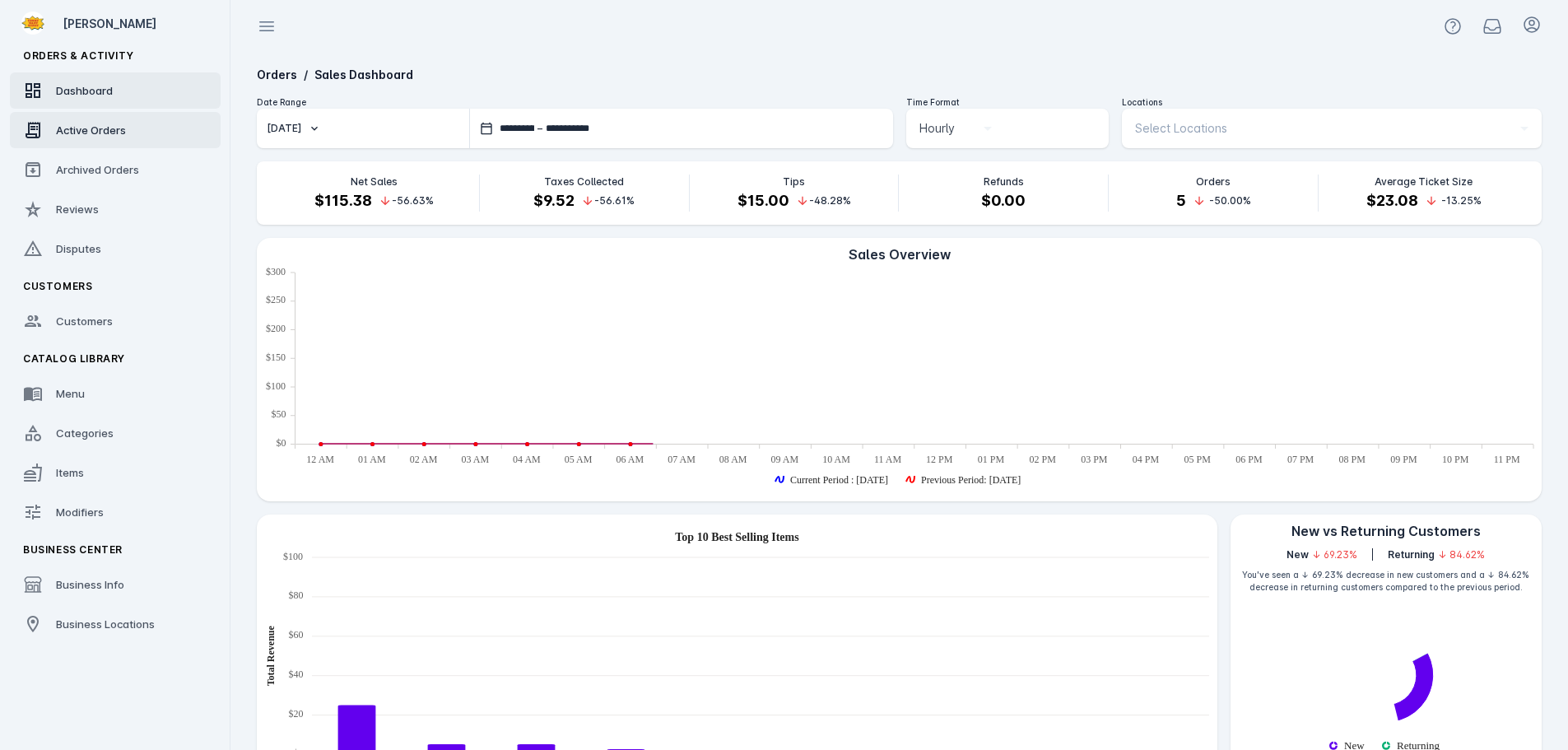
click at [84, 126] on span "Active Orders" at bounding box center [90, 130] width 70 height 13
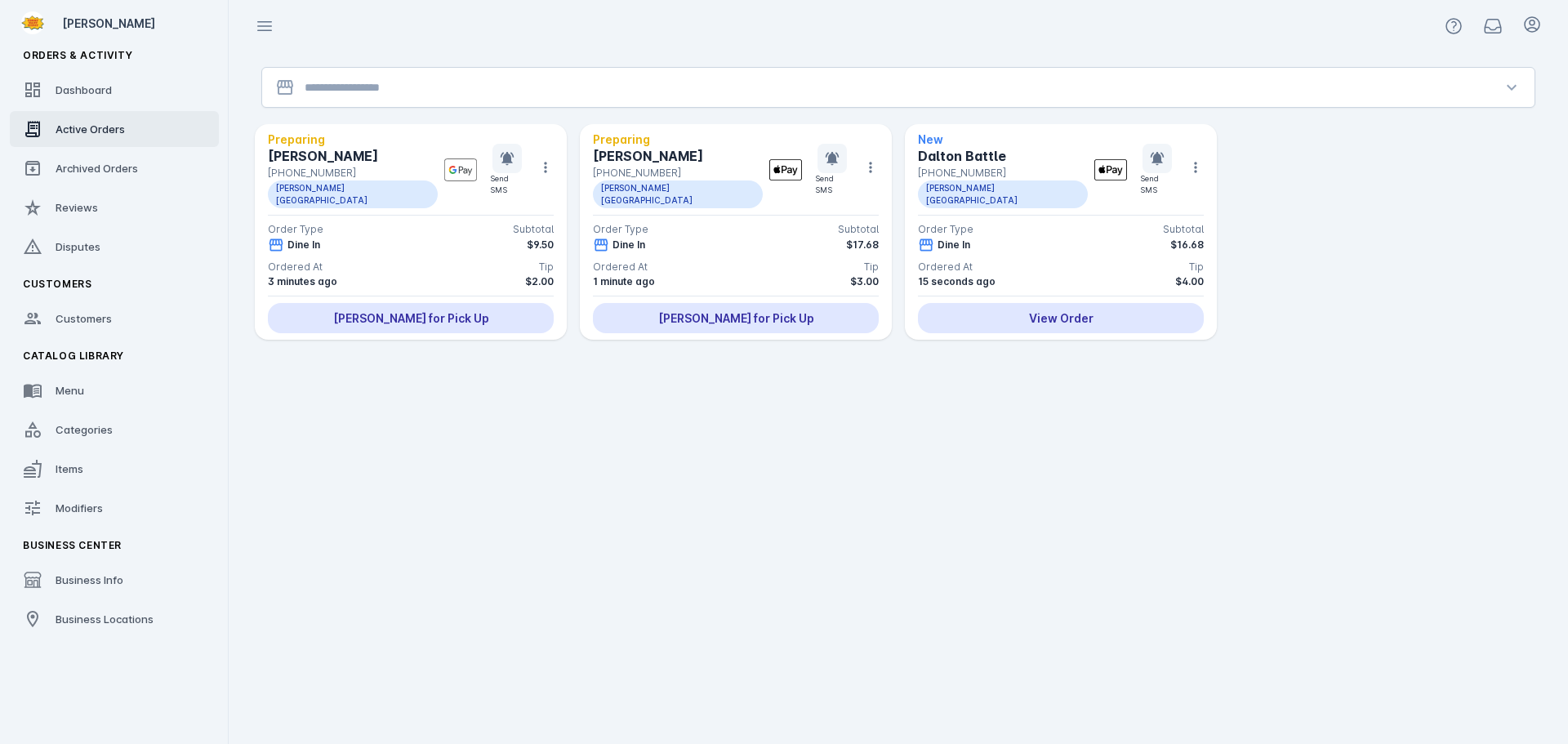
click at [346, 85] on input "Location" at bounding box center [898, 88] width 1187 height 19
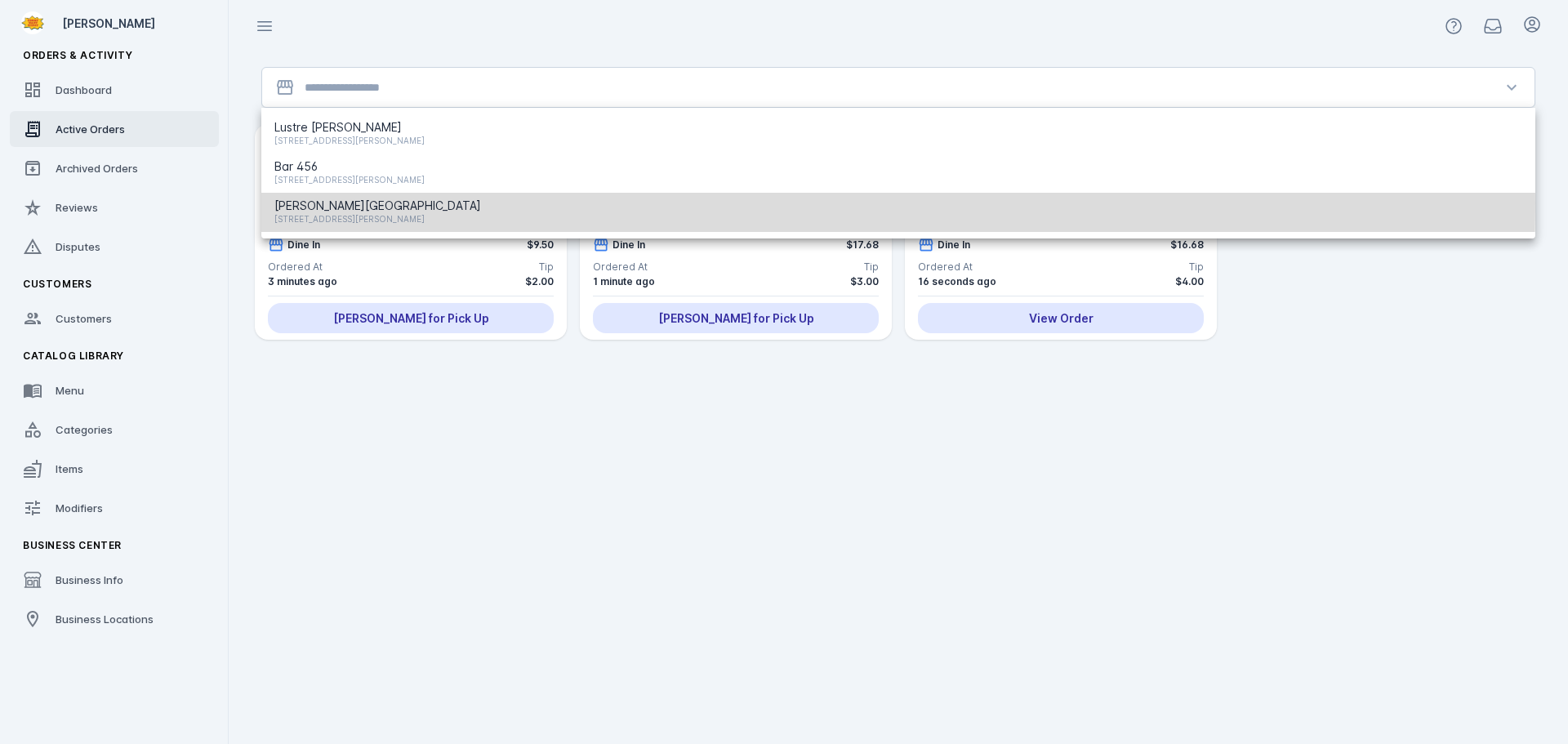
click at [350, 202] on span "[PERSON_NAME][GEOGRAPHIC_DATA]" at bounding box center [378, 206] width 207 height 19
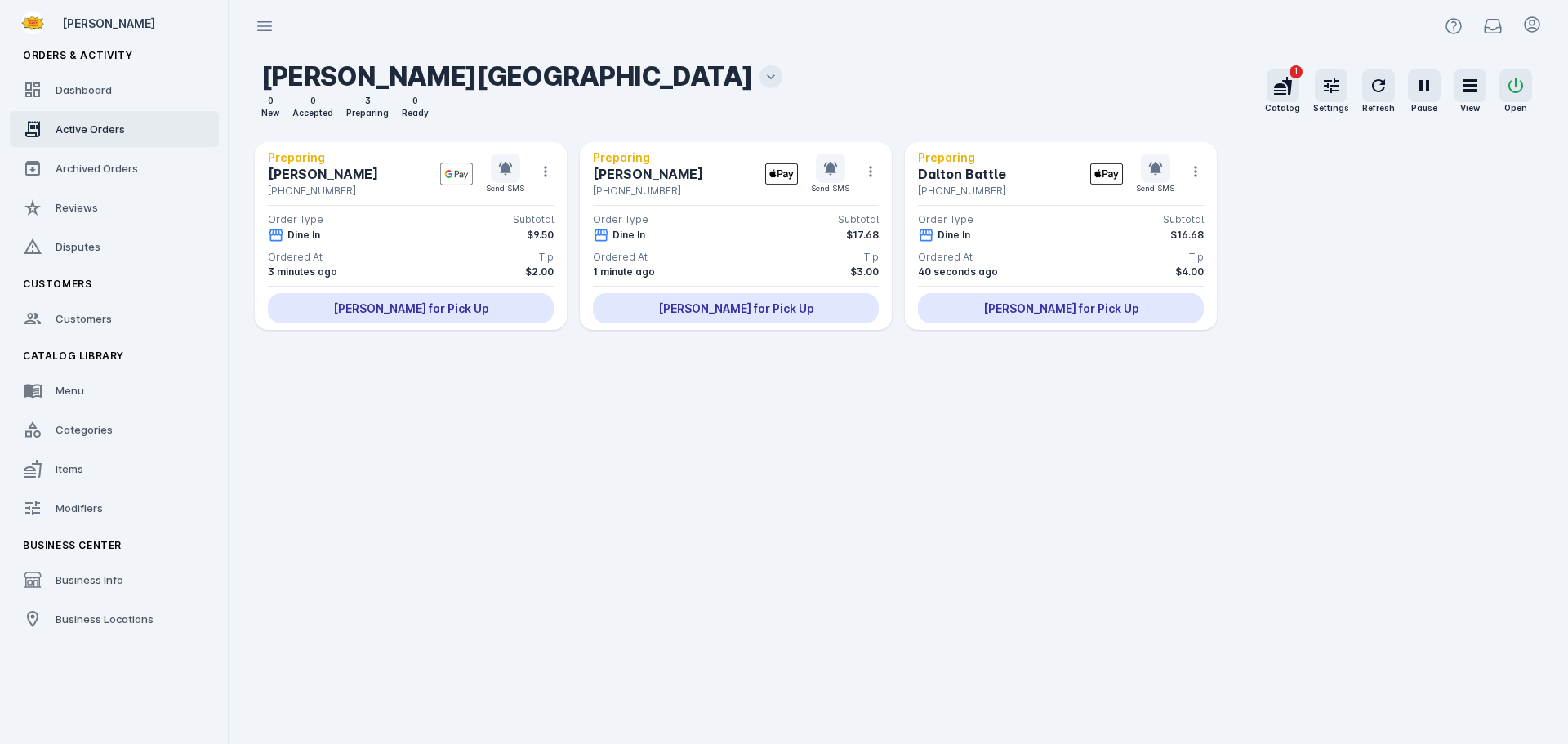
click at [763, 80] on icon at bounding box center [771, 76] width 17 height 17
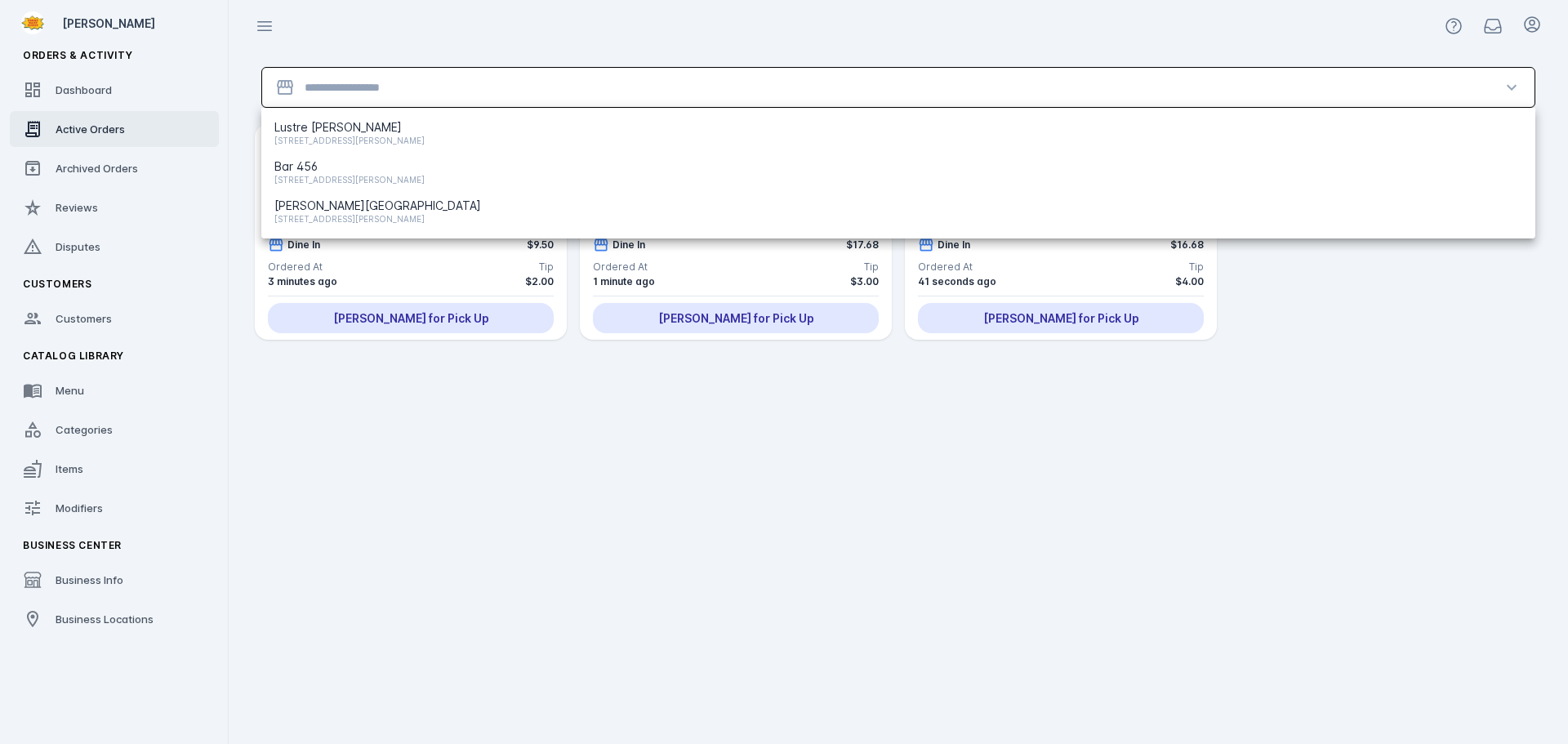
click at [512, 85] on input "Location" at bounding box center [898, 88] width 1187 height 19
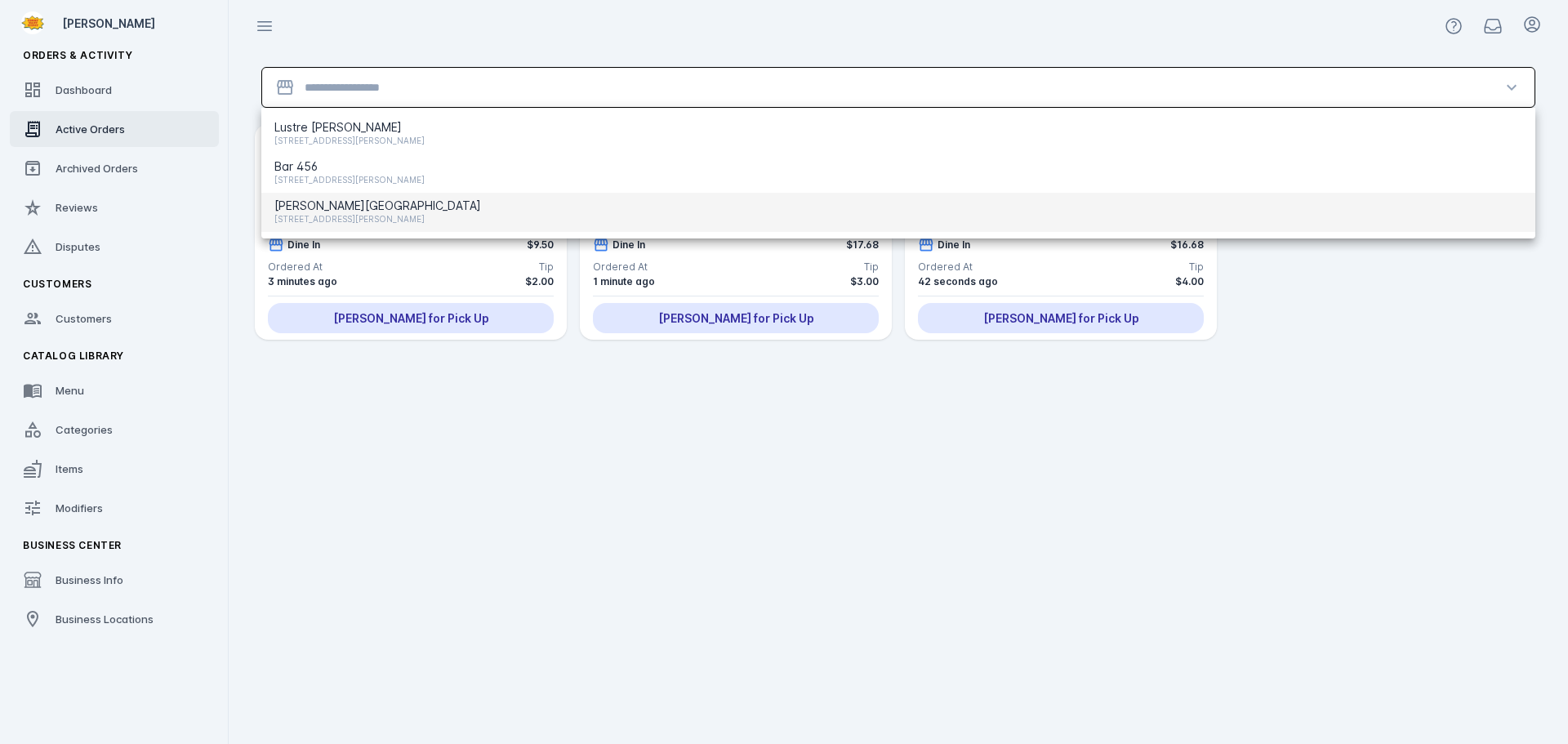
click at [356, 202] on span "[PERSON_NAME][GEOGRAPHIC_DATA]" at bounding box center [378, 206] width 207 height 19
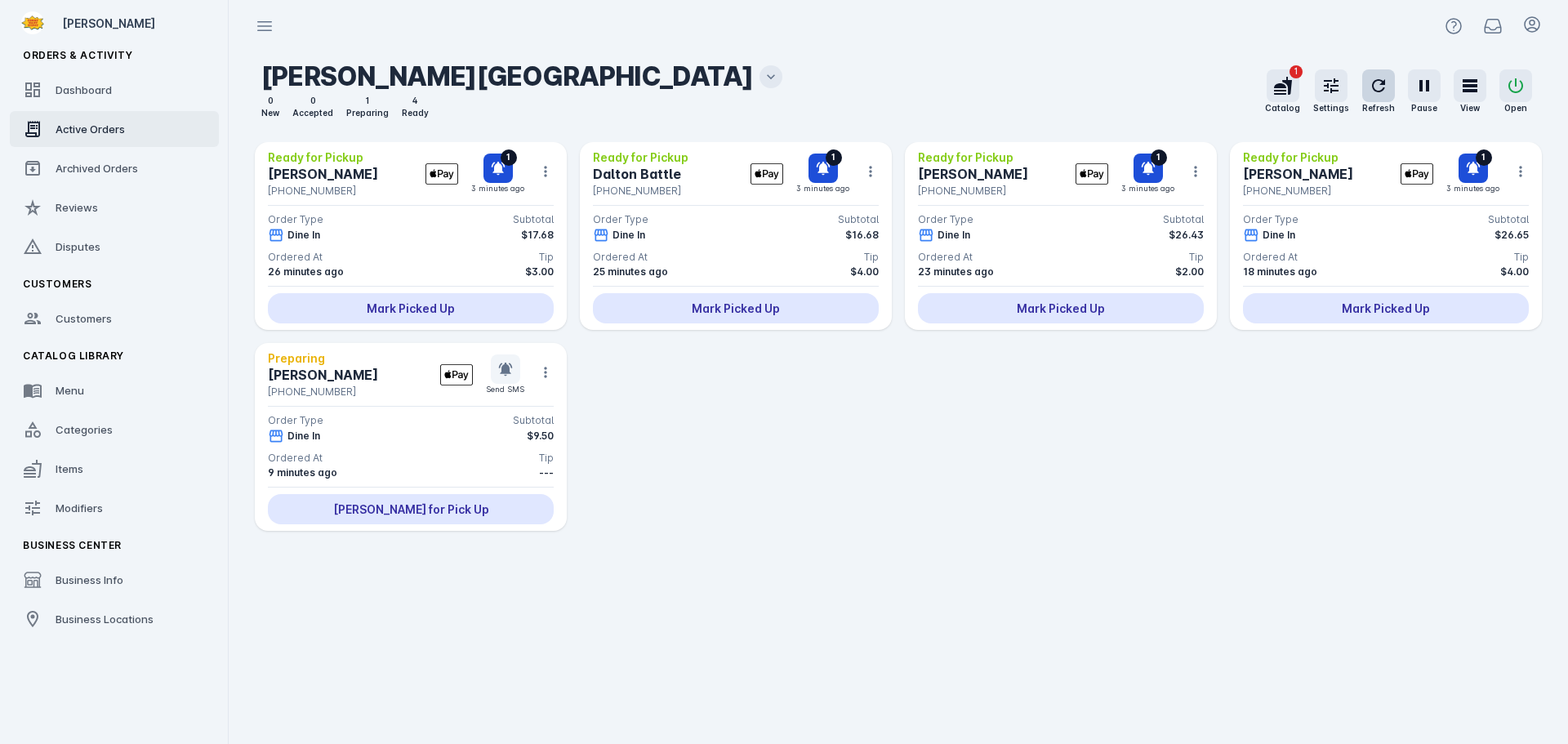
click at [1380, 81] on icon "button" at bounding box center [1378, 86] width 19 height 19
click at [763, 76] on icon at bounding box center [771, 76] width 17 height 17
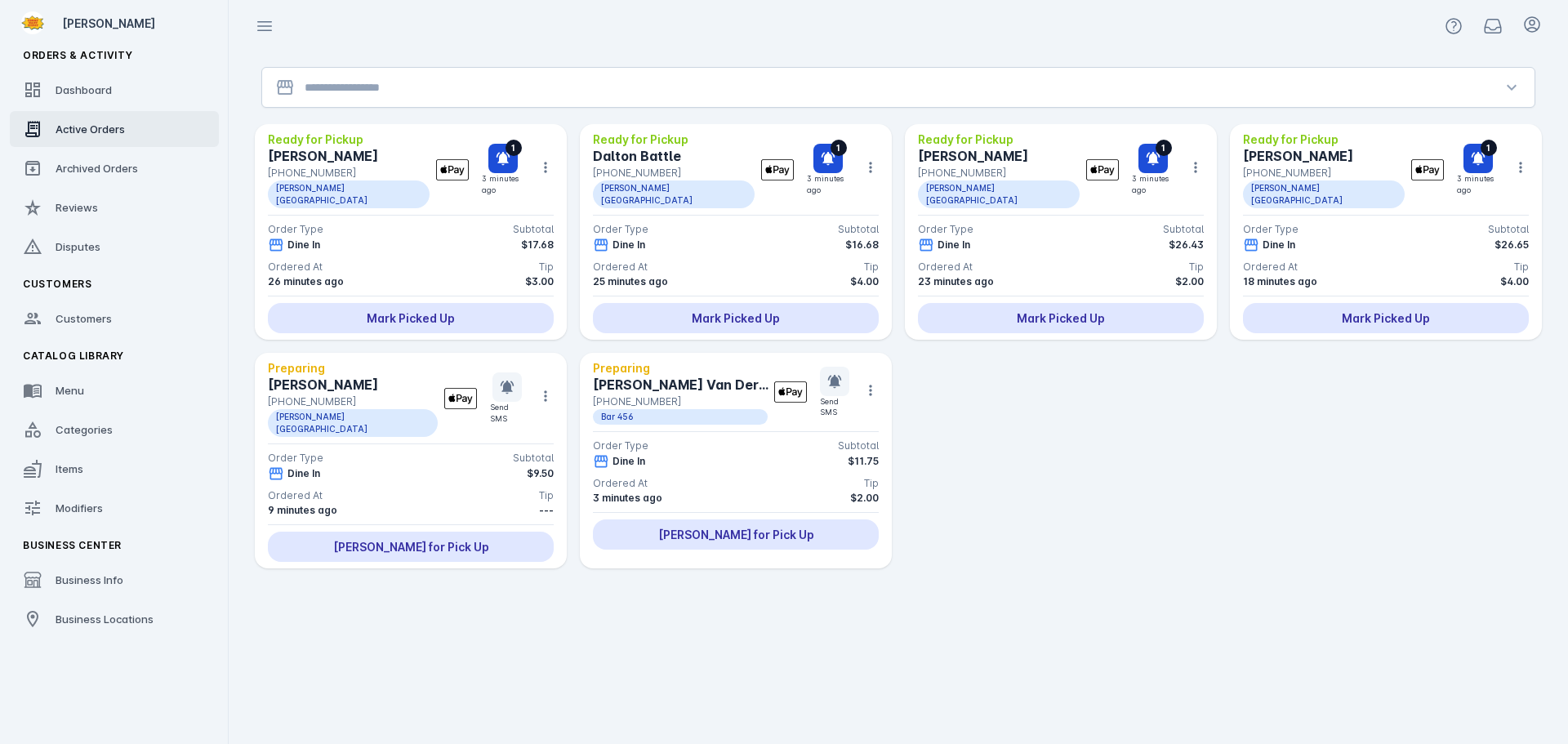
click at [495, 89] on input "Location" at bounding box center [898, 88] width 1187 height 19
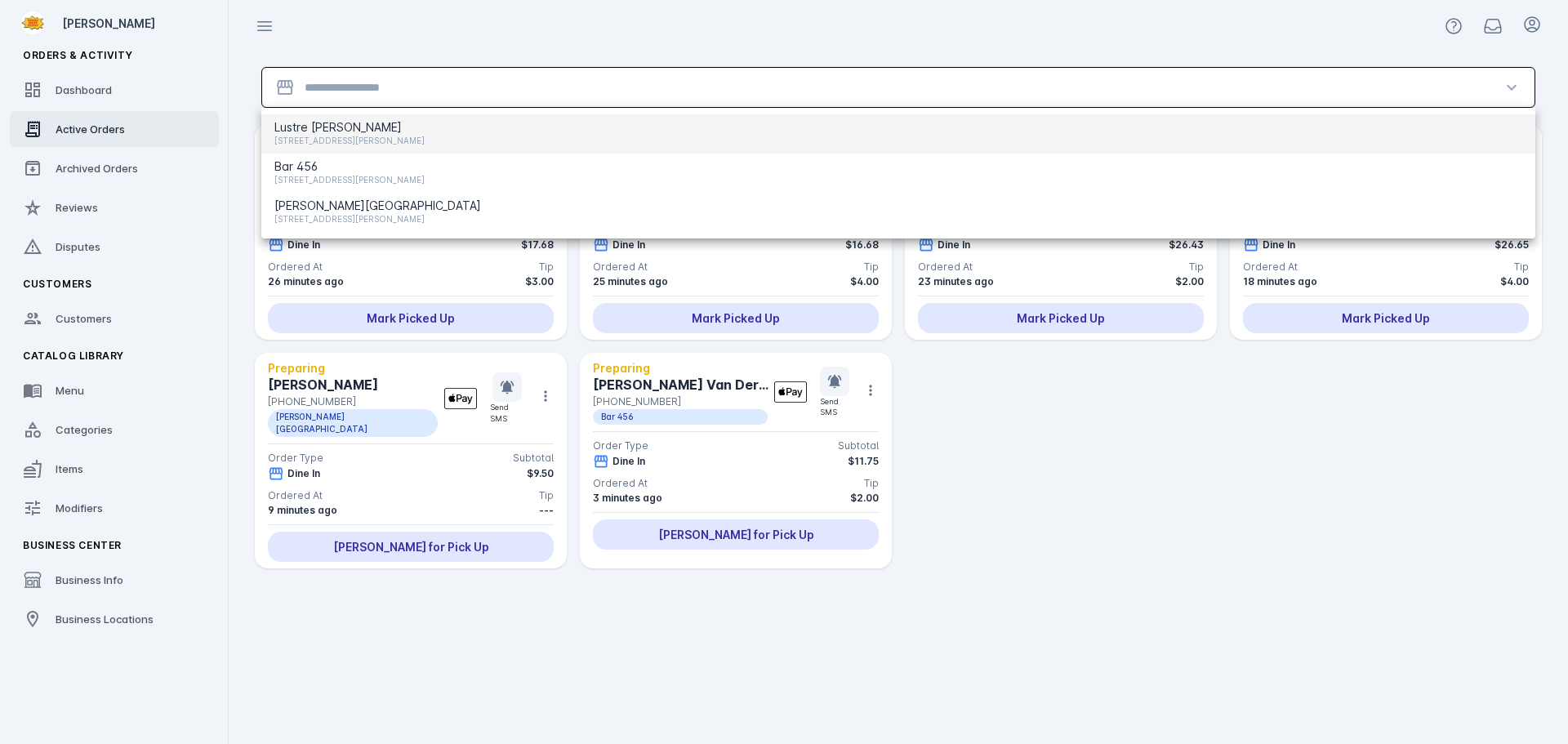
click at [392, 137] on span "[STREET_ADDRESS][PERSON_NAME]" at bounding box center [350, 140] width 151 height 19
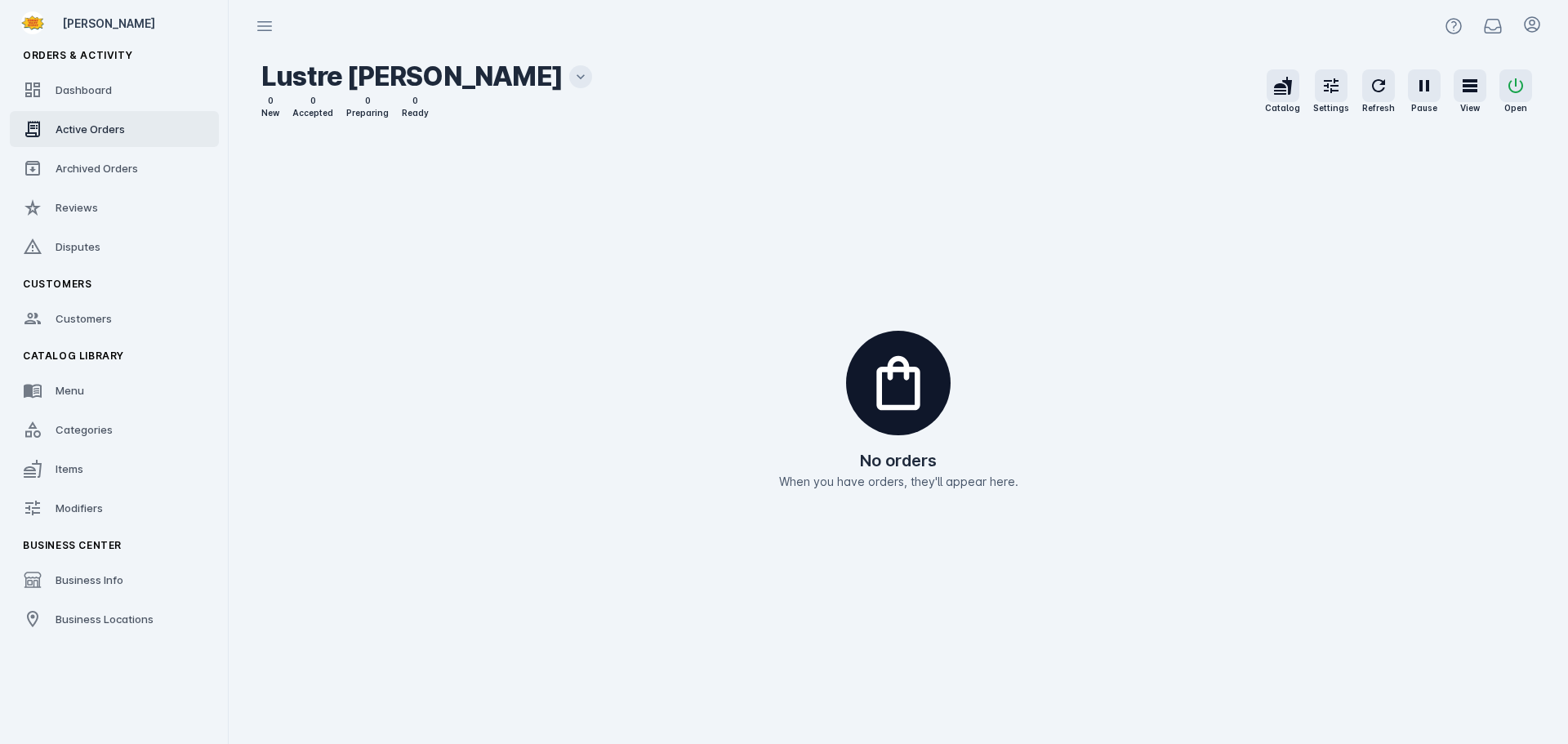
click at [572, 79] on icon at bounding box center [580, 76] width 17 height 17
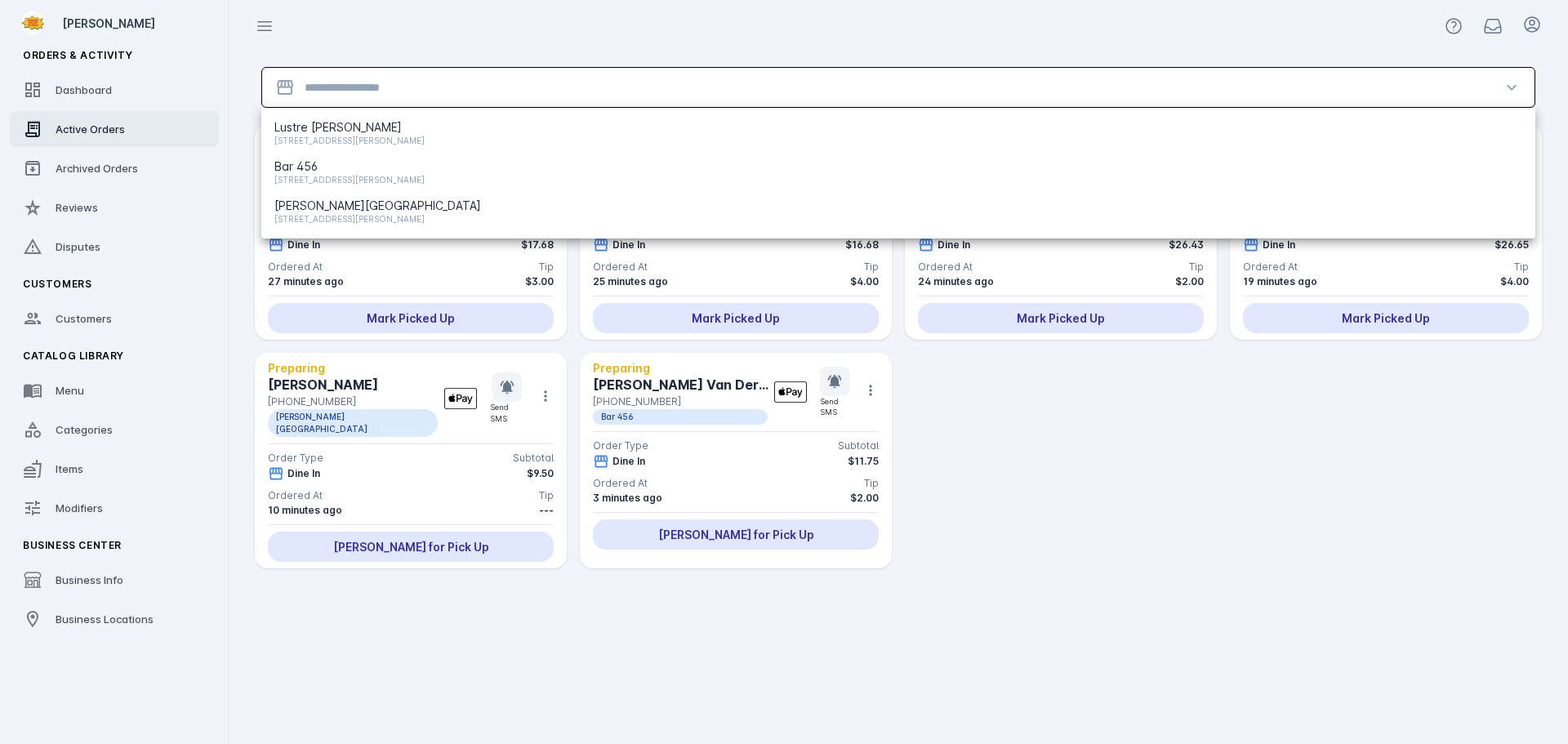
click at [441, 90] on input "Location" at bounding box center [898, 88] width 1187 height 19
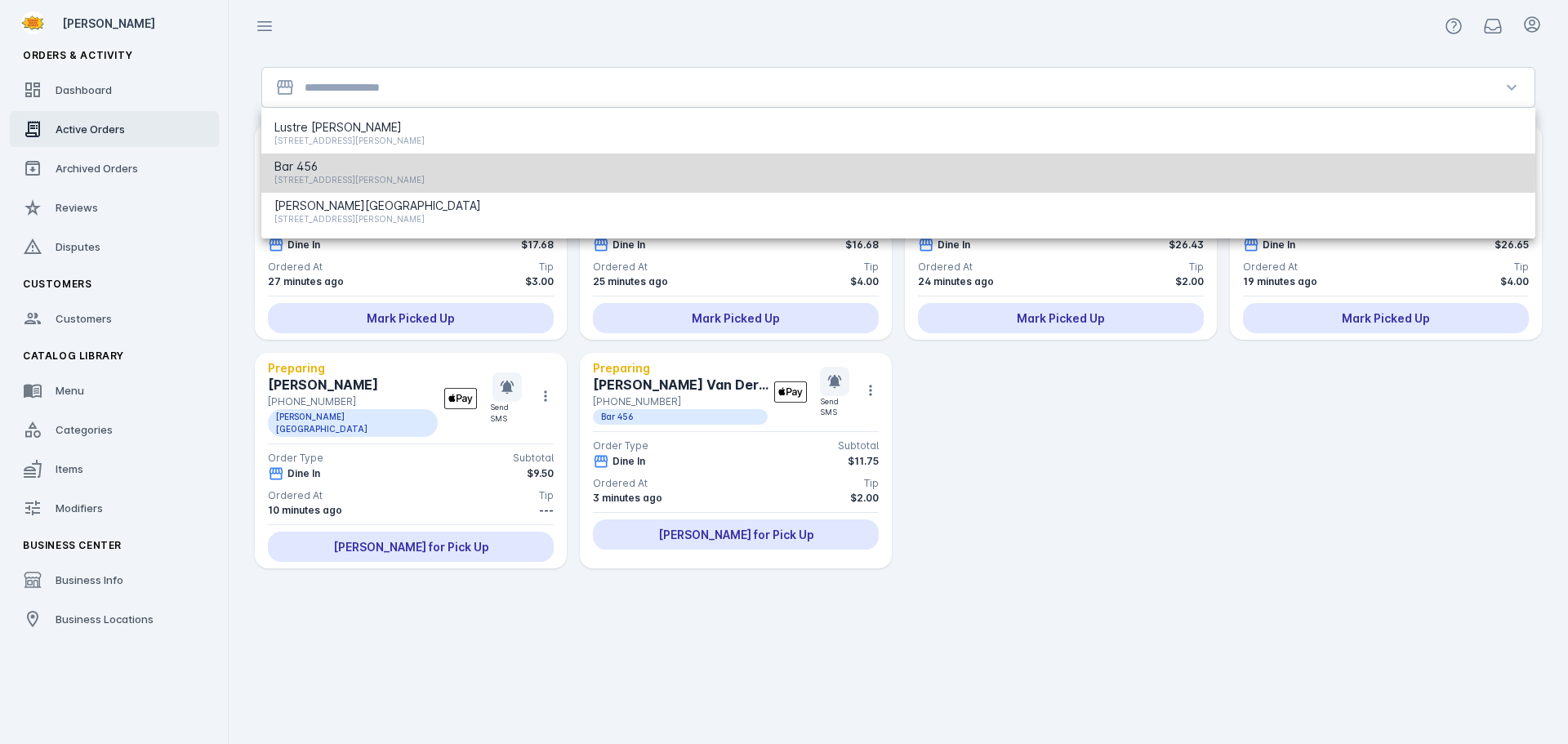
click at [364, 169] on span "Bar 456" at bounding box center [350, 167] width 151 height 19
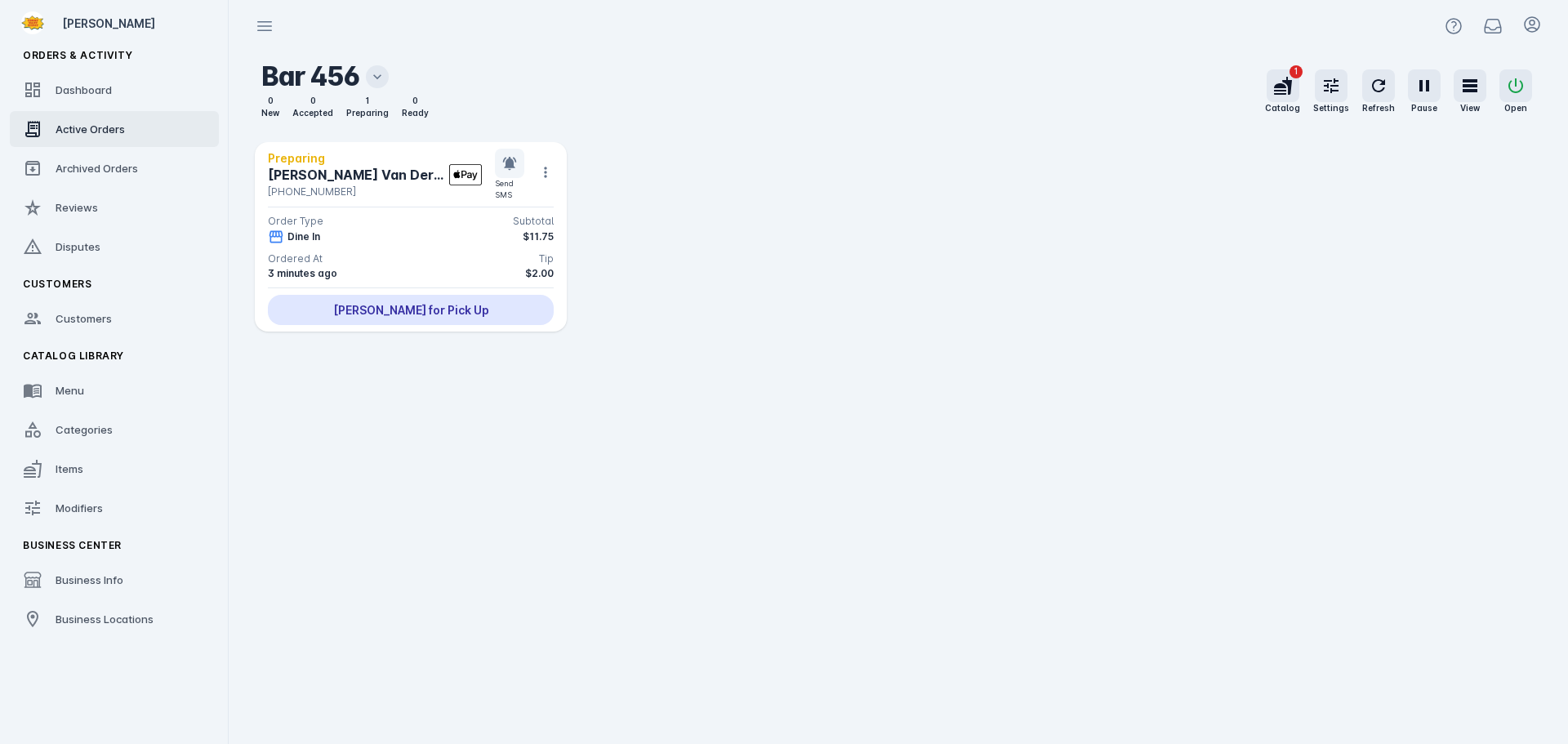
click at [346, 187] on div "[PHONE_NUMBER]" at bounding box center [358, 192] width 181 height 15
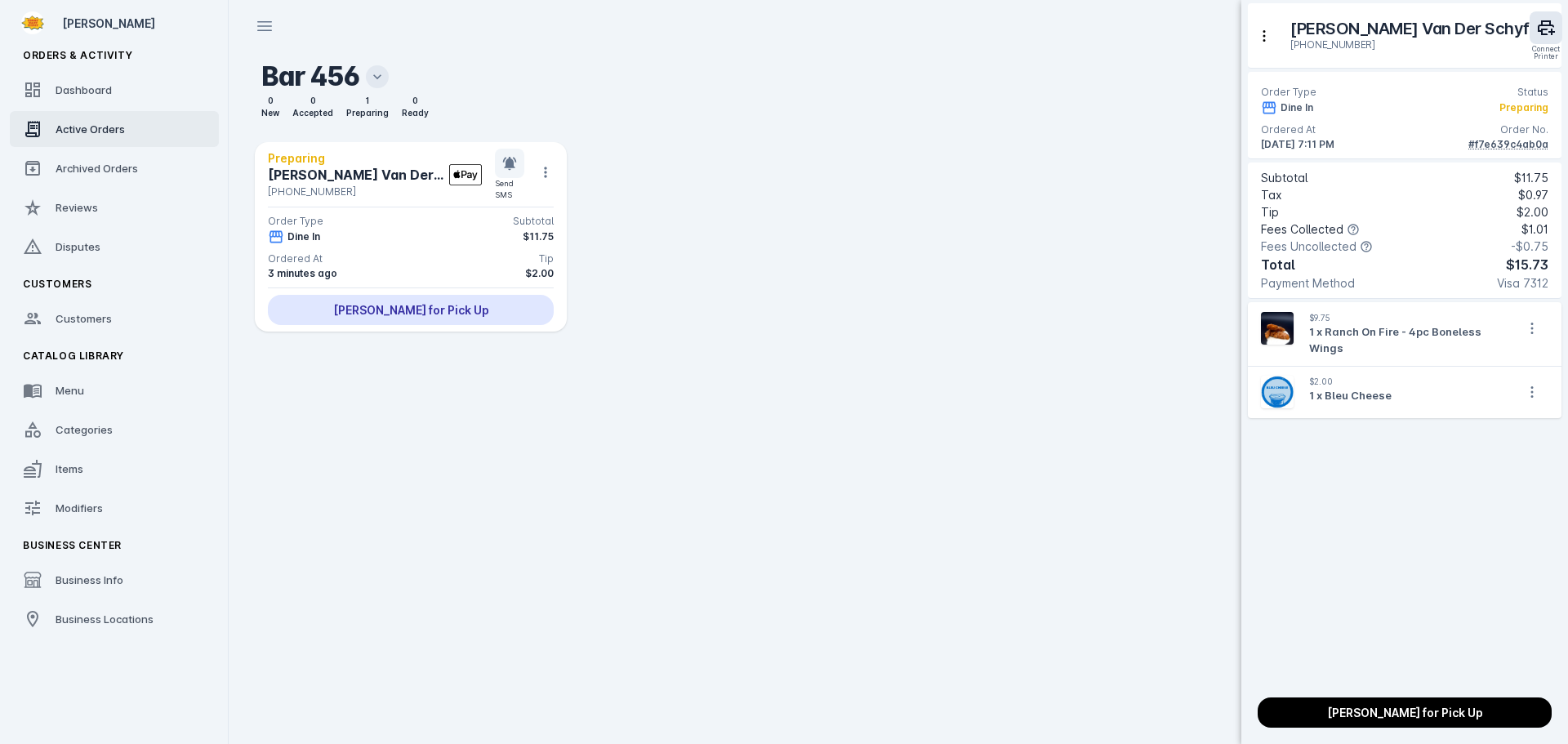
click at [379, 69] on div at bounding box center [784, 372] width 1568 height 744
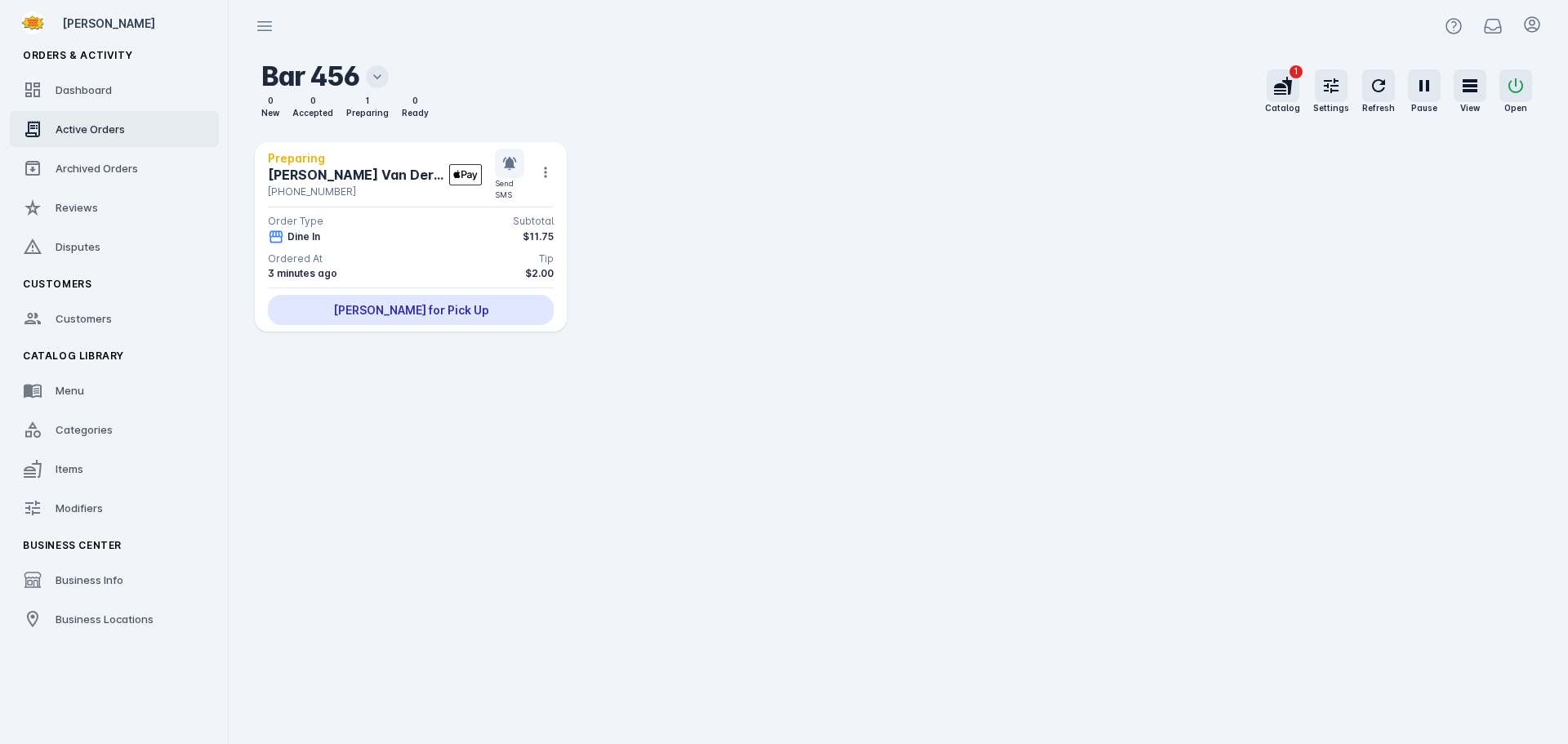
click at [344, 190] on div "[PHONE_NUMBER]" at bounding box center [358, 192] width 181 height 15
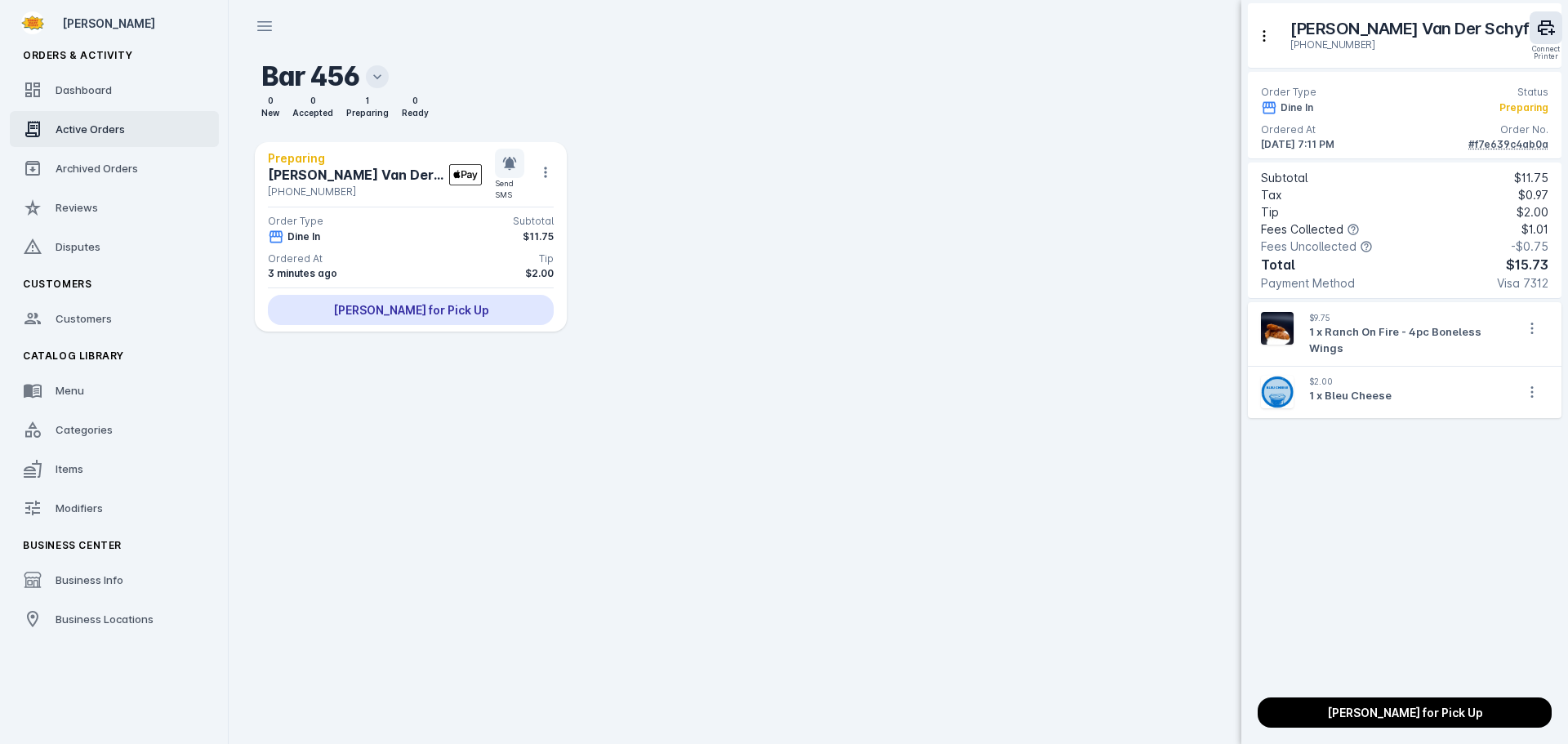
click at [374, 75] on div at bounding box center [784, 372] width 1568 height 744
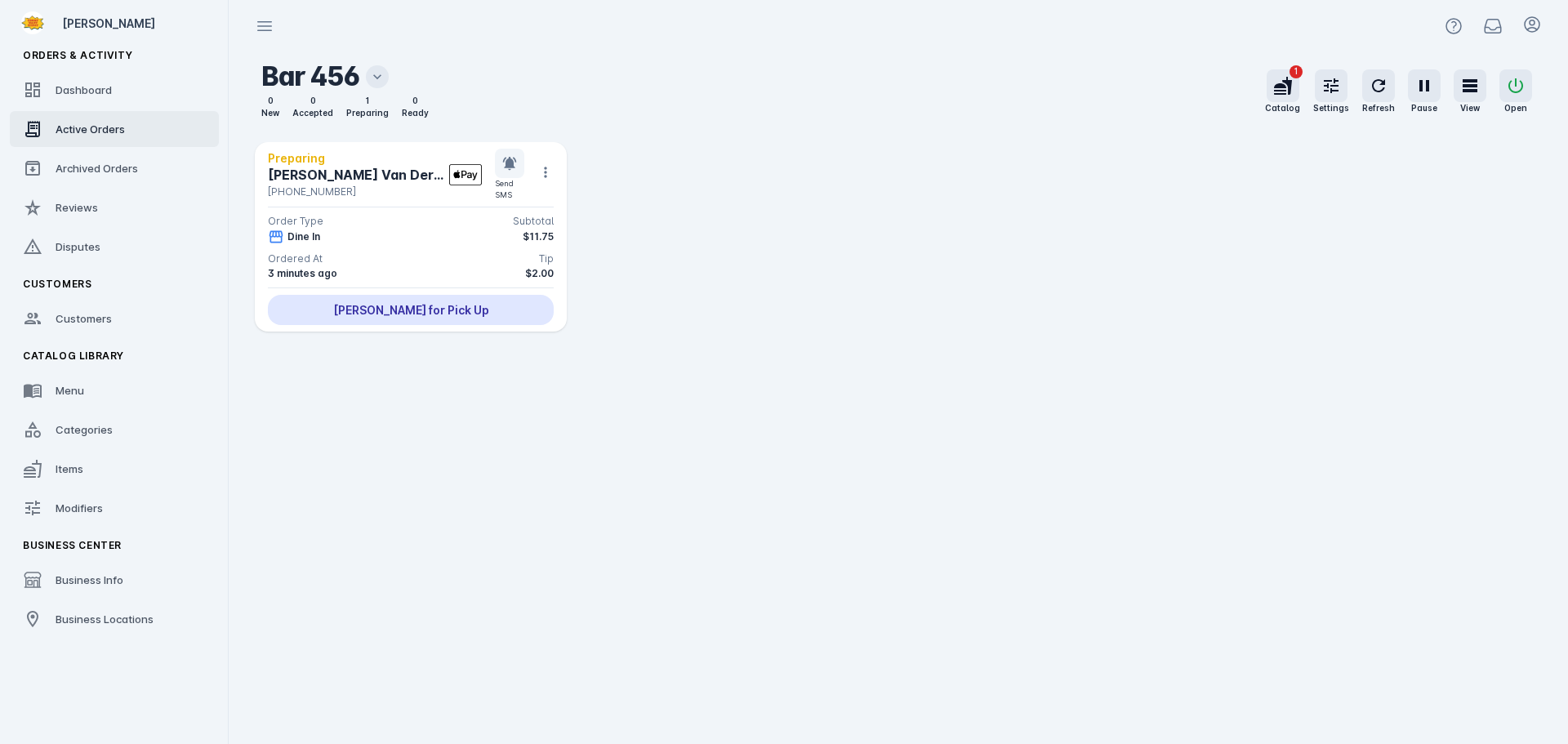
click at [381, 78] on icon at bounding box center [377, 76] width 17 height 17
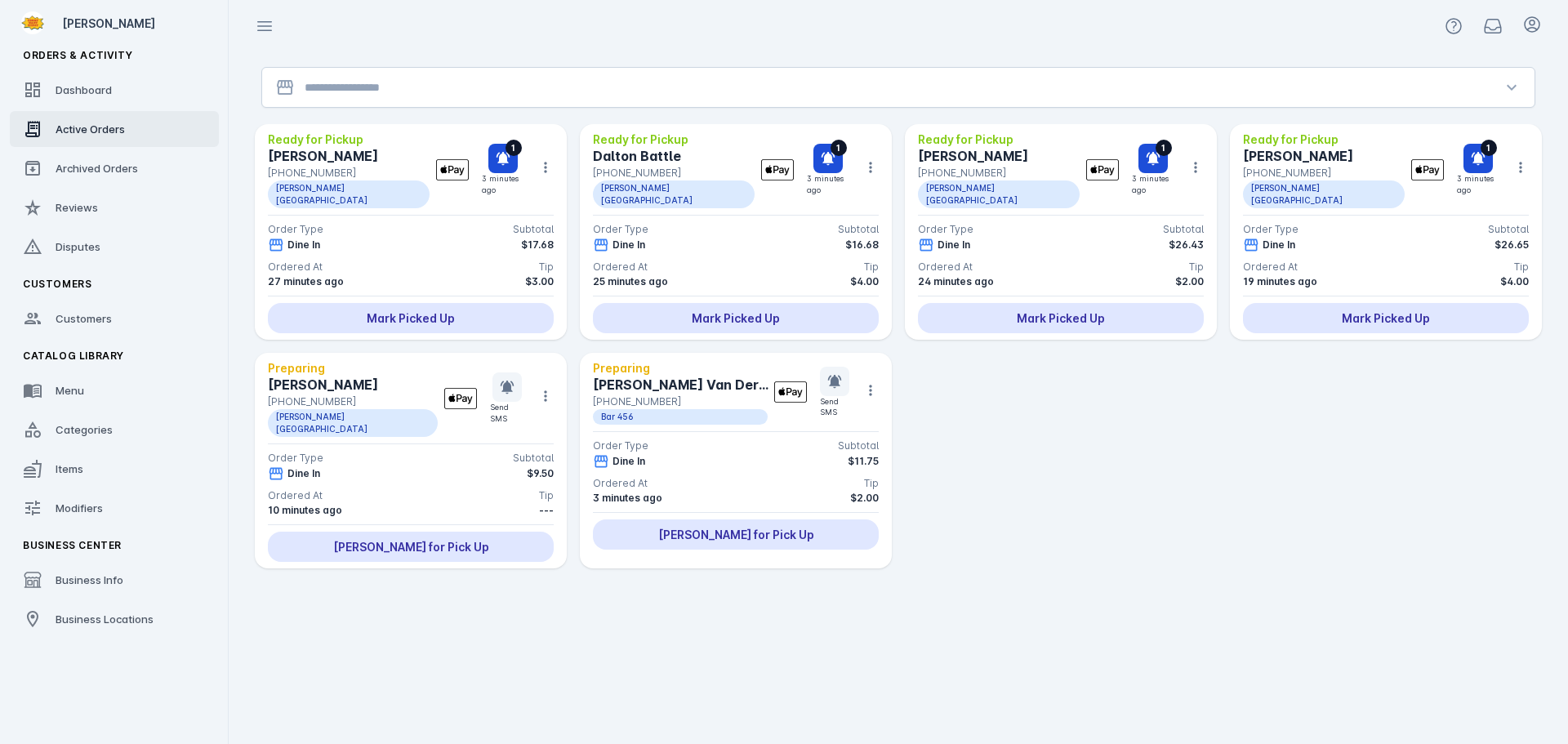
click at [367, 87] on input "Location" at bounding box center [898, 88] width 1187 height 19
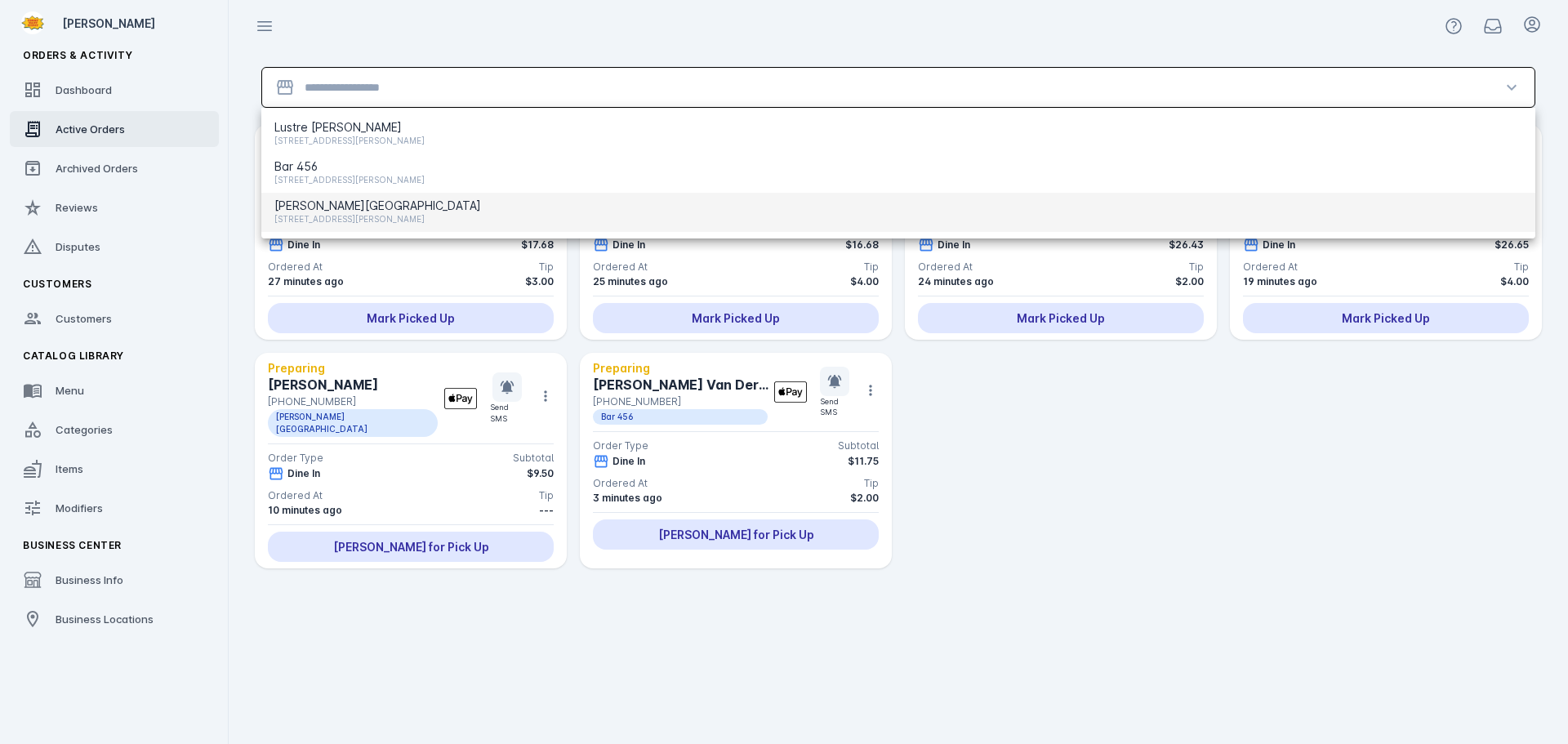
click at [344, 213] on span "[STREET_ADDRESS][PERSON_NAME]" at bounding box center [378, 219] width 207 height 19
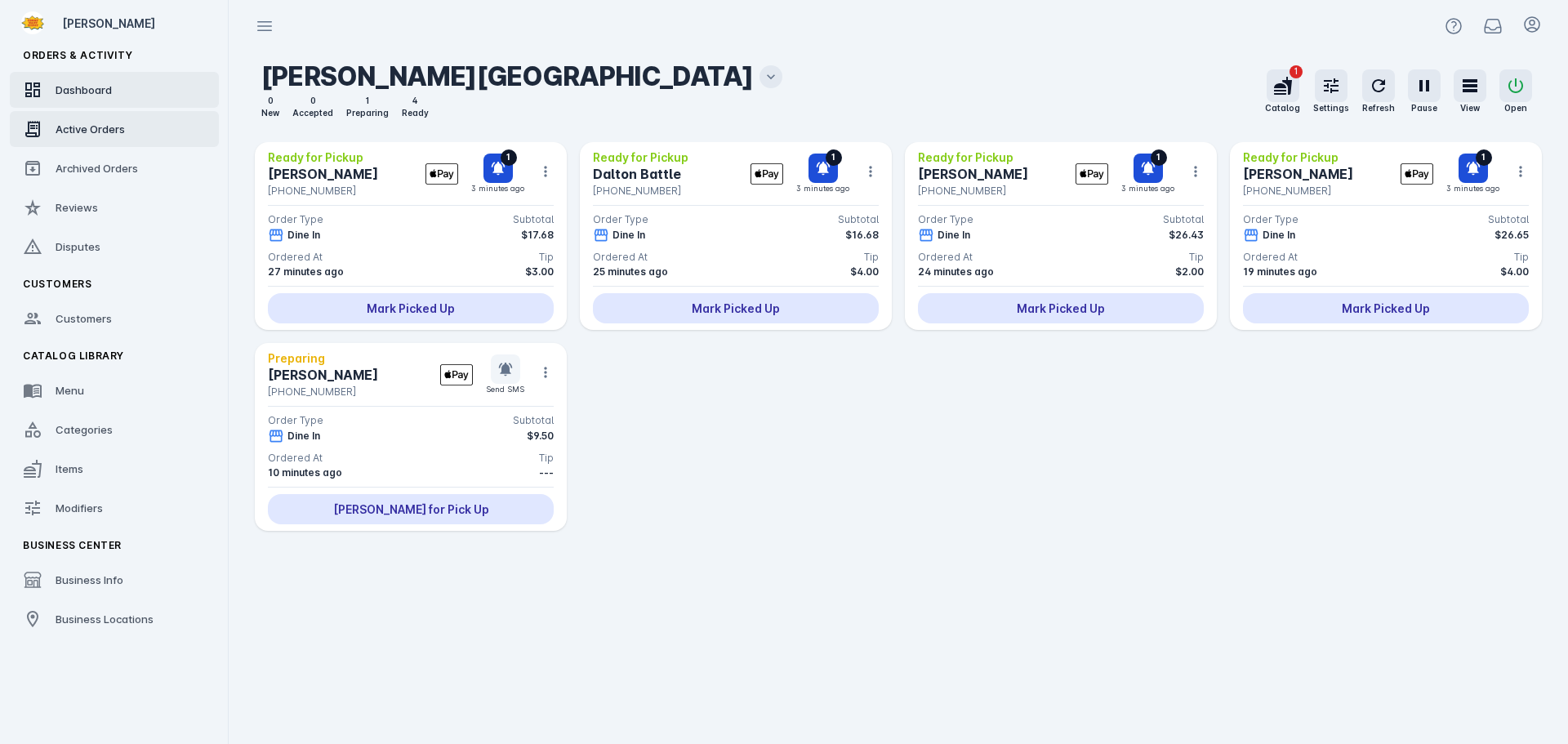
click at [93, 97] on div "Dashboard" at bounding box center [83, 89] width 56 height 17
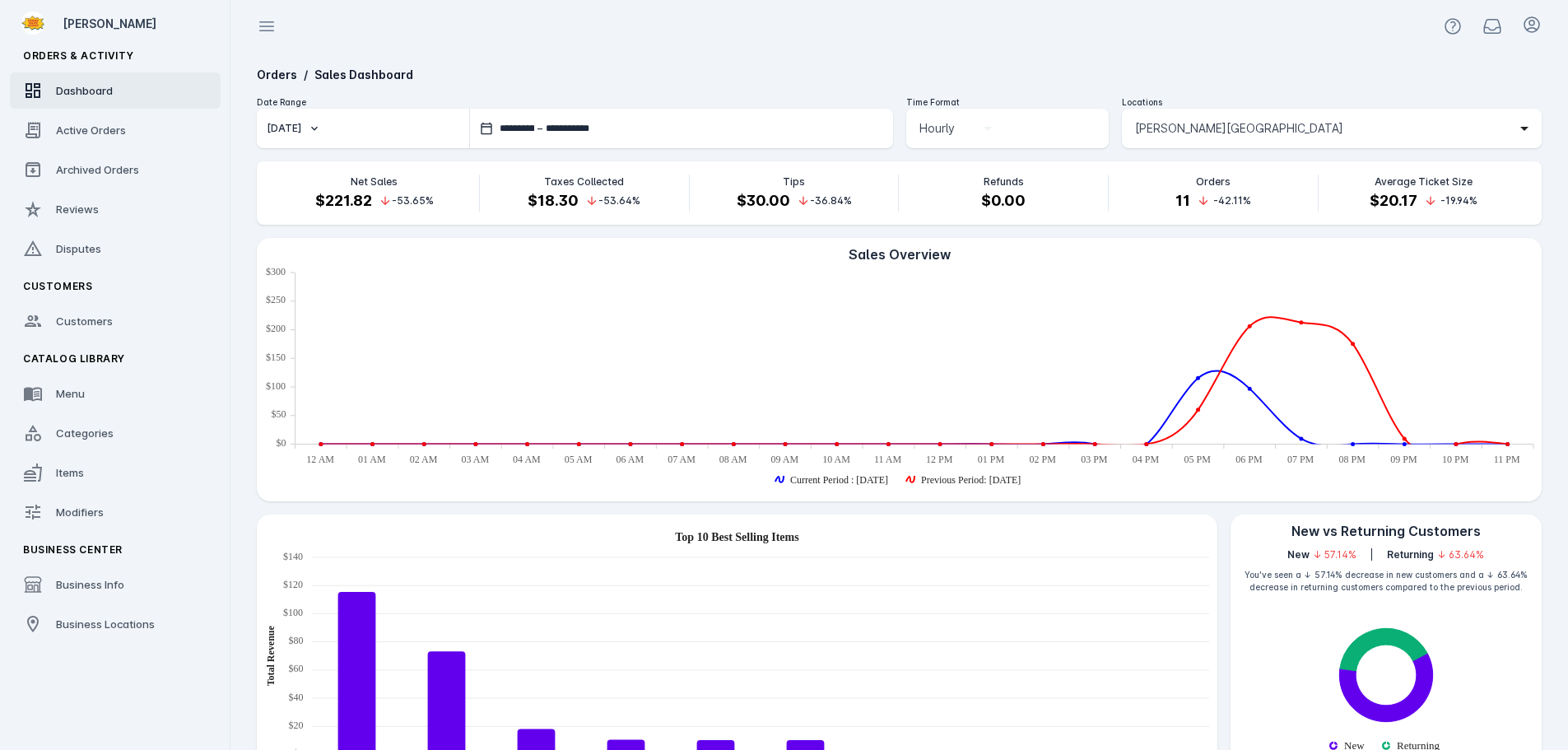
click at [1234, 135] on span "[PERSON_NAME][GEOGRAPHIC_DATA]" at bounding box center [1239, 128] width 208 height 19
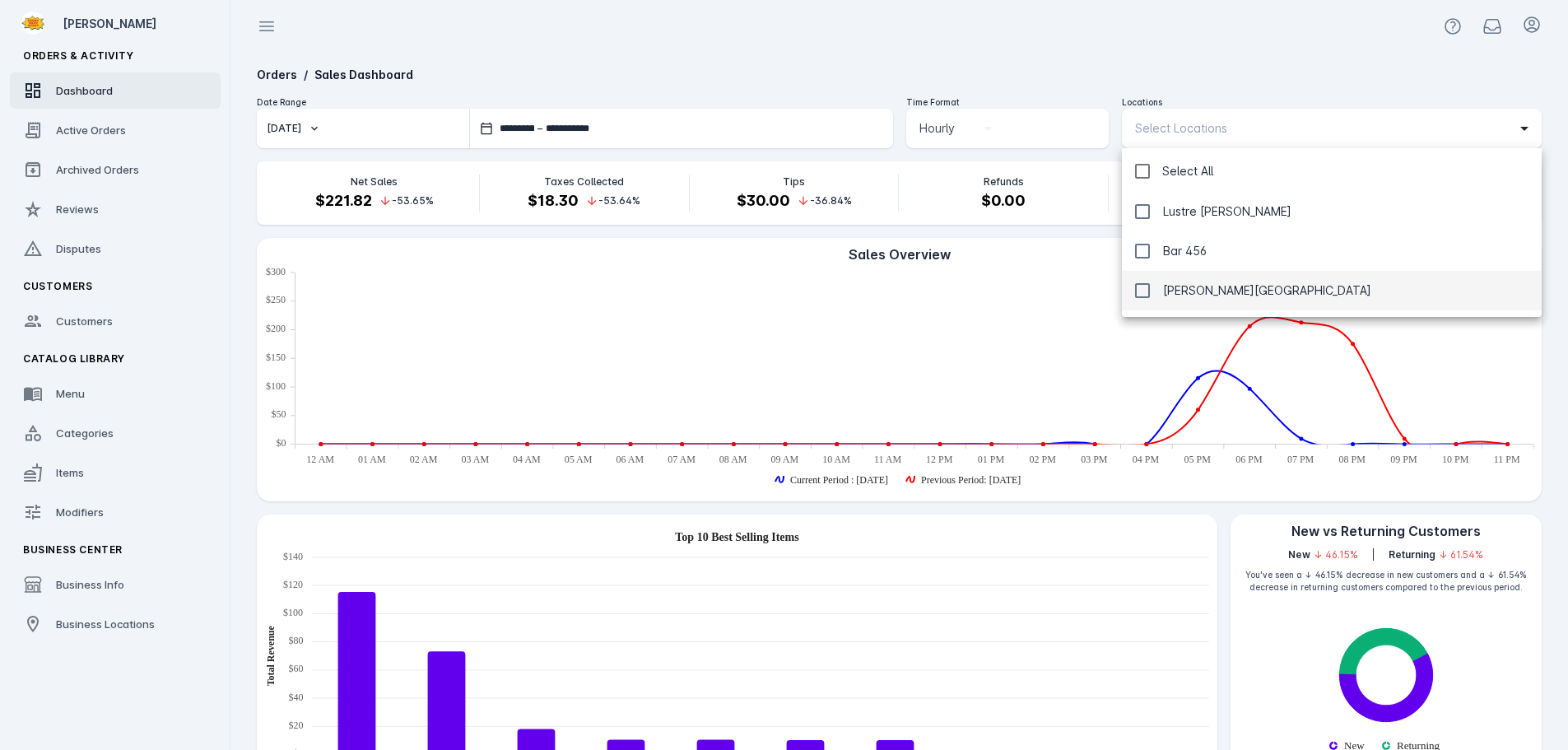
click at [1093, 58] on div at bounding box center [784, 375] width 1568 height 750
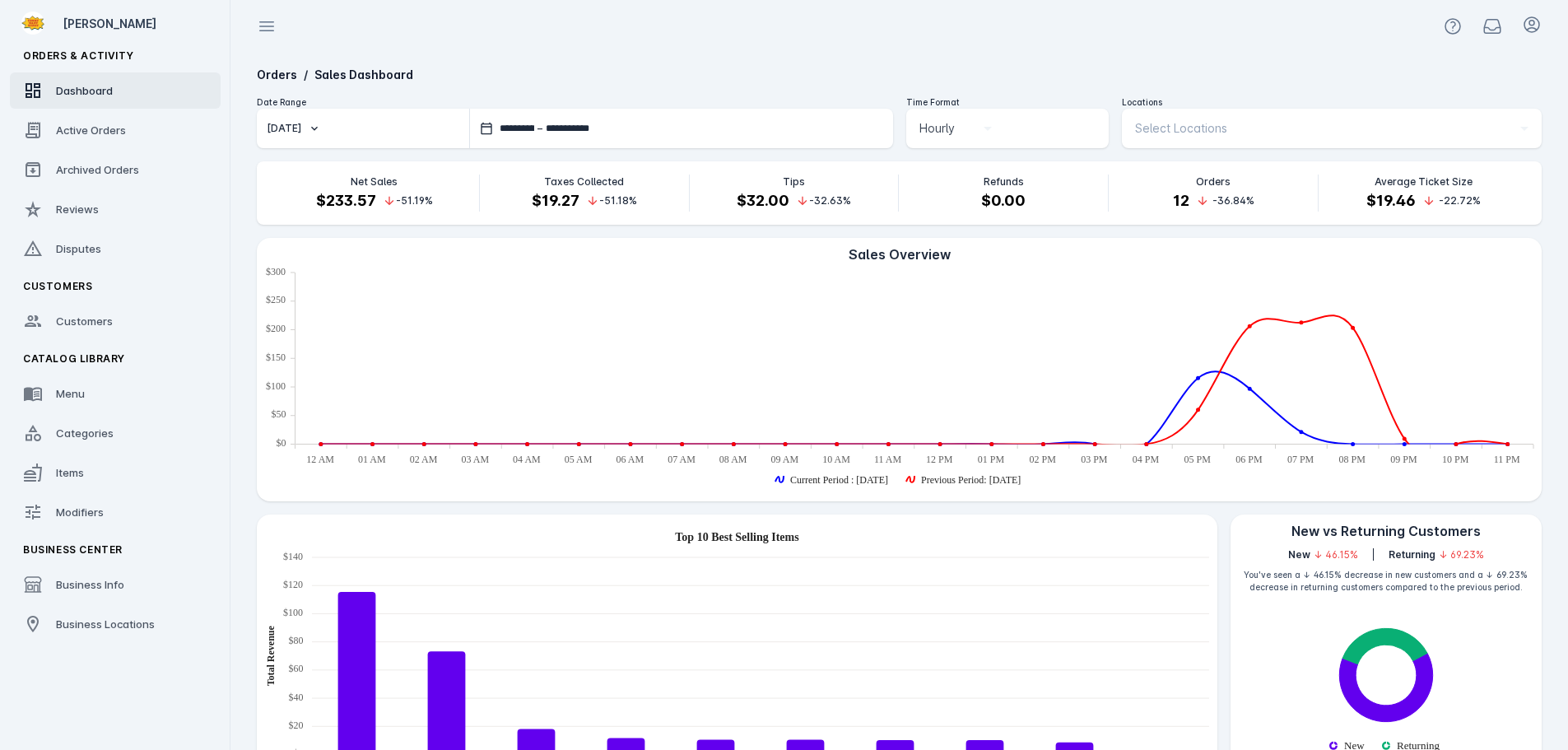
click at [61, 111] on fuse-vertical-navigation-group-item "Orders & Activity Dashboard Active Orders Archived Orders Reviews Disputes" at bounding box center [115, 155] width 230 height 231
click at [64, 127] on span "Active Orders" at bounding box center [90, 130] width 70 height 13
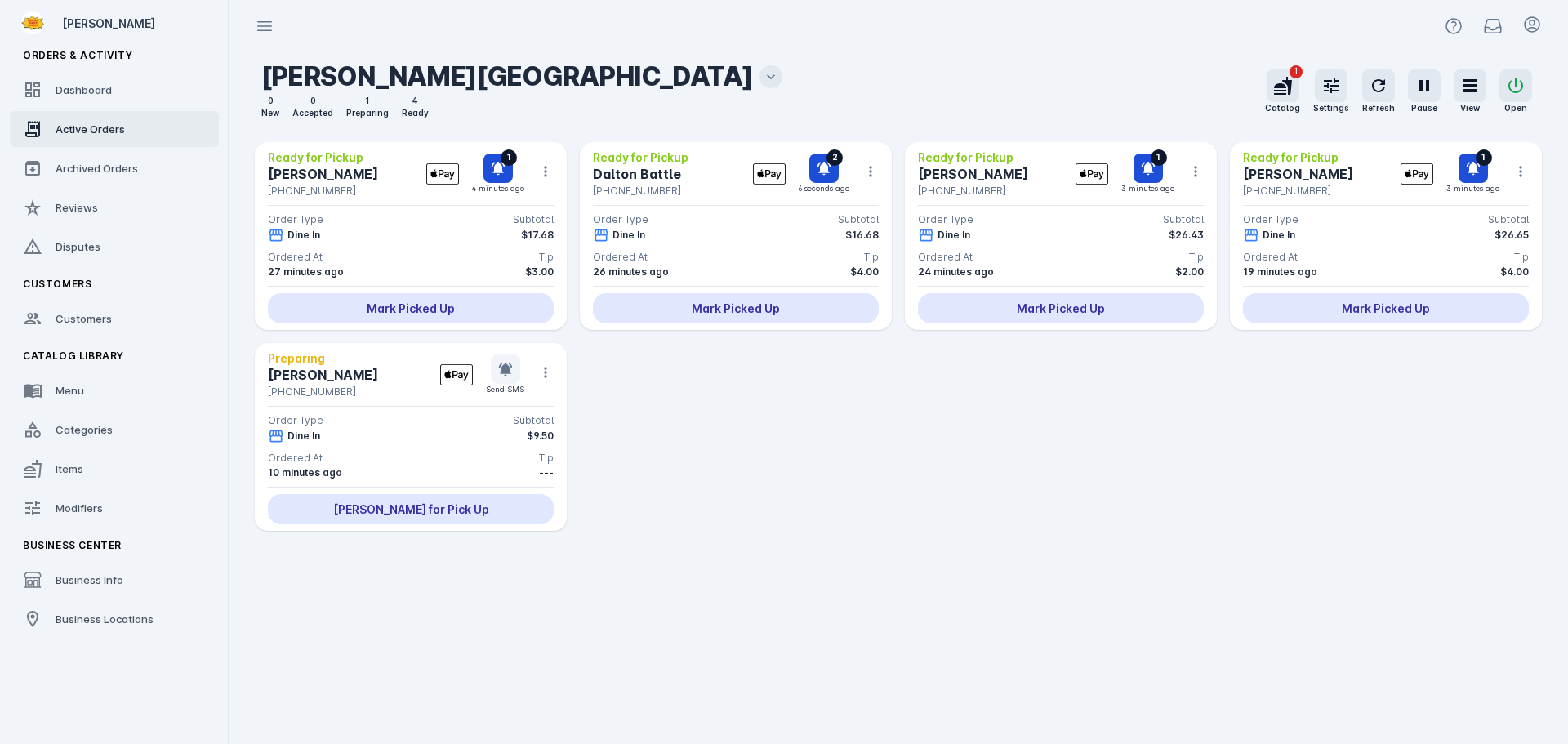
click at [763, 80] on icon at bounding box center [771, 76] width 17 height 17
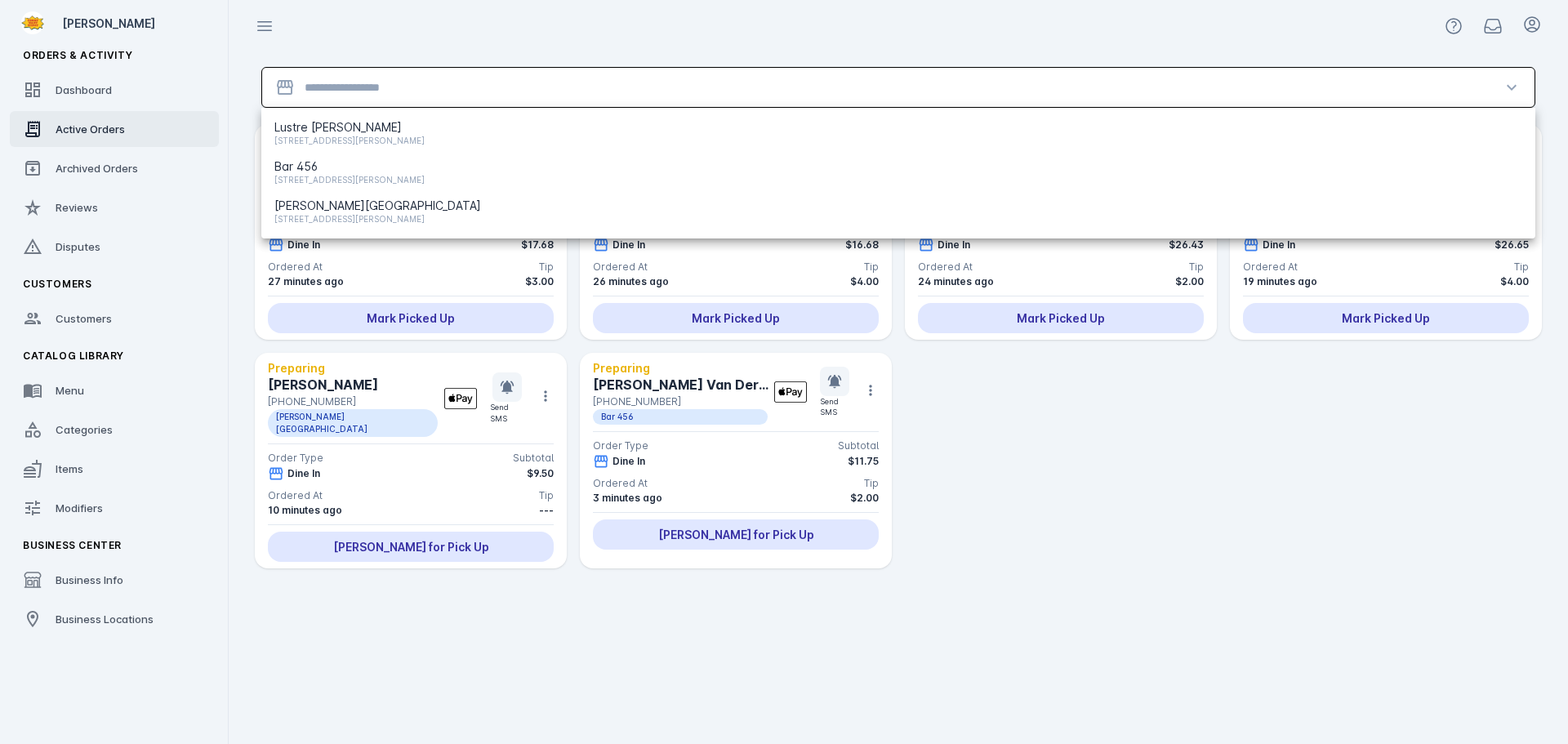
click at [544, 86] on input "Location" at bounding box center [898, 88] width 1187 height 19
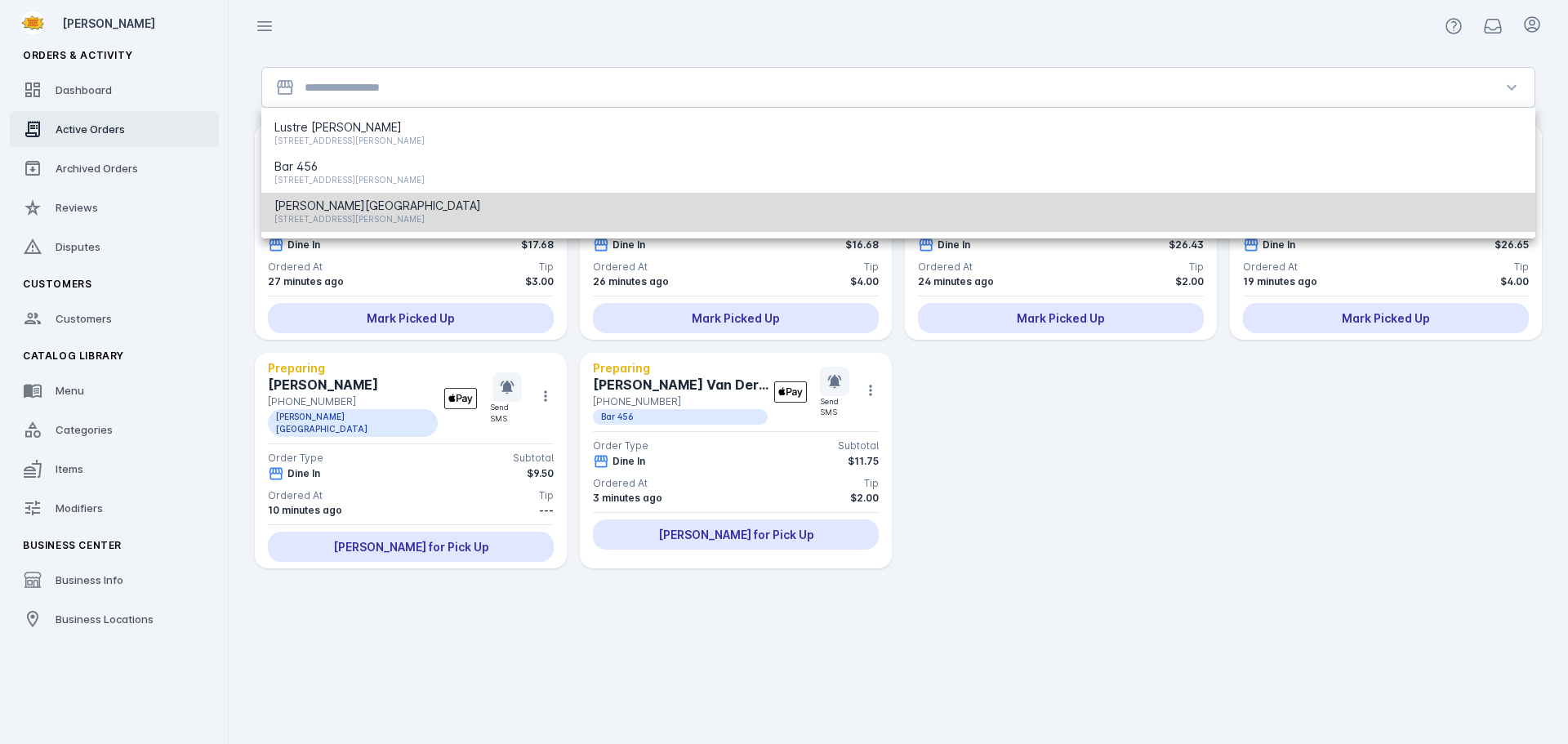
click at [323, 209] on span "[STREET_ADDRESS][PERSON_NAME]" at bounding box center [378, 219] width 207 height 19
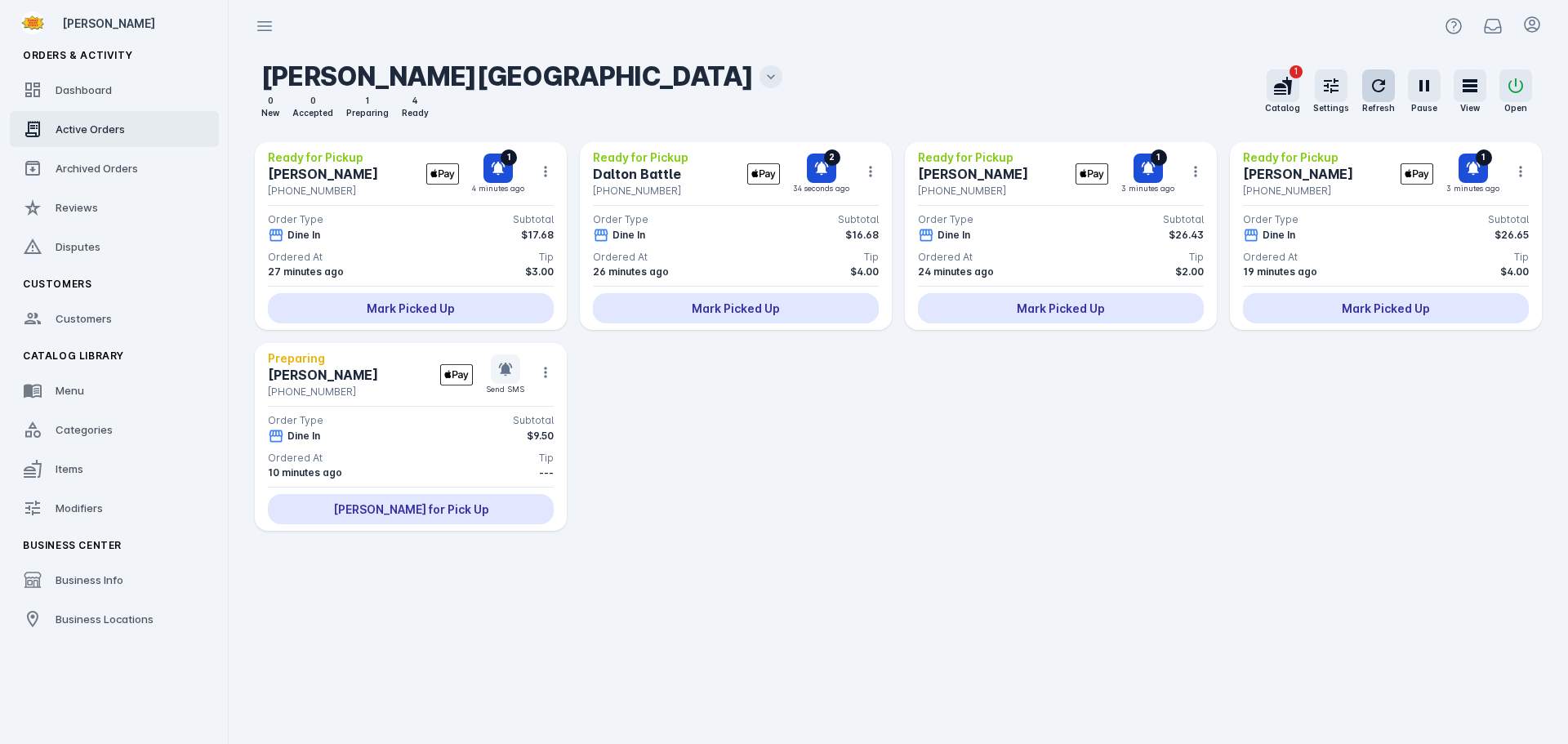
click at [1381, 79] on icon "button" at bounding box center [1378, 86] width 19 height 19
click at [137, 98] on link "Dashboard" at bounding box center [114, 89] width 209 height 36
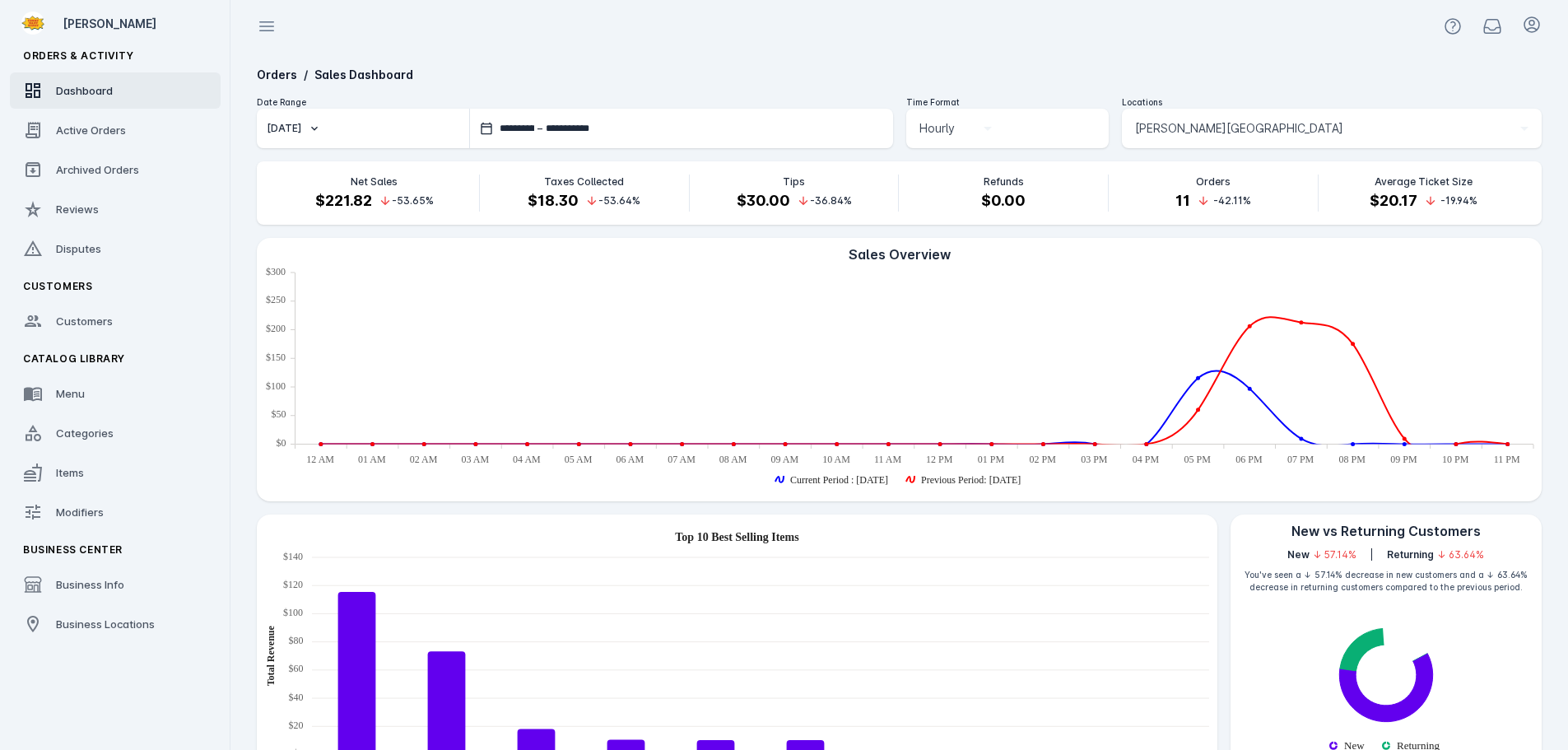
click at [1136, 135] on span "[PERSON_NAME][GEOGRAPHIC_DATA]" at bounding box center [1239, 128] width 208 height 19
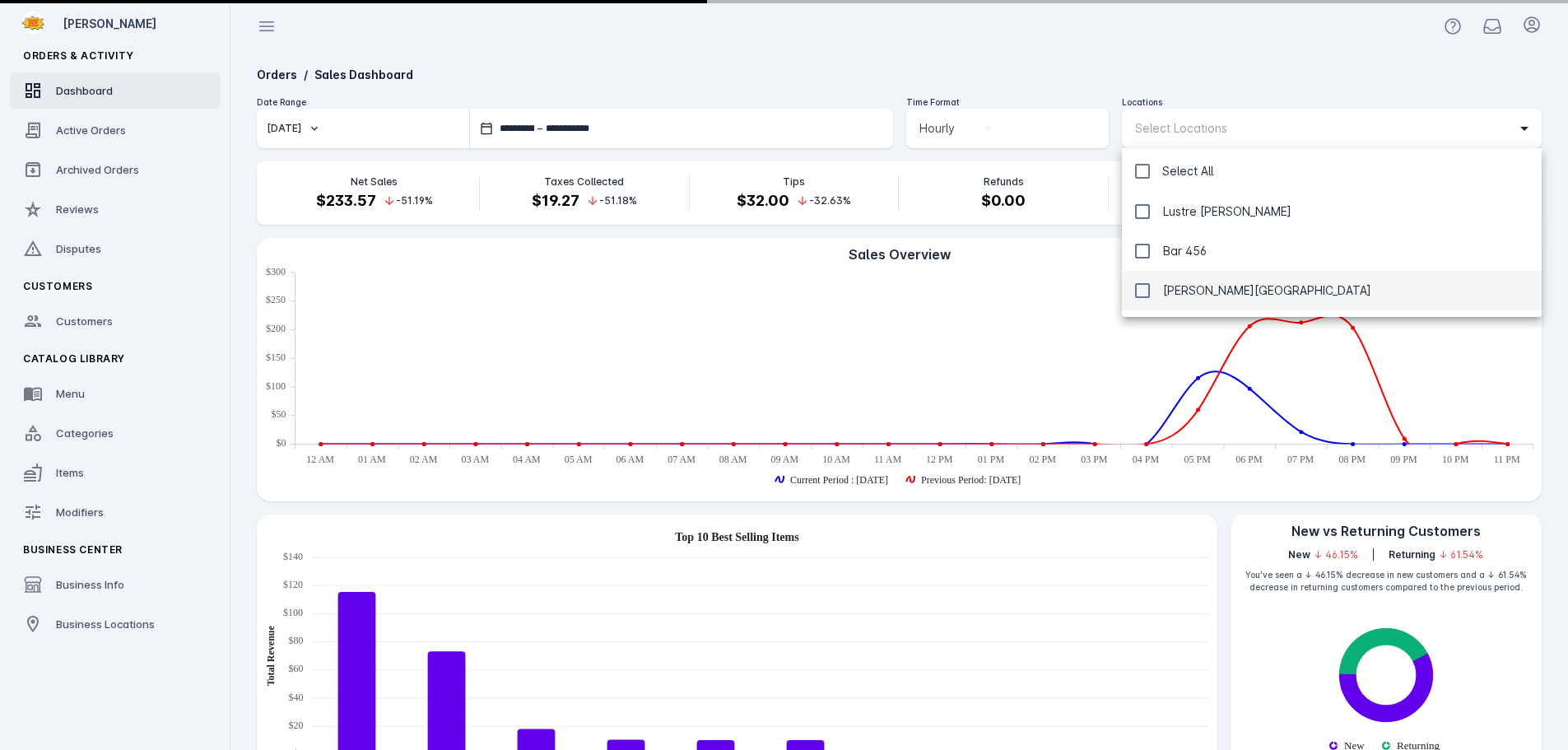
click at [1098, 64] on div at bounding box center [784, 375] width 1568 height 750
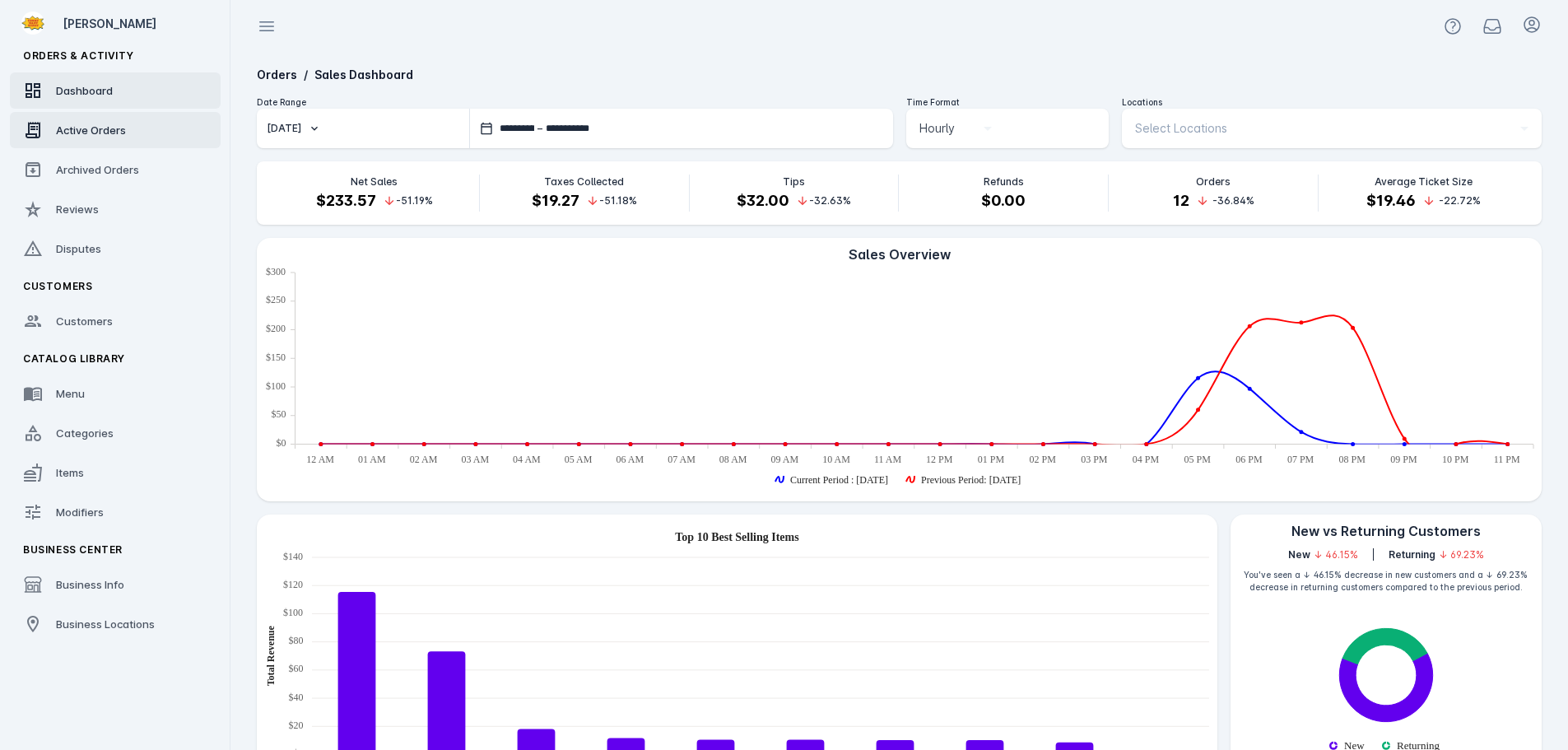
click at [113, 130] on span "Active Orders" at bounding box center [90, 130] width 70 height 13
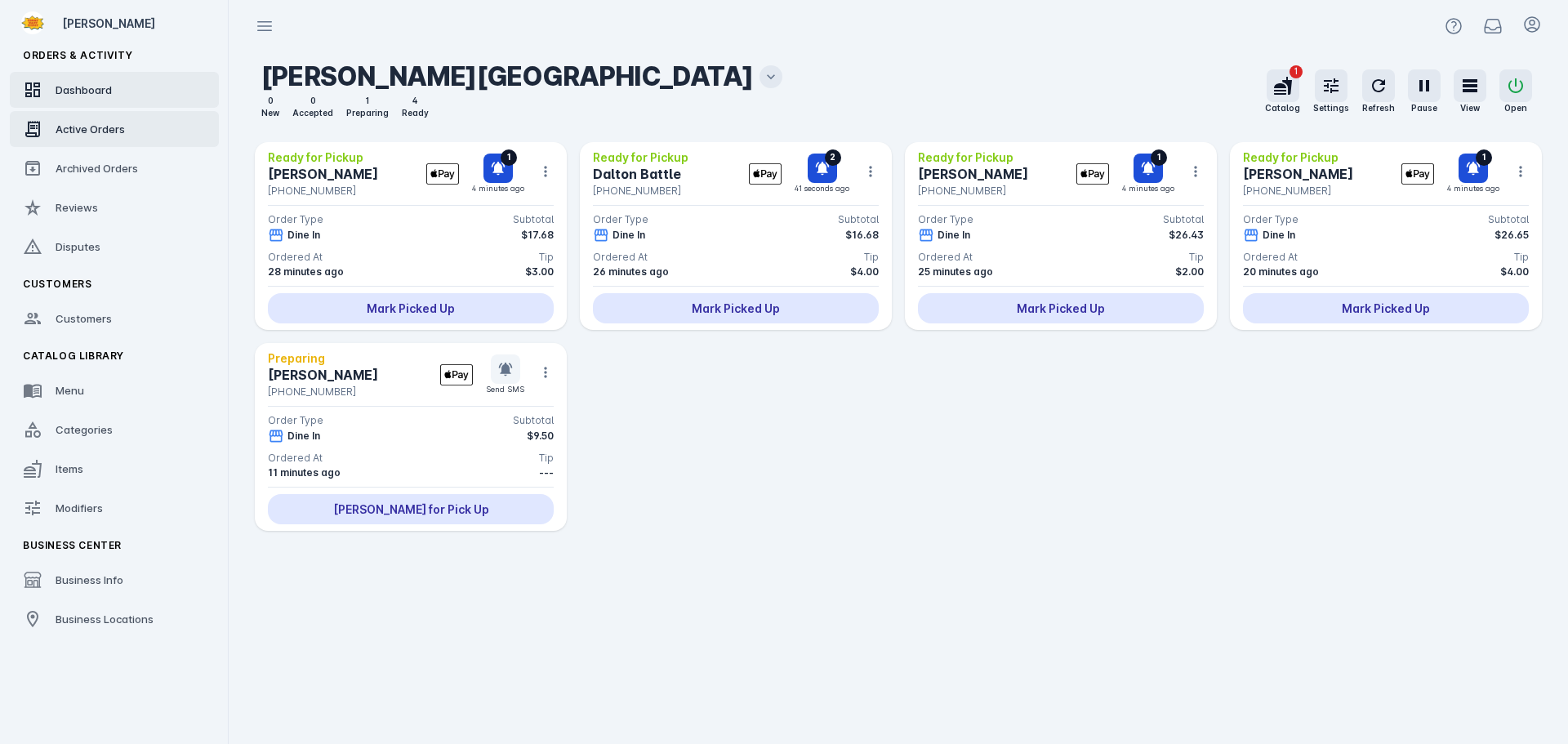
click at [117, 89] on link "Dashboard" at bounding box center [114, 89] width 209 height 36
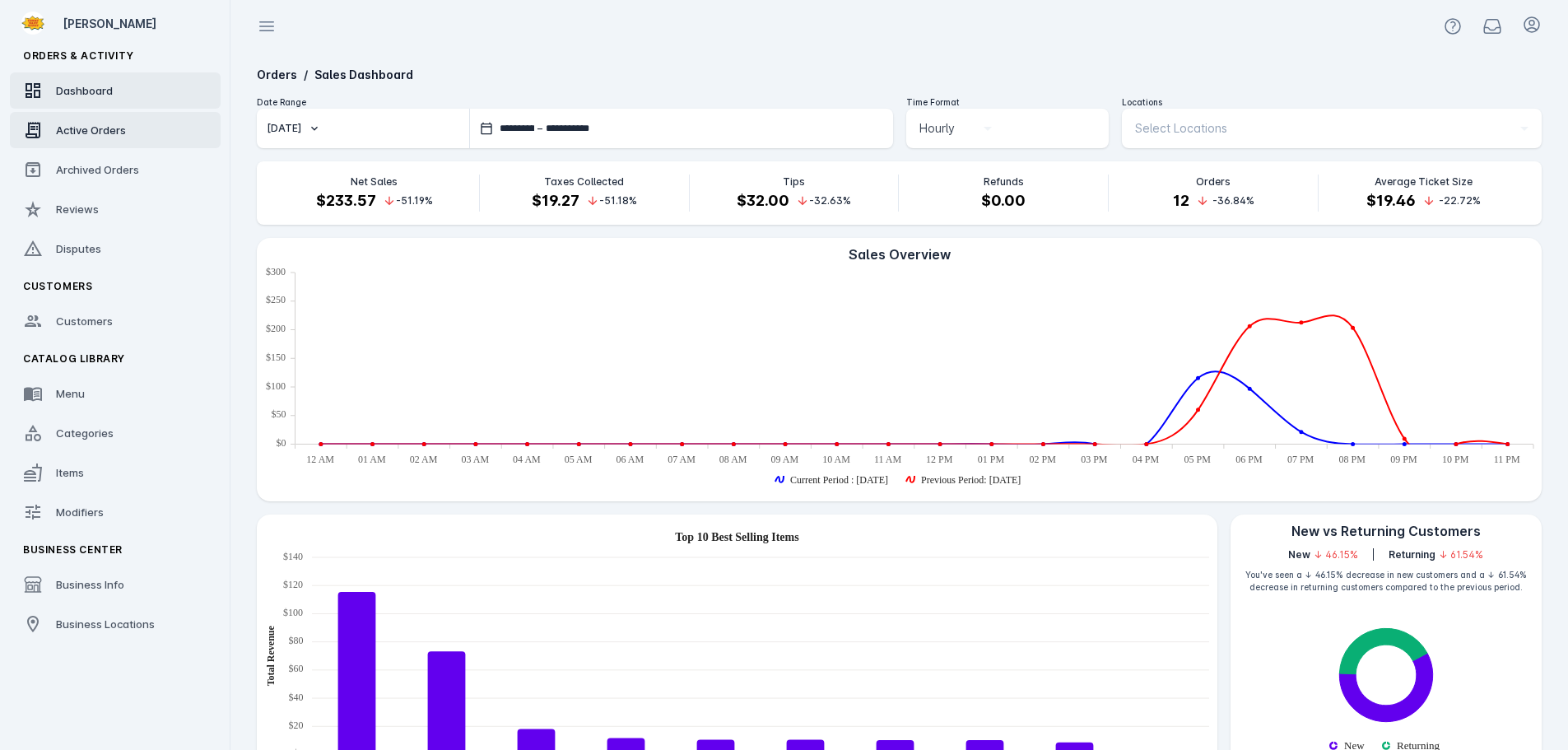
click at [98, 127] on span "Active Orders" at bounding box center [90, 130] width 70 height 13
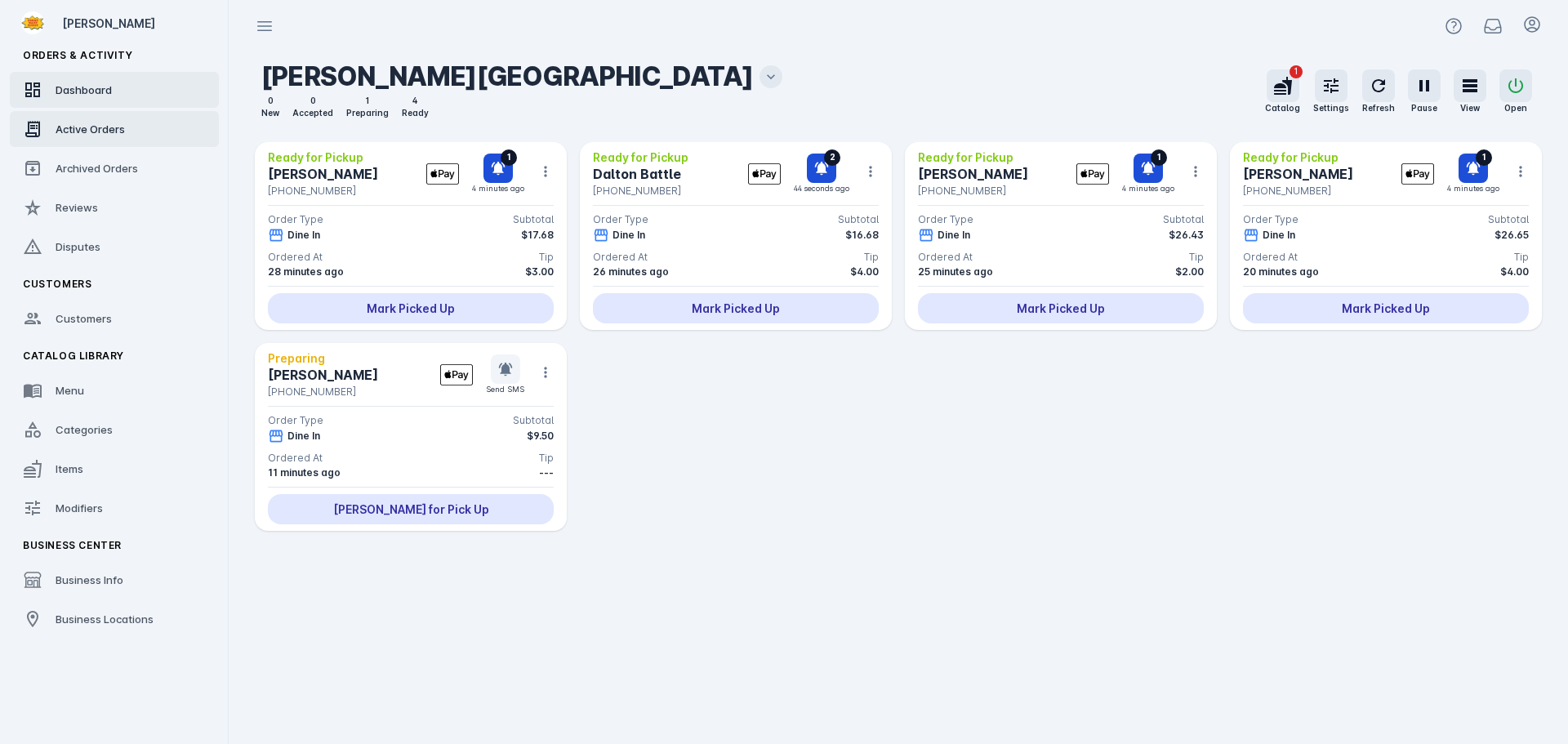
click at [100, 90] on span "Dashboard" at bounding box center [83, 89] width 56 height 13
